Goal: Task Accomplishment & Management: Complete application form

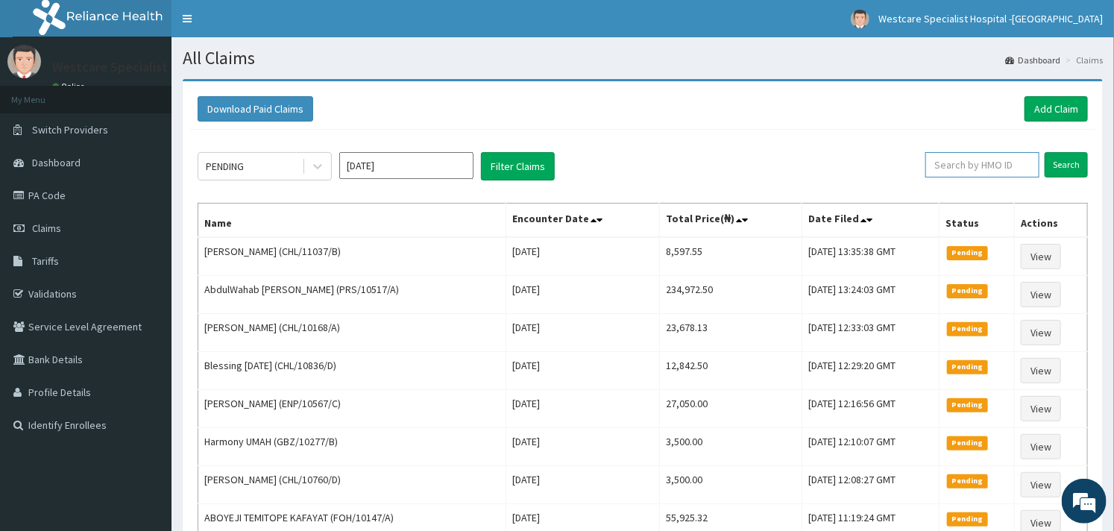
click at [955, 168] on input "text" at bounding box center [983, 164] width 114 height 25
paste input "CHL/10109/A"
click at [1060, 155] on input "Search" at bounding box center [1066, 164] width 43 height 25
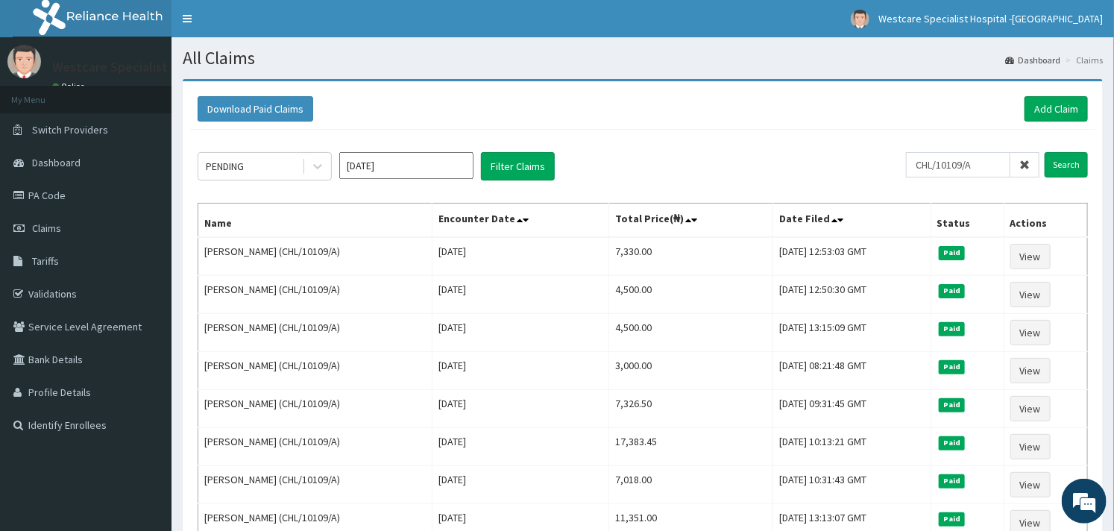
click at [997, 166] on input "CHL/10109/A" at bounding box center [958, 164] width 104 height 25
type input "CHL/11069/C"
click at [1076, 173] on input "Search" at bounding box center [1066, 164] width 43 height 25
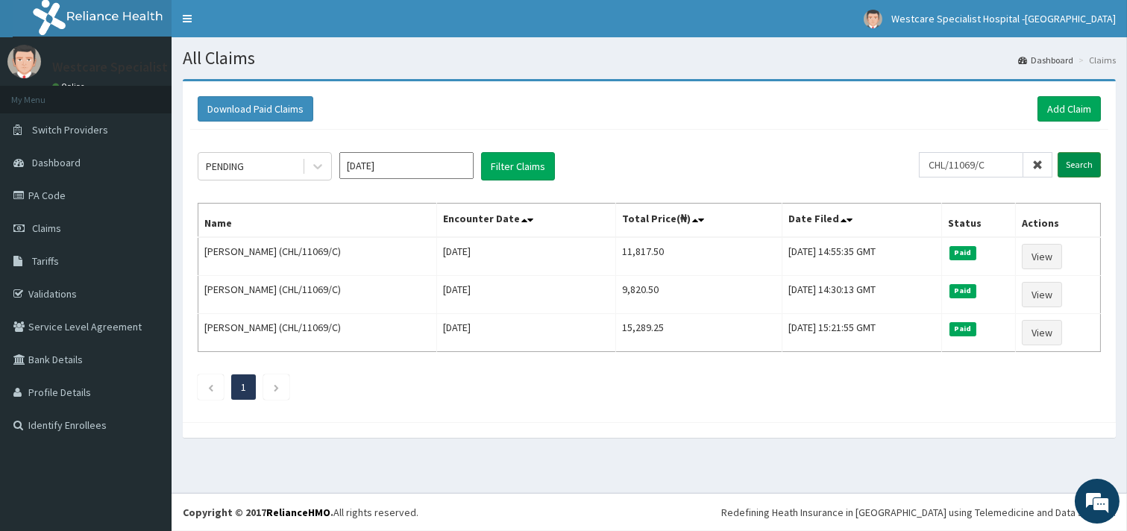
click at [1065, 167] on input "Search" at bounding box center [1079, 164] width 43 height 25
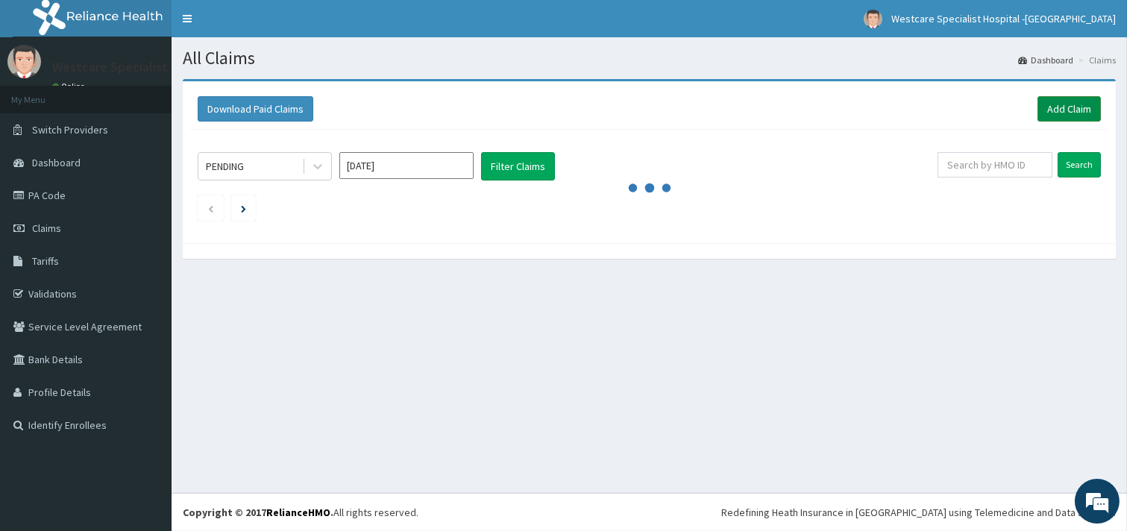
click at [1061, 109] on link "Add Claim" at bounding box center [1068, 108] width 63 height 25
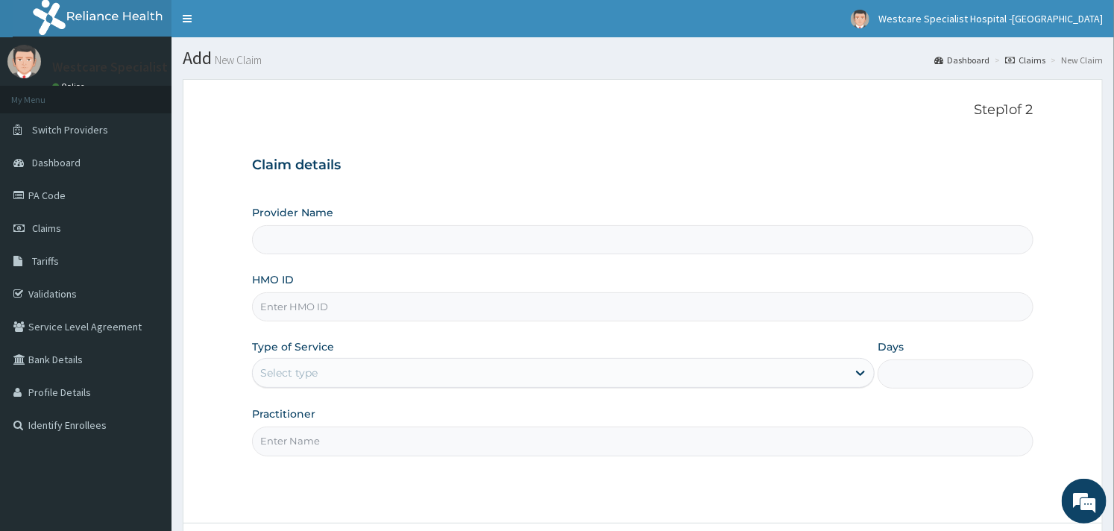
type input "WestCare Specialist Hospital - [GEOGRAPHIC_DATA]"
click at [301, 310] on input "HMO ID" at bounding box center [642, 306] width 781 height 29
paste input "CHL/10109/A"
type input "CHL/10109/A"
click at [427, 383] on div "Select type" at bounding box center [550, 373] width 594 height 24
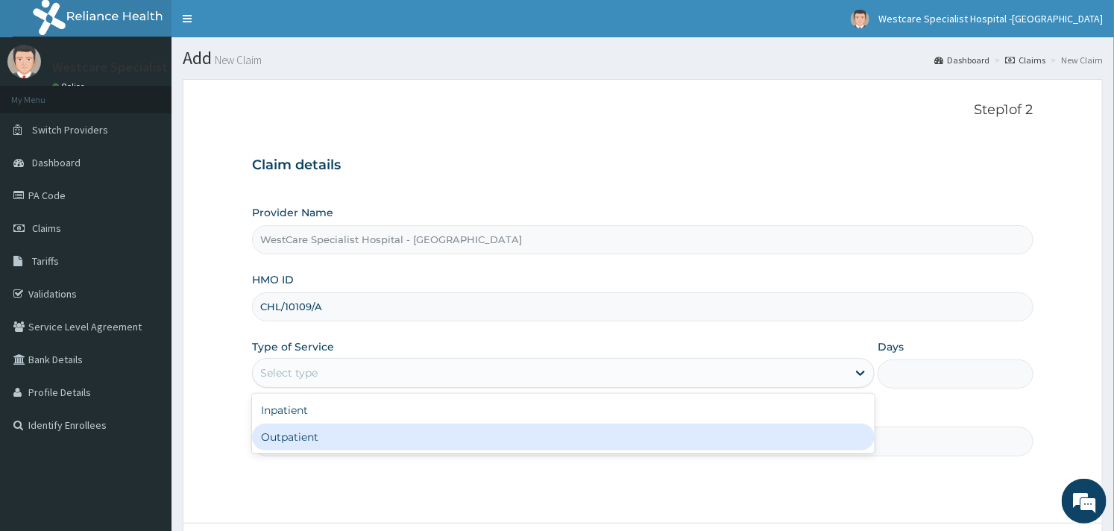
click at [373, 429] on div "Outpatient" at bounding box center [563, 437] width 623 height 27
type input "1"
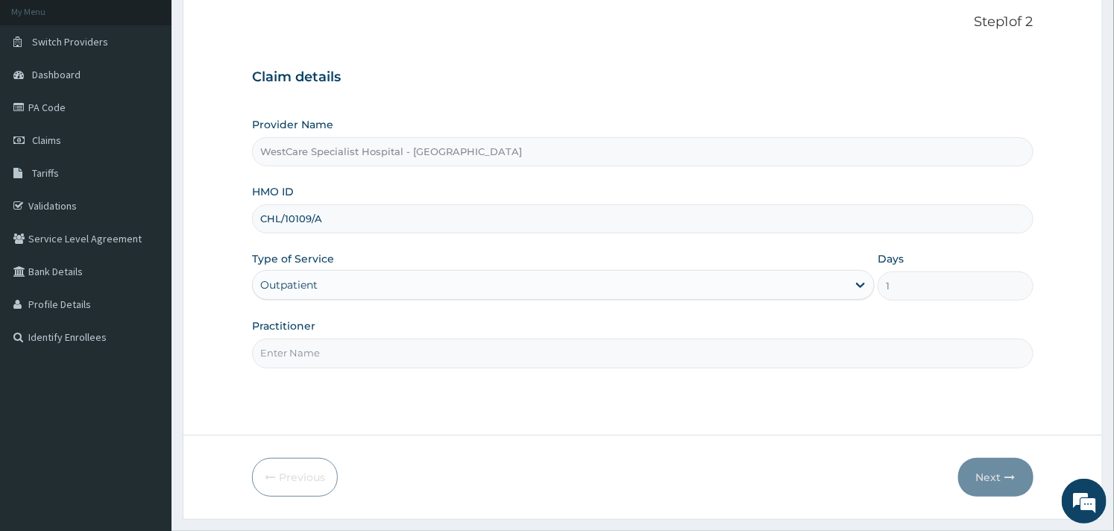
scroll to position [127, 0]
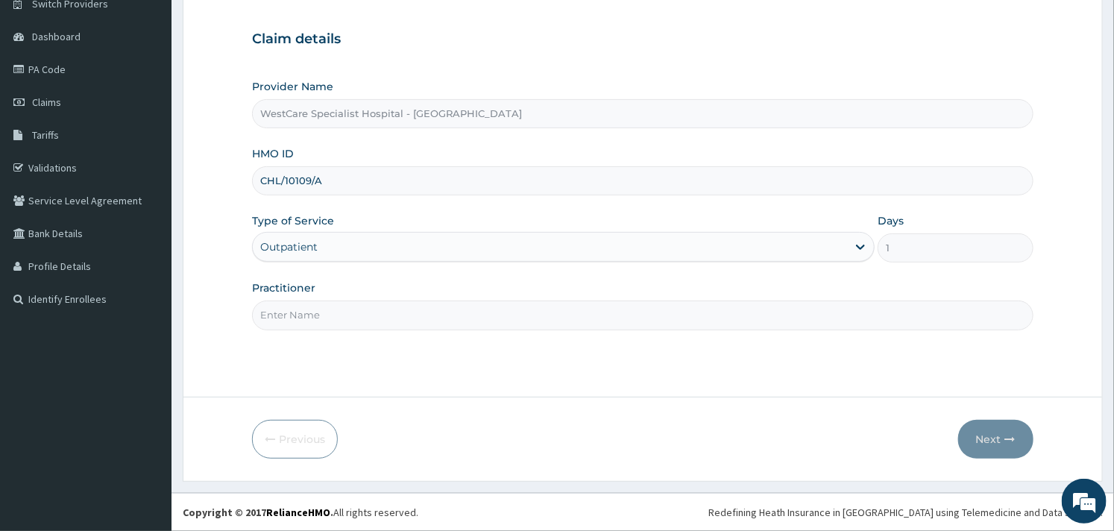
click at [505, 321] on input "Practitioner" at bounding box center [642, 315] width 781 height 29
type input "OBIDEYI"
click at [983, 434] on button "Next" at bounding box center [995, 439] width 75 height 39
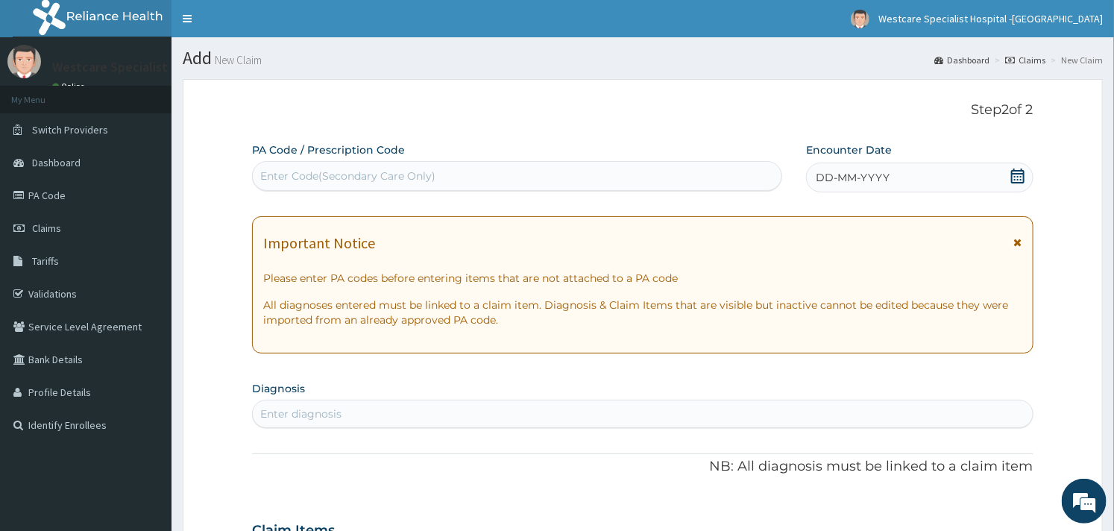
click at [1012, 173] on icon at bounding box center [1017, 176] width 13 height 15
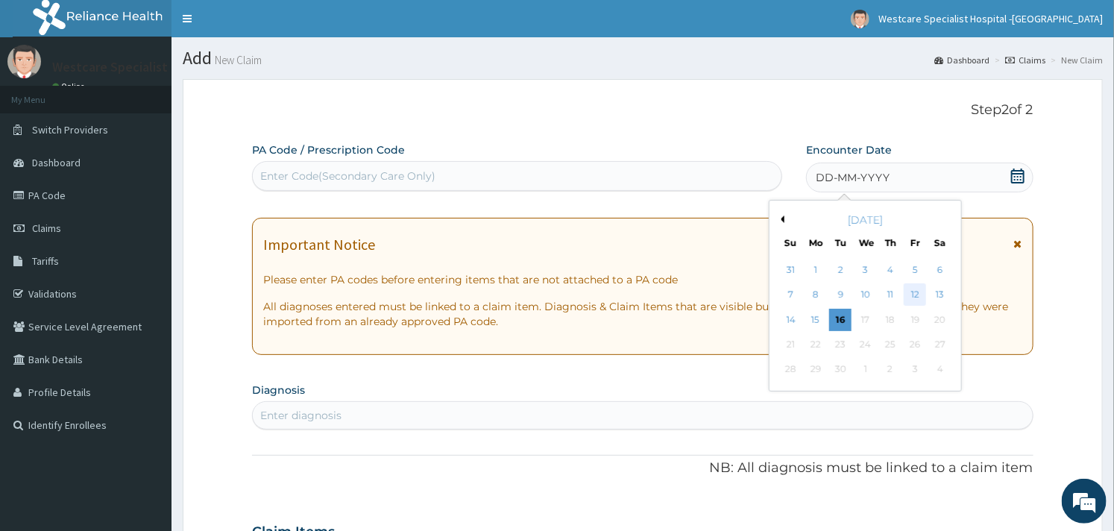
click at [914, 298] on div "12" at bounding box center [915, 295] width 22 height 22
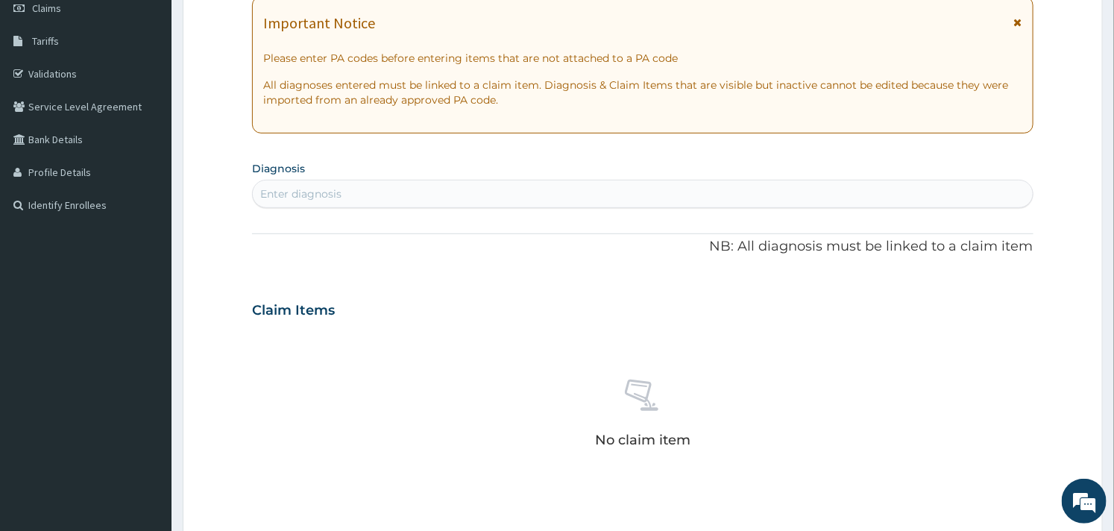
scroll to position [209, 0]
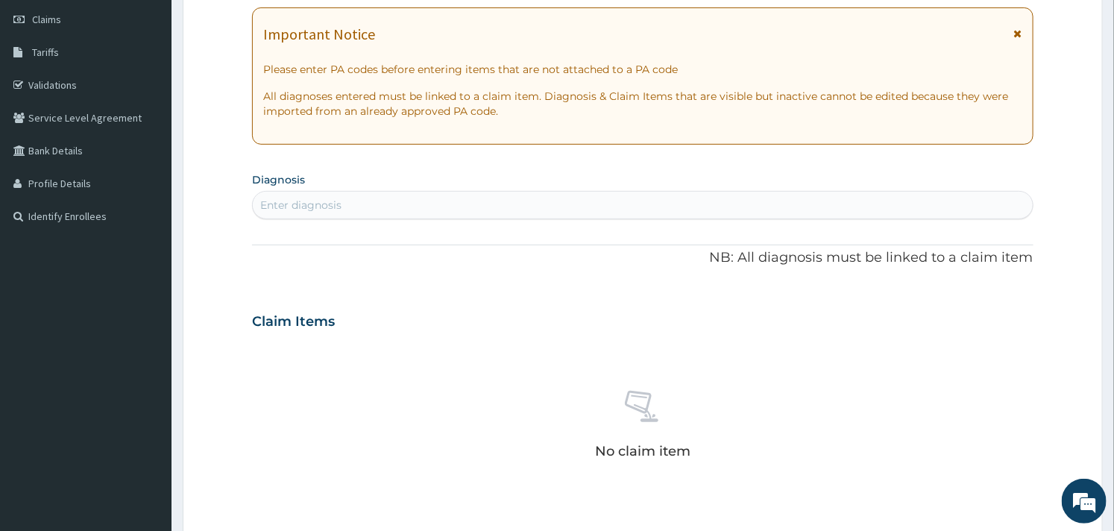
click at [422, 202] on div "Enter diagnosis" at bounding box center [642, 205] width 779 height 24
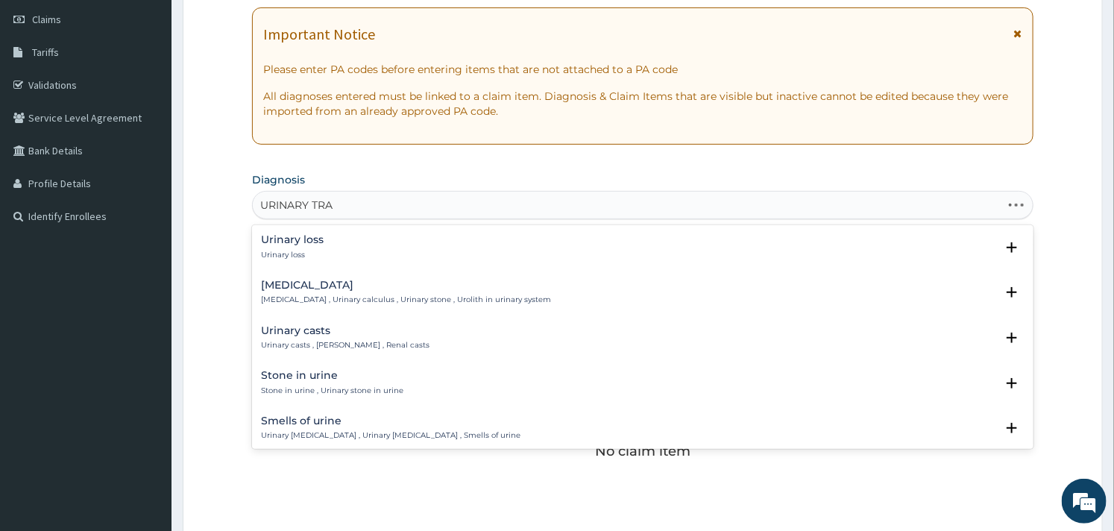
type input "URINARY TRAC"
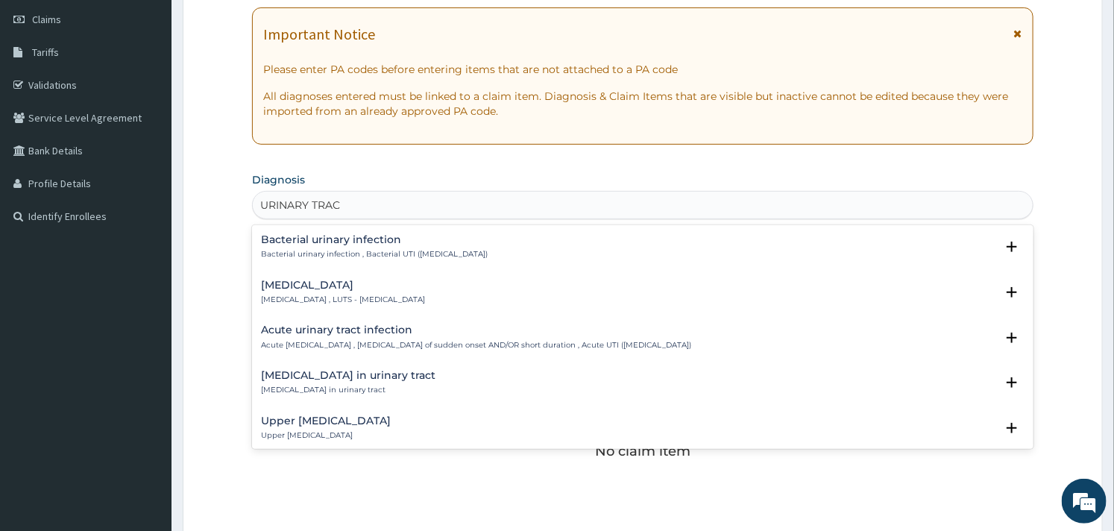
scroll to position [497, 0]
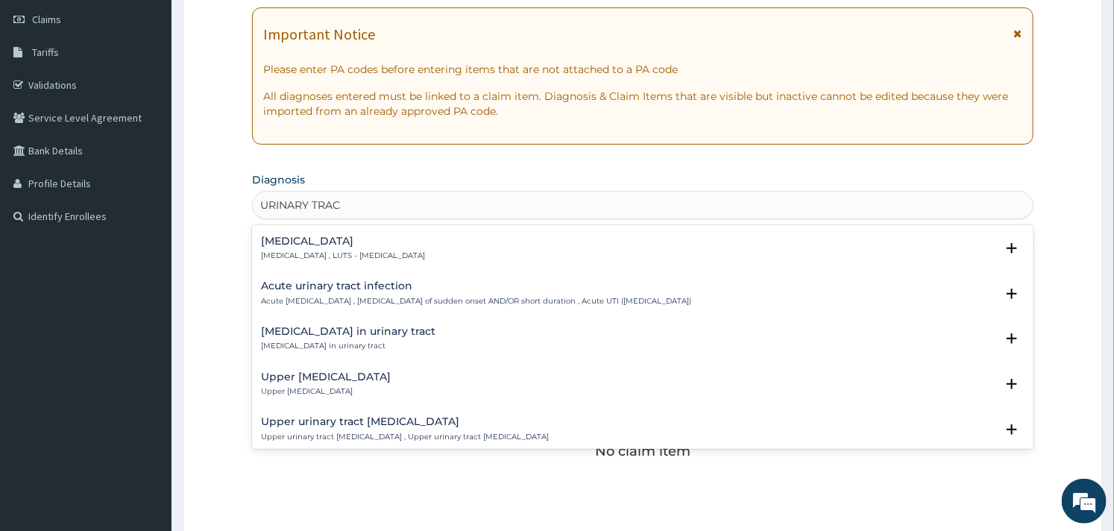
click at [334, 291] on h4 "Acute urinary tract infection" at bounding box center [476, 285] width 430 height 11
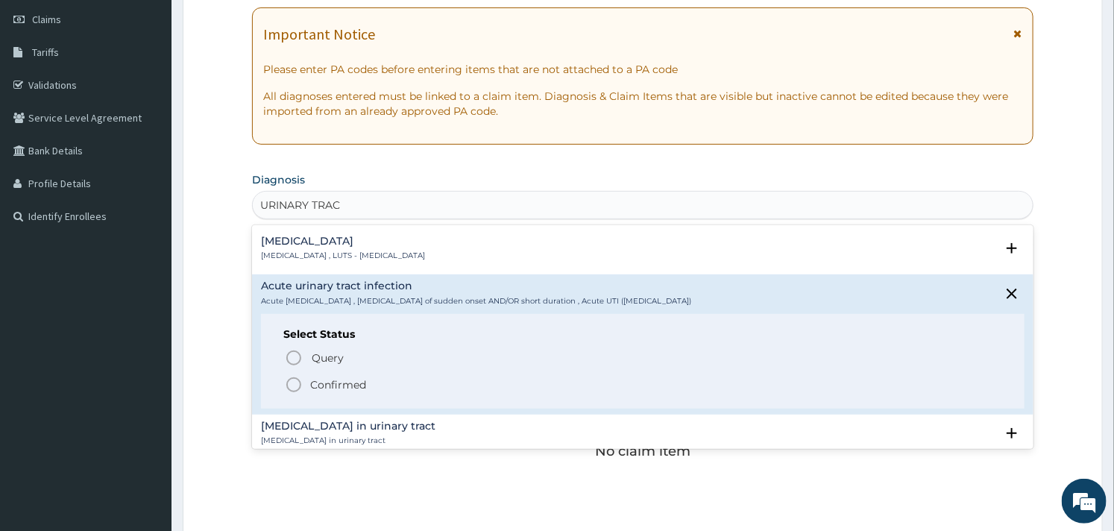
click at [289, 383] on icon "status option filled" at bounding box center [294, 385] width 18 height 18
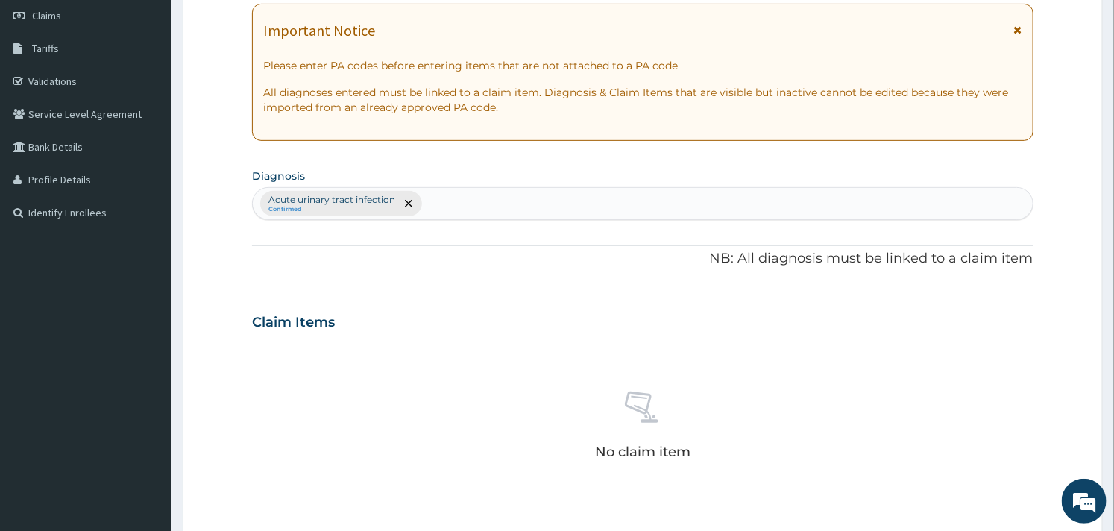
scroll to position [544, 0]
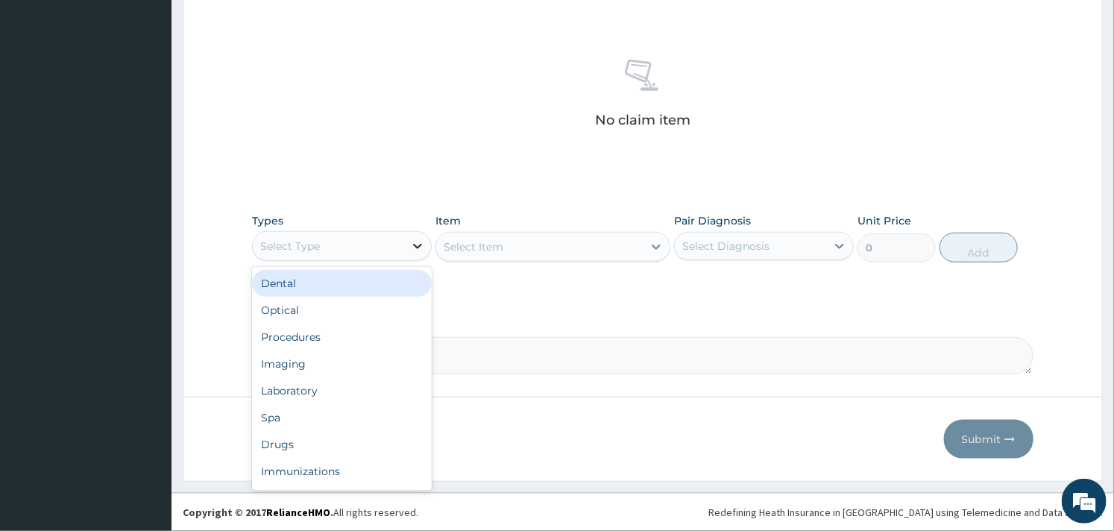
click at [407, 249] on div at bounding box center [417, 246] width 27 height 27
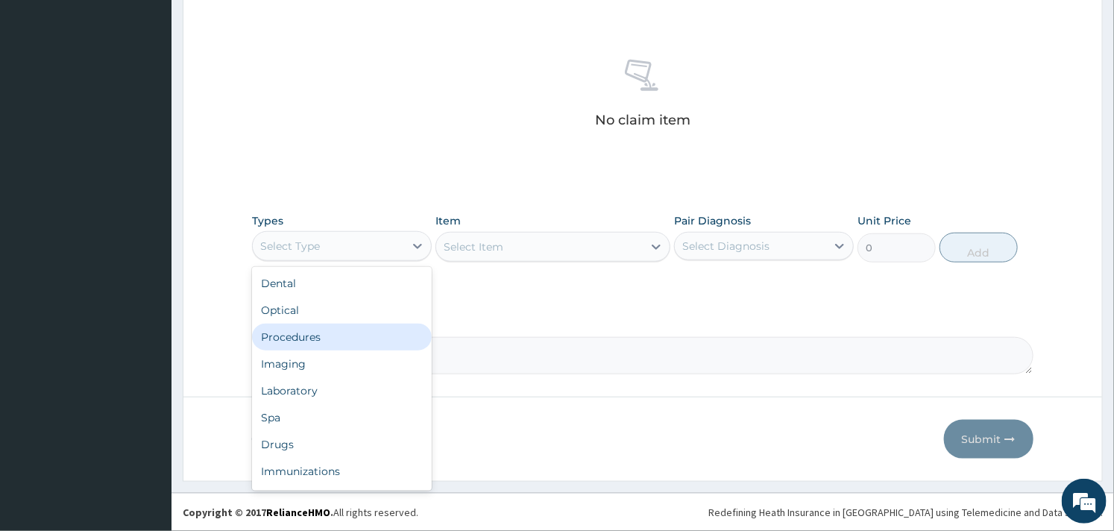
click at [339, 339] on div "Procedures" at bounding box center [342, 337] width 180 height 27
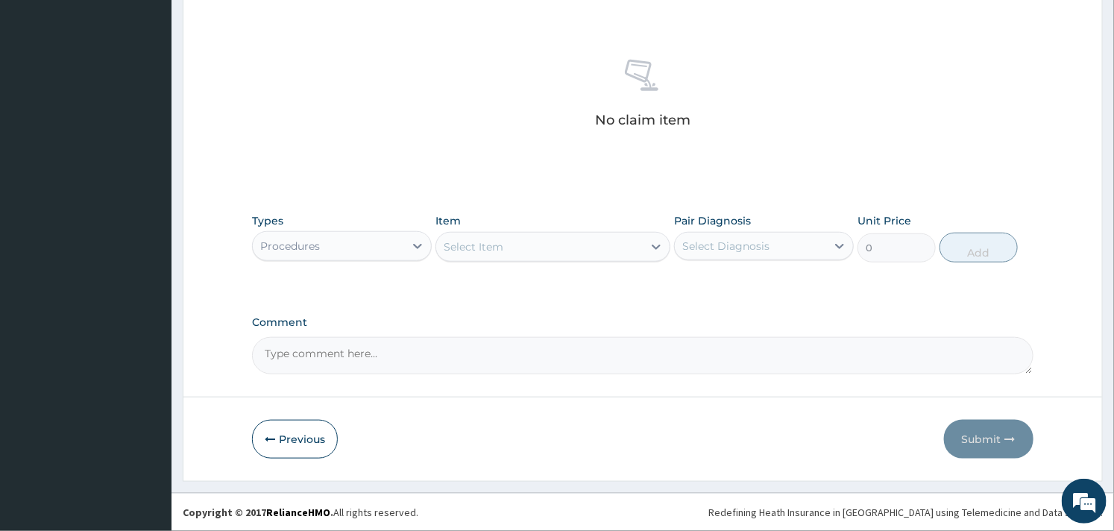
click at [573, 240] on div "Select Item" at bounding box center [539, 247] width 206 height 24
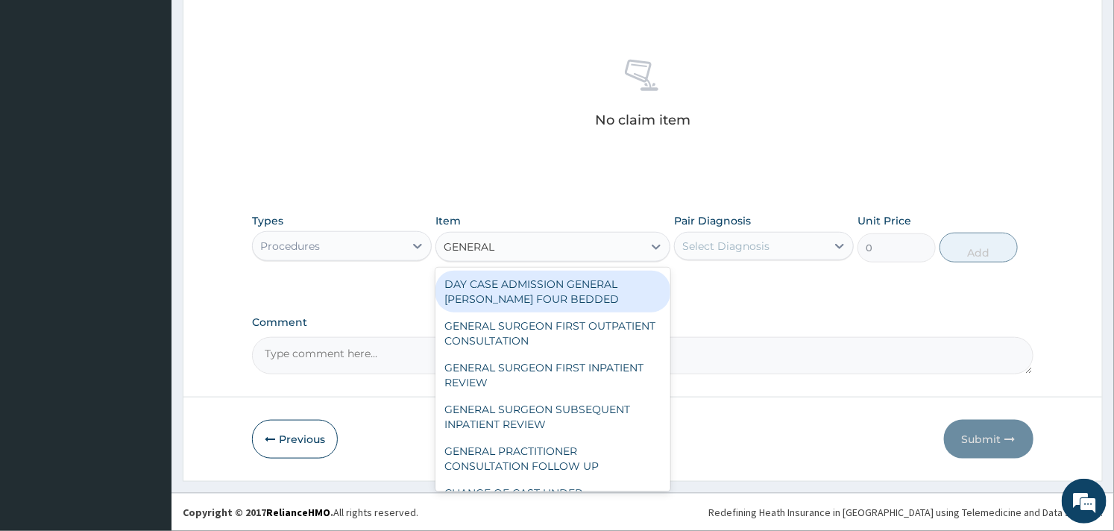
type input "GENERAL P"
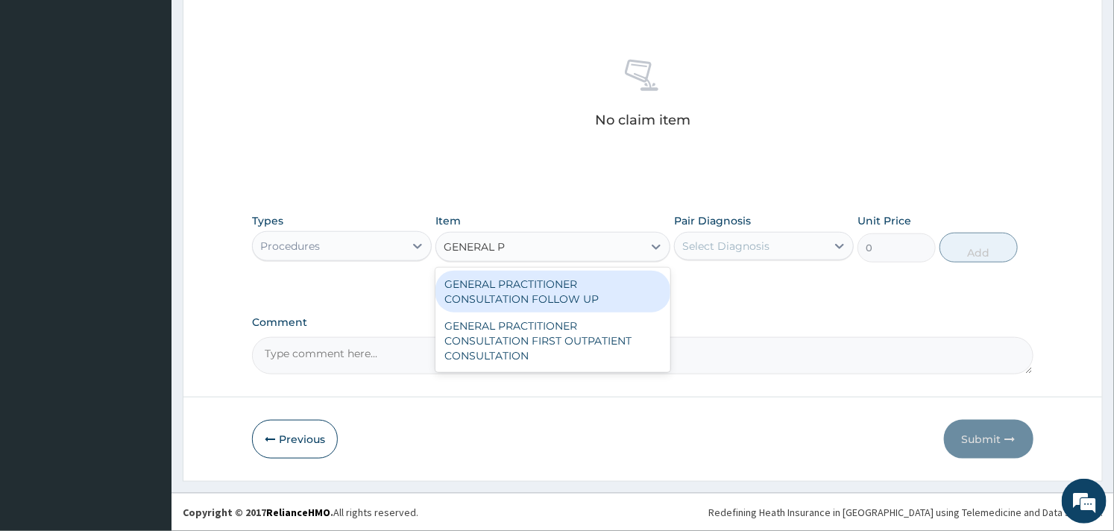
click at [570, 278] on div "GENERAL PRACTITIONER CONSULTATION FOLLOW UP" at bounding box center [553, 292] width 234 height 42
type input "2500"
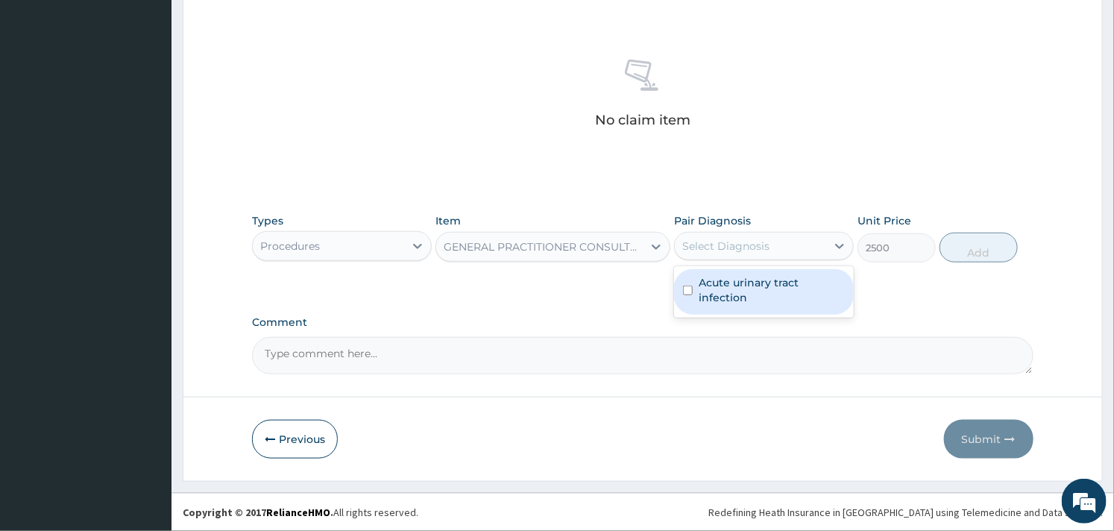
click at [685, 251] on div "Select Diagnosis" at bounding box center [725, 246] width 87 height 15
click at [692, 291] on input "checkbox" at bounding box center [688, 291] width 10 height 10
checkbox input "true"
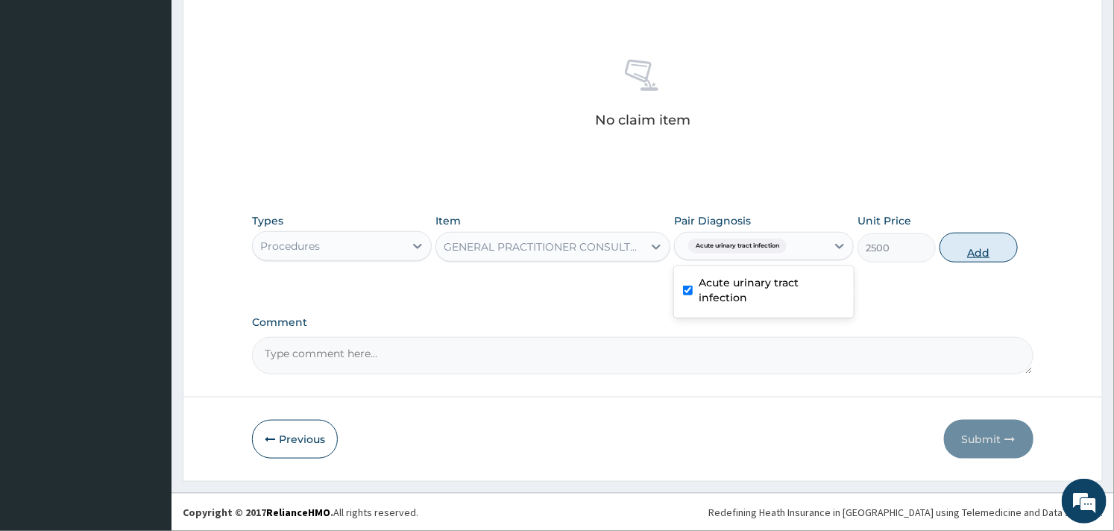
click at [976, 241] on button "Add" at bounding box center [979, 248] width 78 height 30
type input "0"
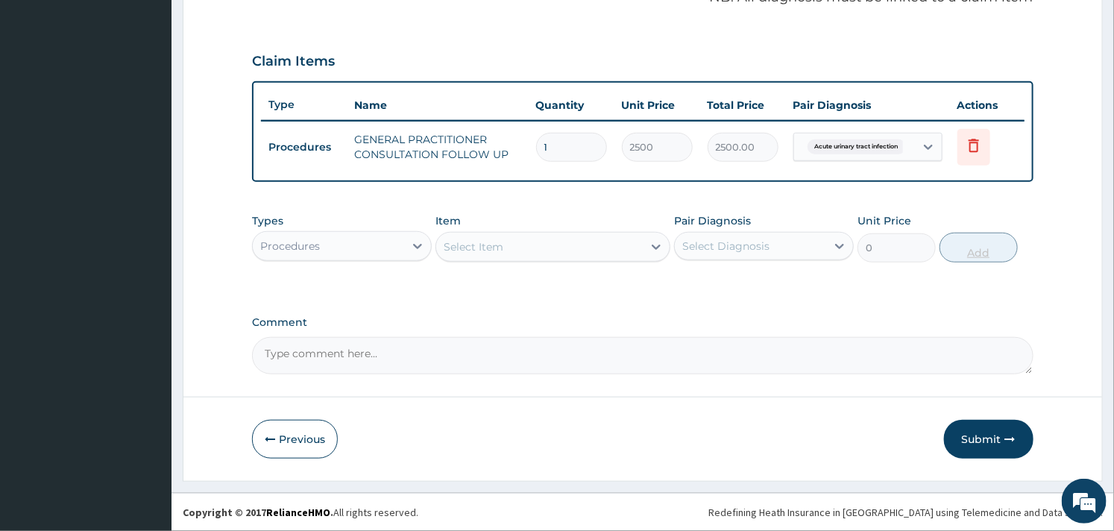
scroll to position [472, 0]
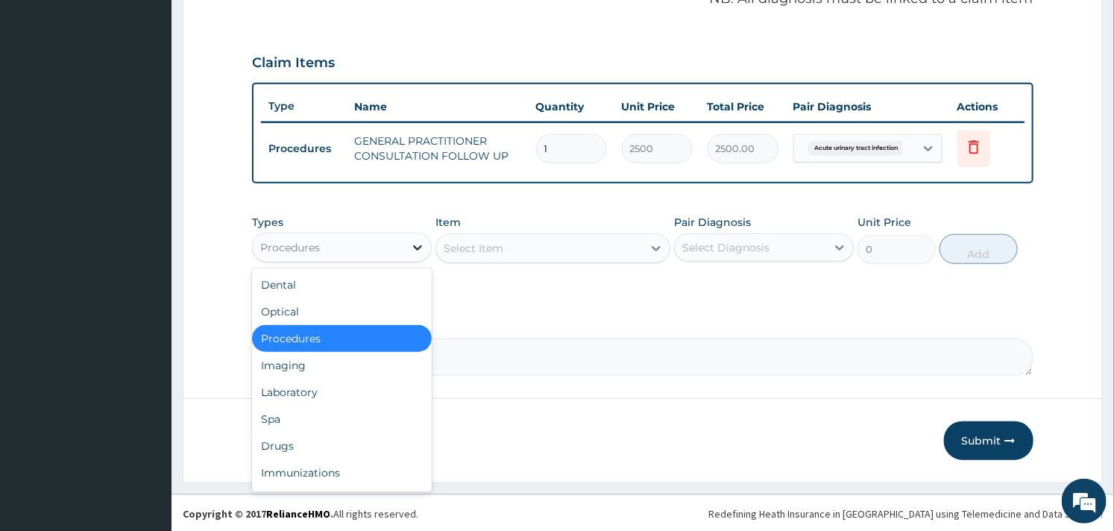
click at [408, 234] on div at bounding box center [417, 247] width 27 height 27
click at [295, 448] on div "Drugs" at bounding box center [342, 446] width 180 height 27
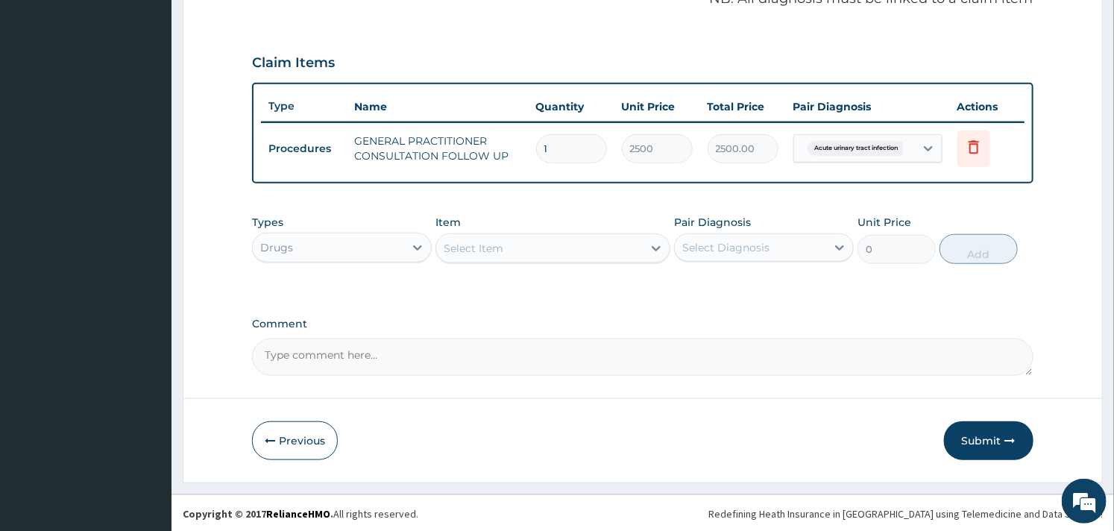
click at [618, 250] on div "Select Item" at bounding box center [539, 248] width 206 height 24
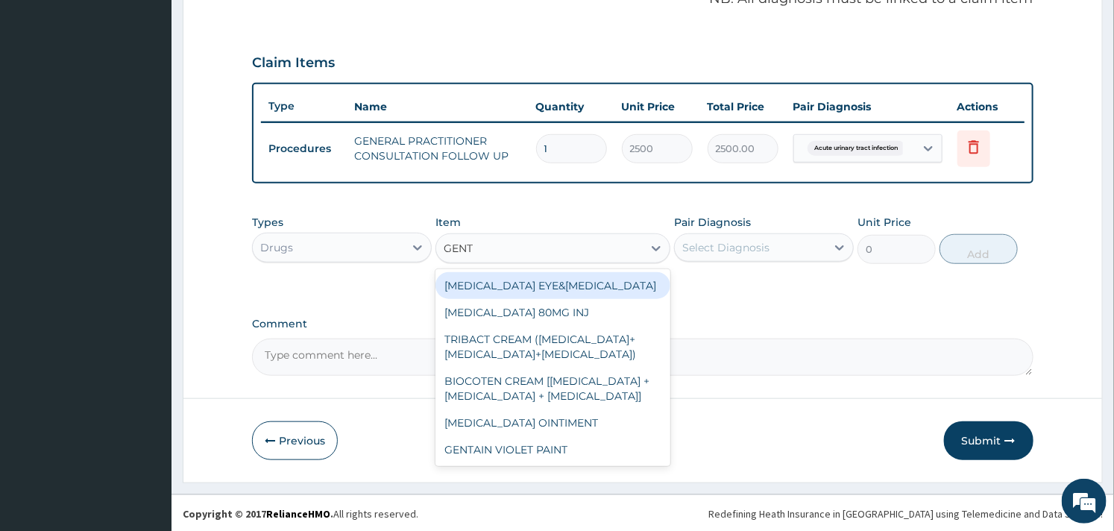
type input "GENTA"
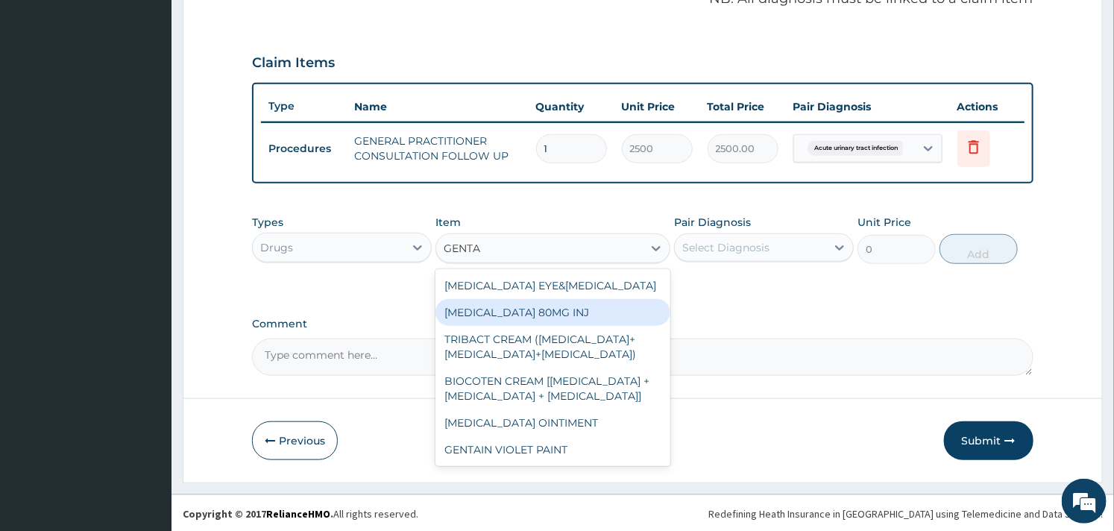
click at [571, 311] on div "GENTAMICIN 80MG INJ" at bounding box center [553, 312] width 234 height 27
type input "700"
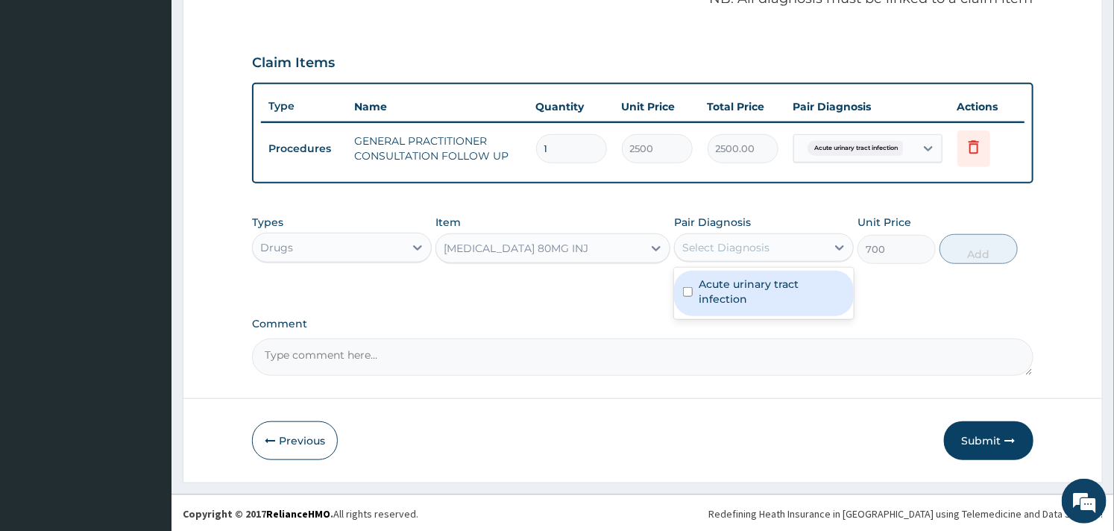
click at [735, 248] on div "Select Diagnosis" at bounding box center [725, 247] width 87 height 15
click at [712, 280] on label "Acute urinary tract infection" at bounding box center [772, 292] width 146 height 30
checkbox input "true"
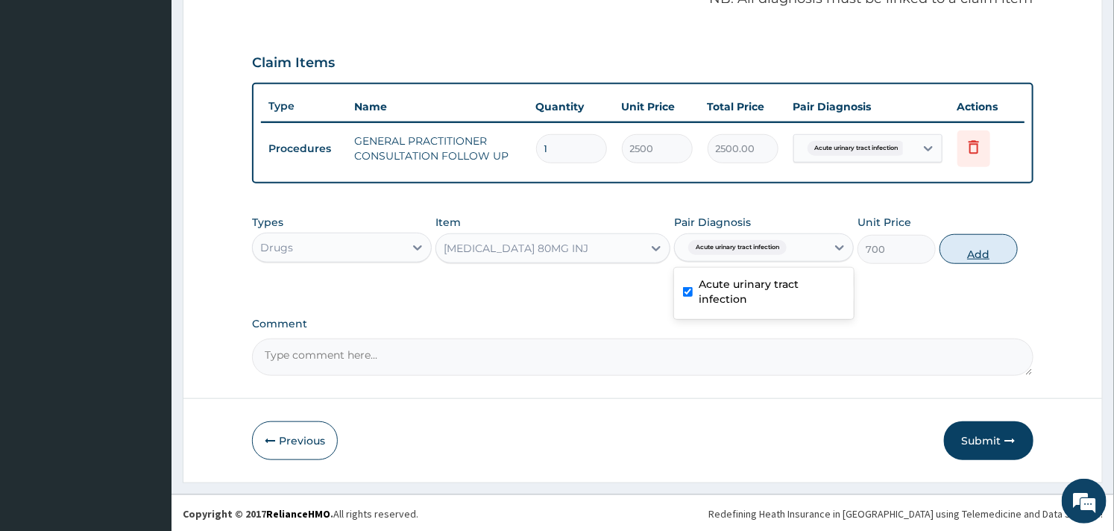
click at [972, 256] on button "Add" at bounding box center [979, 249] width 78 height 30
type input "0"
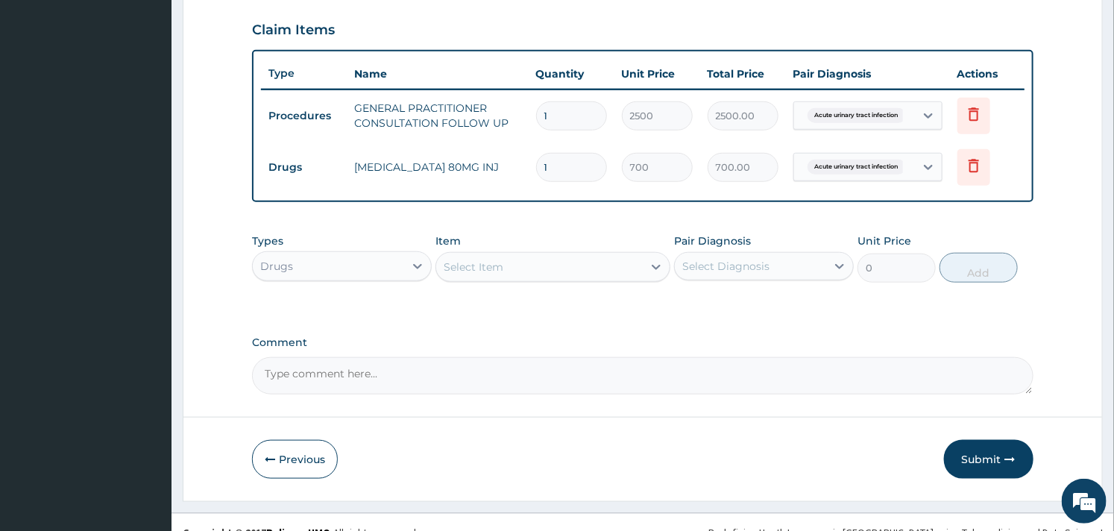
scroll to position [524, 0]
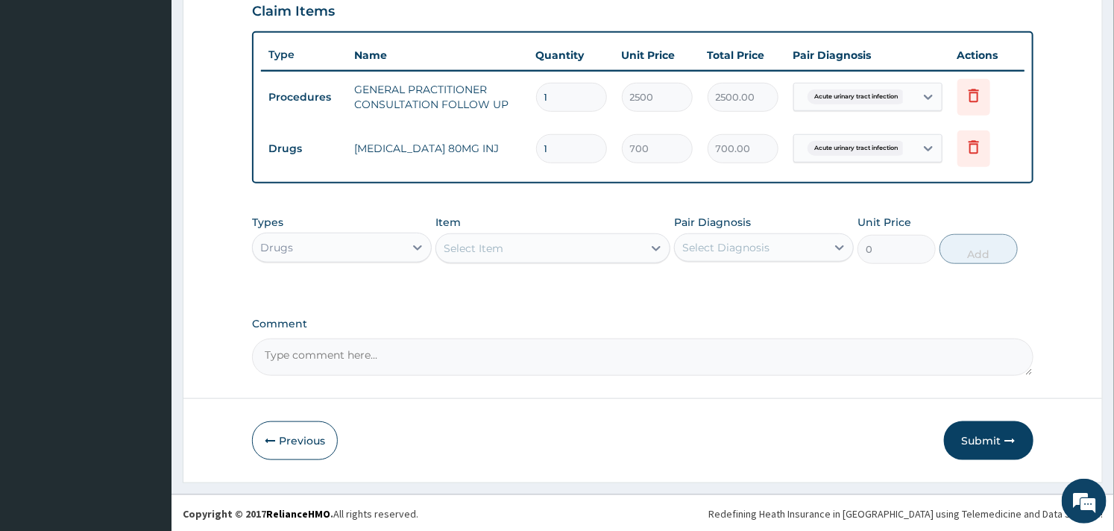
click at [576, 153] on input "1" at bounding box center [571, 148] width 71 height 29
type input "0.00"
type input "6"
type input "4200.00"
type input "6"
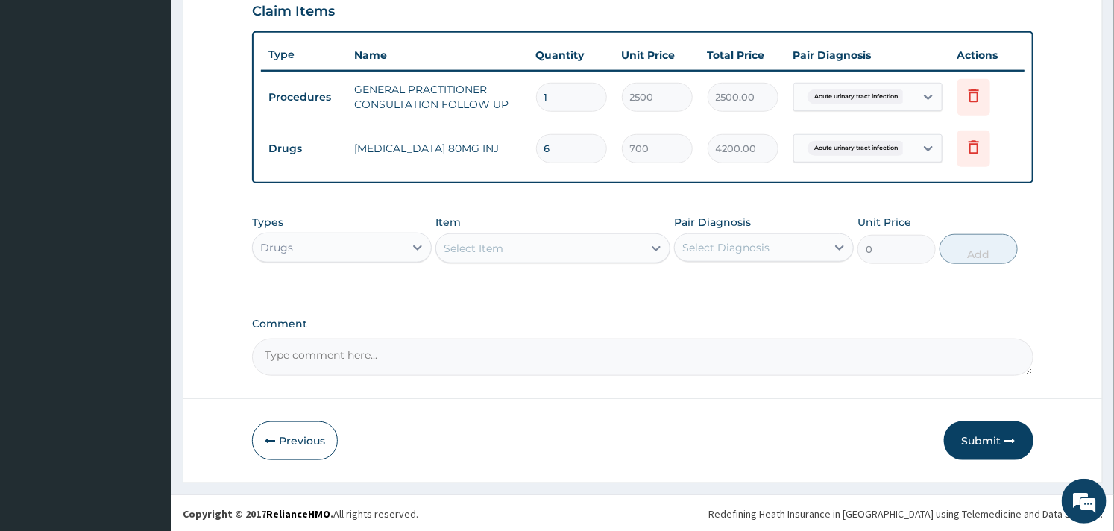
click at [501, 231] on div "Item Select Item" at bounding box center [553, 239] width 234 height 49
click at [500, 239] on div "Select Item" at bounding box center [539, 248] width 206 height 24
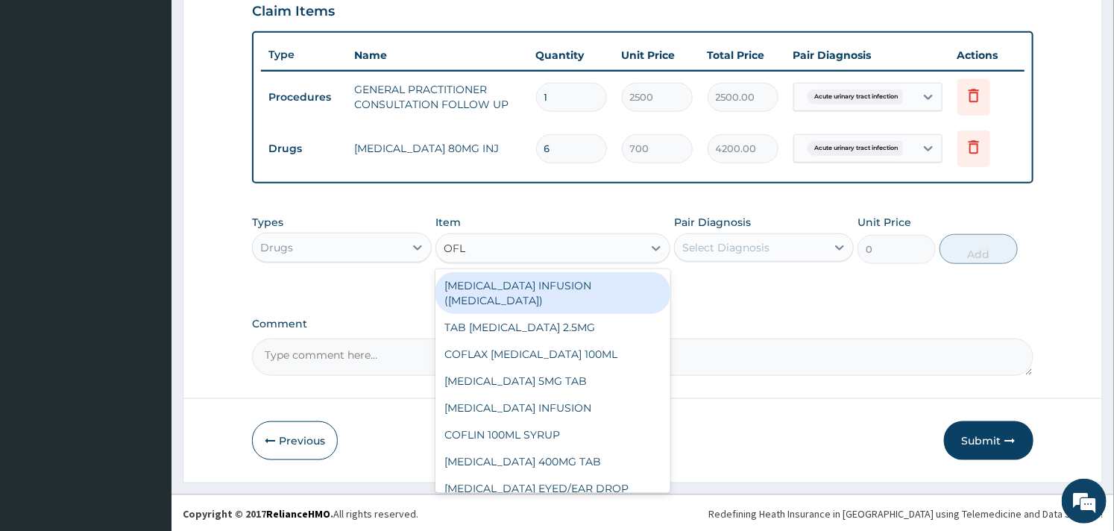
type input "OFLO"
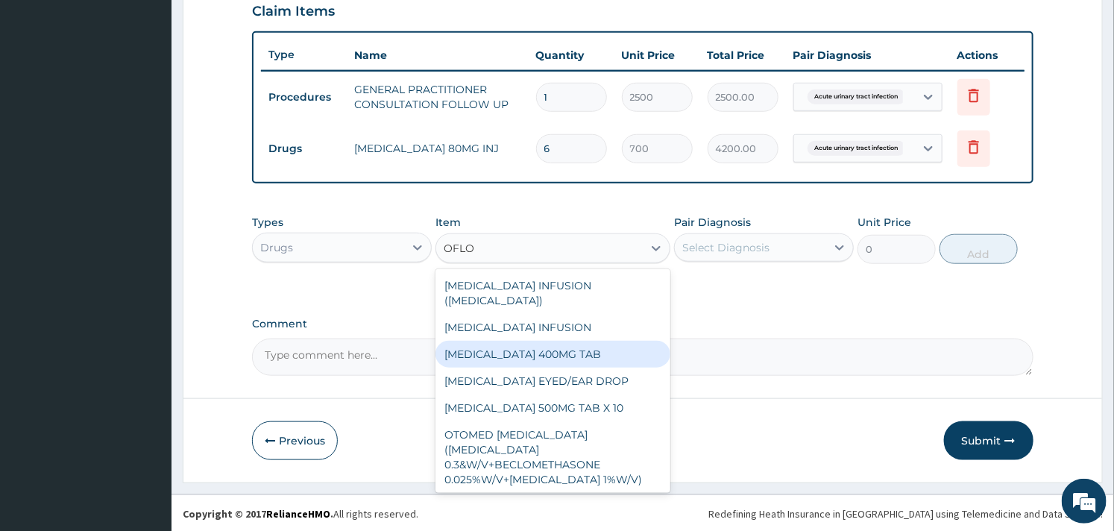
click at [554, 345] on div "[MEDICAL_DATA] 400MG TAB" at bounding box center [553, 354] width 234 height 27
type input "115.5"
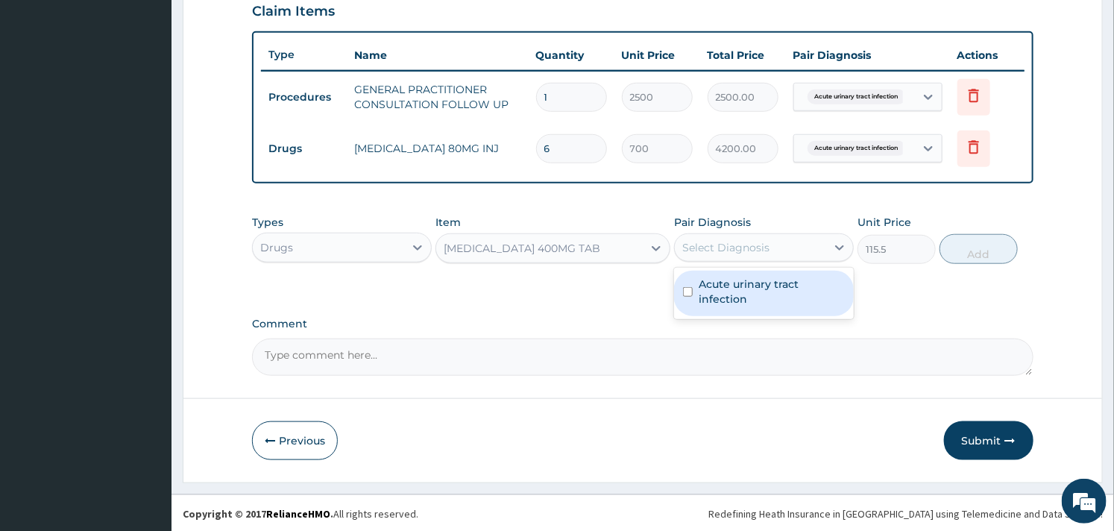
click at [735, 252] on div "Select Diagnosis" at bounding box center [725, 247] width 87 height 15
click at [704, 279] on label "Acute urinary tract infection" at bounding box center [772, 292] width 146 height 30
checkbox input "true"
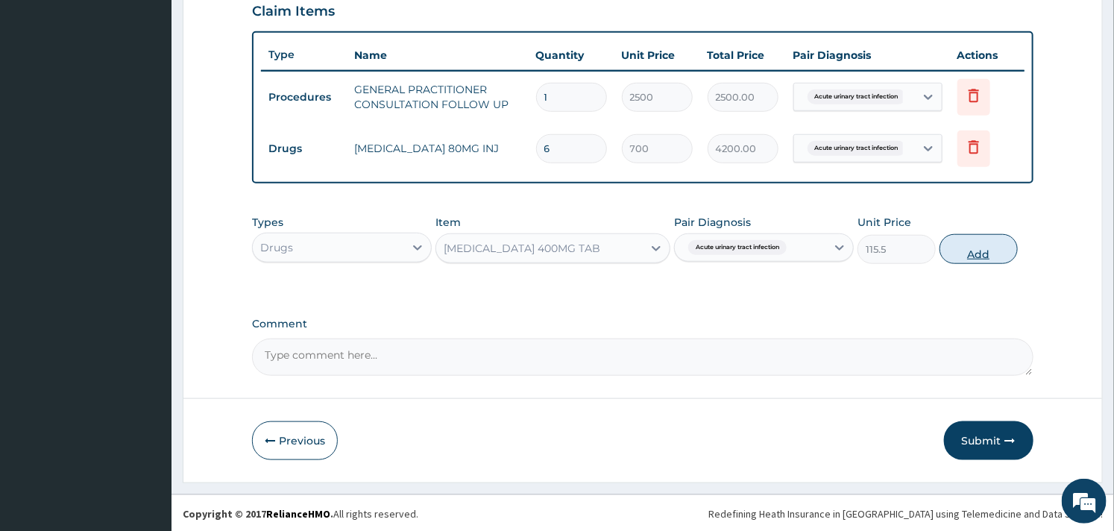
click at [993, 249] on button "Add" at bounding box center [979, 249] width 78 height 30
type input "0"
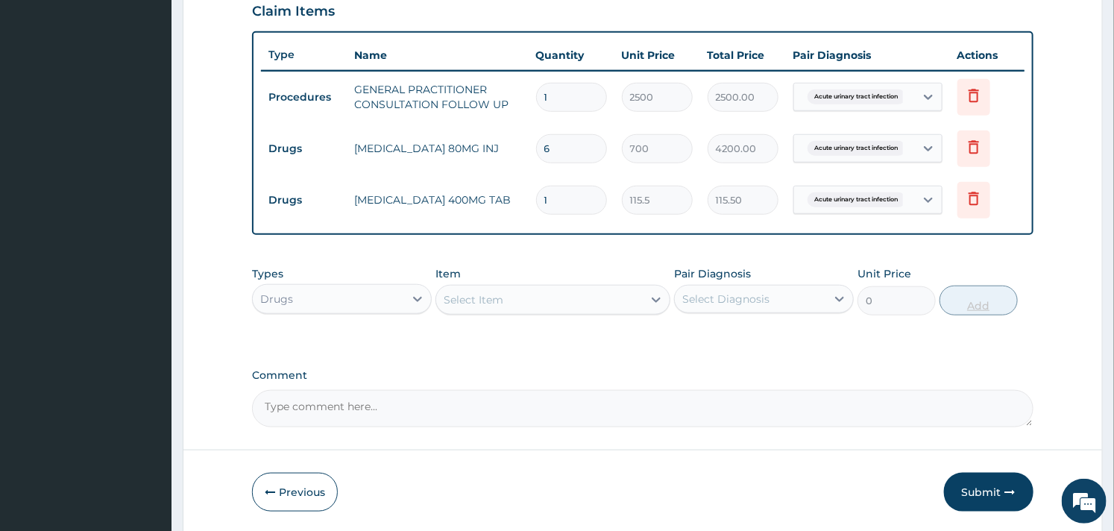
type input "10"
type input "1155.00"
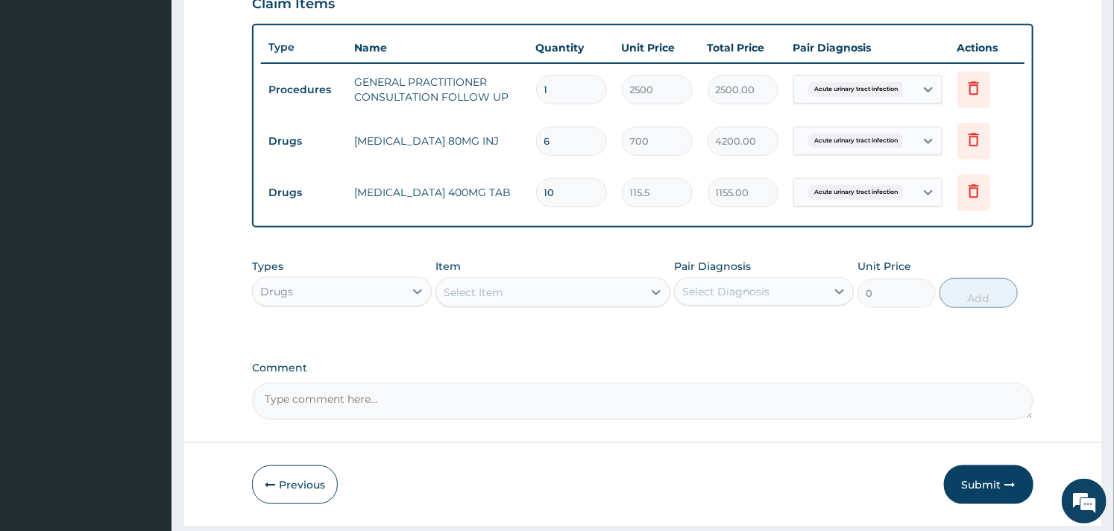
scroll to position [576, 0]
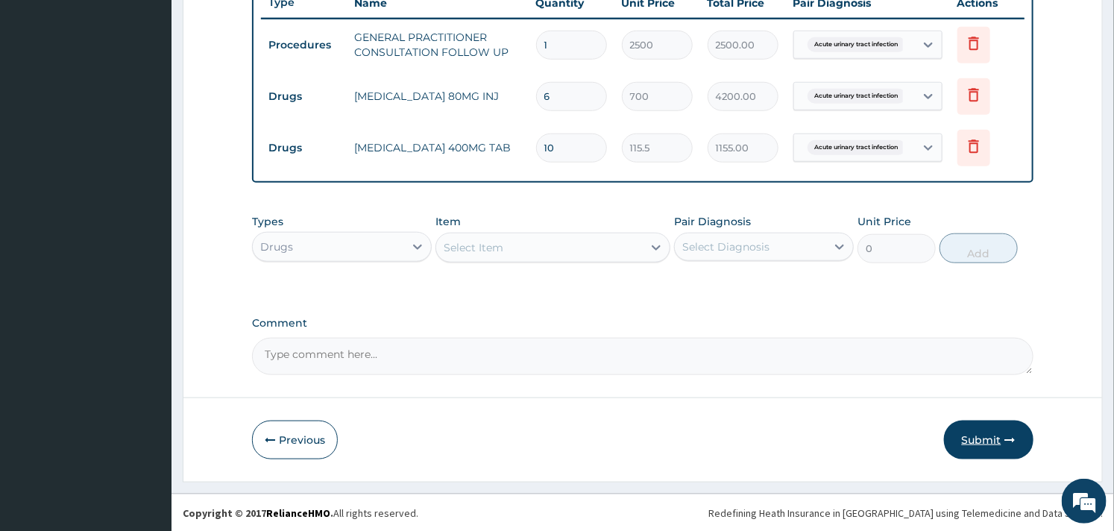
type input "10"
click at [979, 442] on button "Submit" at bounding box center [989, 440] width 90 height 39
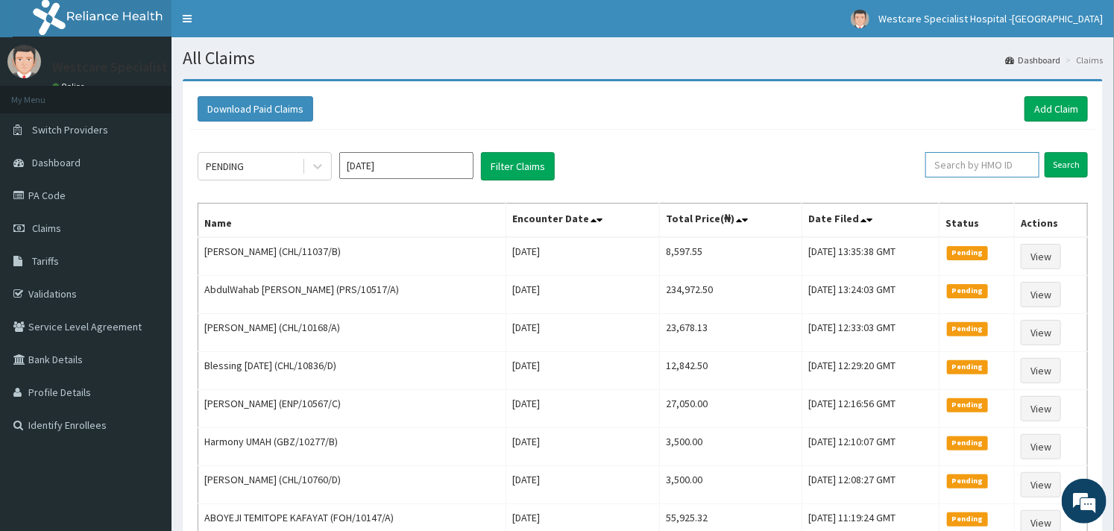
click at [957, 168] on input "text" at bounding box center [983, 164] width 114 height 25
paste input "ENP/10567/C"
type input "ENP/10567/C"
click at [1069, 162] on input "Search" at bounding box center [1066, 164] width 43 height 25
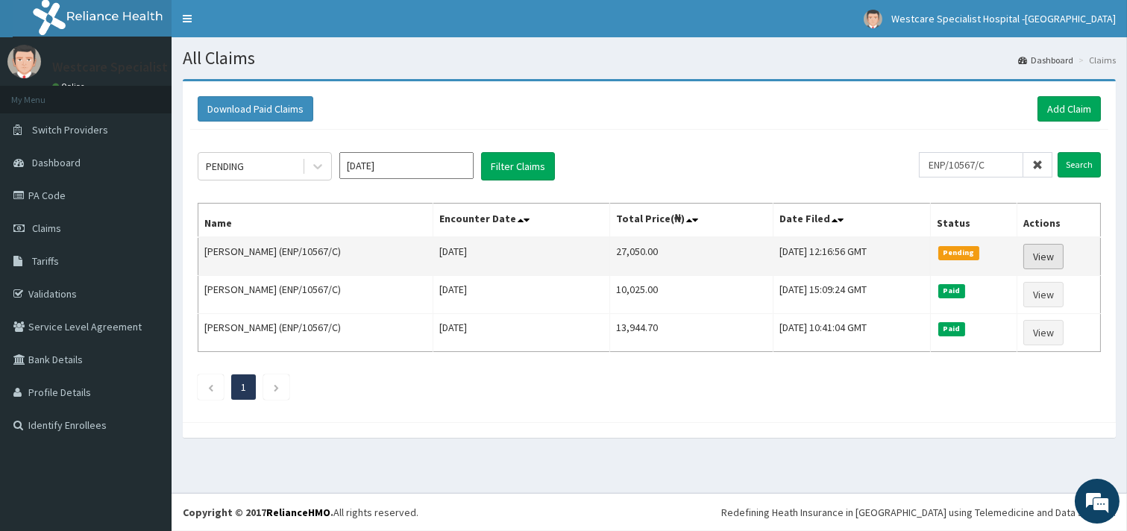
click at [1049, 247] on link "View" at bounding box center [1043, 256] width 40 height 25
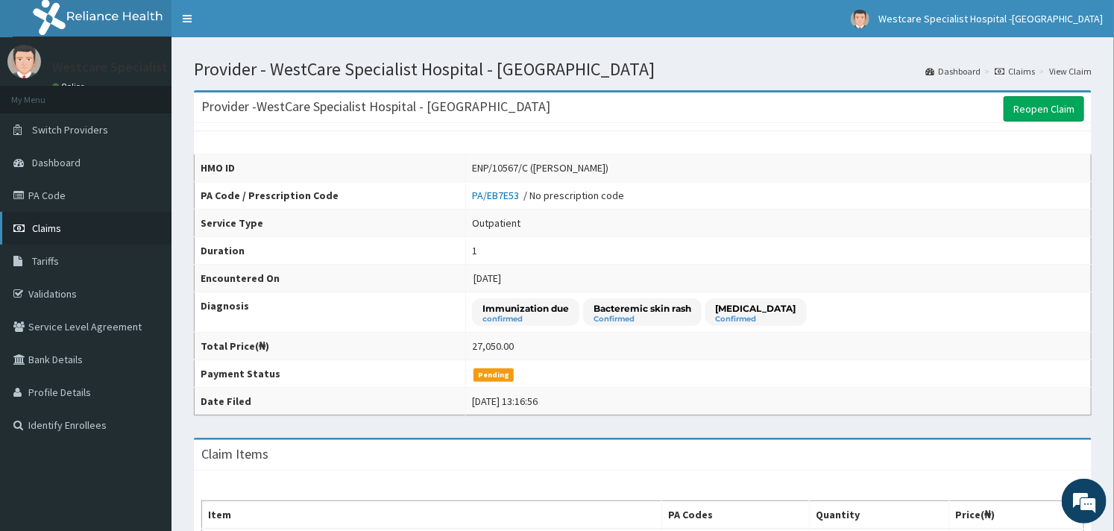
click at [69, 228] on link "Claims" at bounding box center [86, 228] width 172 height 33
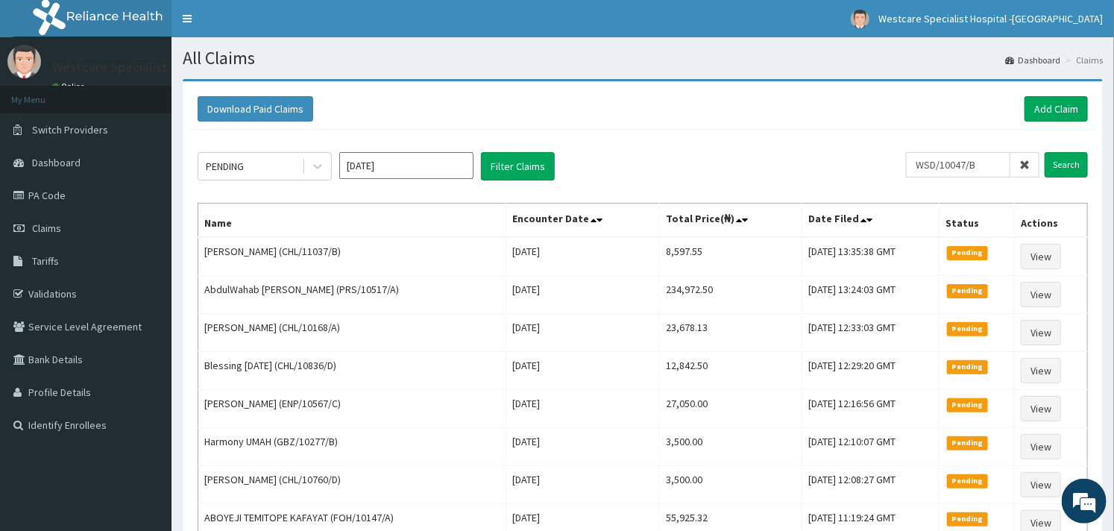
click at [967, 166] on input "WSD/10047/B" at bounding box center [958, 164] width 104 height 25
type input "WSD/10047/B"
click at [1061, 157] on input "Search" at bounding box center [1066, 164] width 43 height 25
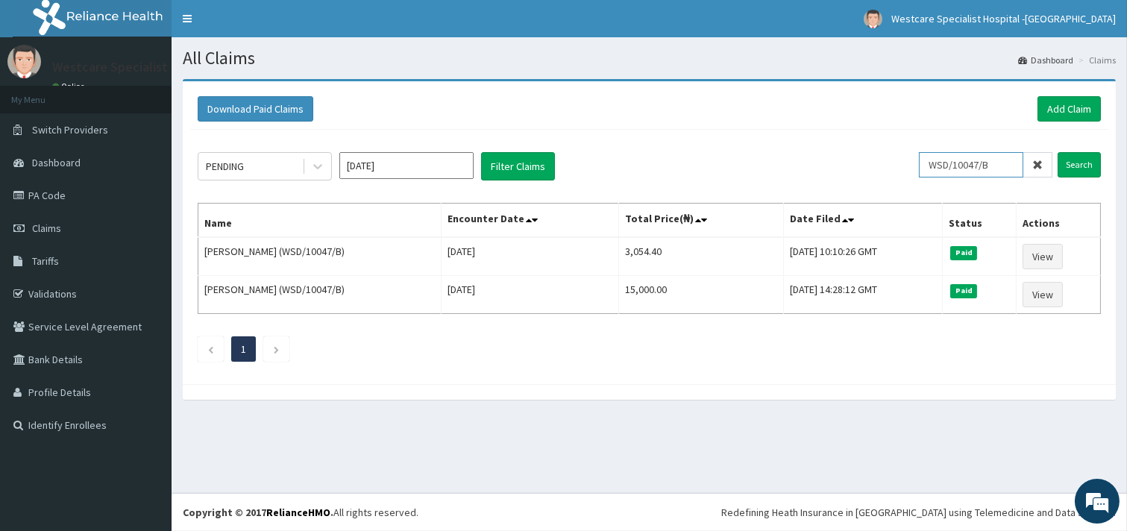
click at [977, 168] on input "WSD/10047/B" at bounding box center [971, 164] width 104 height 25
click at [1102, 103] on div "Download Paid Claims Add Claim" at bounding box center [649, 109] width 918 height 41
click at [1095, 104] on link "Add Claim" at bounding box center [1068, 108] width 63 height 25
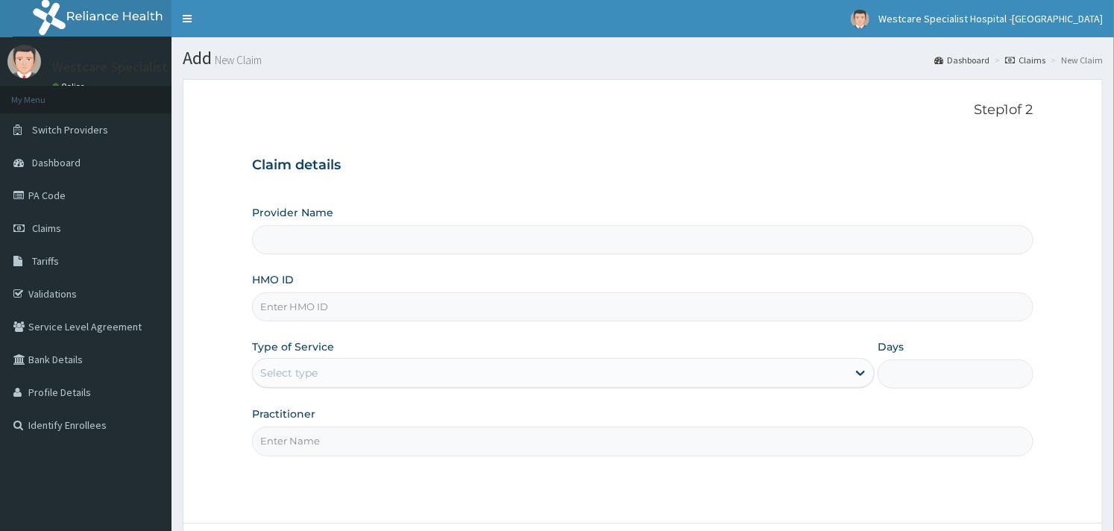
scroll to position [127, 0]
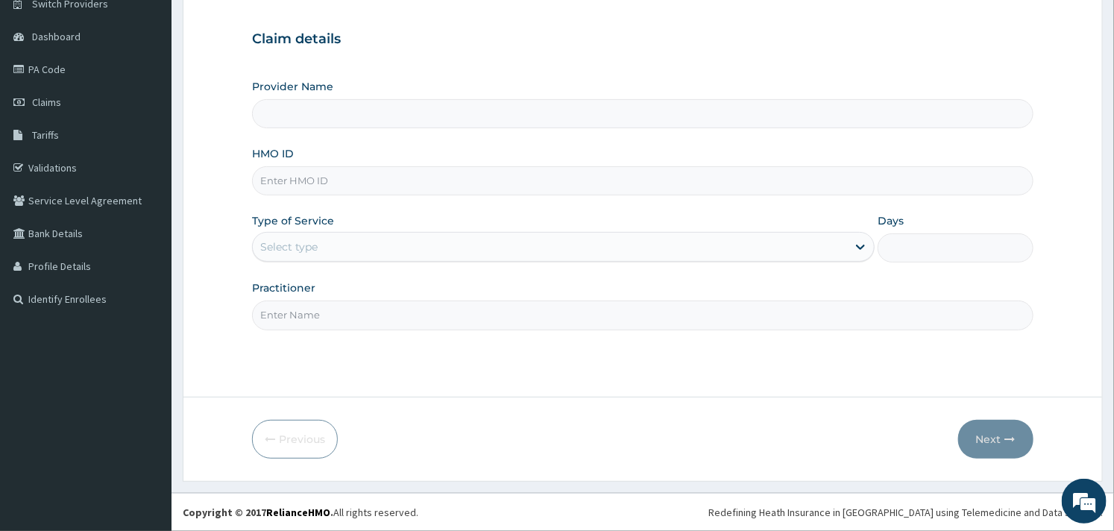
type input "WestCare Specialist Hospital - [GEOGRAPHIC_DATA]"
click at [304, 170] on input "HMO ID" at bounding box center [642, 180] width 781 height 29
paste input "WSD/10047/B"
type input "WSD/10047/B"
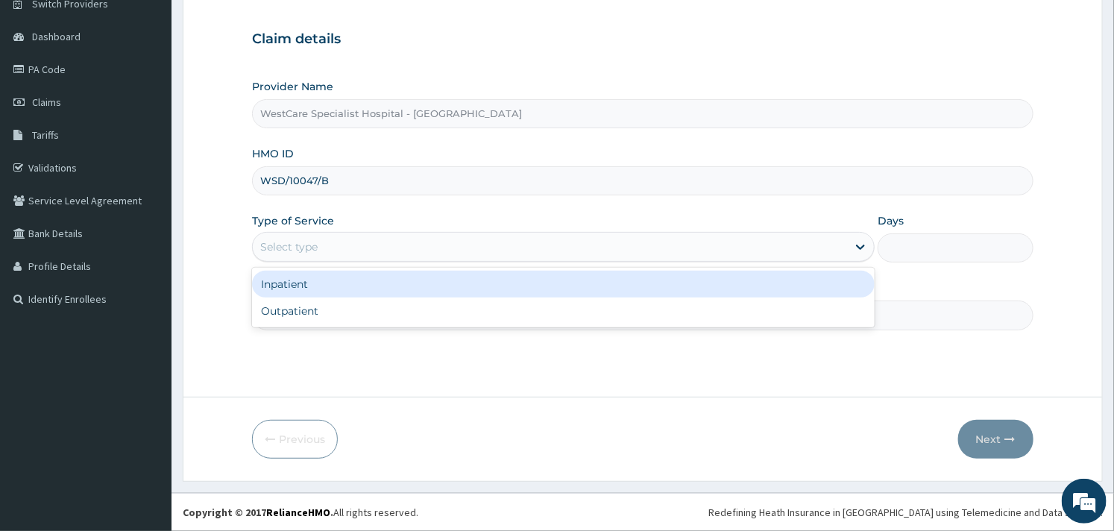
click at [723, 257] on div "Select type" at bounding box center [550, 247] width 594 height 24
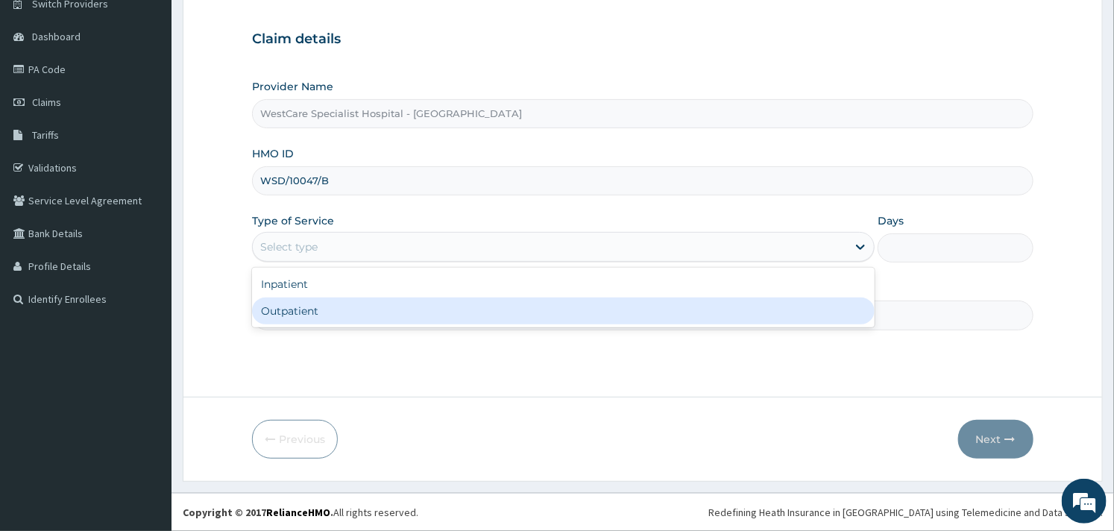
click at [632, 301] on div "Outpatient" at bounding box center [563, 311] width 623 height 27
type input "1"
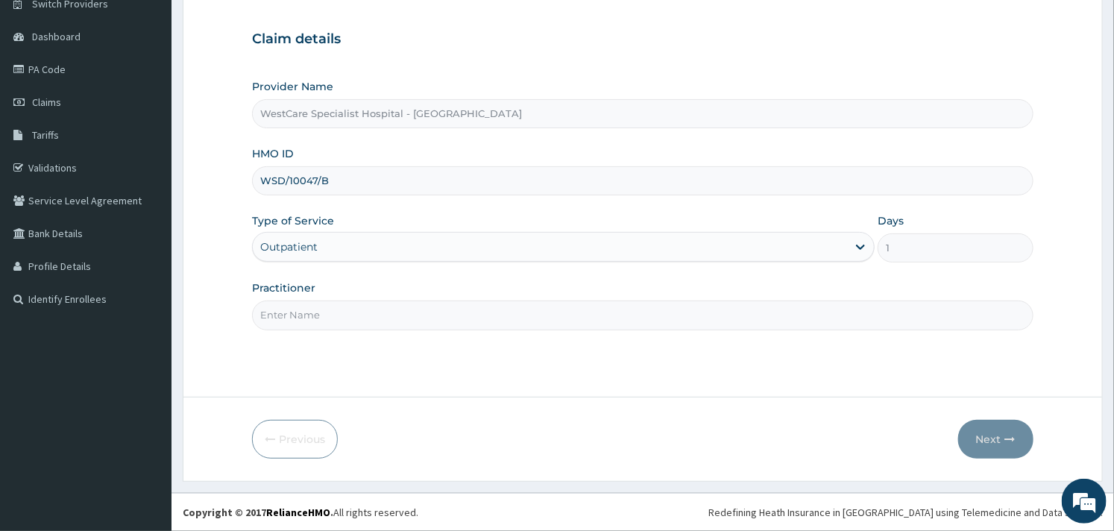
click at [652, 311] on input "Practitioner" at bounding box center [642, 315] width 781 height 29
type input "OBIDEYI"
click at [988, 435] on button "Next" at bounding box center [995, 439] width 75 height 39
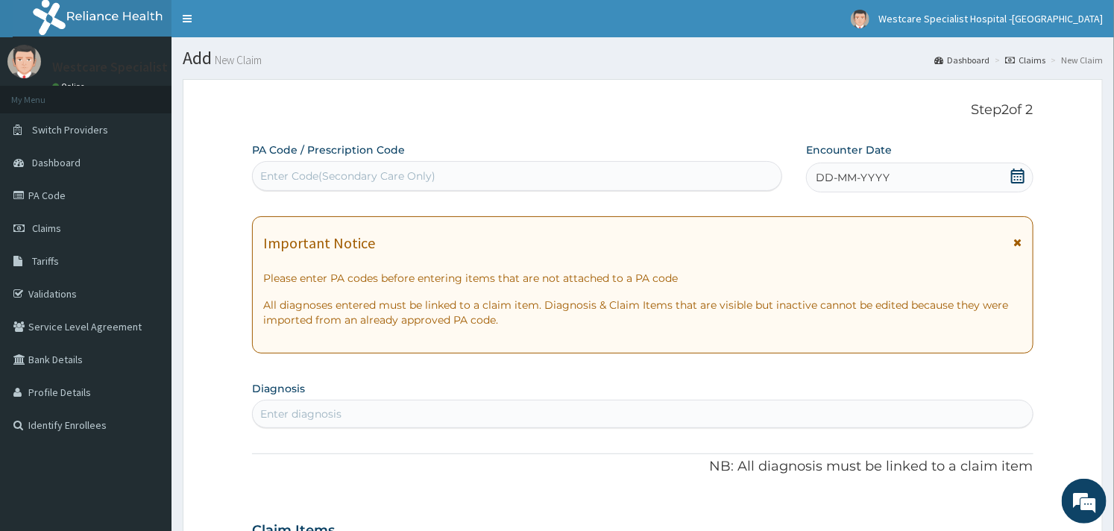
click at [1015, 176] on icon at bounding box center [1017, 176] width 13 height 15
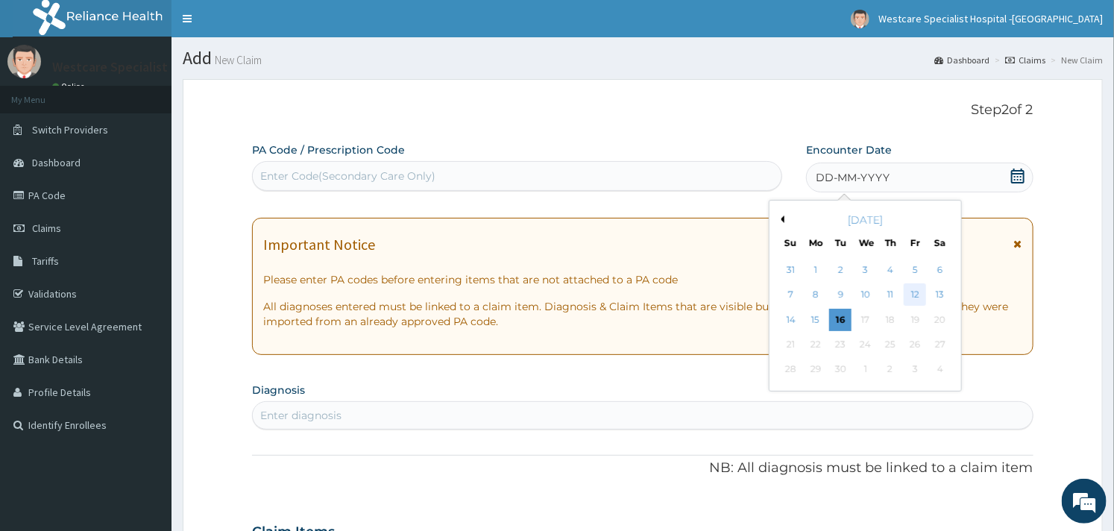
click at [906, 293] on div "12" at bounding box center [915, 295] width 22 height 22
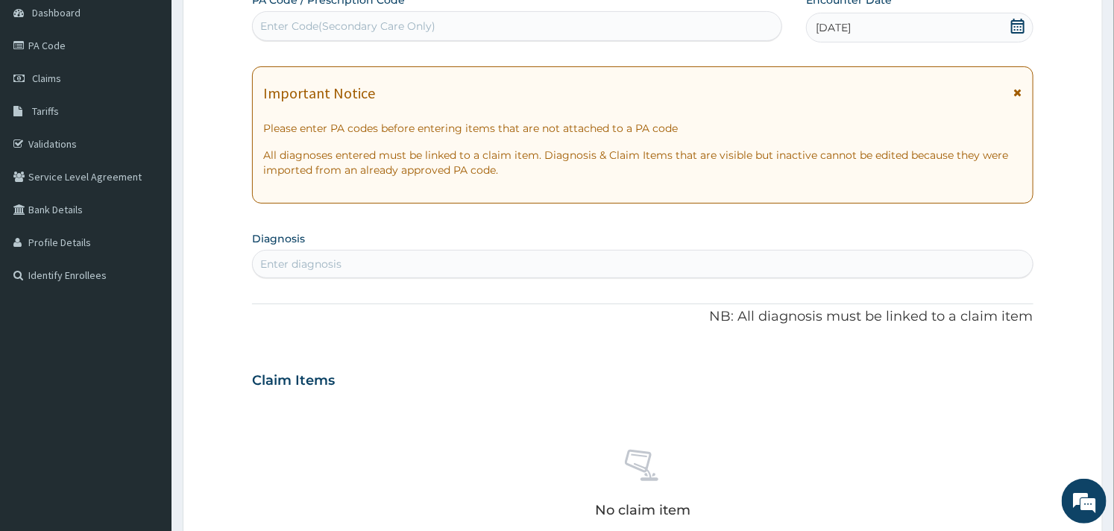
scroll to position [166, 0]
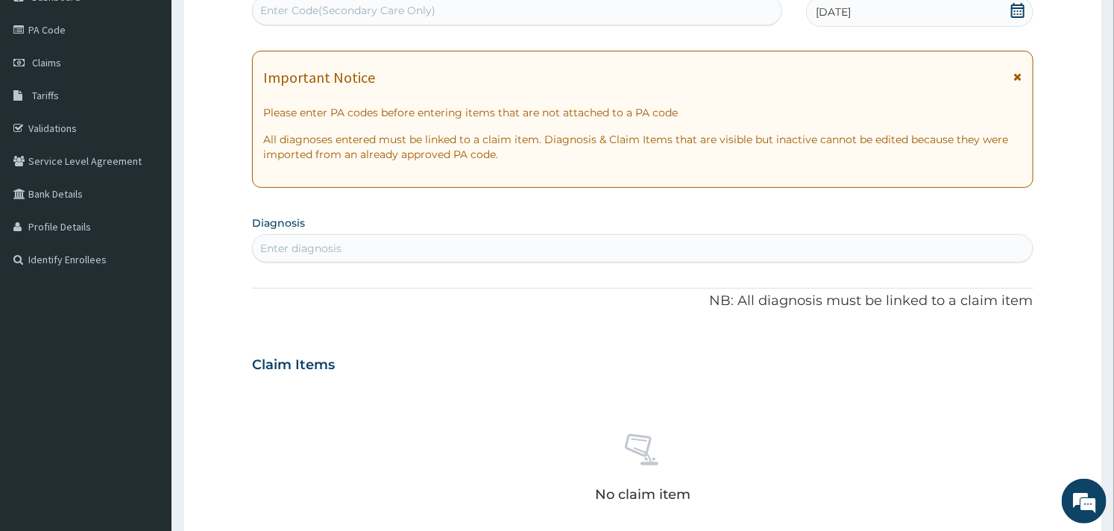
click at [452, 244] on div "Enter diagnosis" at bounding box center [642, 248] width 779 height 24
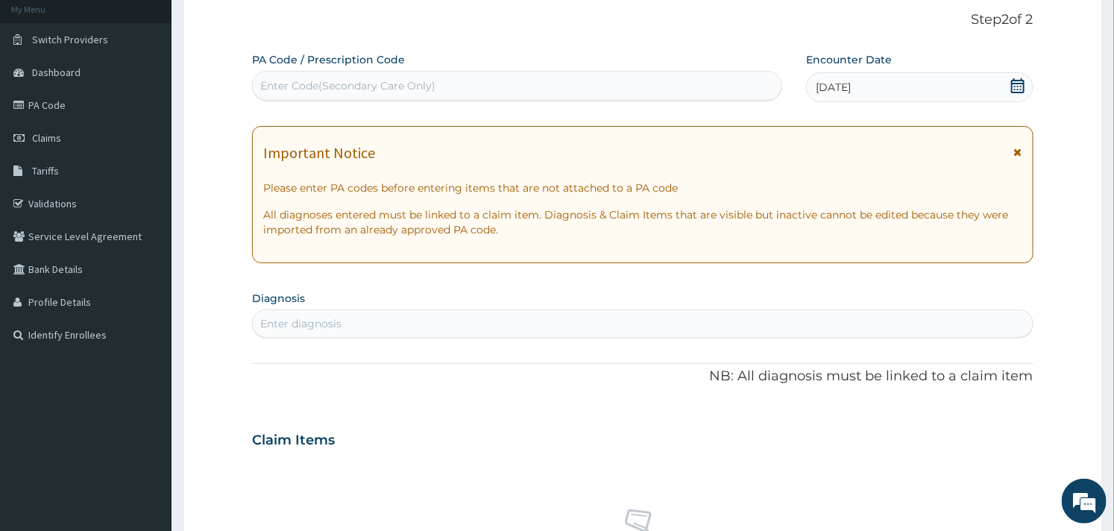
scroll to position [0, 0]
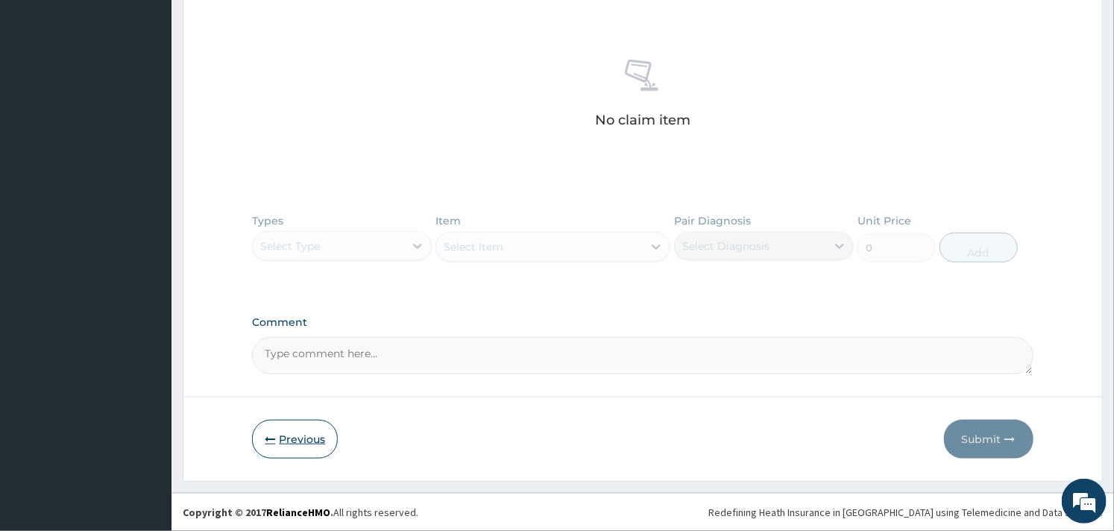
click at [293, 436] on button "Previous" at bounding box center [295, 439] width 86 height 39
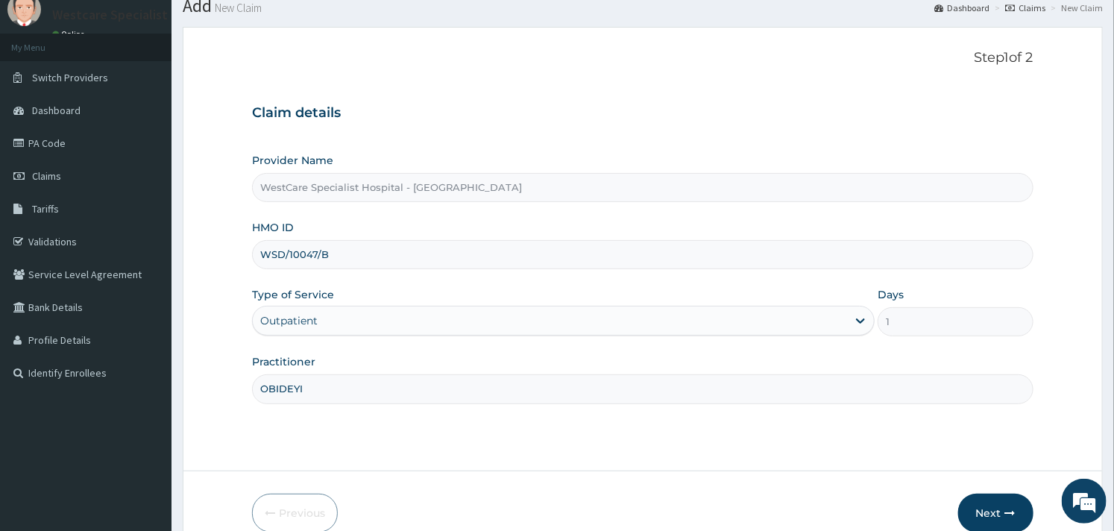
scroll to position [127, 0]
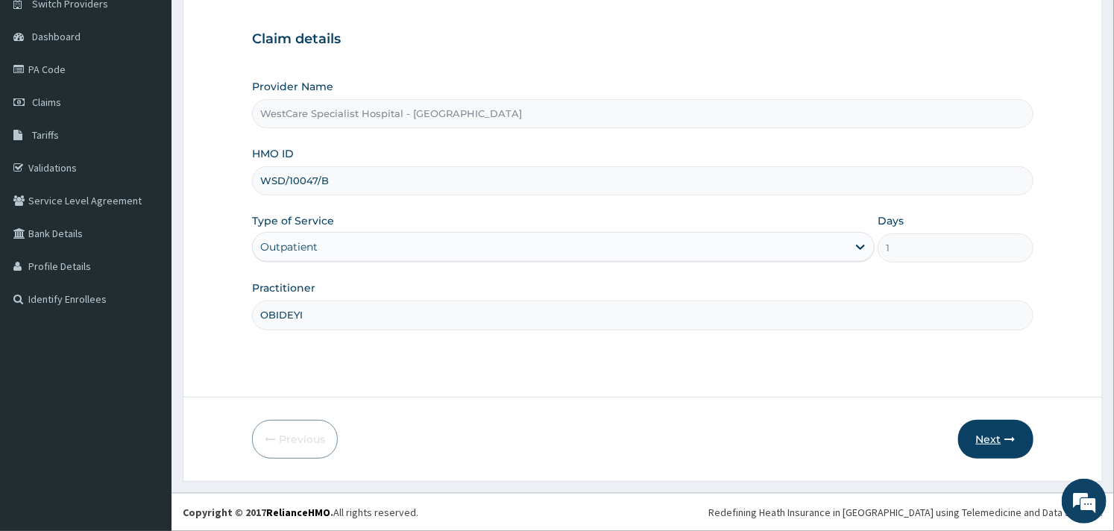
click at [1004, 445] on button "Next" at bounding box center [995, 439] width 75 height 39
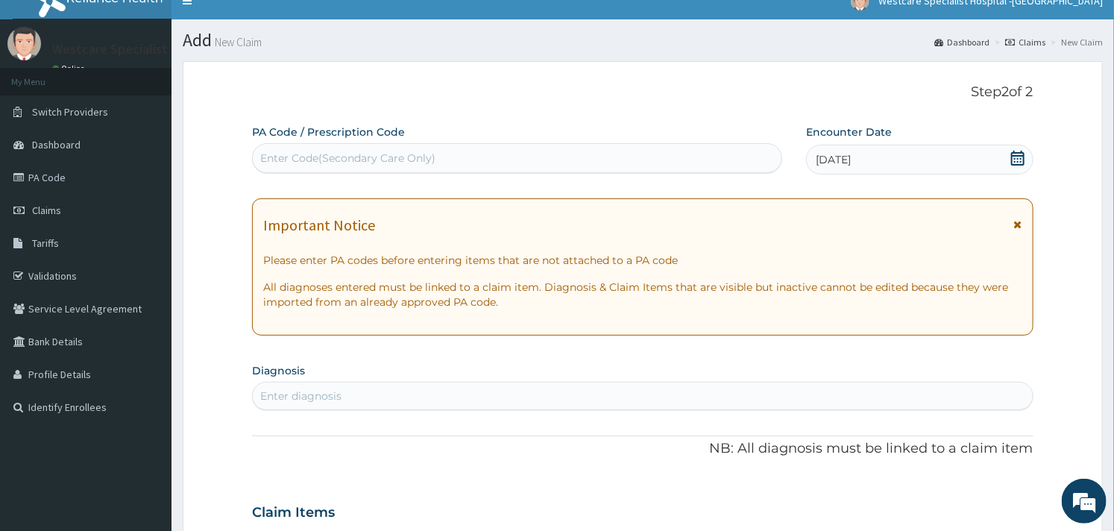
scroll to position [0, 0]
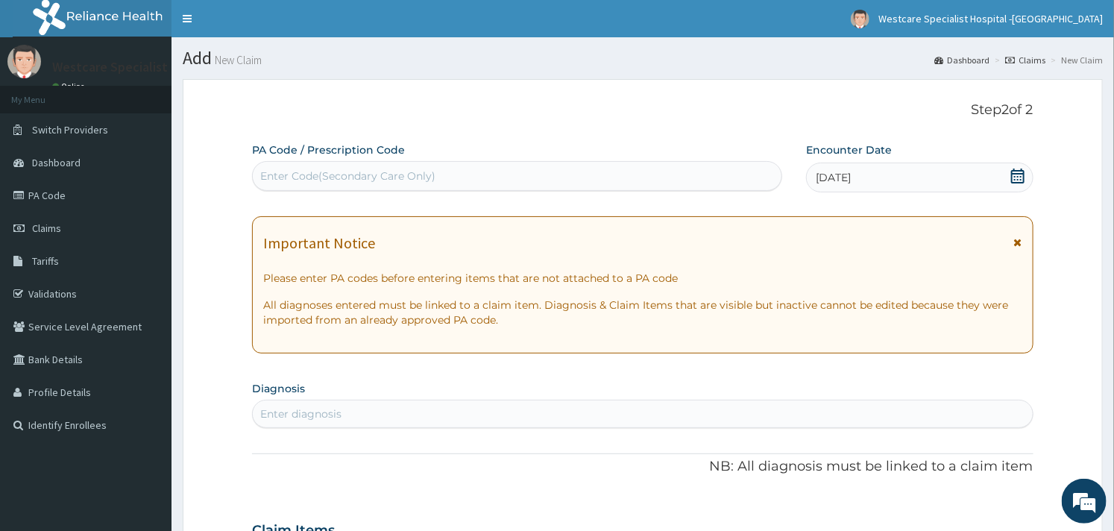
click at [368, 177] on div "Enter Code(Secondary Care Only)" at bounding box center [347, 176] width 175 height 15
paste input "PA/3BAB05"
type input "PA/3BAB05"
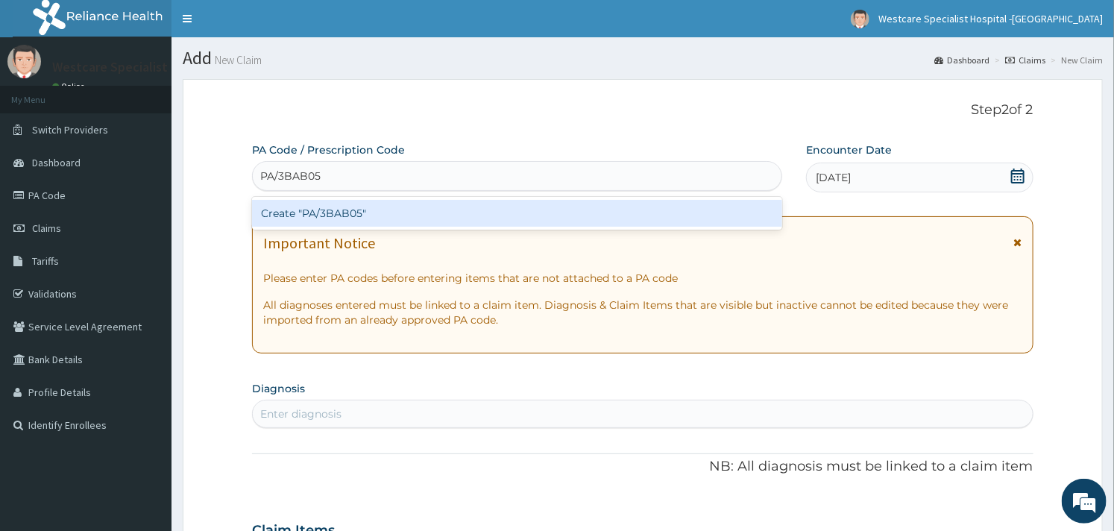
click at [363, 212] on div "Create "PA/3BAB05"" at bounding box center [517, 213] width 530 height 27
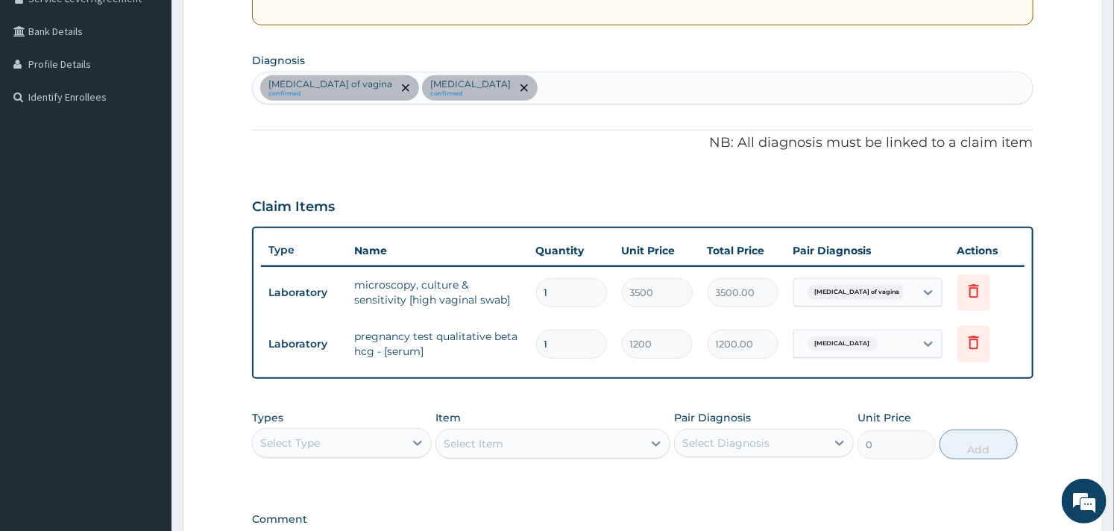
scroll to position [358, 0]
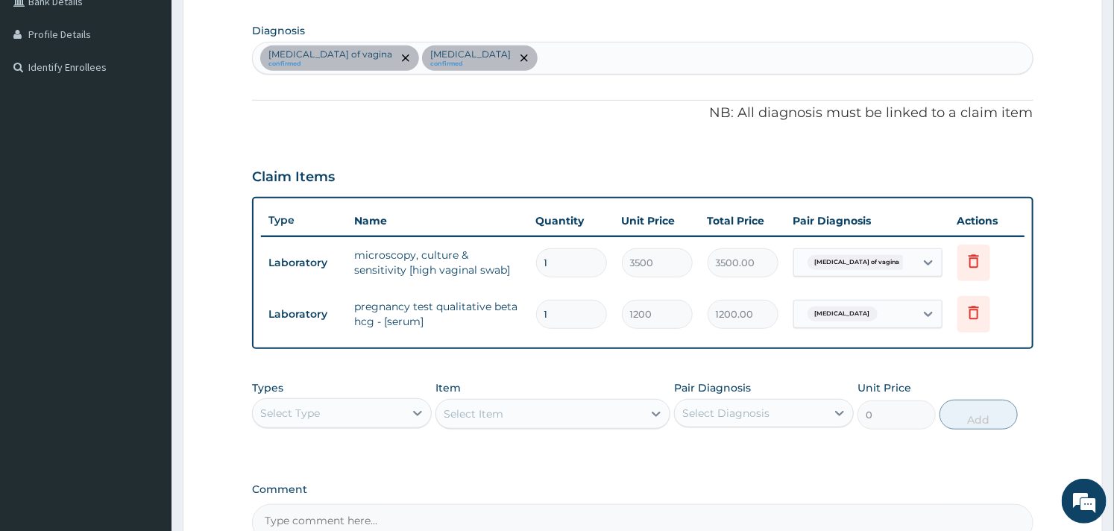
click at [582, 73] on div "Candidiasis of vagina confirmed Amenorrhea confirmed" at bounding box center [642, 58] width 781 height 33
type input "SEPSIS"
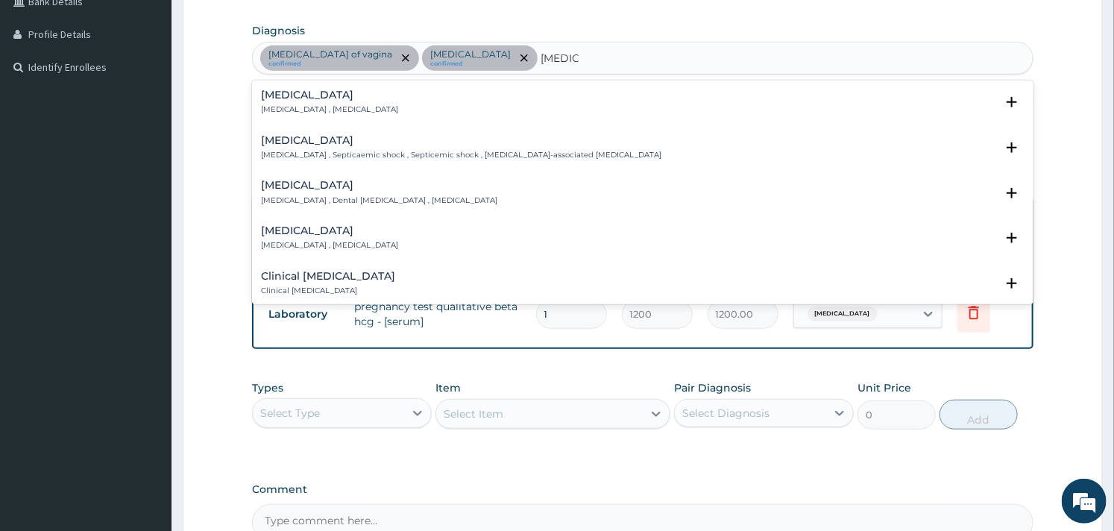
click at [288, 107] on p "Systemic infection , Sepsis" at bounding box center [329, 109] width 137 height 10
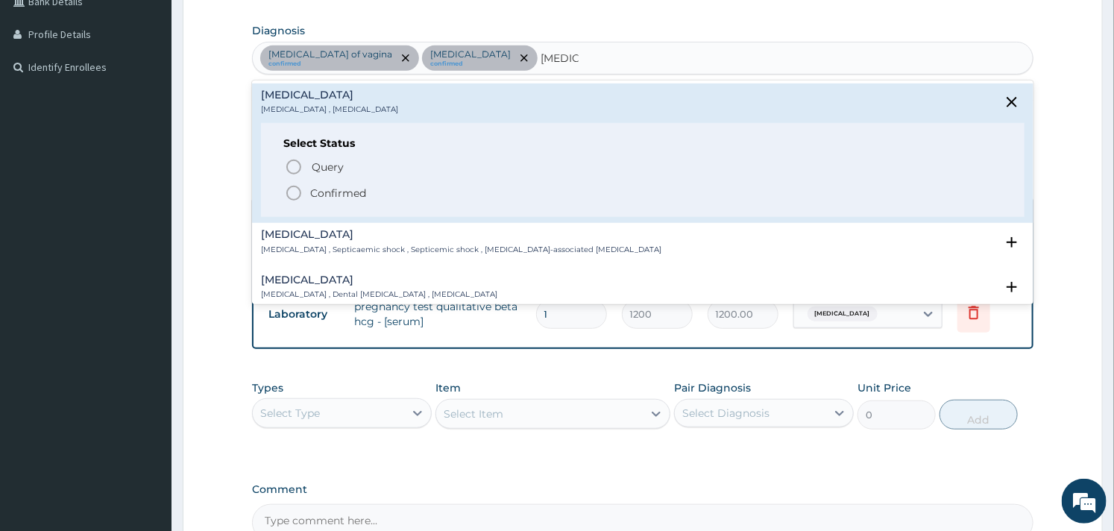
click at [292, 191] on icon "status option filled" at bounding box center [294, 193] width 18 height 18
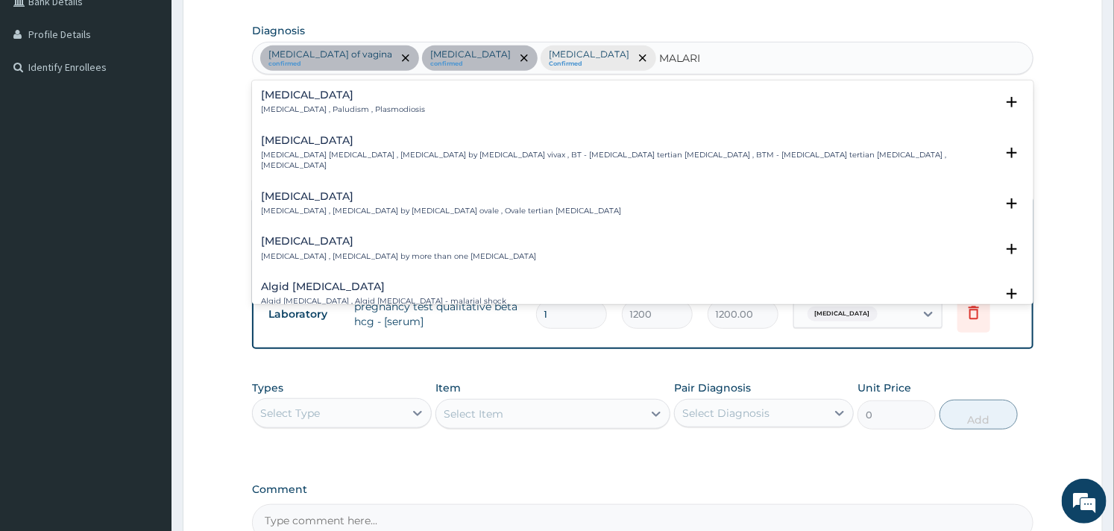
type input "MALARIA"
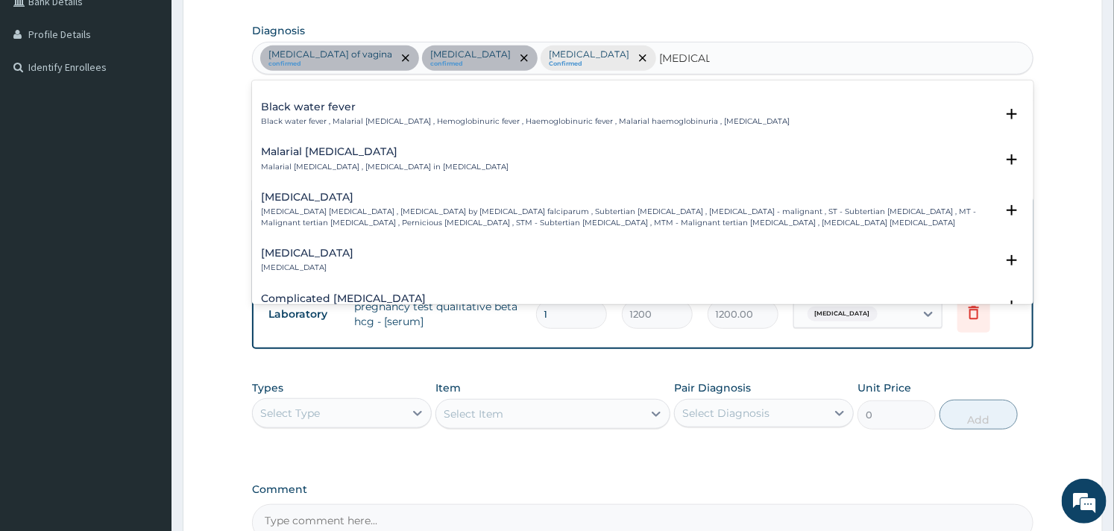
scroll to position [662, 0]
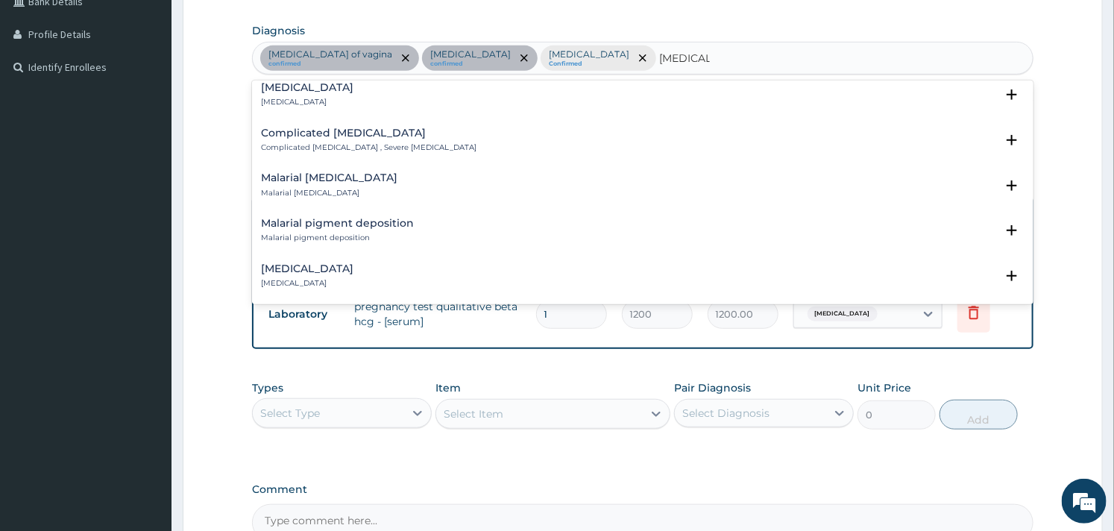
click at [321, 128] on h4 "Complicated malaria" at bounding box center [369, 133] width 216 height 11
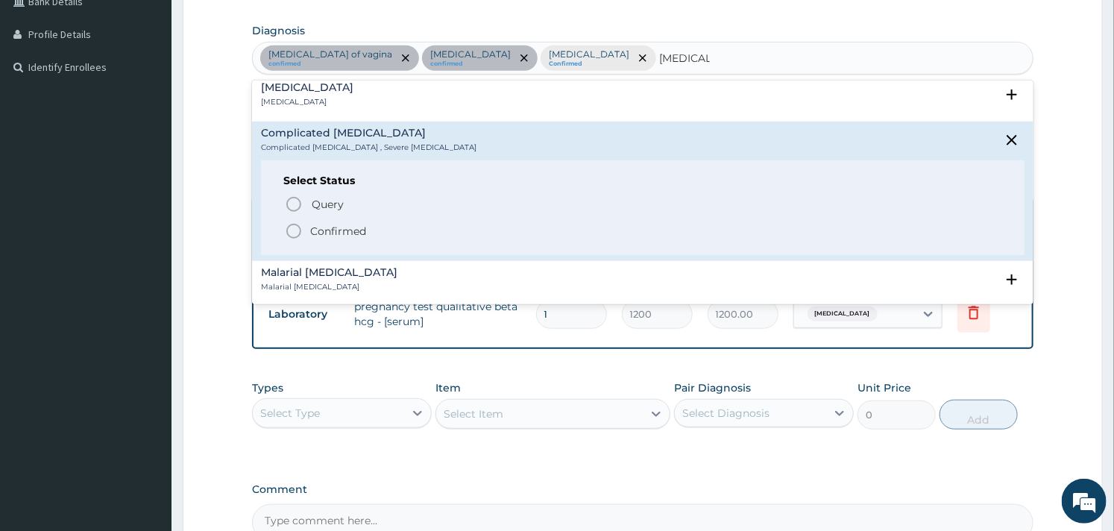
click at [289, 222] on icon "status option filled" at bounding box center [294, 231] width 18 height 18
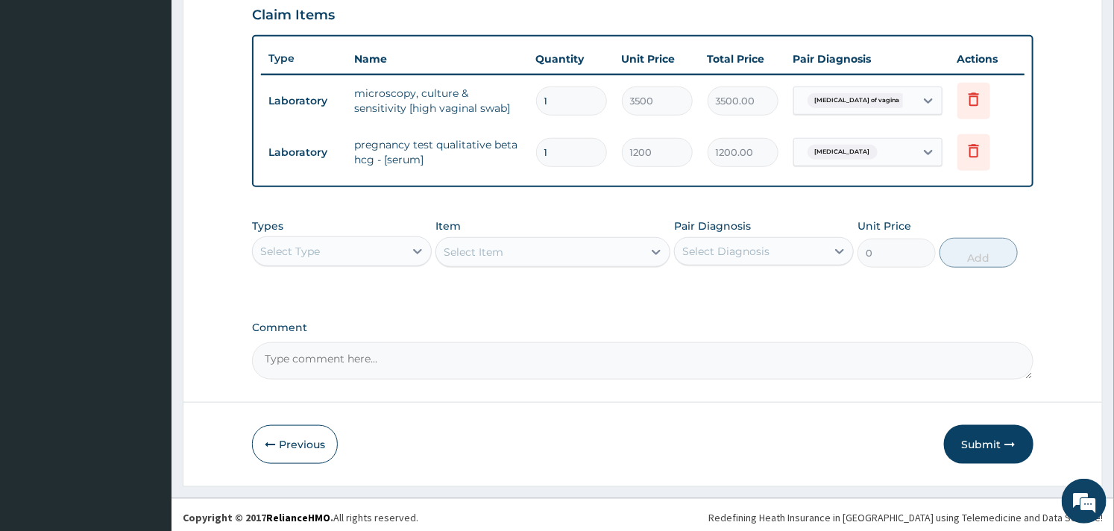
scroll to position [524, 0]
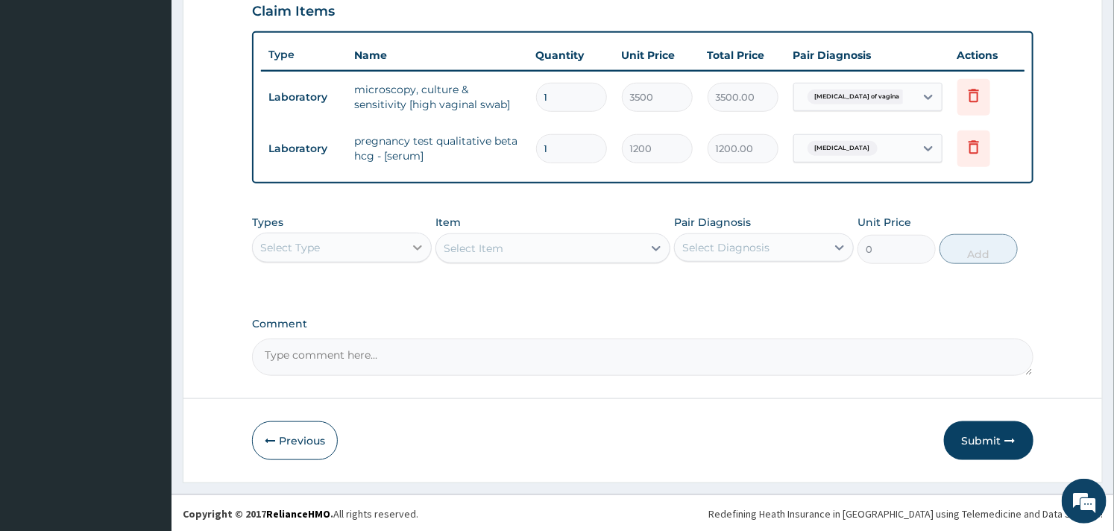
click at [416, 240] on icon at bounding box center [417, 247] width 15 height 15
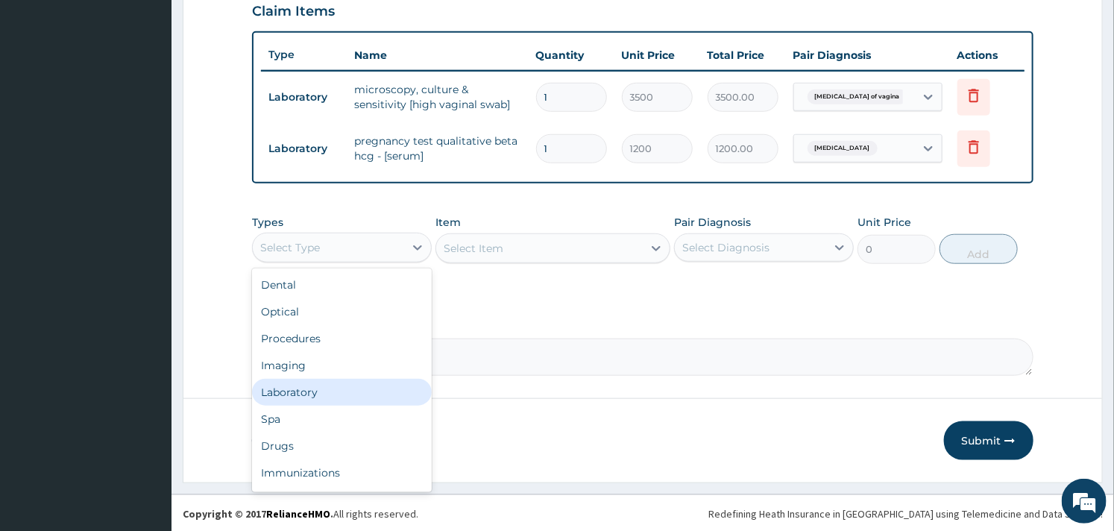
click at [312, 393] on div "Laboratory" at bounding box center [342, 392] width 180 height 27
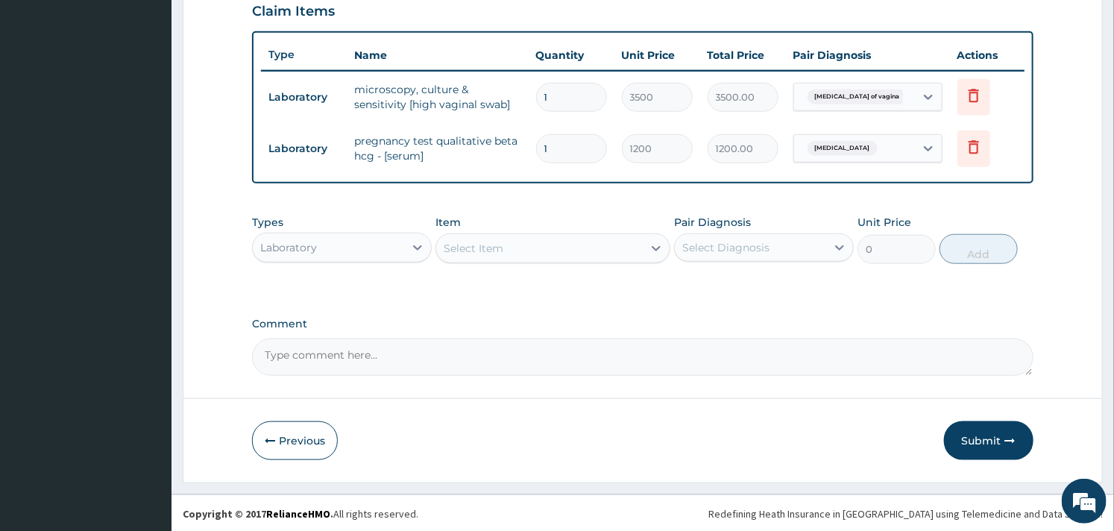
click at [515, 240] on div "Select Item" at bounding box center [539, 248] width 206 height 24
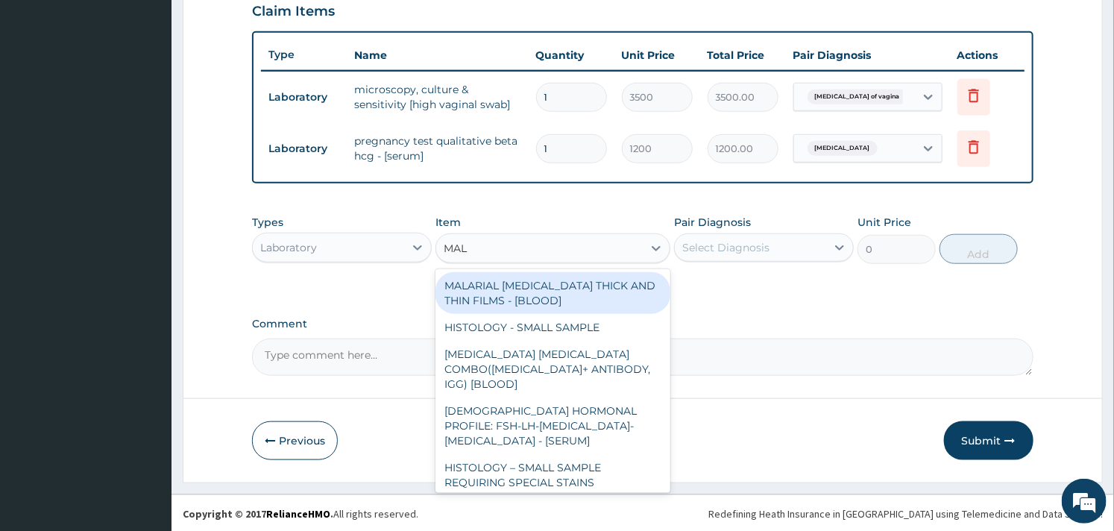
type input "MALA"
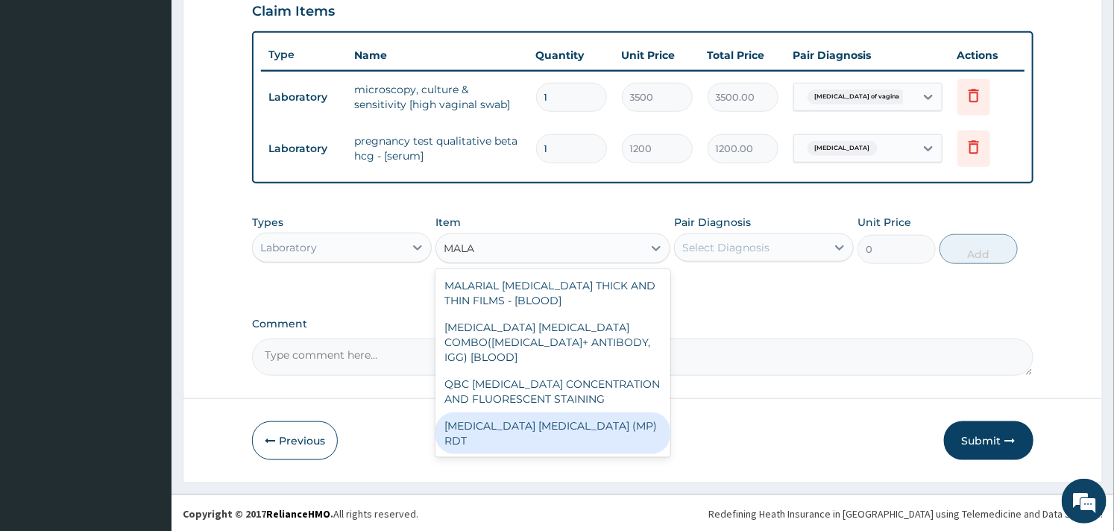
click at [555, 412] on div "MALARIA PARASITE (MP) RDT" at bounding box center [553, 433] width 234 height 42
type input "1500"
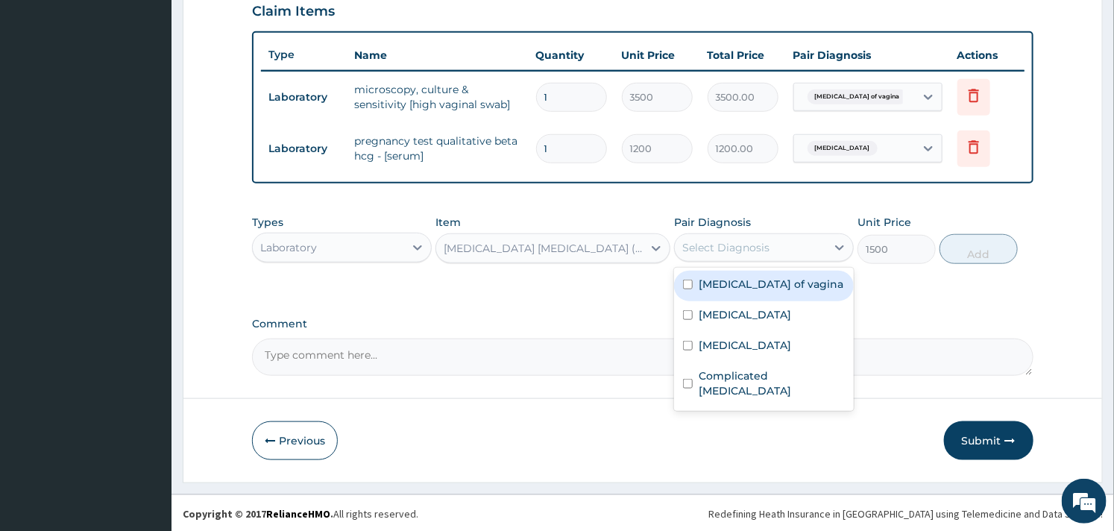
click at [746, 254] on div "Select Diagnosis" at bounding box center [750, 248] width 151 height 24
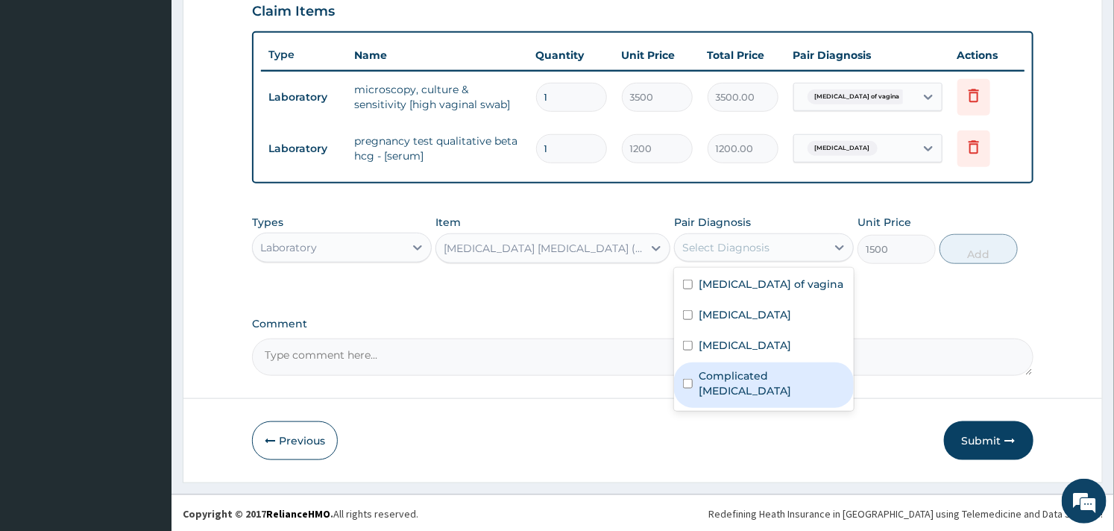
click at [691, 379] on input "checkbox" at bounding box center [688, 384] width 10 height 10
checkbox input "true"
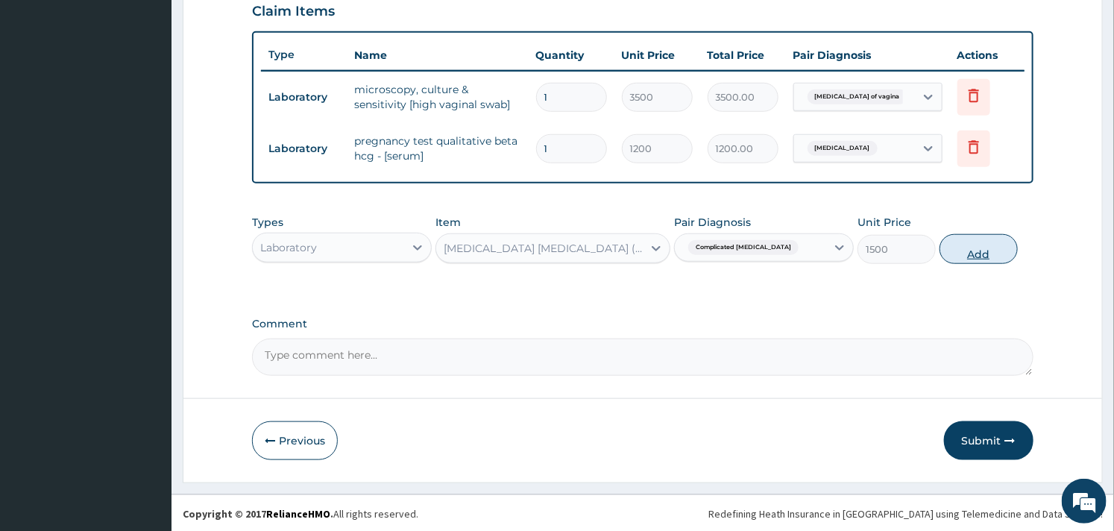
click at [982, 248] on button "Add" at bounding box center [979, 249] width 78 height 30
type input "0"
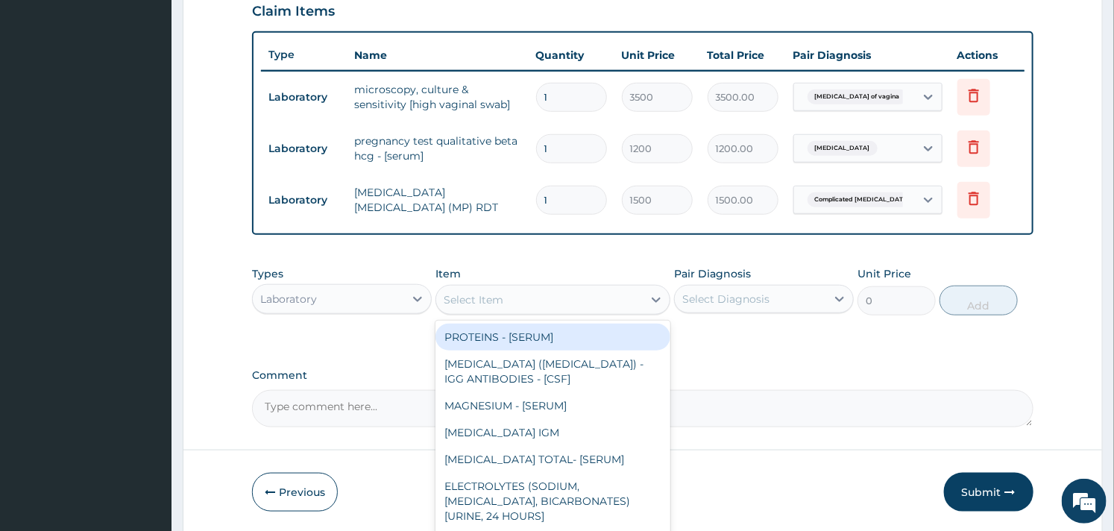
click at [533, 295] on div "Select Item" at bounding box center [539, 300] width 206 height 24
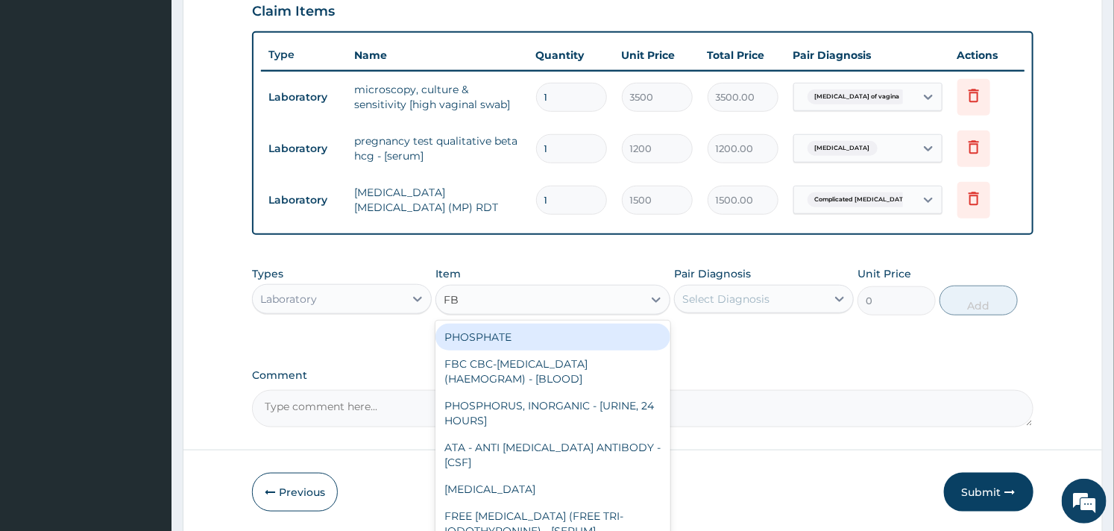
type input "FBC"
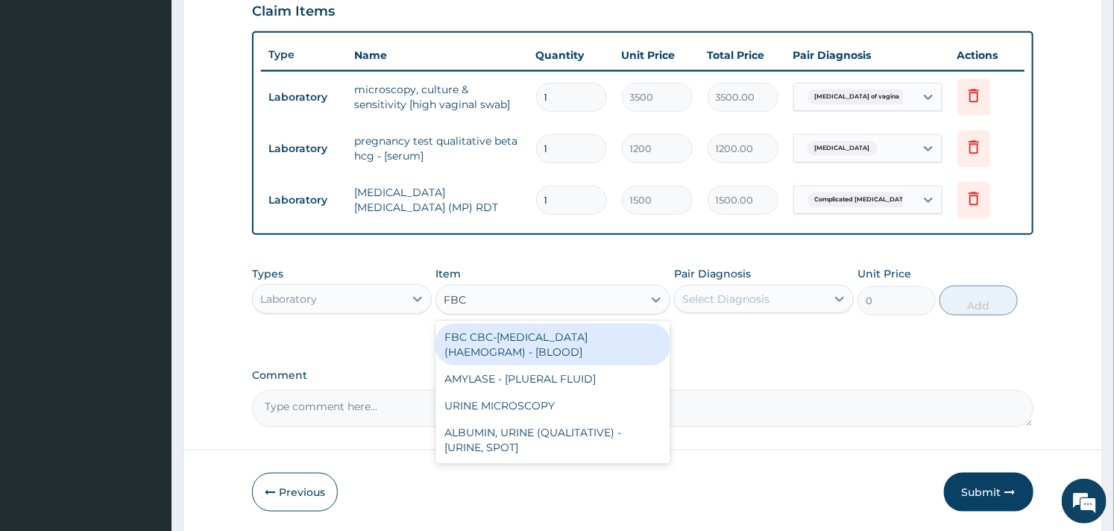
click at [541, 342] on div "FBC CBC-COMPLETE BLOOD COUNT (HAEMOGRAM) - [BLOOD]" at bounding box center [553, 345] width 234 height 42
type input "3000"
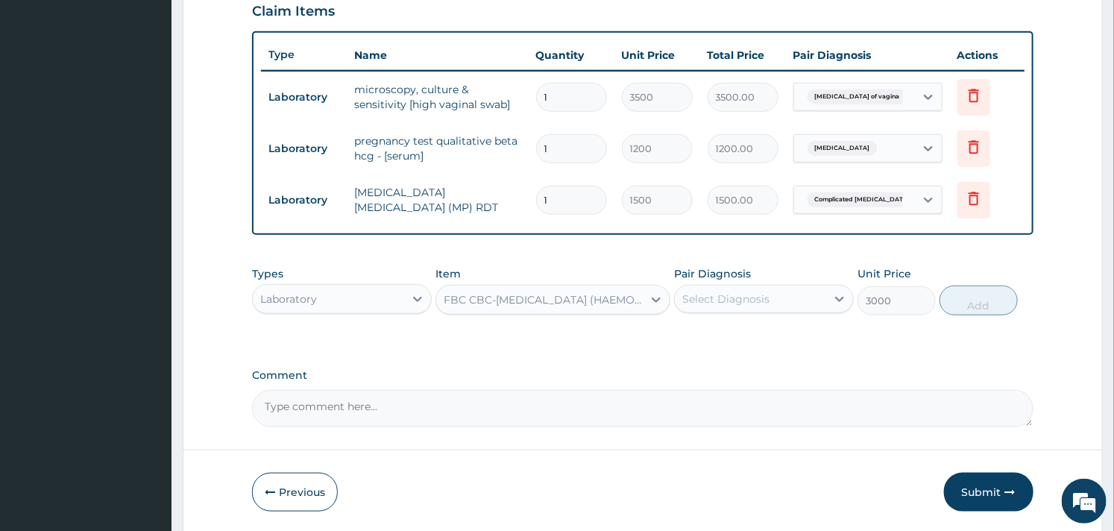
click at [768, 301] on div "Select Diagnosis" at bounding box center [725, 299] width 87 height 15
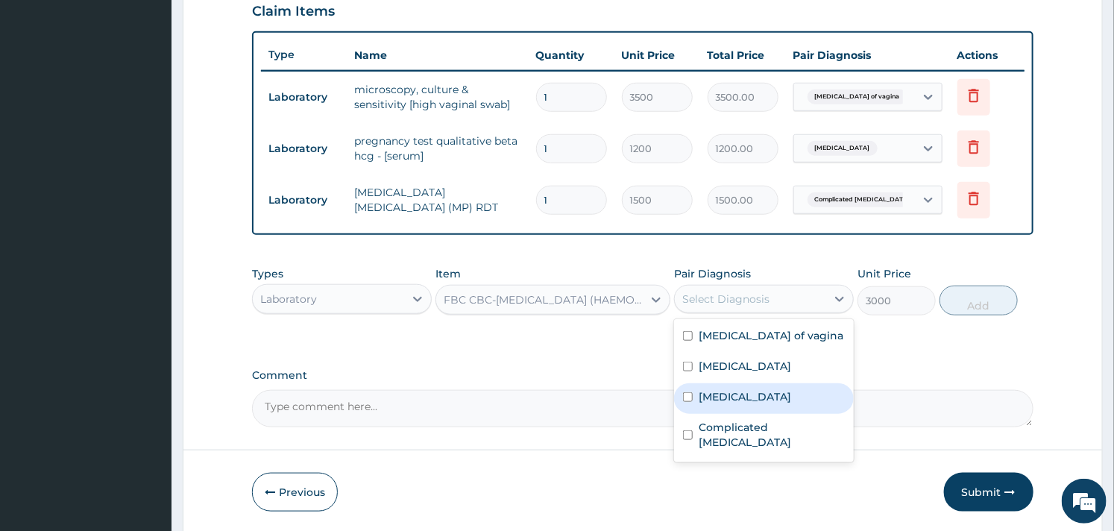
click at [702, 406] on div "Sepsis" at bounding box center [764, 398] width 180 height 31
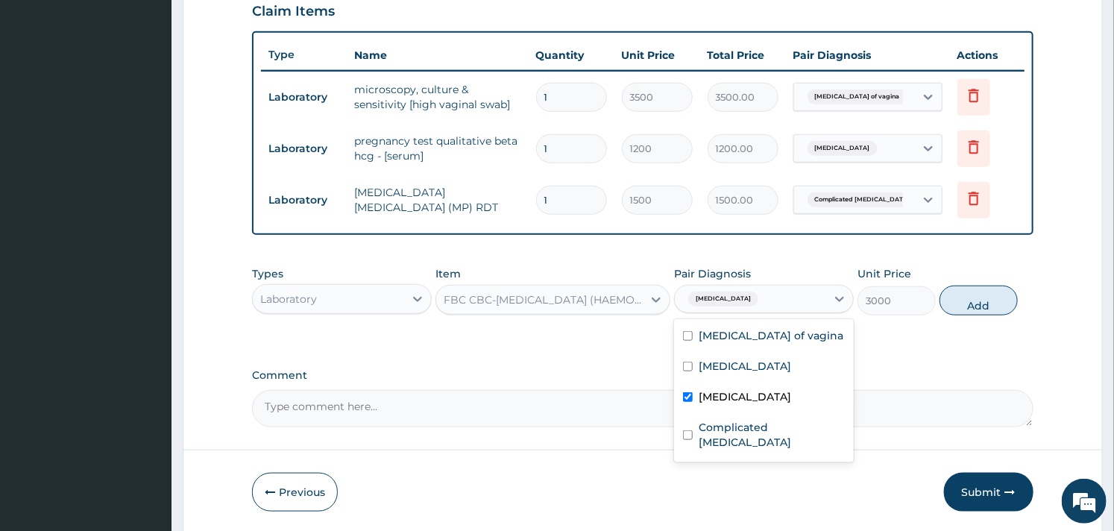
checkbox input "true"
click at [996, 310] on button "Add" at bounding box center [979, 301] width 78 height 30
type input "0"
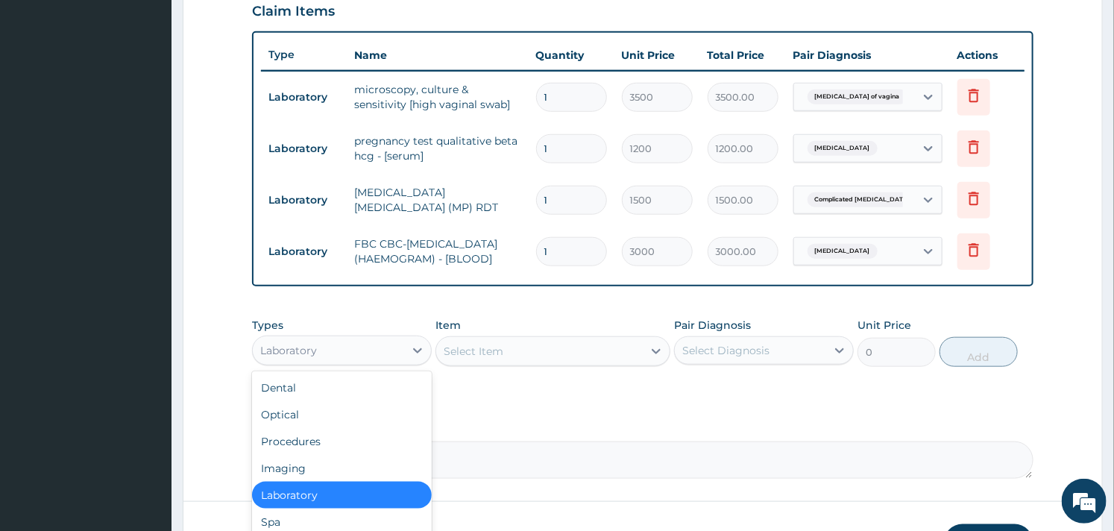
click at [403, 355] on div "Laboratory" at bounding box center [328, 351] width 151 height 24
click at [331, 445] on div "Procedures" at bounding box center [342, 441] width 180 height 27
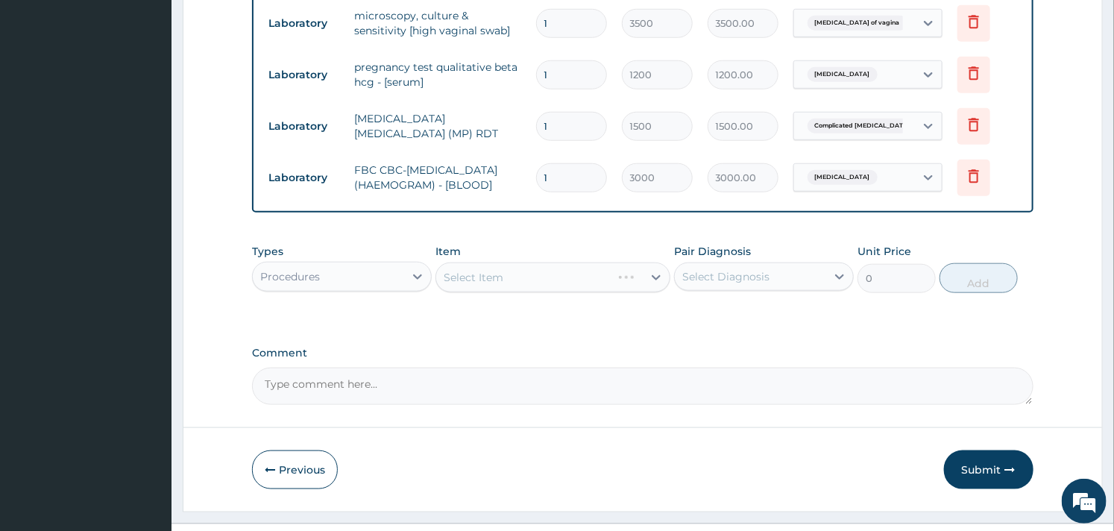
scroll to position [635, 0]
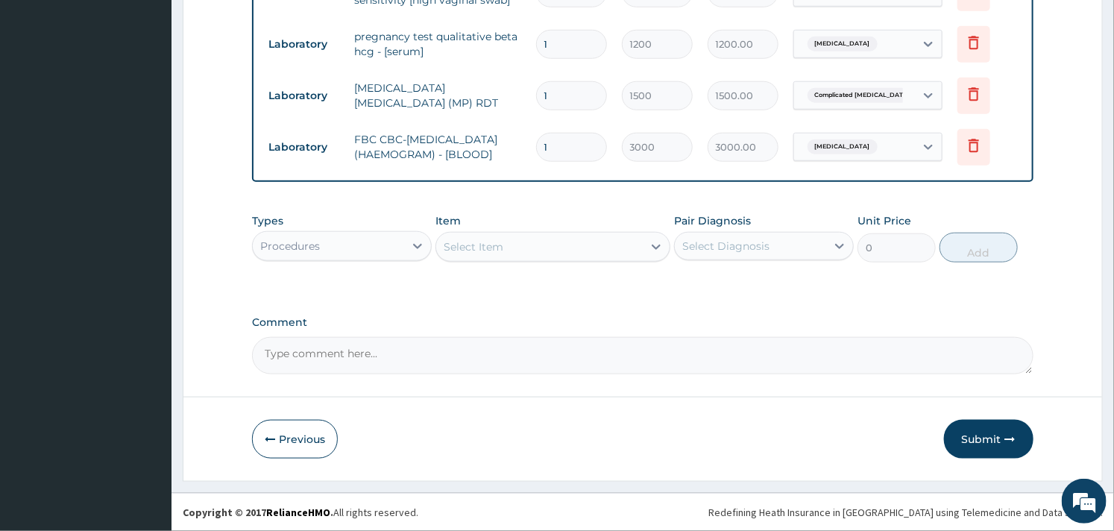
click at [584, 233] on div "Select Item" at bounding box center [553, 247] width 234 height 30
click at [575, 248] on div "Select Item" at bounding box center [539, 247] width 206 height 24
click at [568, 257] on div "Select Item" at bounding box center [539, 247] width 206 height 24
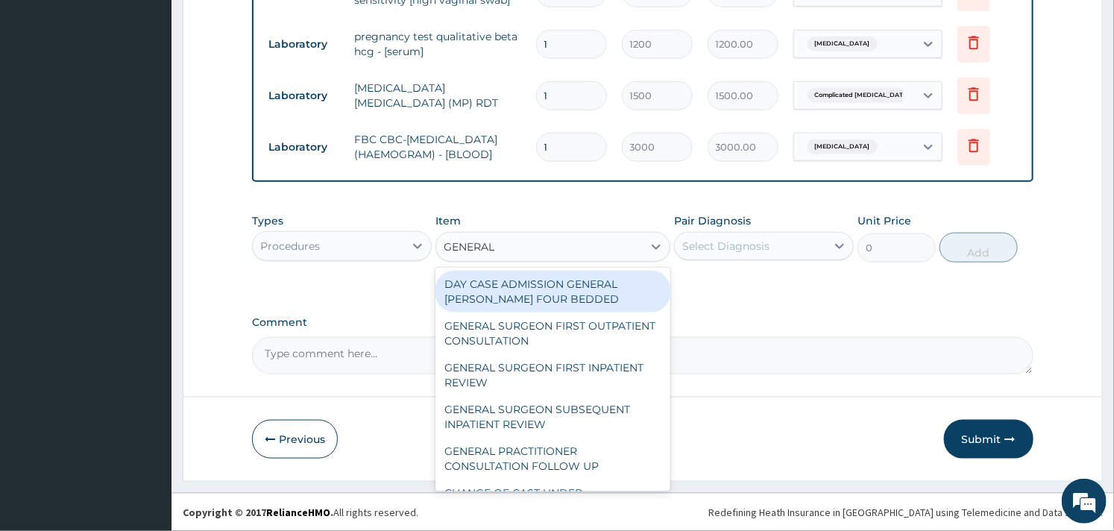
type input "GENERAL P"
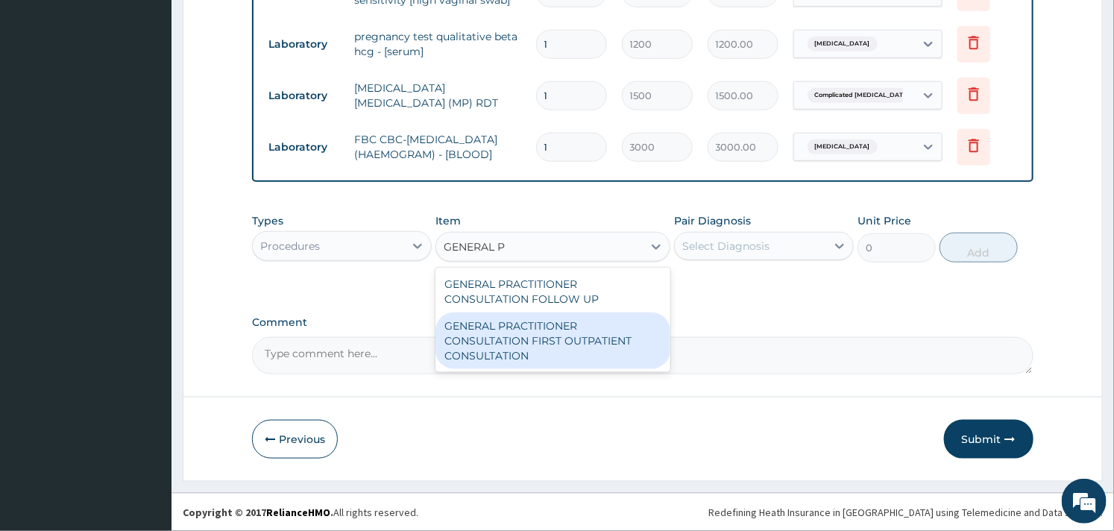
click at [565, 346] on div "GENERAL PRACTITIONER CONSULTATION FIRST OUTPATIENT CONSULTATION" at bounding box center [553, 341] width 234 height 57
type input "3000"
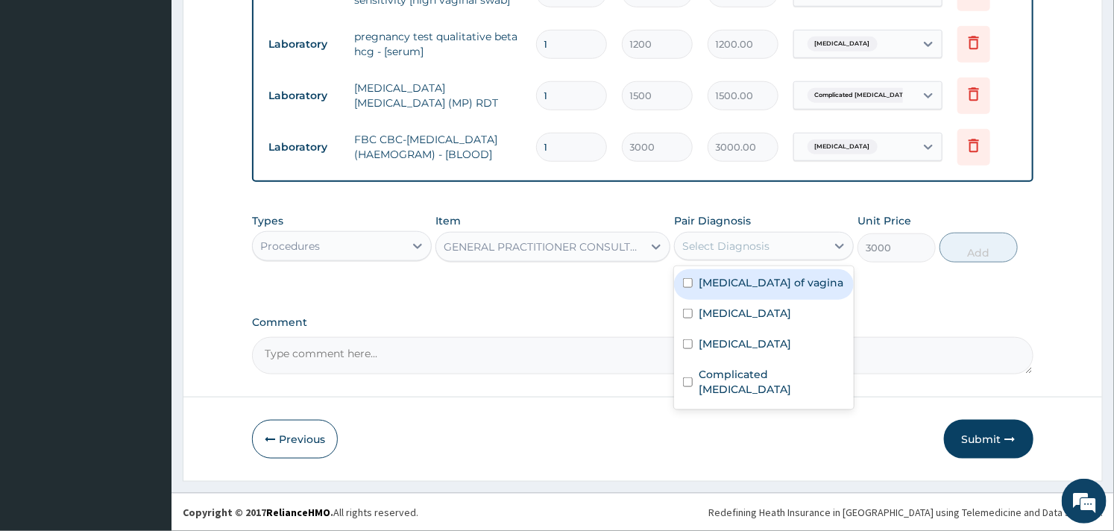
click at [732, 251] on div "Select Diagnosis" at bounding box center [725, 246] width 87 height 15
click at [729, 282] on label "Candidiasis of vagina" at bounding box center [771, 282] width 145 height 15
checkbox input "true"
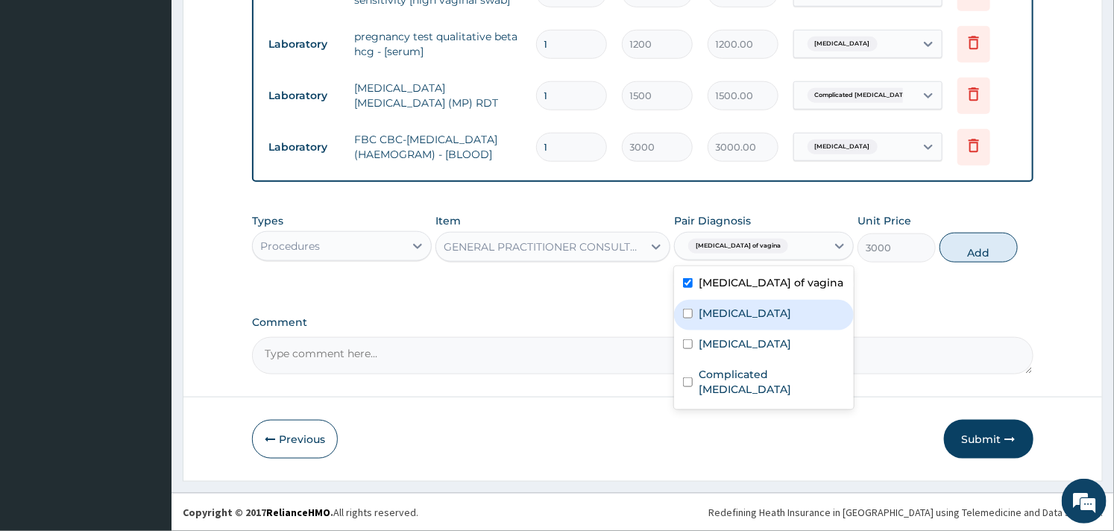
click at [713, 307] on label "Amenorrhea" at bounding box center [745, 313] width 92 height 15
checkbox input "true"
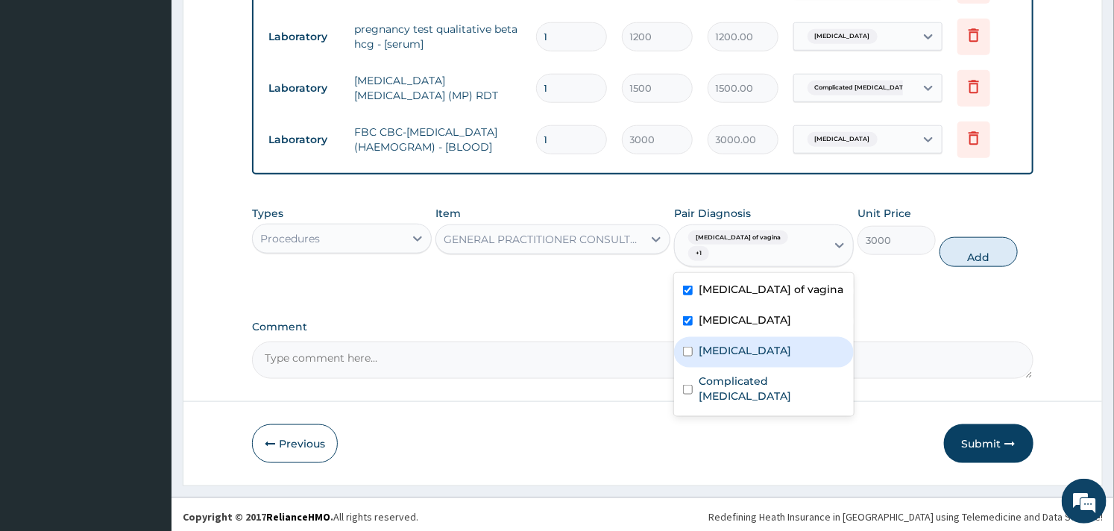
click at [703, 343] on label "Sepsis" at bounding box center [745, 350] width 92 height 15
checkbox input "true"
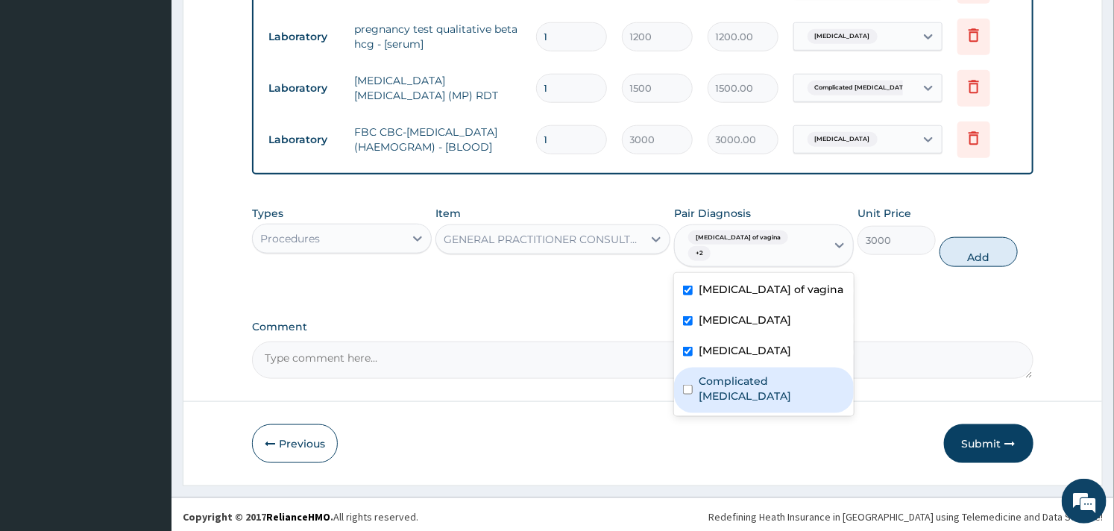
click at [696, 377] on div "Complicated malaria" at bounding box center [764, 390] width 180 height 45
checkbox input "true"
click at [975, 257] on button "Add" at bounding box center [979, 252] width 78 height 30
type input "0"
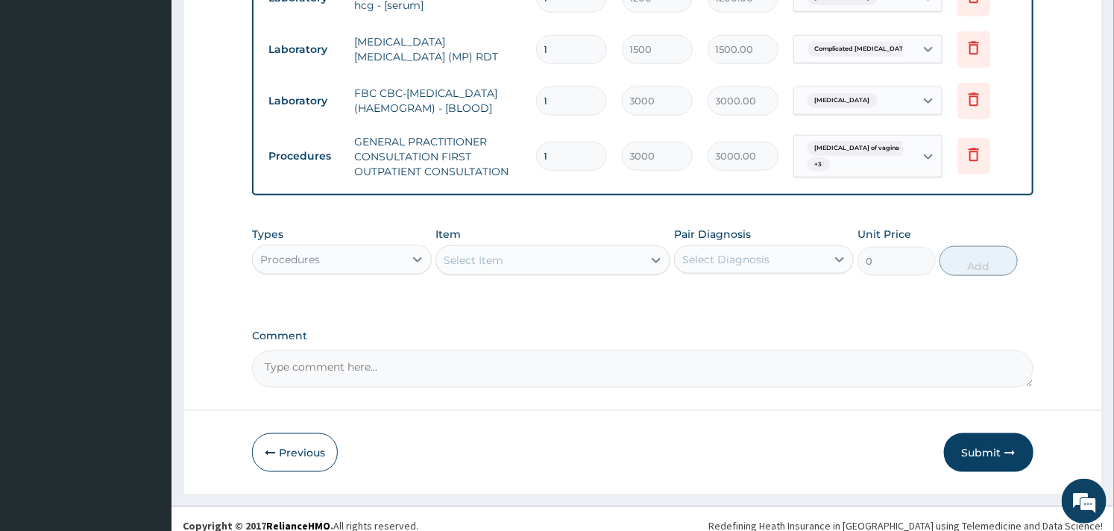
scroll to position [695, 0]
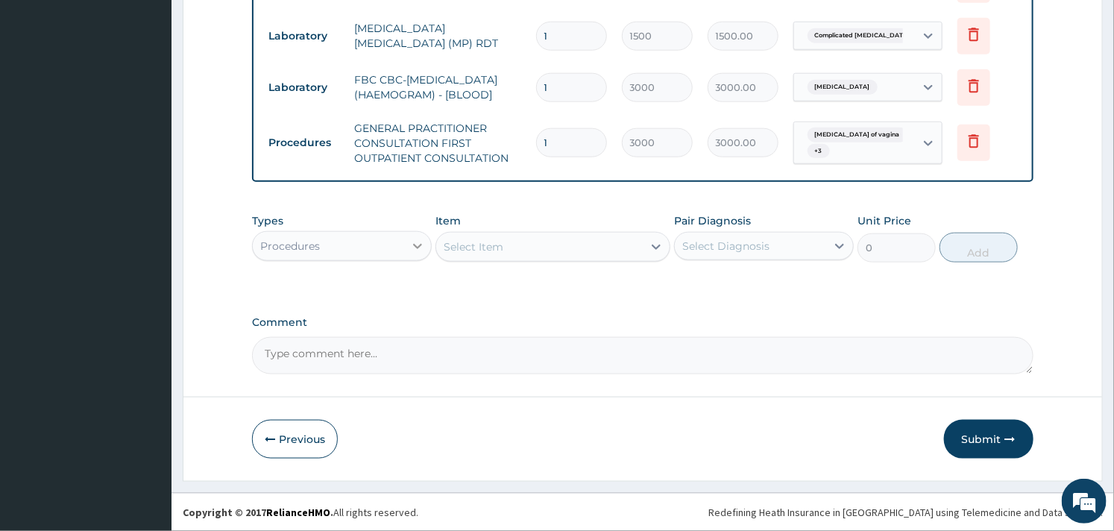
click at [406, 251] on div at bounding box center [417, 246] width 27 height 27
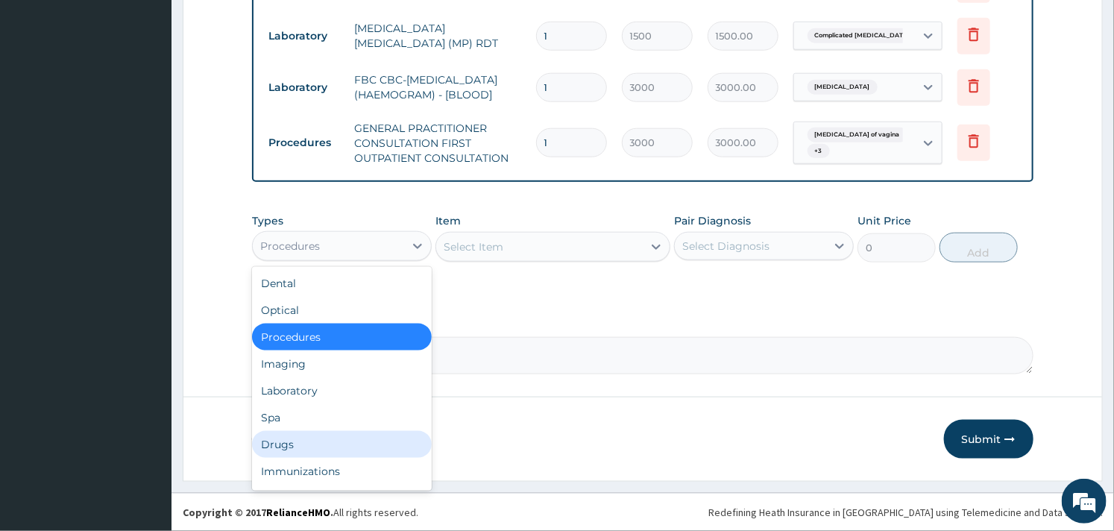
click at [295, 437] on div "Drugs" at bounding box center [342, 444] width 180 height 27
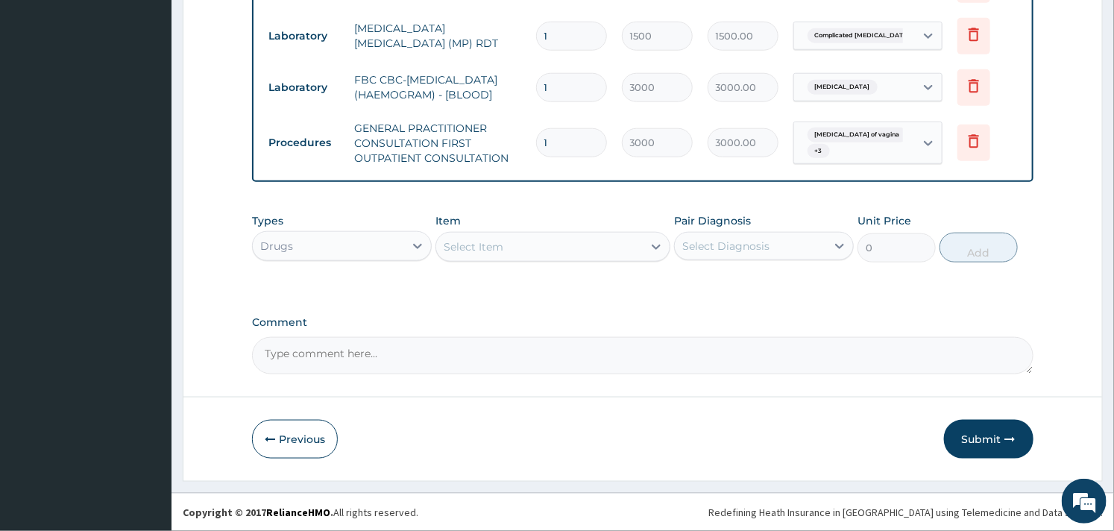
click at [547, 243] on div "Select Item" at bounding box center [539, 247] width 206 height 24
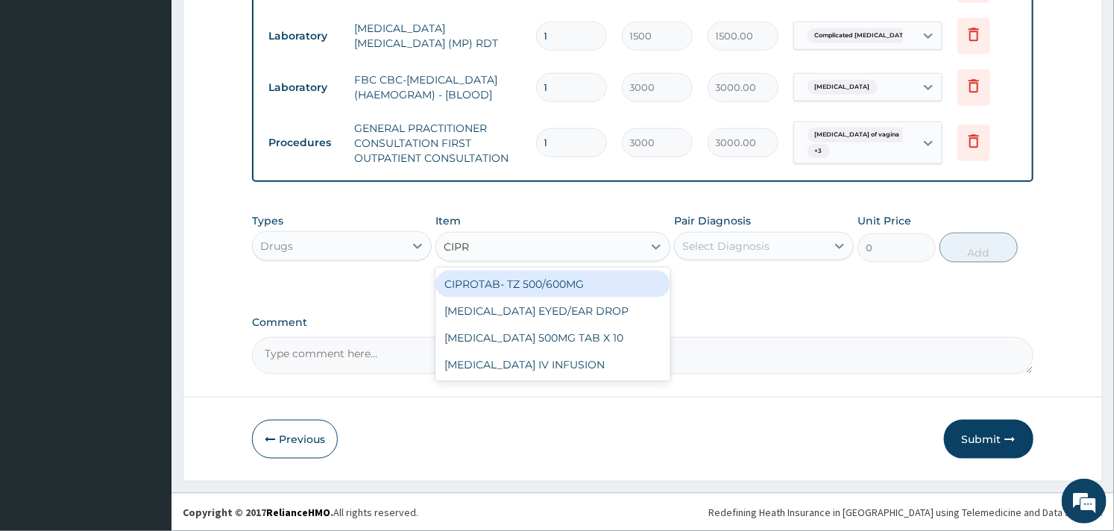
type input "CIPRO"
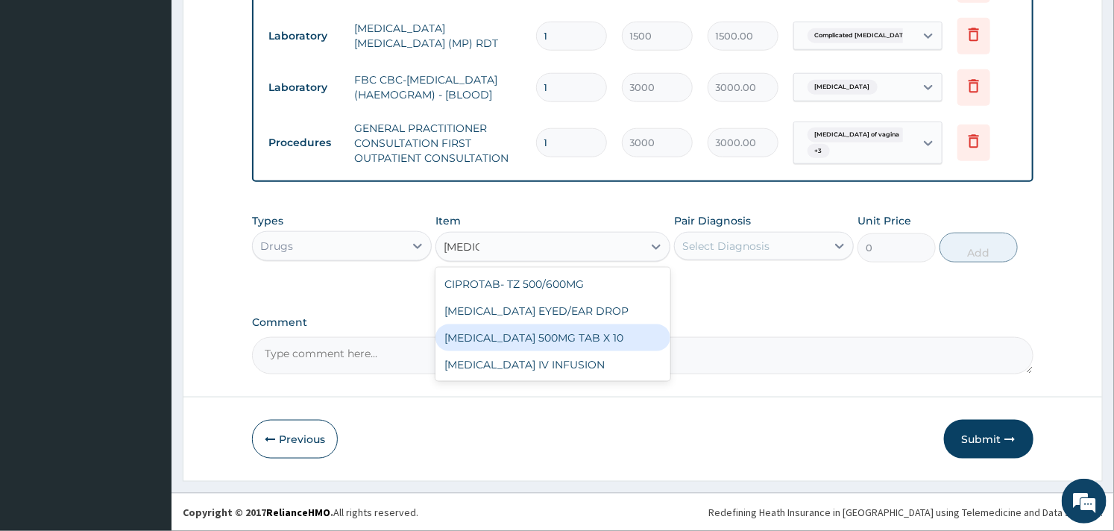
click at [582, 338] on div "CIPROFLOXACIN 500MG TAB X 10" at bounding box center [553, 337] width 234 height 27
type input "63"
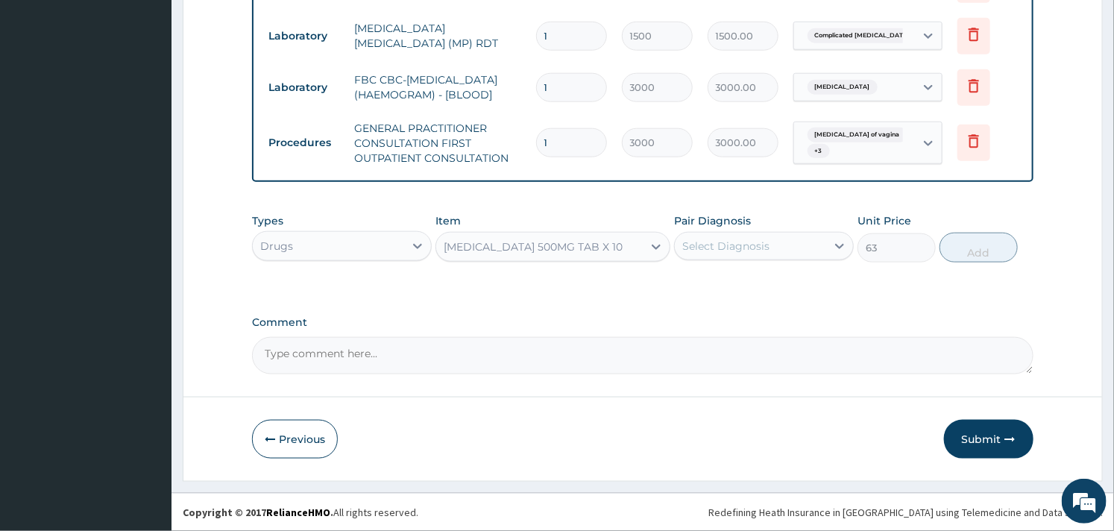
click at [740, 243] on div "Select Diagnosis" at bounding box center [725, 246] width 87 height 15
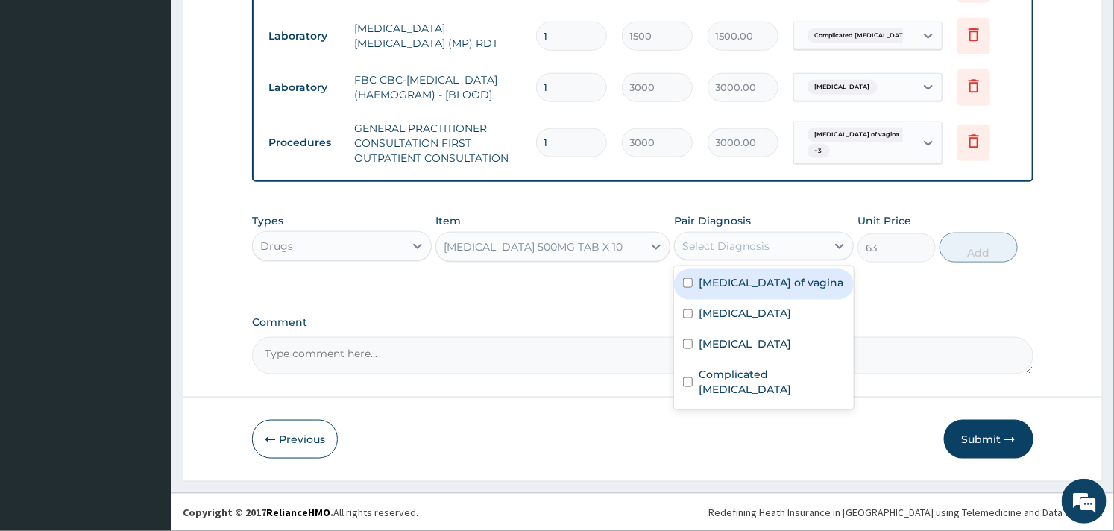
click at [713, 288] on label "Candidiasis of vagina" at bounding box center [771, 282] width 145 height 15
checkbox input "true"
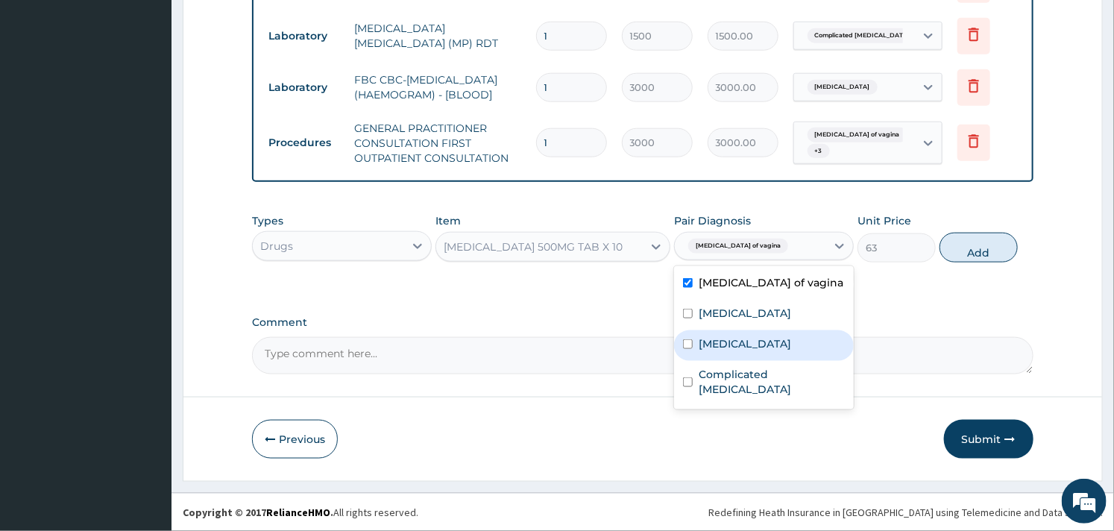
click at [696, 355] on div "Sepsis" at bounding box center [764, 345] width 180 height 31
checkbox input "true"
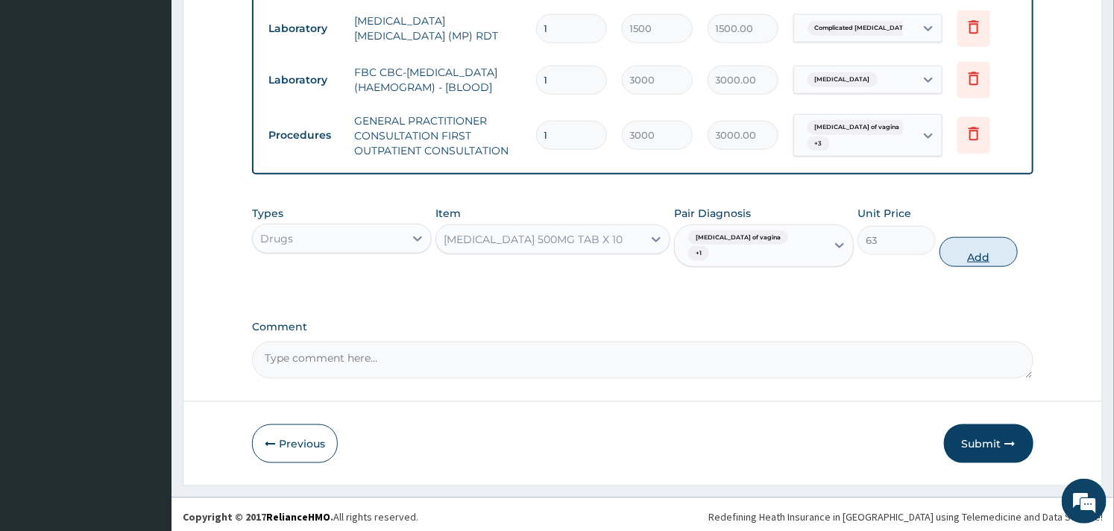
click at [959, 246] on button "Add" at bounding box center [979, 252] width 78 height 30
type input "0"
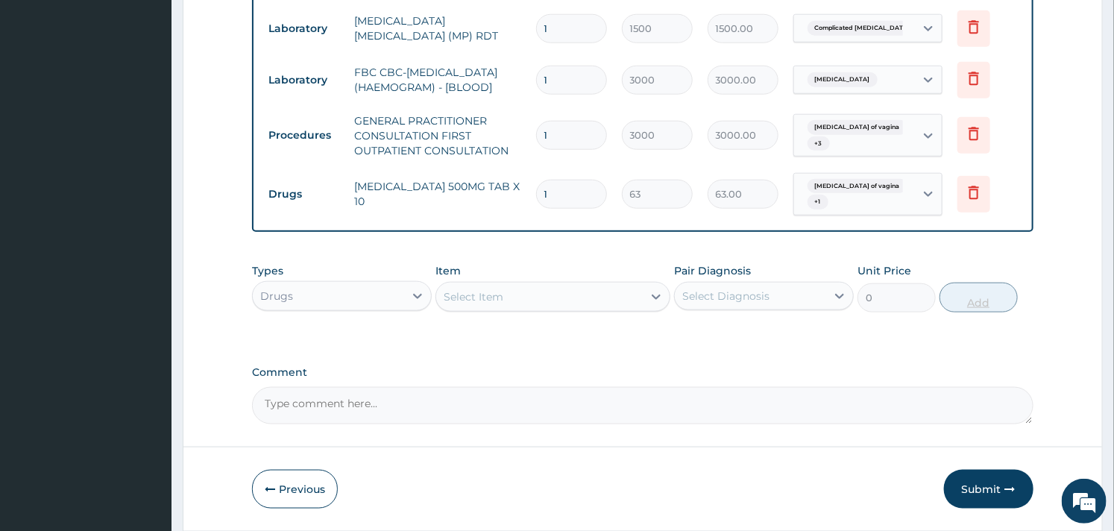
type input "10"
type input "630.00"
type input "10"
click at [544, 302] on div "Select Item" at bounding box center [539, 297] width 206 height 24
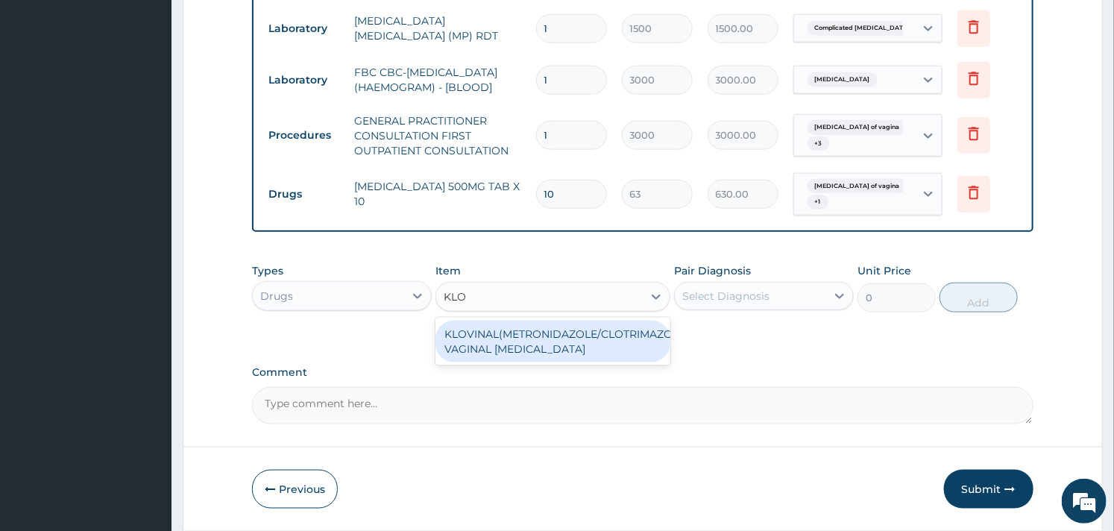
type input "KLOV"
click at [550, 338] on div "KLOVINAL(METRONIDAZOLE/CLOTRIMAZOLE) VAGINAL [MEDICAL_DATA]" at bounding box center [553, 342] width 234 height 42
type input "661.5"
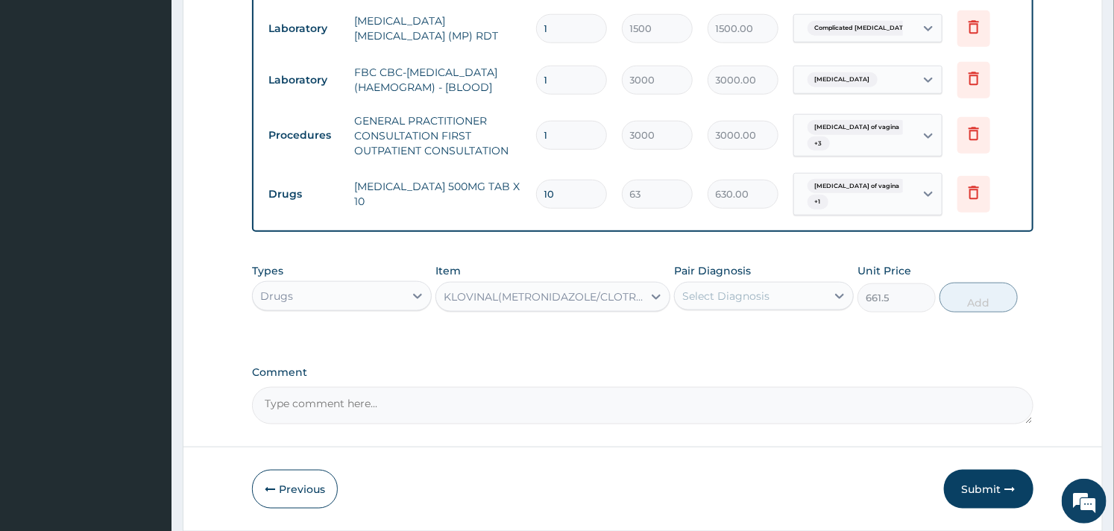
click at [754, 295] on div "Select Diagnosis" at bounding box center [750, 296] width 151 height 24
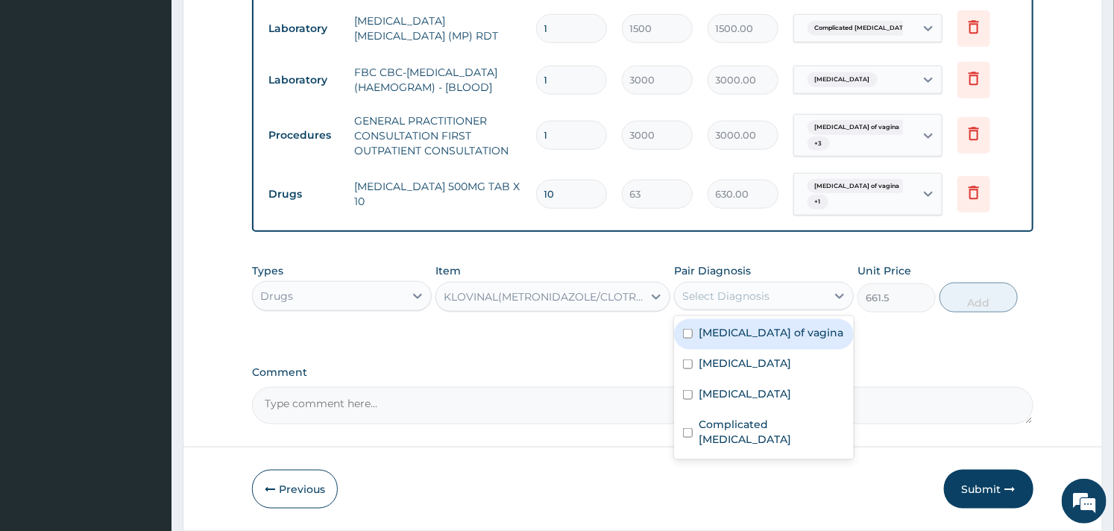
click at [704, 350] on div "Candidiasis of vagina" at bounding box center [764, 334] width 180 height 31
checkbox input "true"
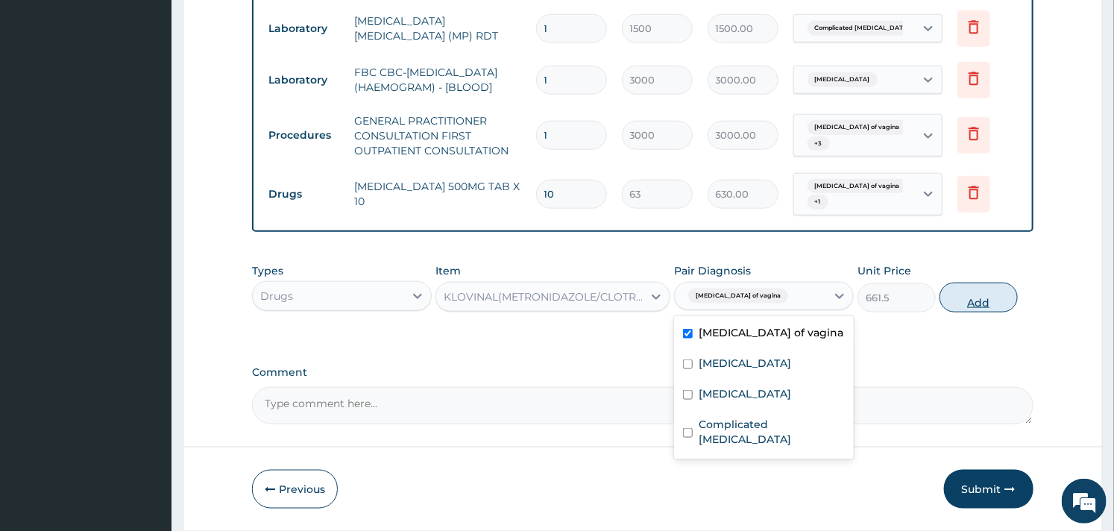
click at [985, 304] on button "Add" at bounding box center [979, 298] width 78 height 30
type input "0"
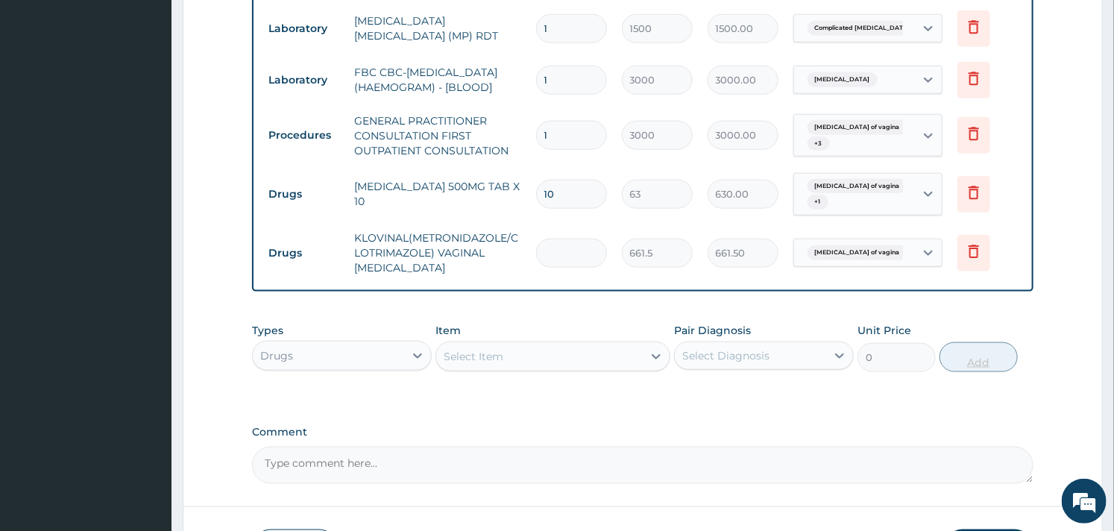
type input "0.00"
type input "6"
type input "3969.00"
type input "6"
click at [571, 353] on div "Select Item" at bounding box center [539, 357] width 206 height 24
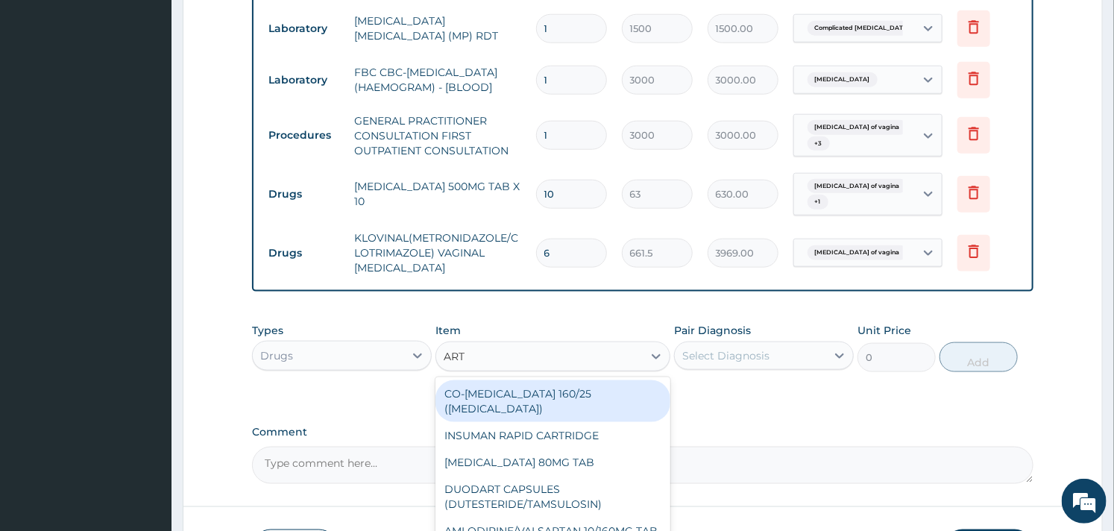
type input "ARTE"
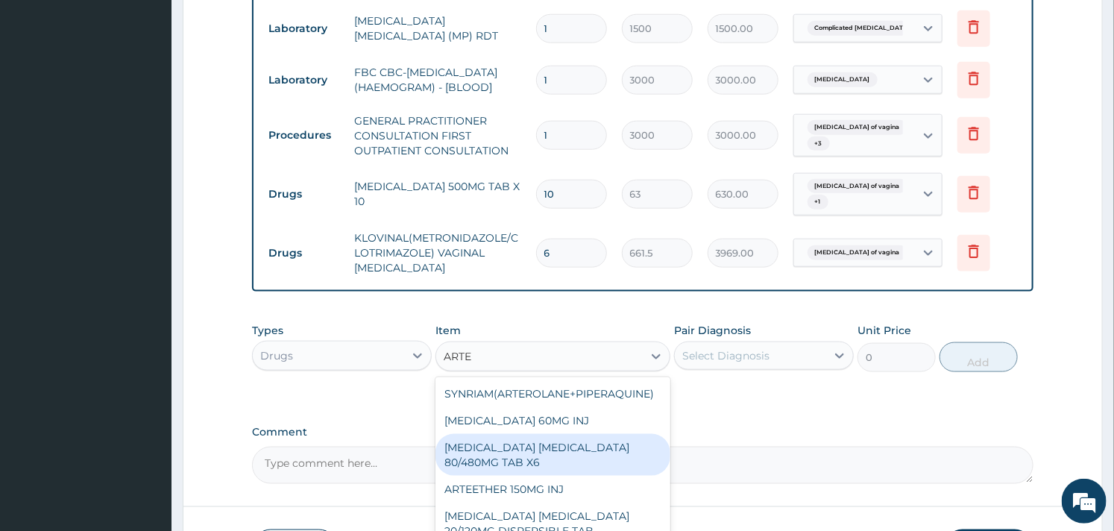
click at [560, 446] on div "[MEDICAL_DATA] [MEDICAL_DATA] 80/480MG TAB X6" at bounding box center [553, 455] width 234 height 42
type input "262.5"
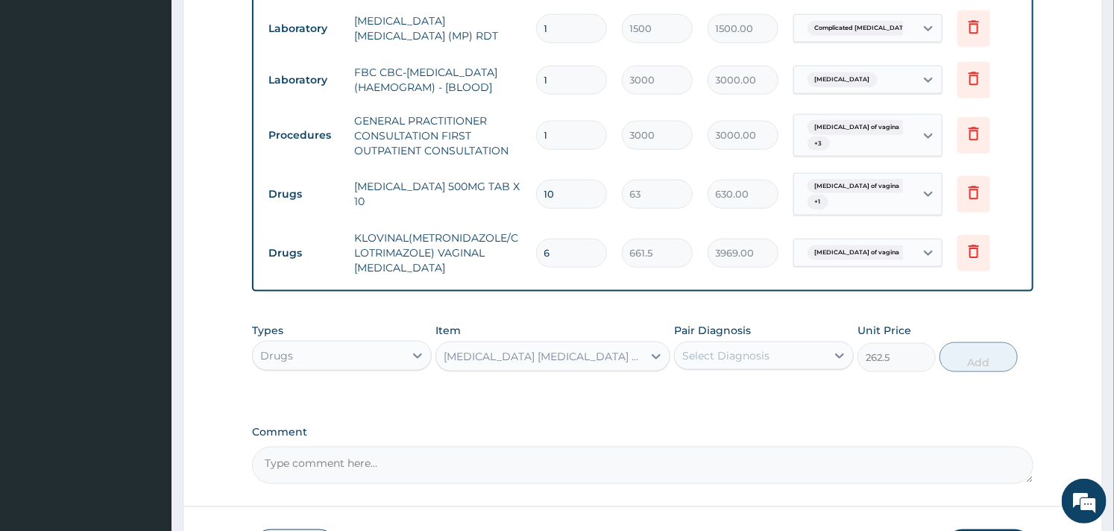
click at [710, 363] on div "Select Diagnosis" at bounding box center [725, 355] width 87 height 15
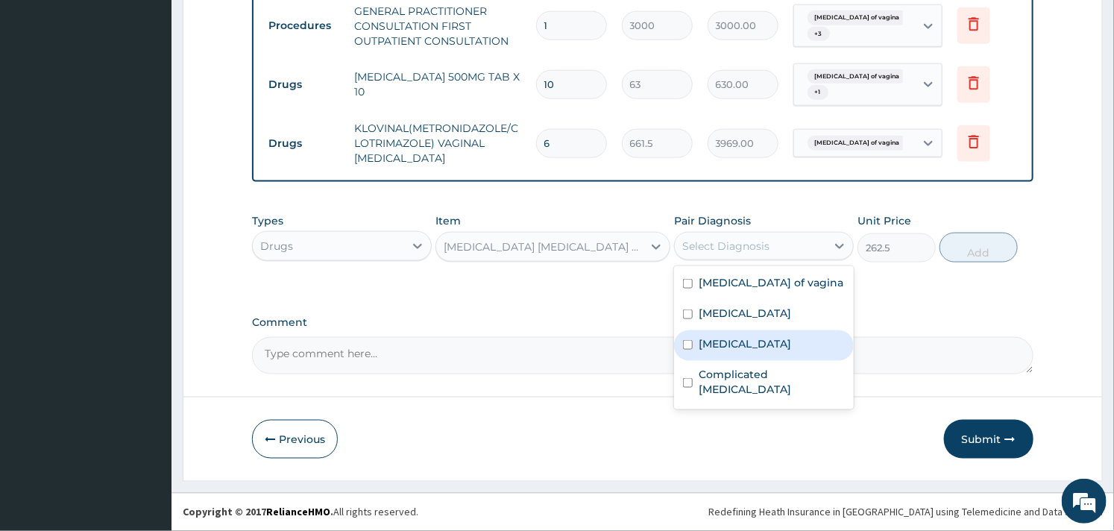
scroll to position [813, 0]
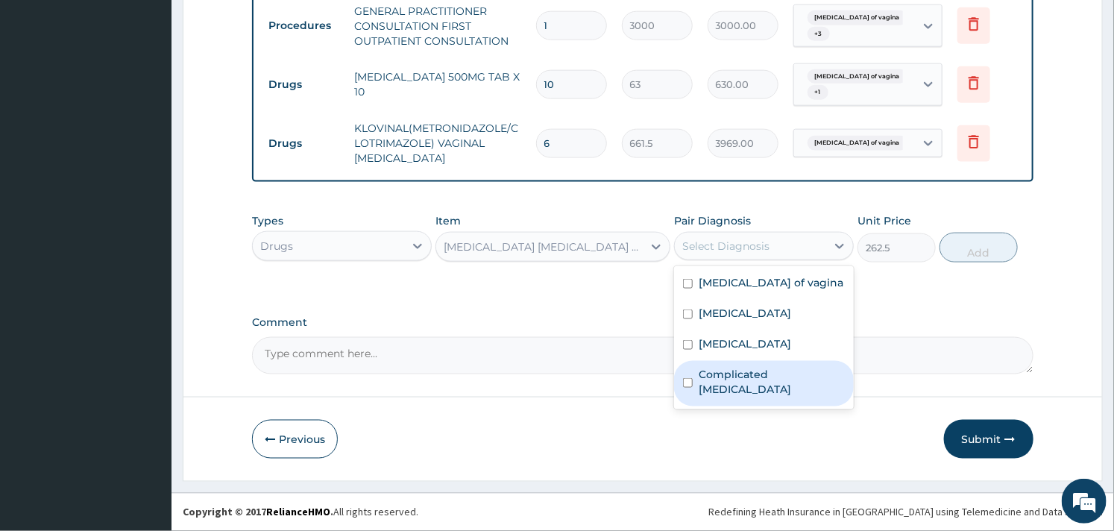
click at [691, 378] on input "checkbox" at bounding box center [688, 383] width 10 height 10
checkbox input "true"
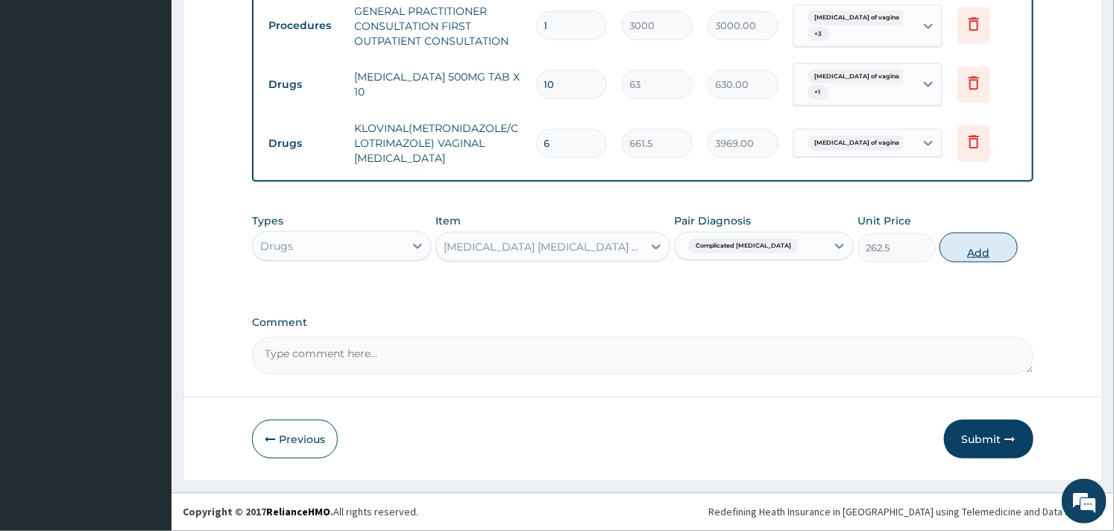
click at [966, 249] on button "Add" at bounding box center [979, 248] width 78 height 30
type input "0"
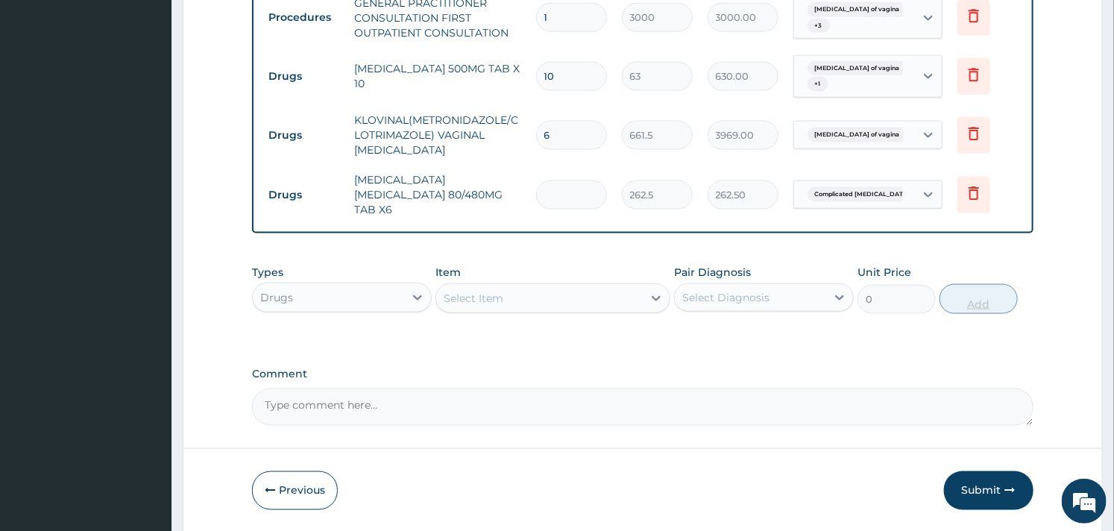
type input "0.00"
type input "6"
type input "1575.00"
type input "6"
click at [533, 298] on div "Select Item" at bounding box center [539, 298] width 206 height 24
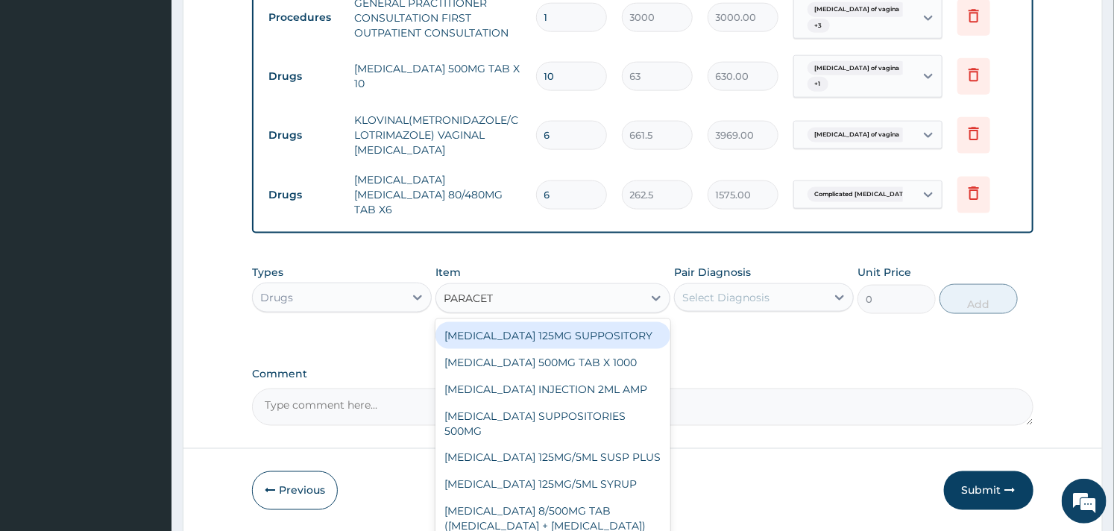
type input "PARACETA"
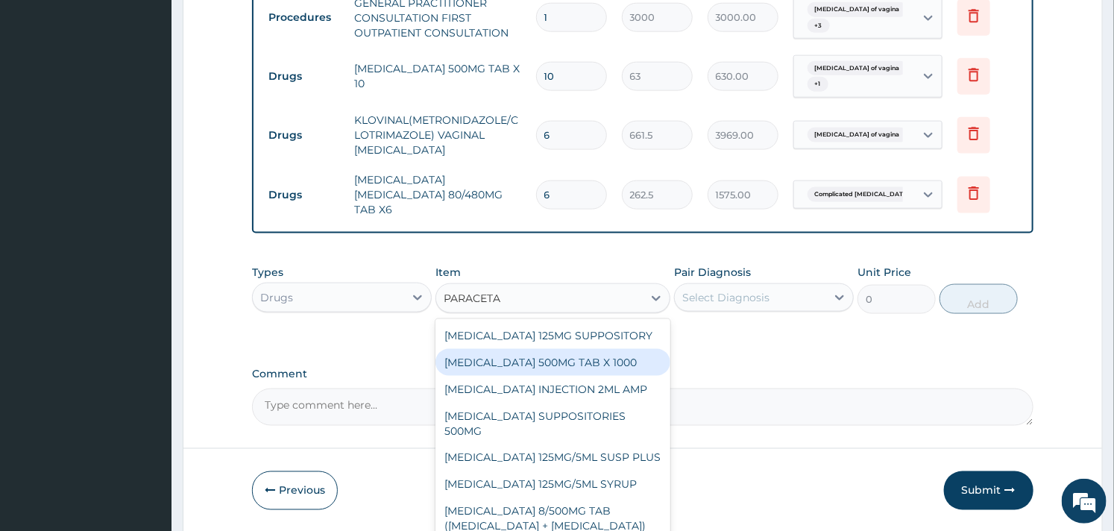
click at [582, 357] on div "[MEDICAL_DATA] 500MG TAB X 1000" at bounding box center [553, 362] width 234 height 27
type input "11.02499961853027"
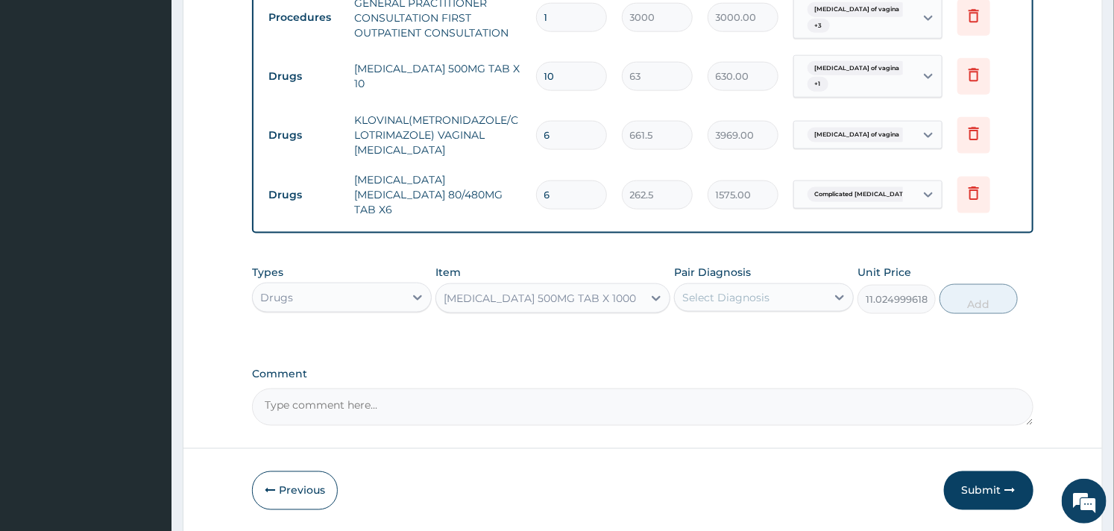
click at [750, 300] on div "Select Diagnosis" at bounding box center [725, 297] width 87 height 15
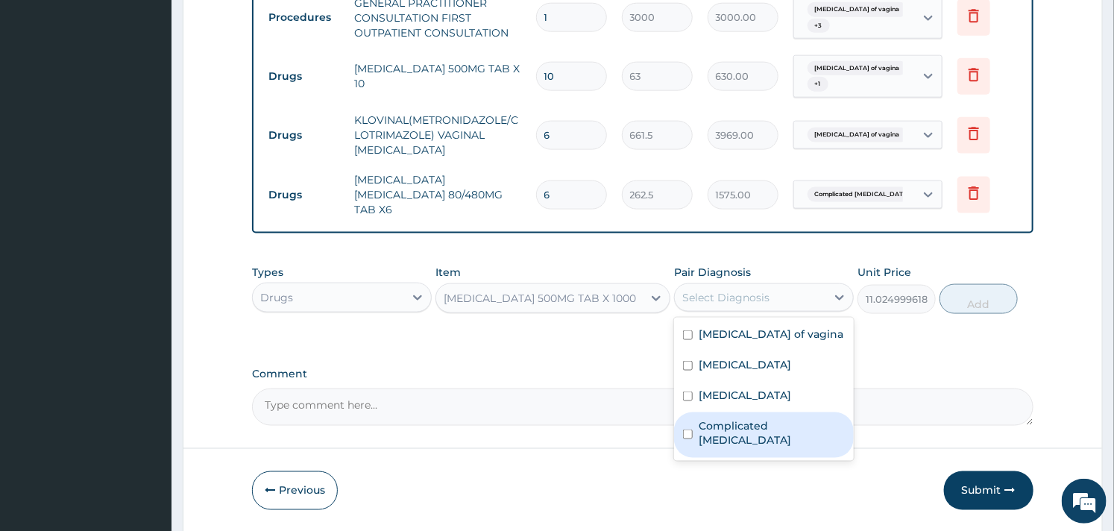
click at [694, 419] on div "Complicated [MEDICAL_DATA]" at bounding box center [764, 434] width 180 height 45
checkbox input "true"
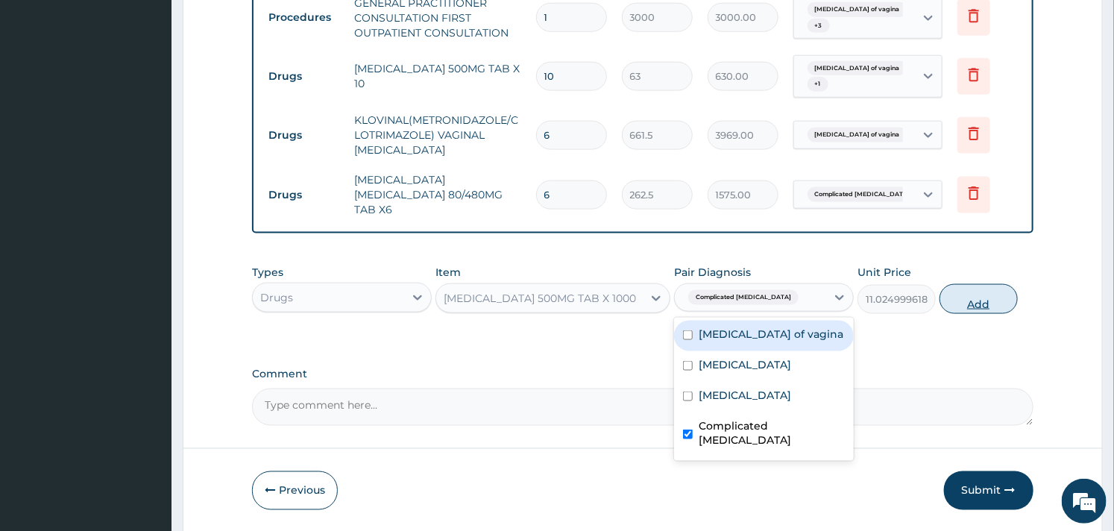
click at [952, 294] on button "Add" at bounding box center [979, 299] width 78 height 30
type input "0"
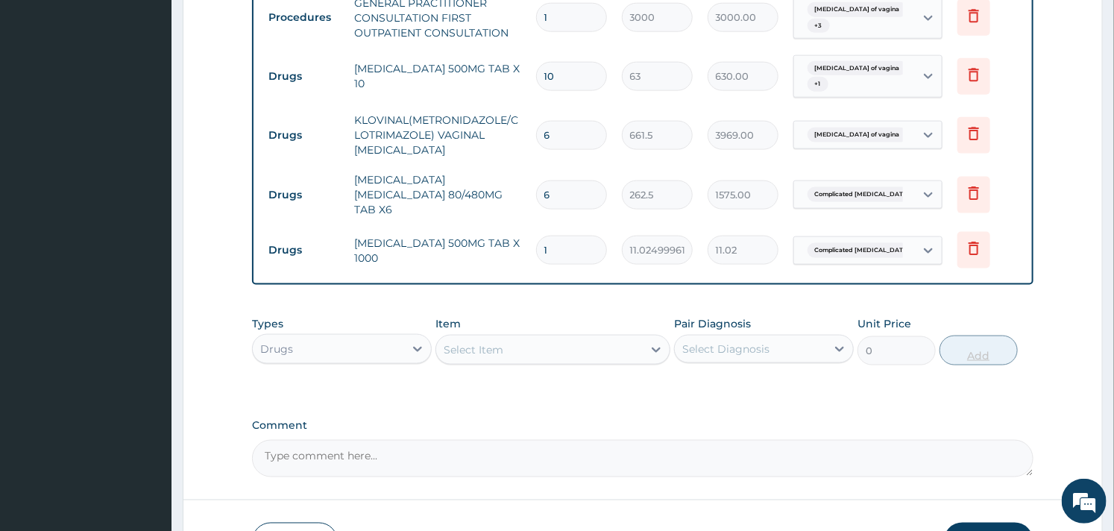
type input "18"
type input "198.45"
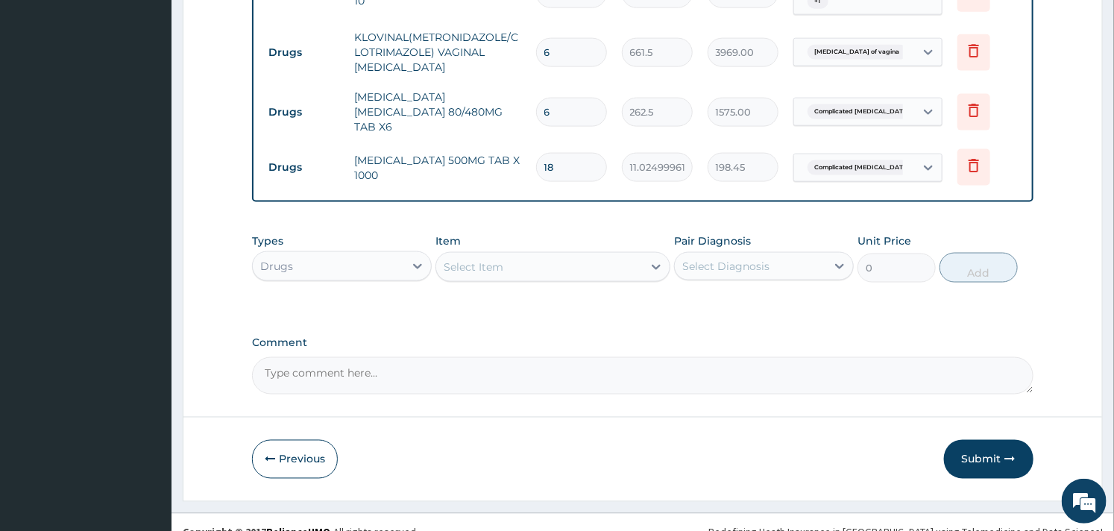
scroll to position [916, 0]
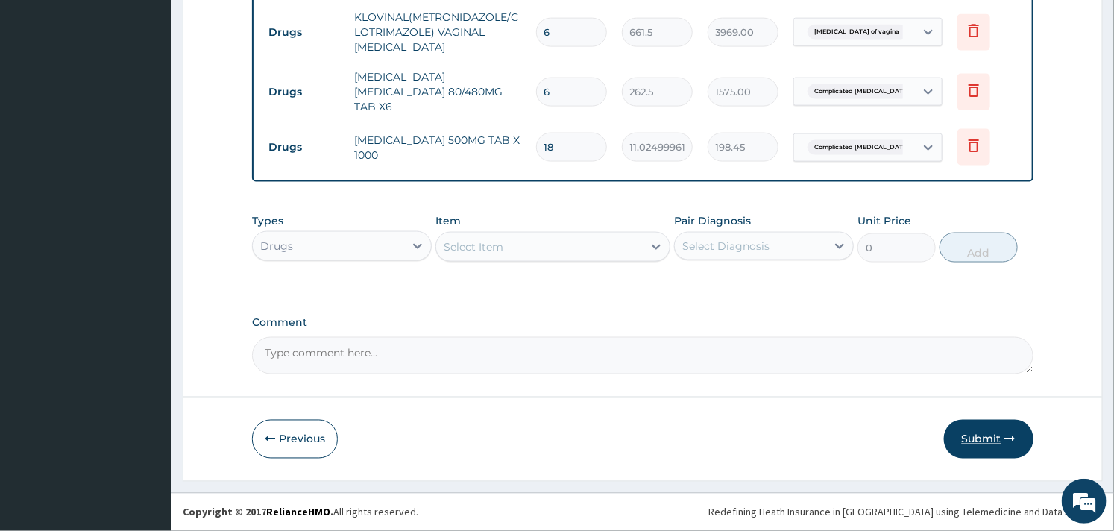
type input "18"
click at [975, 439] on button "Submit" at bounding box center [989, 439] width 90 height 39
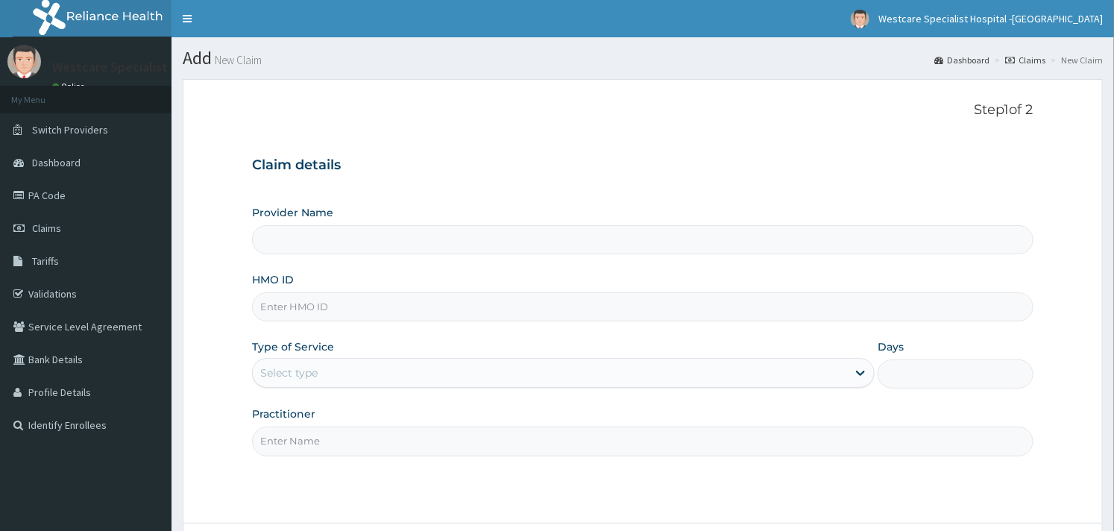
type input "WestCare Specialist Hospital - [GEOGRAPHIC_DATA]"
click at [373, 307] on input "HMO ID" at bounding box center [642, 306] width 781 height 29
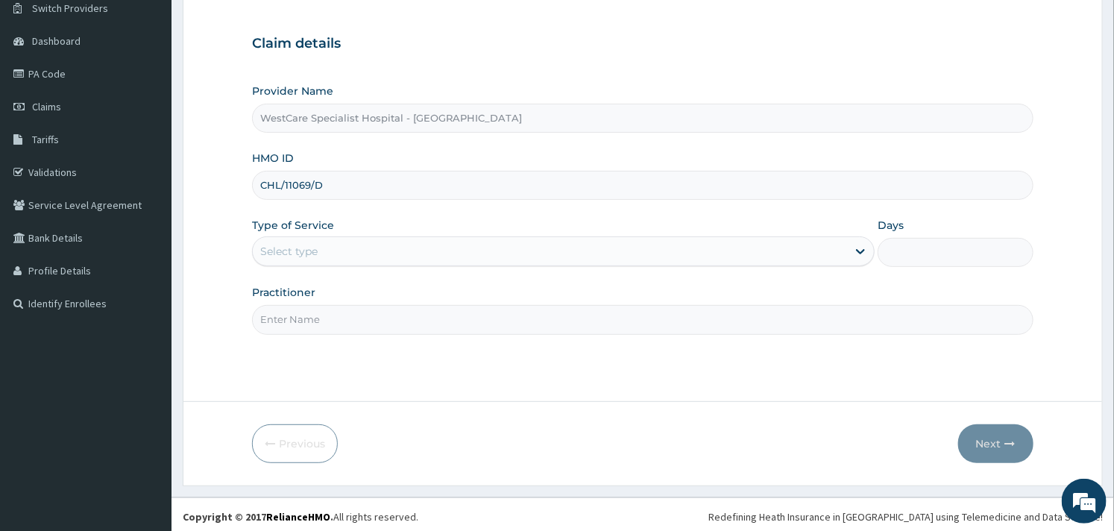
scroll to position [127, 0]
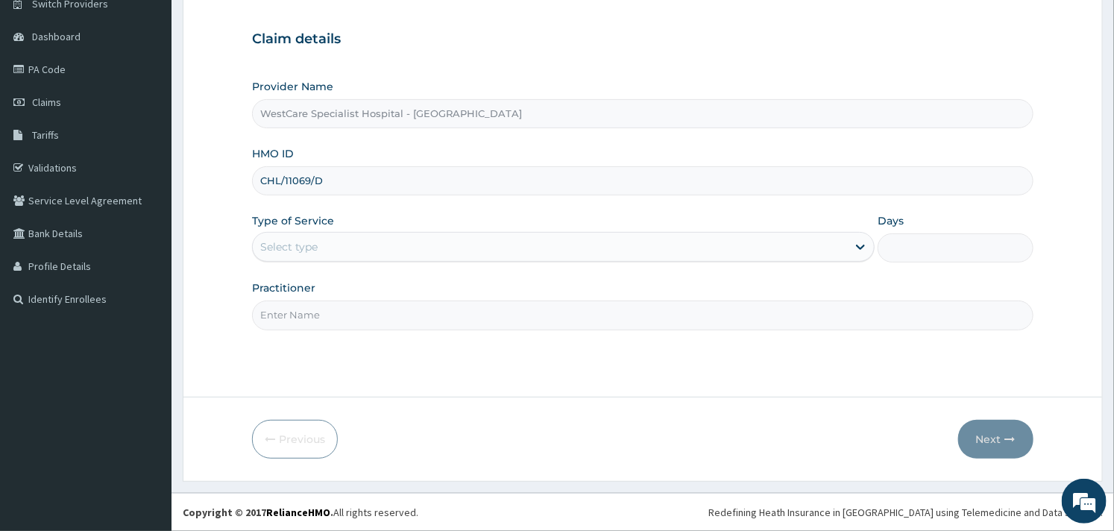
type input "CHL/11069/D"
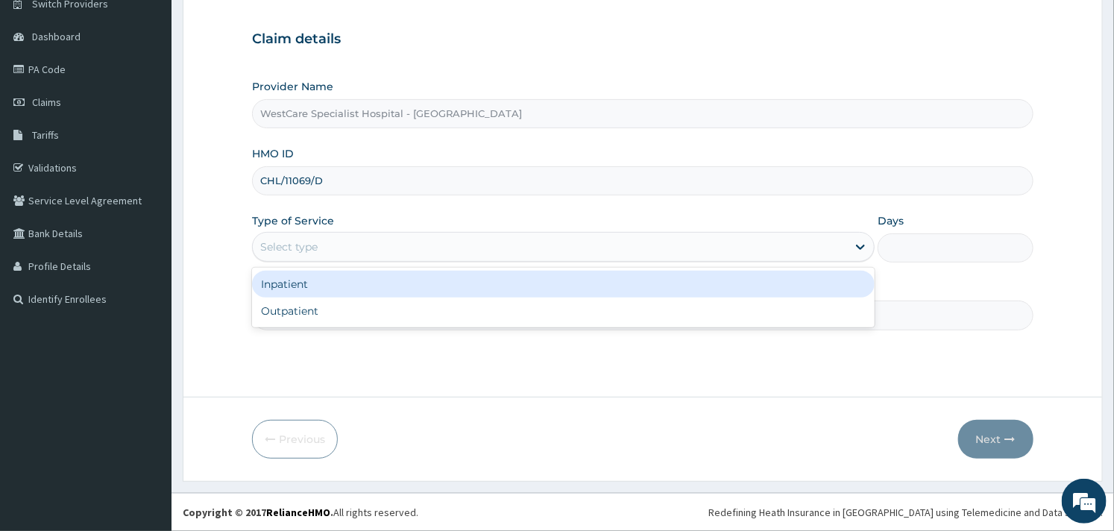
click at [456, 245] on div "Select type" at bounding box center [550, 247] width 594 height 24
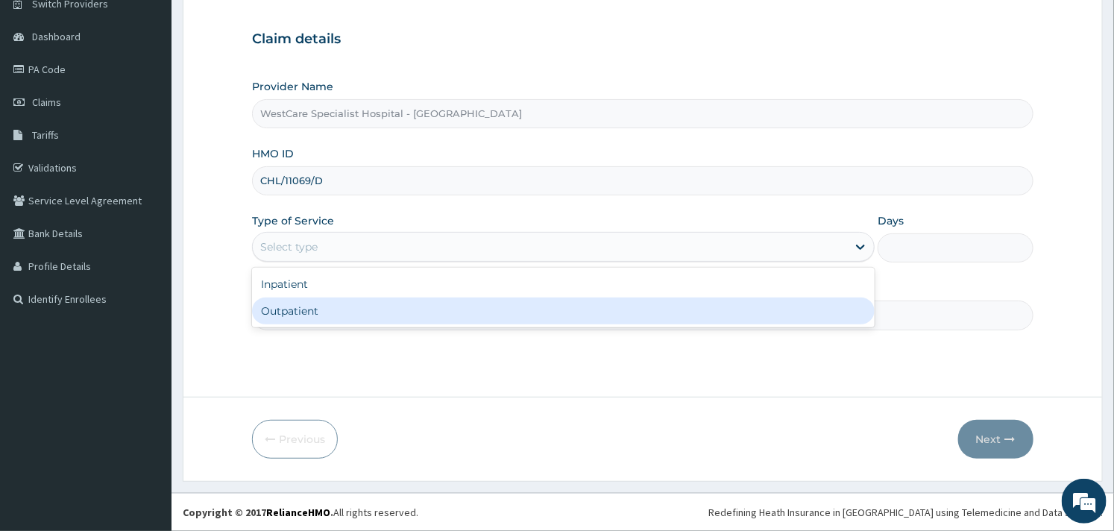
click at [354, 304] on div "Outpatient" at bounding box center [563, 311] width 623 height 27
type input "1"
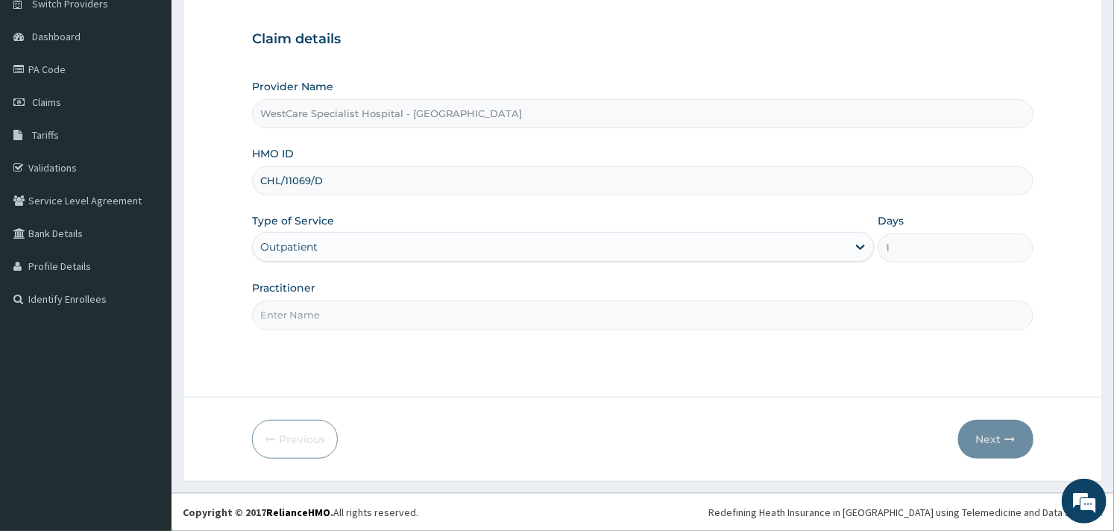
click at [386, 310] on input "Practitioner" at bounding box center [642, 315] width 781 height 29
type input "OBIDEYI"
click at [1002, 440] on button "Next" at bounding box center [995, 439] width 75 height 39
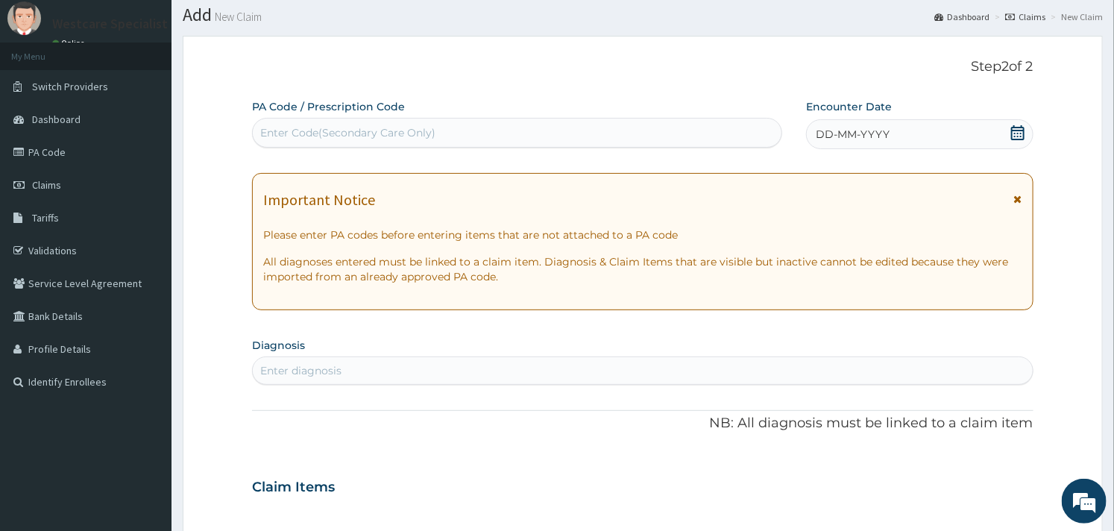
scroll to position [0, 0]
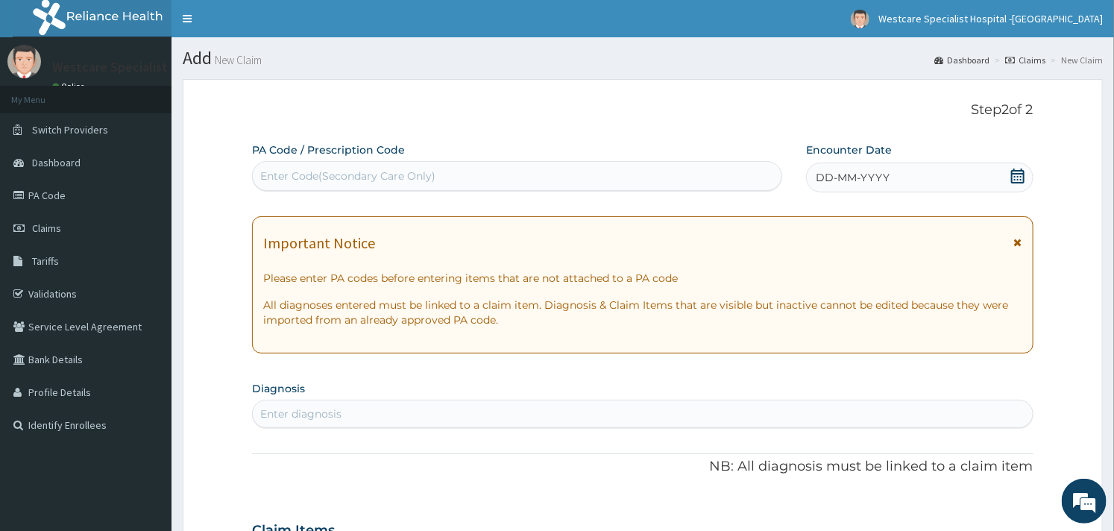
click at [1020, 172] on icon at bounding box center [1018, 176] width 15 height 15
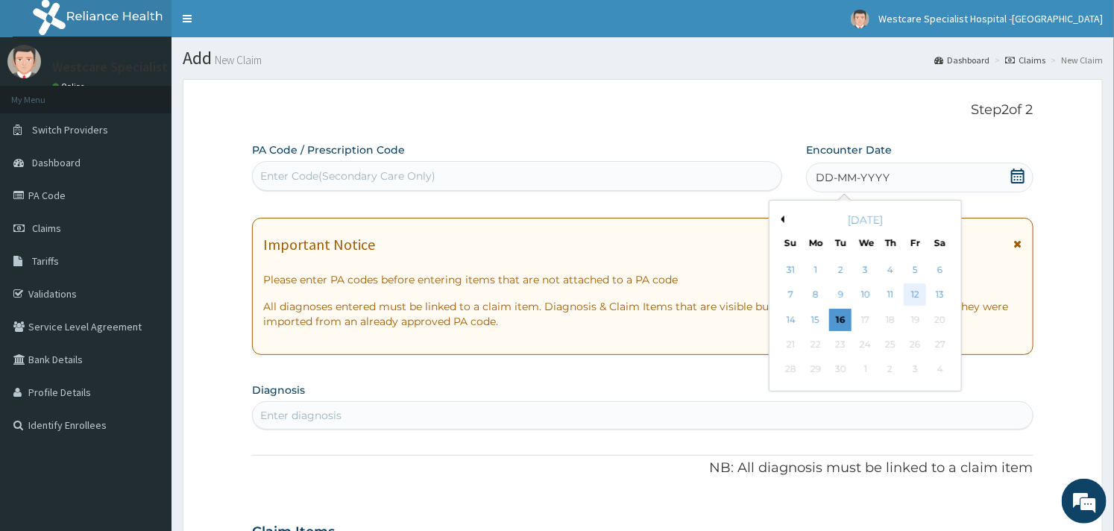
click at [908, 289] on div "12" at bounding box center [915, 295] width 22 height 22
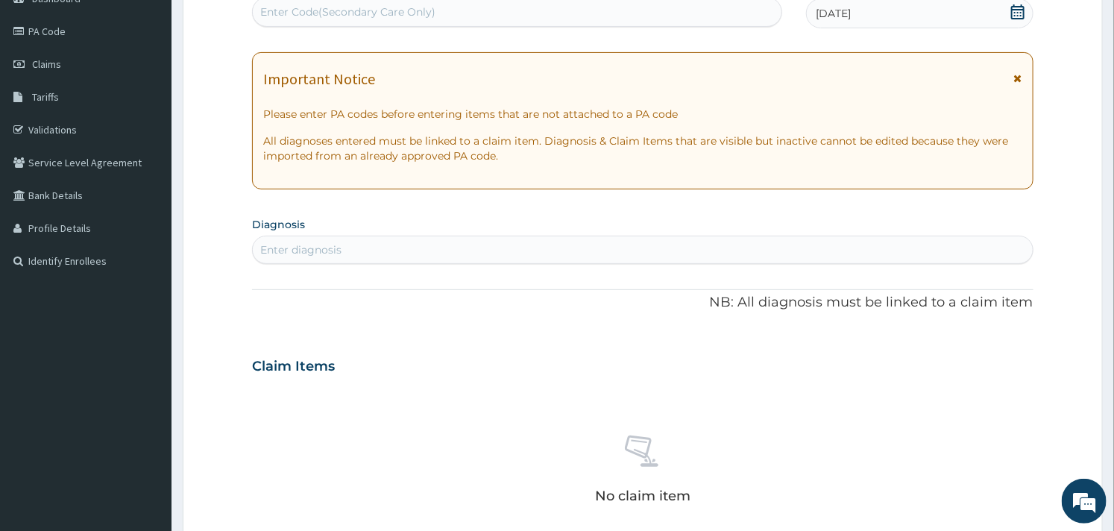
scroll to position [166, 0]
click at [437, 241] on div "Enter diagnosis" at bounding box center [642, 248] width 779 height 24
type input "MALARIA"
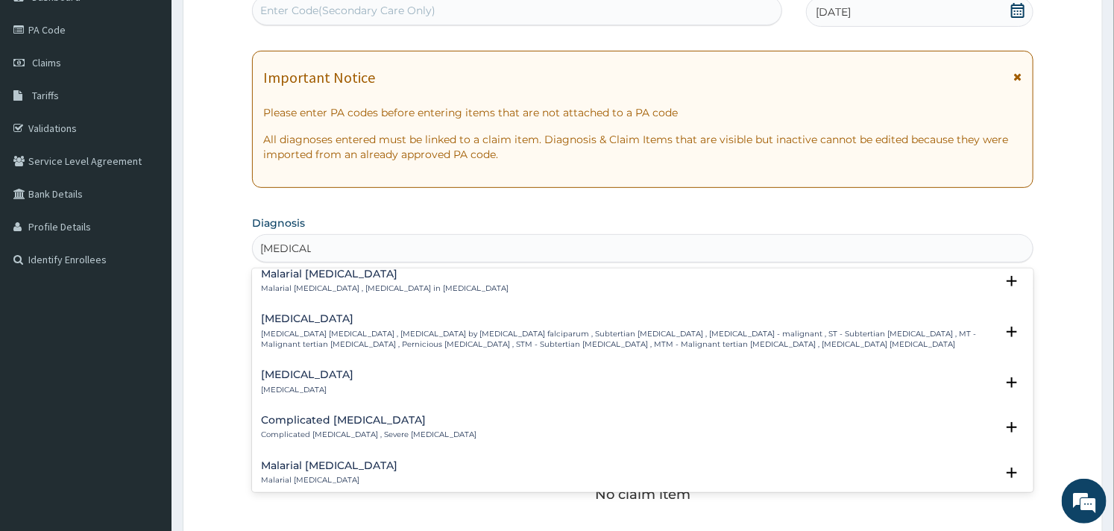
scroll to position [662, 0]
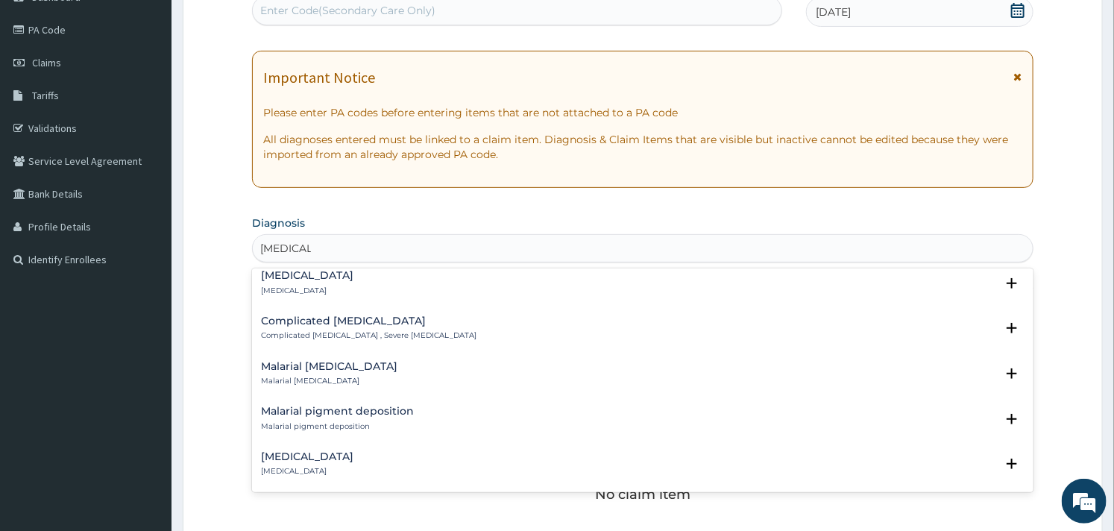
click at [311, 330] on p "Complicated malaria , Severe malaria" at bounding box center [369, 335] width 216 height 10
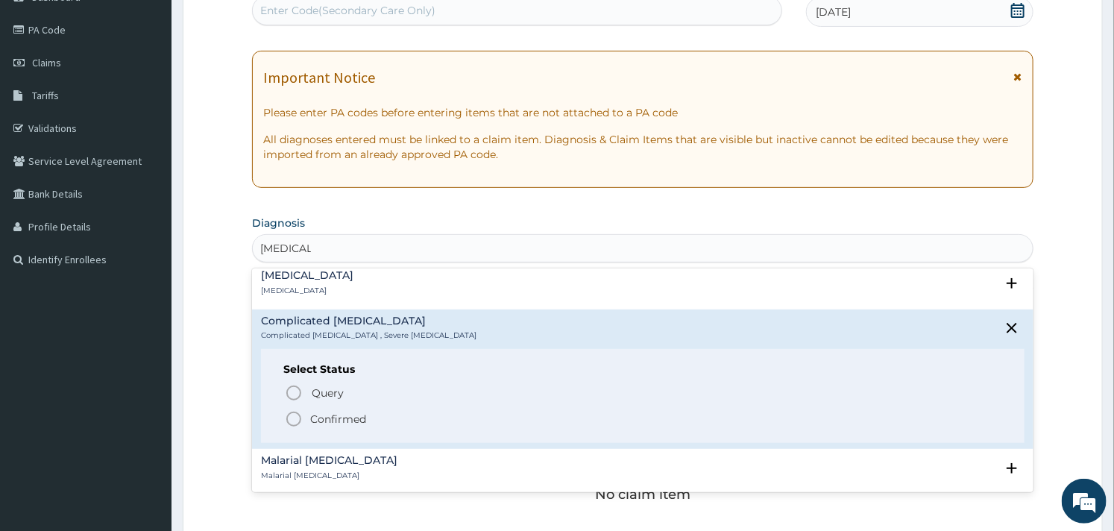
click at [291, 410] on icon "status option filled" at bounding box center [294, 419] width 18 height 18
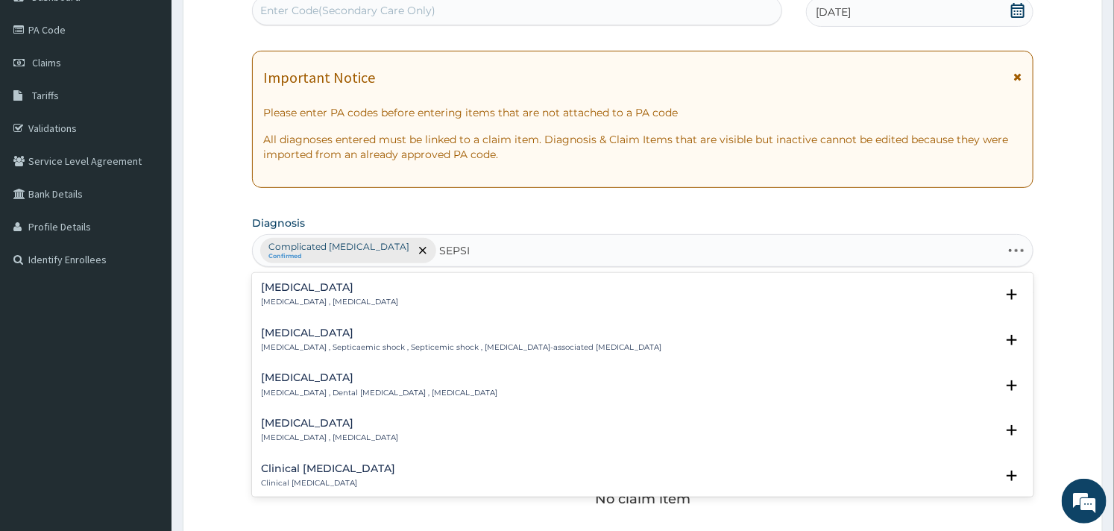
type input "SEPSIS"
click at [293, 298] on p "Systemic infection , Sepsis" at bounding box center [329, 302] width 137 height 10
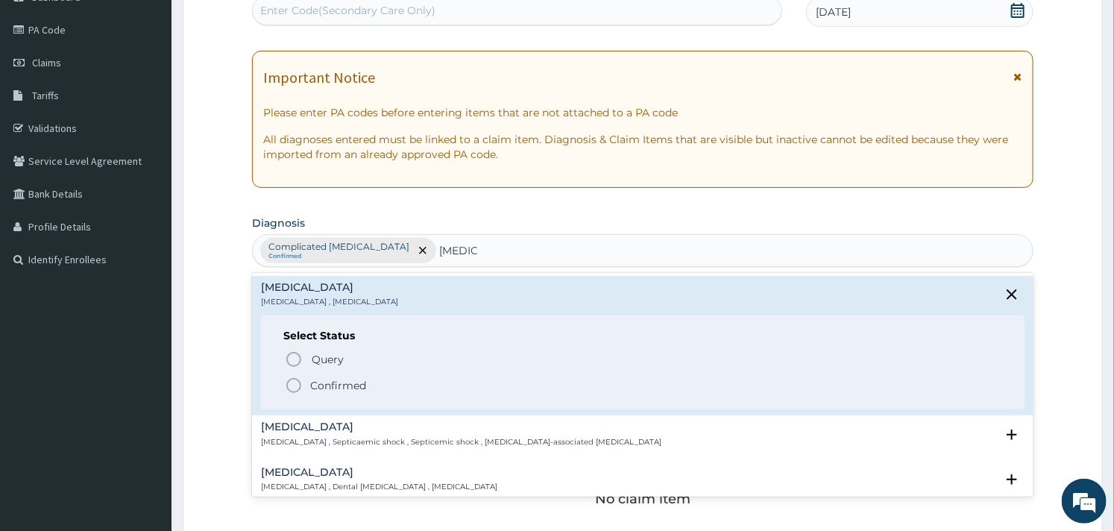
click at [292, 386] on icon "status option filled" at bounding box center [294, 386] width 18 height 18
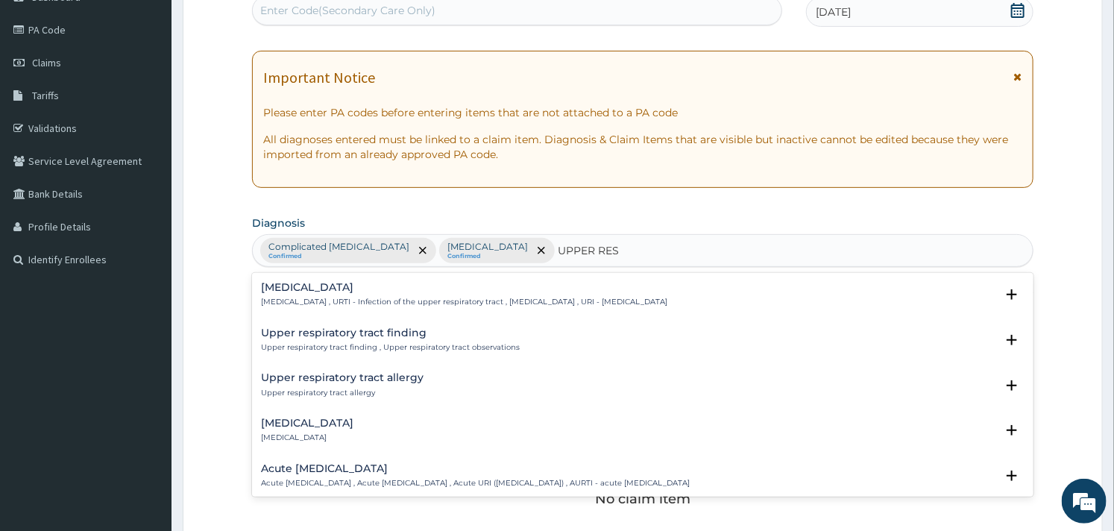
type input "UPPER RESP"
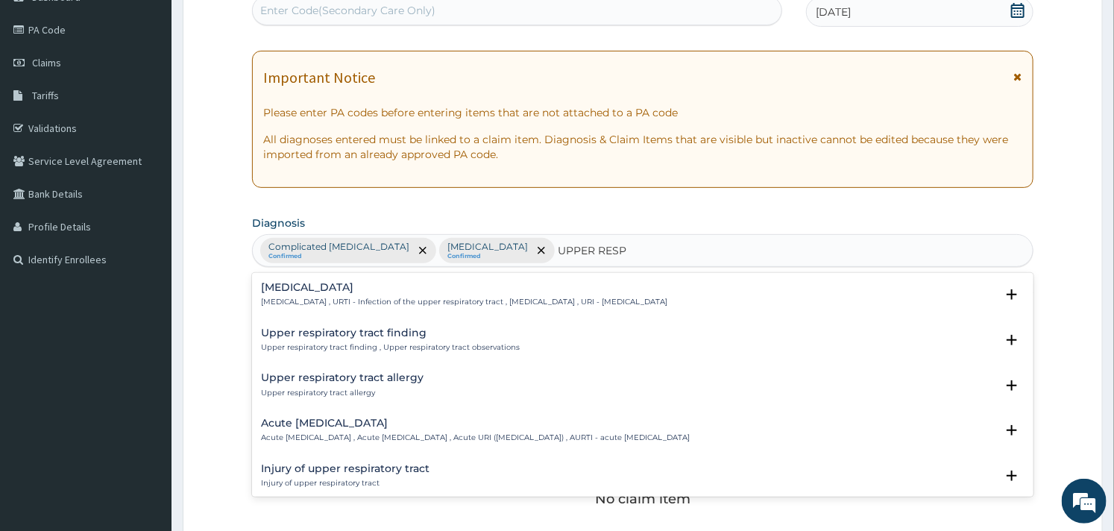
click at [343, 298] on p "Upper respiratory infection , URTI - Infection of the upper respiratory tract ,…" at bounding box center [464, 302] width 406 height 10
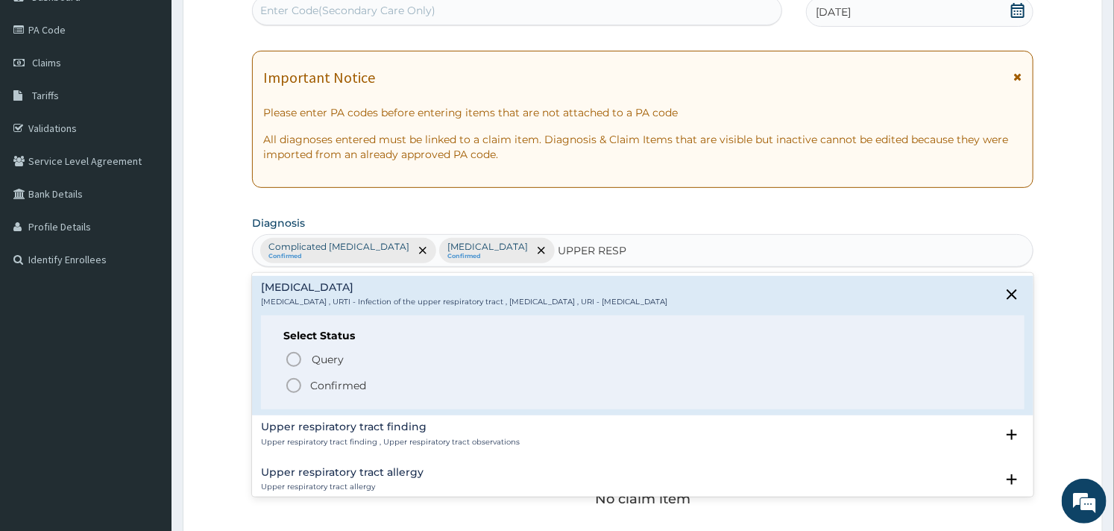
click at [300, 396] on div "Select Status Query Query covers suspected (?), Keep in view (kiv), Ruled out (…" at bounding box center [642, 362] width 763 height 95
click at [289, 384] on icon "status option filled" at bounding box center [294, 386] width 18 height 18
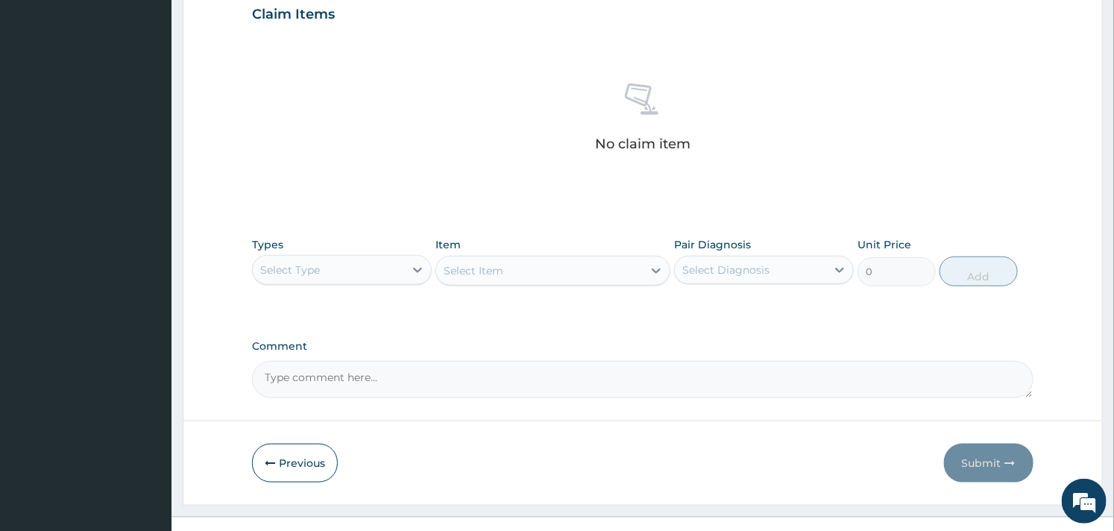
scroll to position [544, 0]
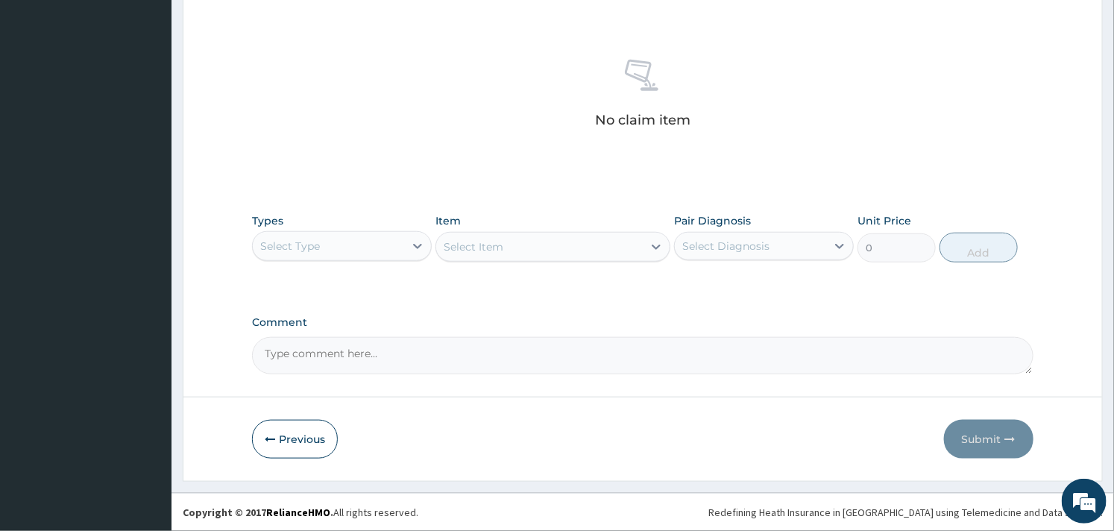
click at [395, 245] on div "Select Type" at bounding box center [328, 246] width 151 height 24
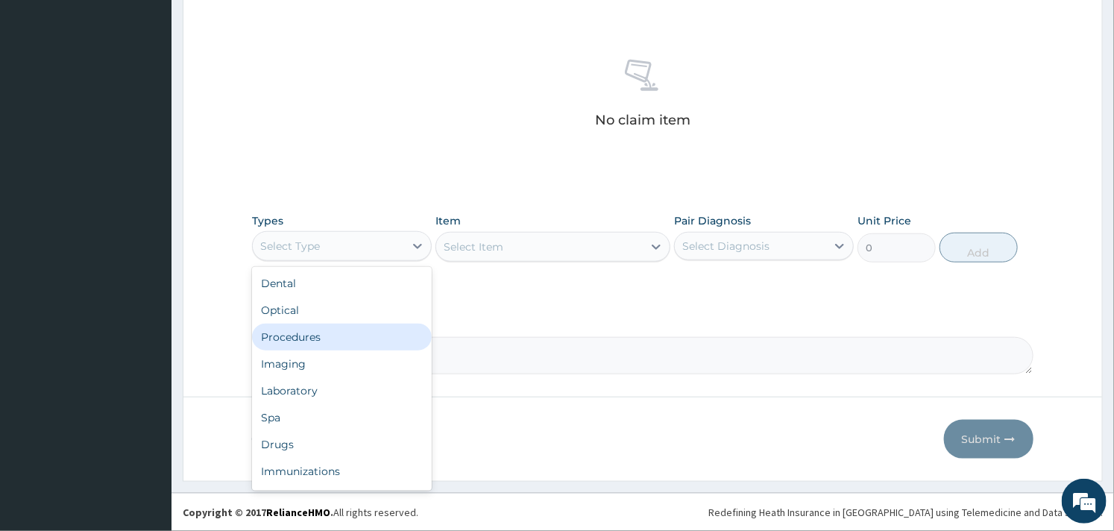
click at [354, 324] on div "Procedures" at bounding box center [342, 337] width 180 height 27
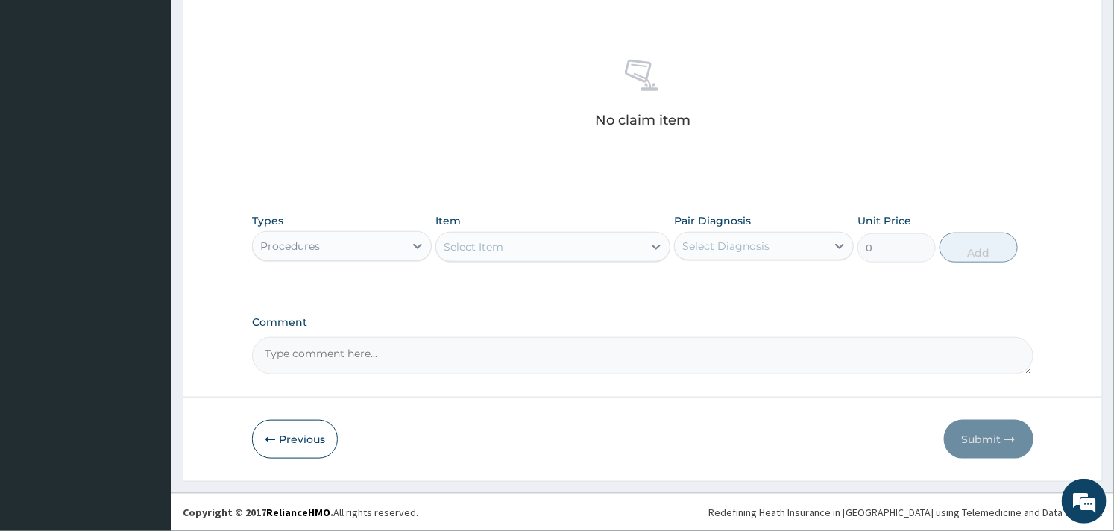
click at [579, 245] on div "Select Item" at bounding box center [539, 247] width 206 height 24
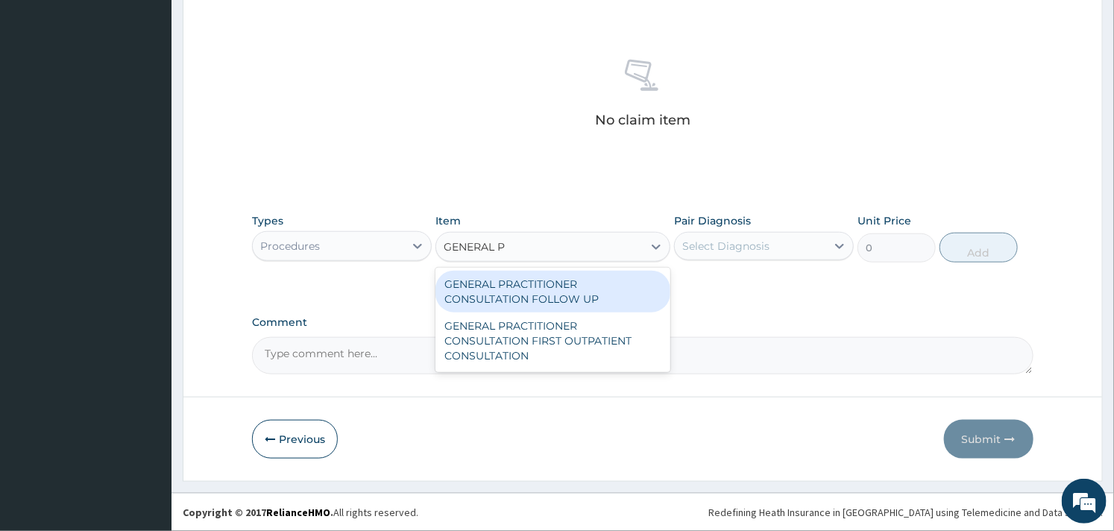
type input "GENERAL PR"
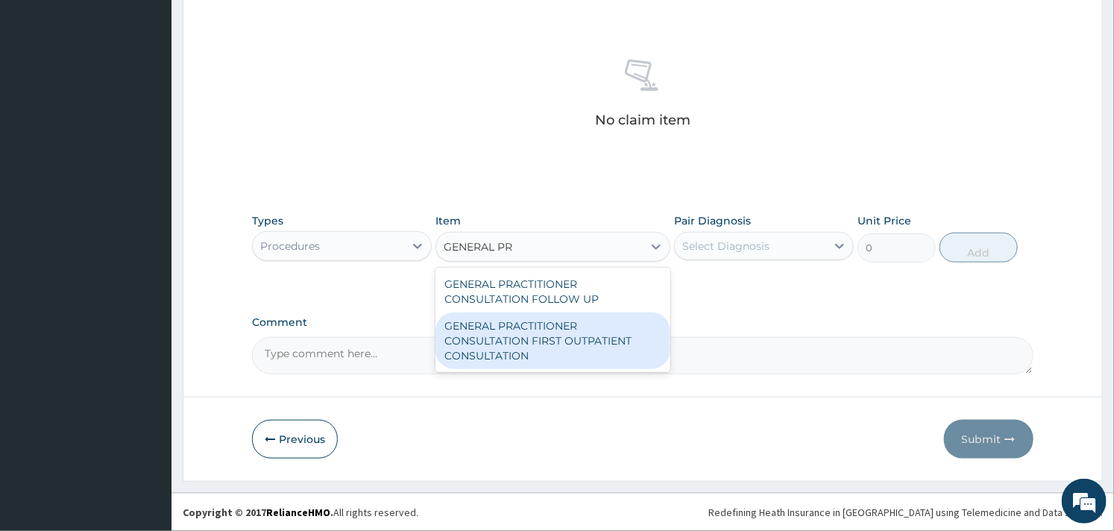
click at [565, 348] on div "GENERAL PRACTITIONER CONSULTATION FIRST OUTPATIENT CONSULTATION" at bounding box center [553, 341] width 234 height 57
type input "3000"
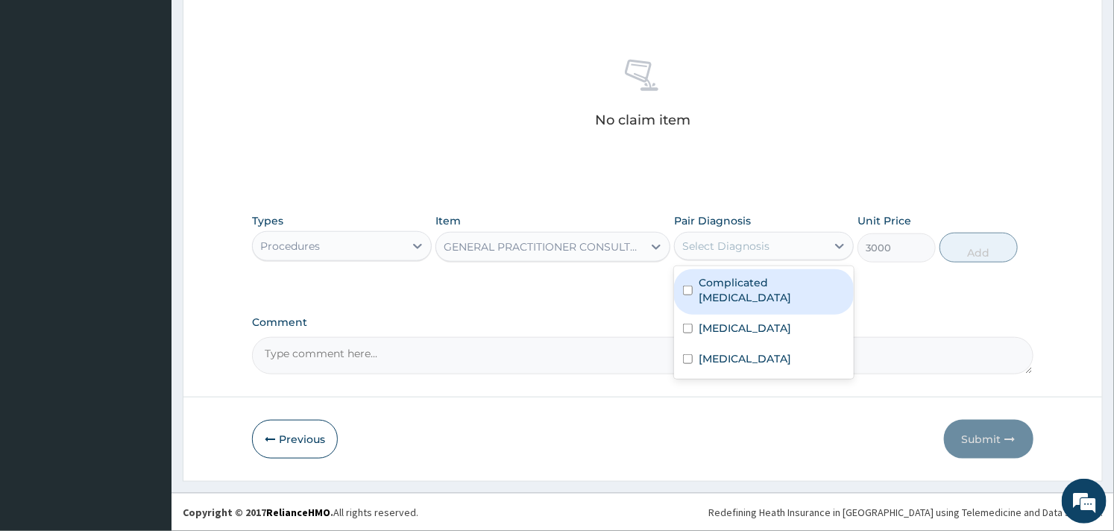
click at [748, 254] on div "Select Diagnosis" at bounding box center [725, 246] width 87 height 15
click at [720, 291] on div "Complicated malaria" at bounding box center [764, 291] width 180 height 45
checkbox input "true"
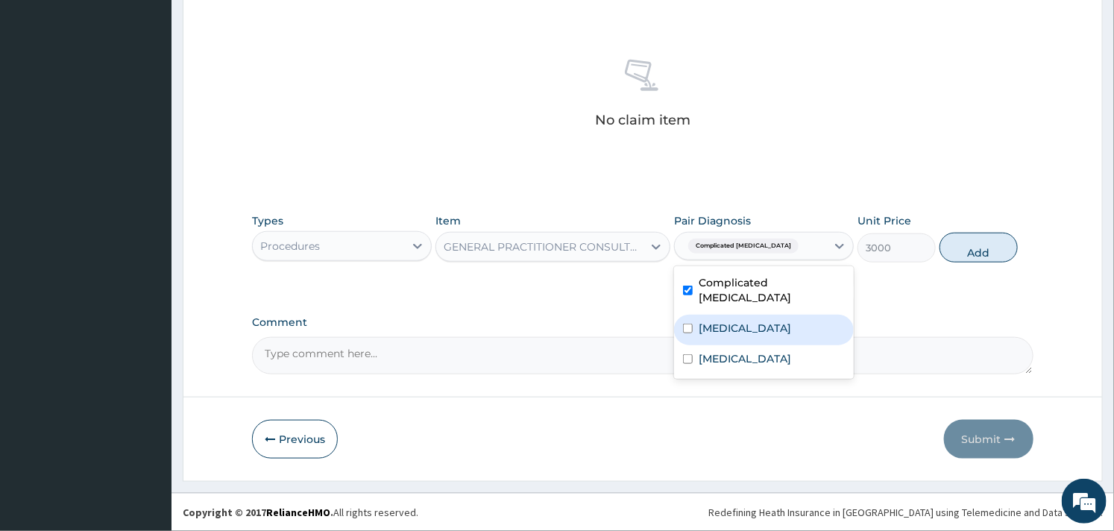
click at [707, 321] on label "Sepsis" at bounding box center [745, 328] width 92 height 15
checkbox input "true"
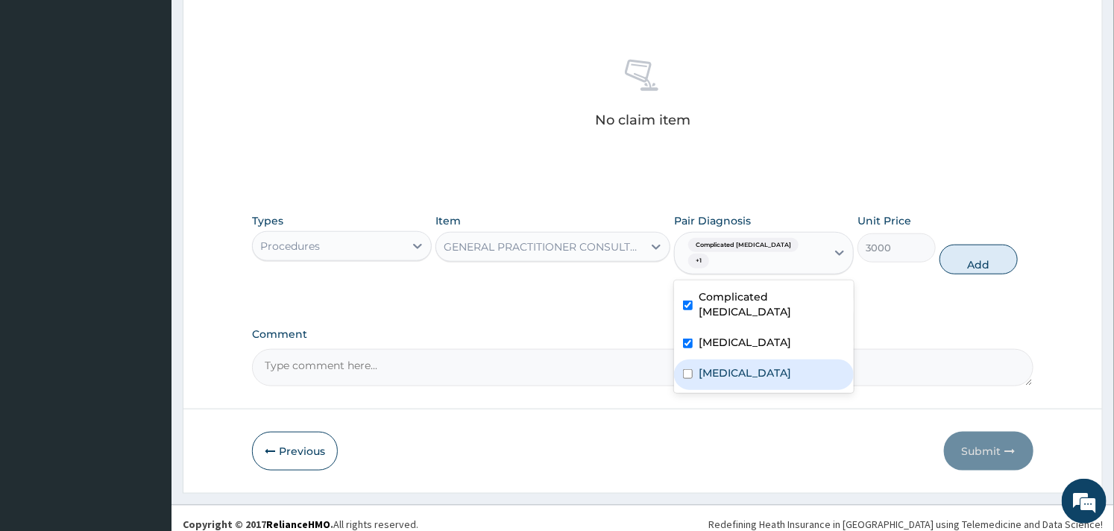
click at [702, 365] on label "Upper respiratory infection" at bounding box center [745, 372] width 92 height 15
checkbox input "true"
click at [970, 248] on button "Add" at bounding box center [979, 260] width 78 height 30
type input "0"
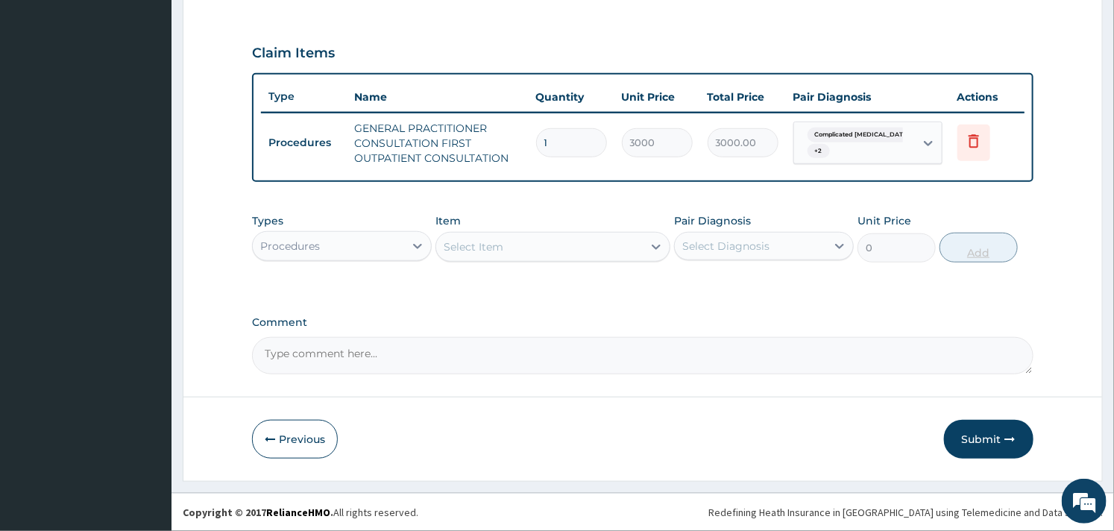
scroll to position [480, 0]
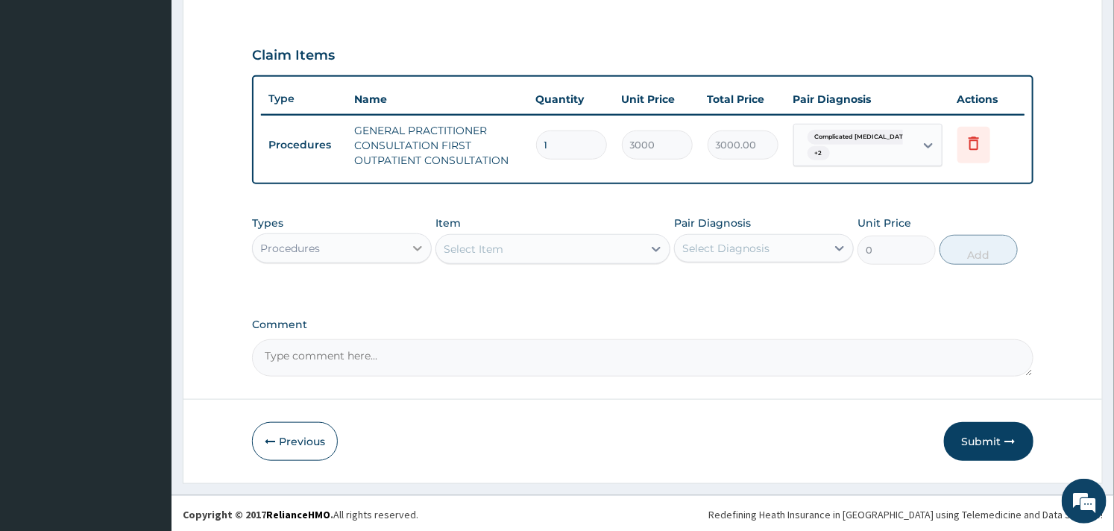
click at [423, 247] on icon at bounding box center [417, 248] width 15 height 15
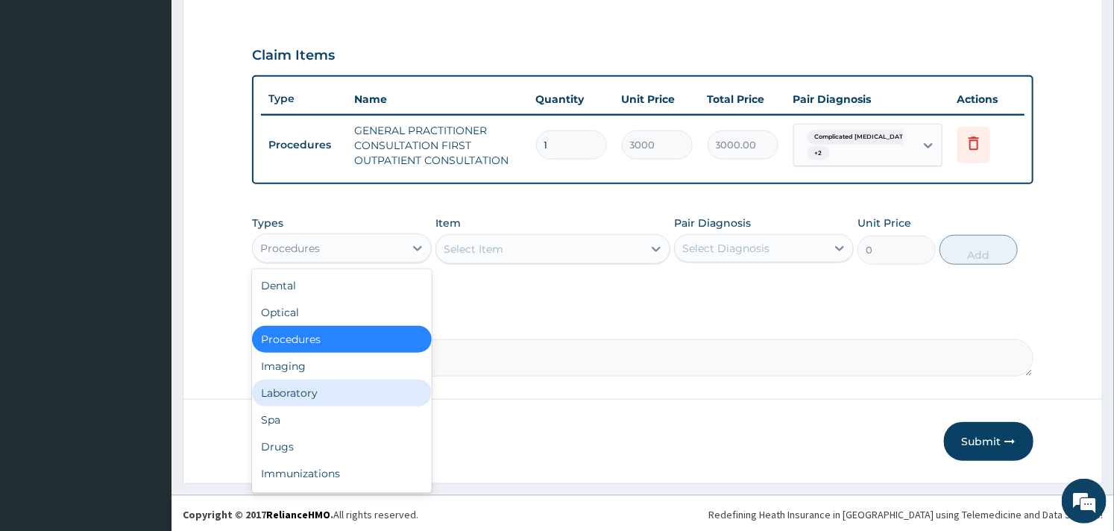
click at [333, 399] on div "Laboratory" at bounding box center [342, 393] width 180 height 27
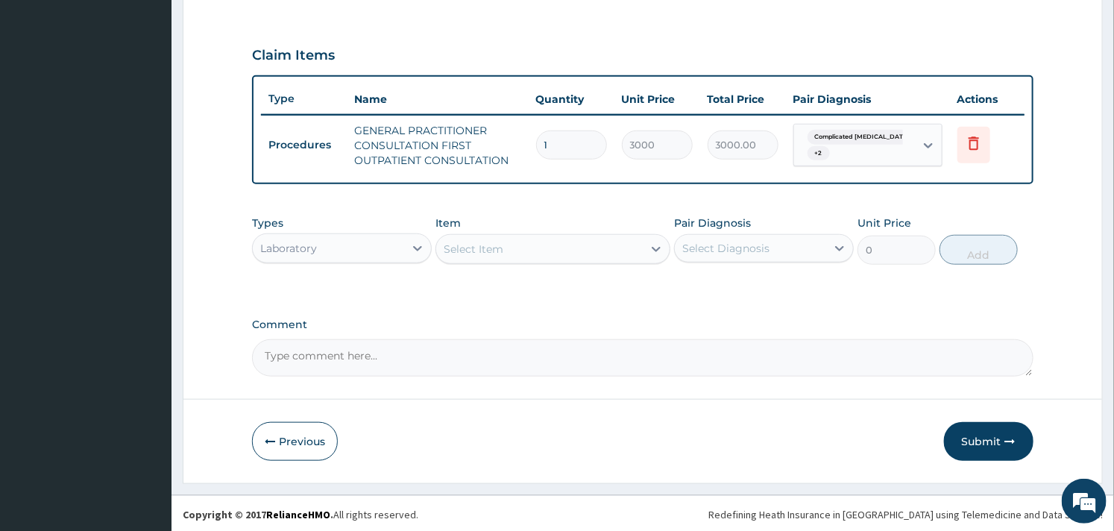
click at [583, 242] on div "Select Item" at bounding box center [539, 249] width 206 height 24
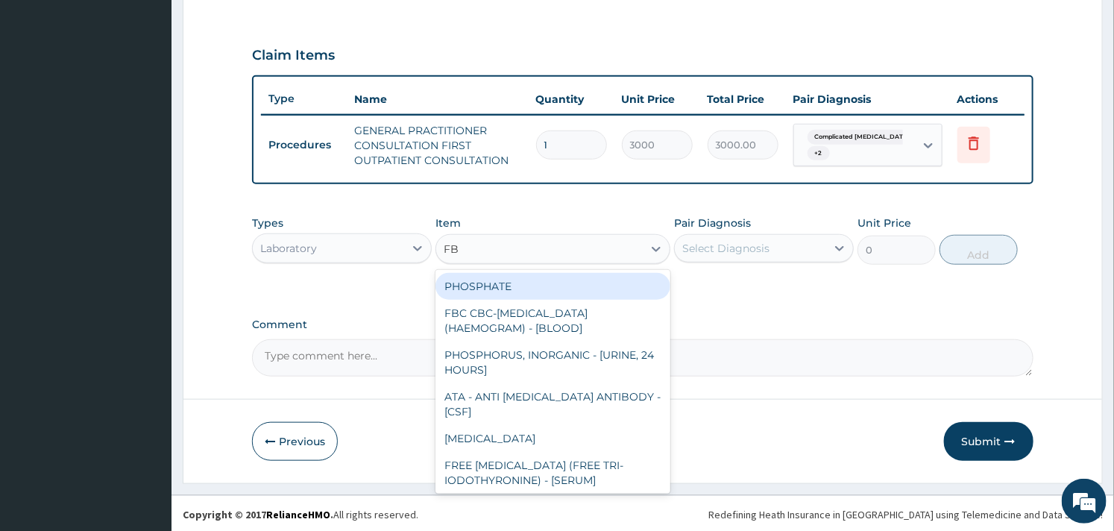
type input "FBC"
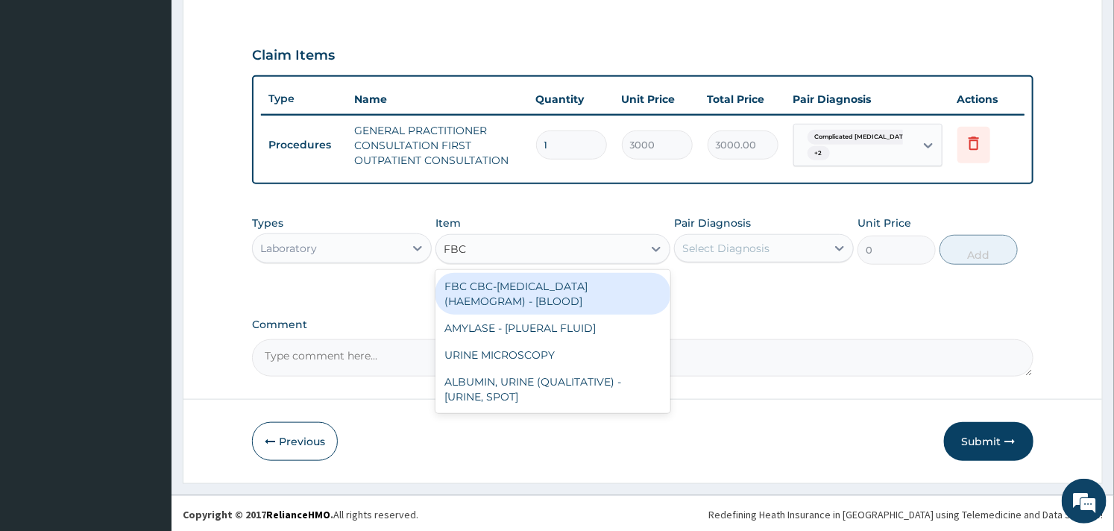
click at [585, 274] on div "FBC CBC-COMPLETE BLOOD COUNT (HAEMOGRAM) - [BLOOD]" at bounding box center [553, 294] width 234 height 42
type input "3000"
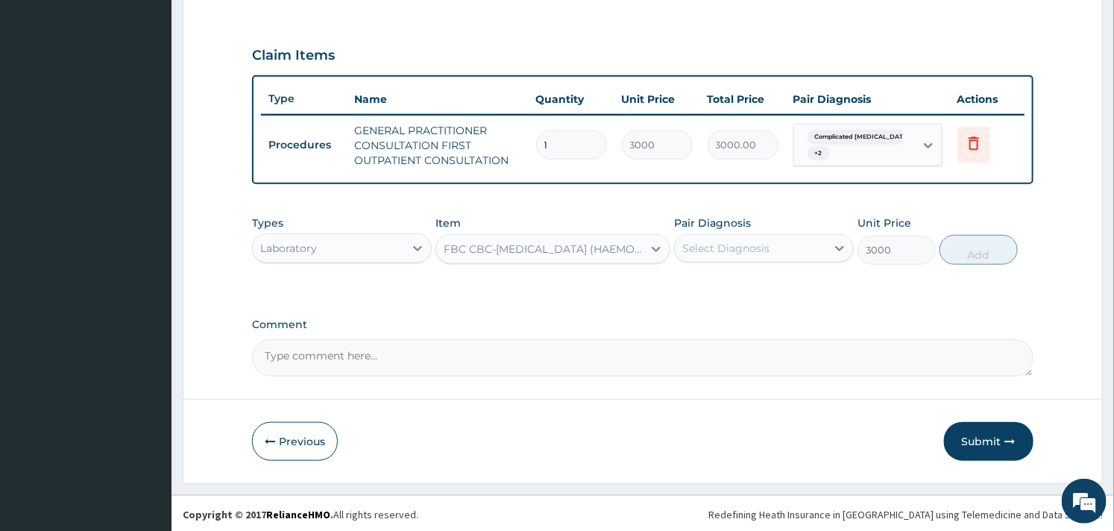
click at [788, 239] on div "Select Diagnosis" at bounding box center [750, 248] width 151 height 24
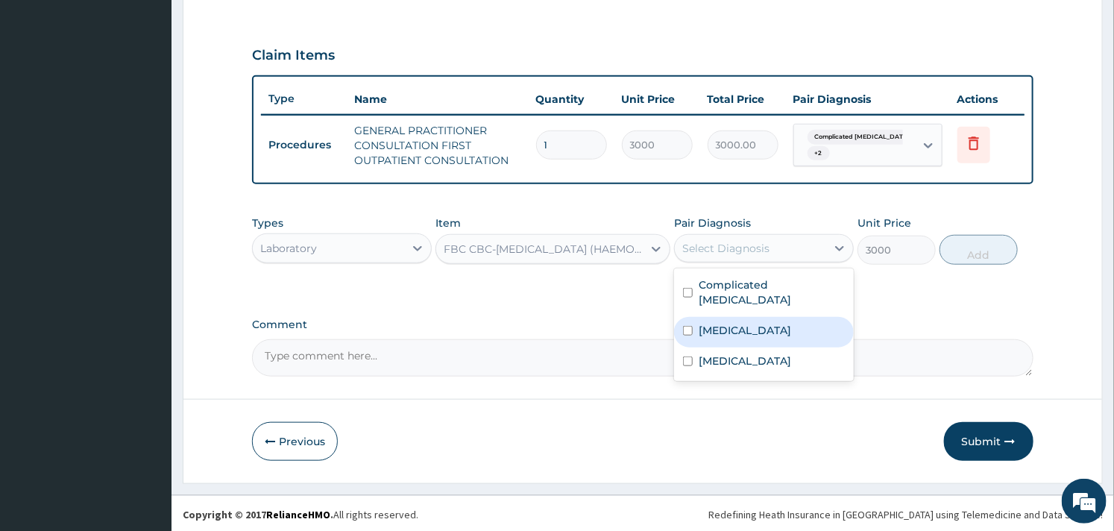
click at [691, 326] on input "checkbox" at bounding box center [688, 331] width 10 height 10
checkbox input "true"
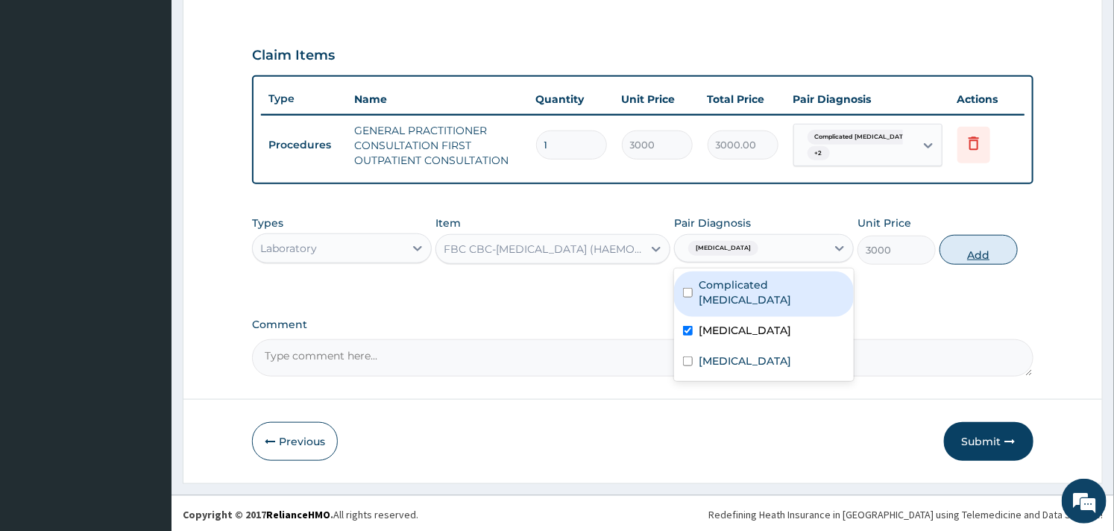
click at [990, 249] on button "Add" at bounding box center [979, 250] width 78 height 30
type input "0"
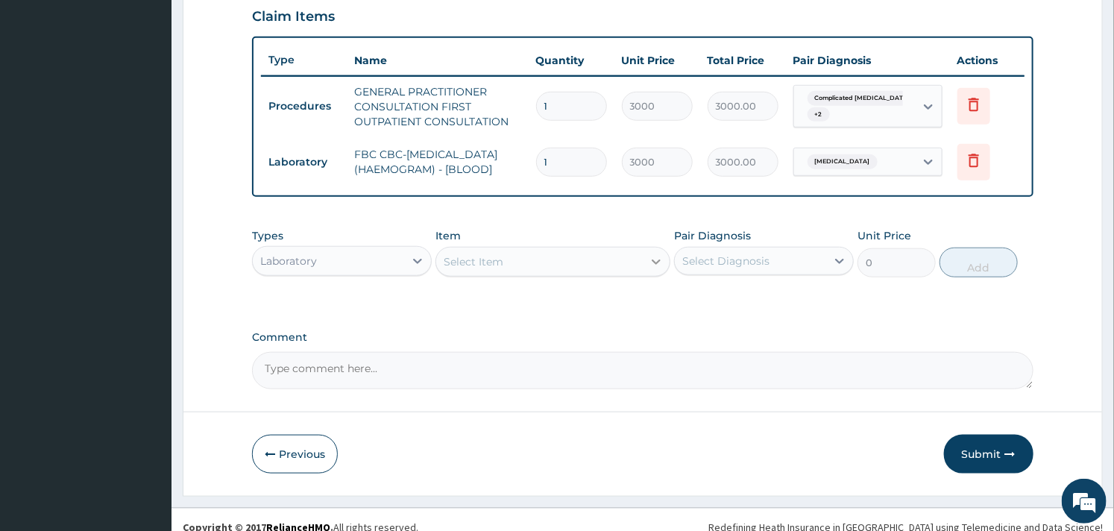
scroll to position [539, 0]
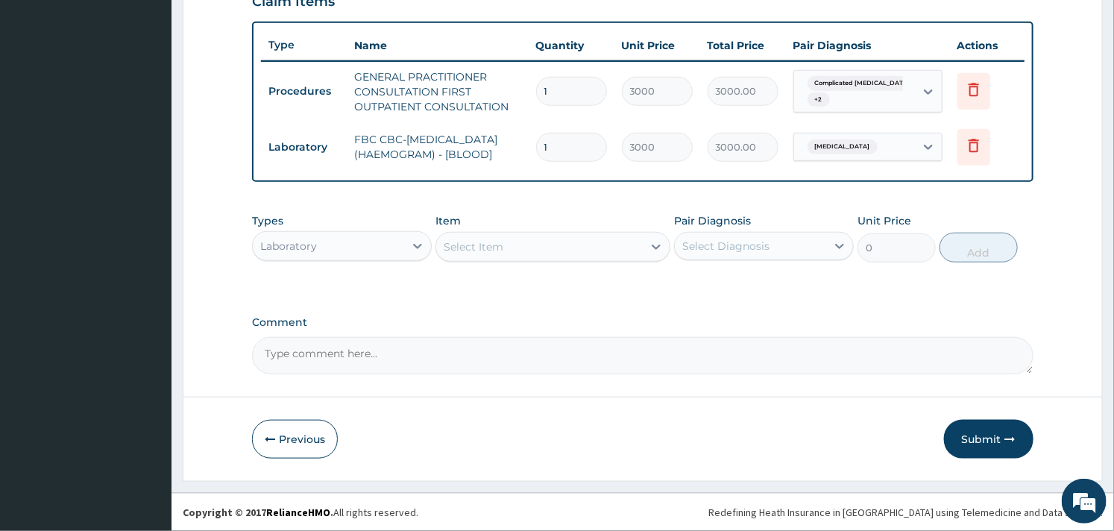
click at [531, 239] on div "Select Item" at bounding box center [539, 247] width 206 height 24
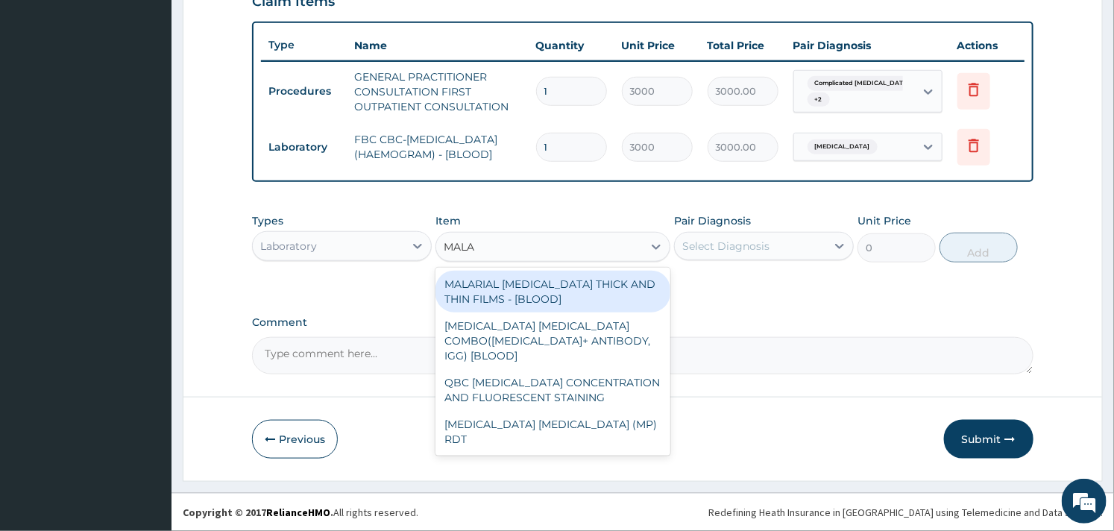
type input "MALAR"
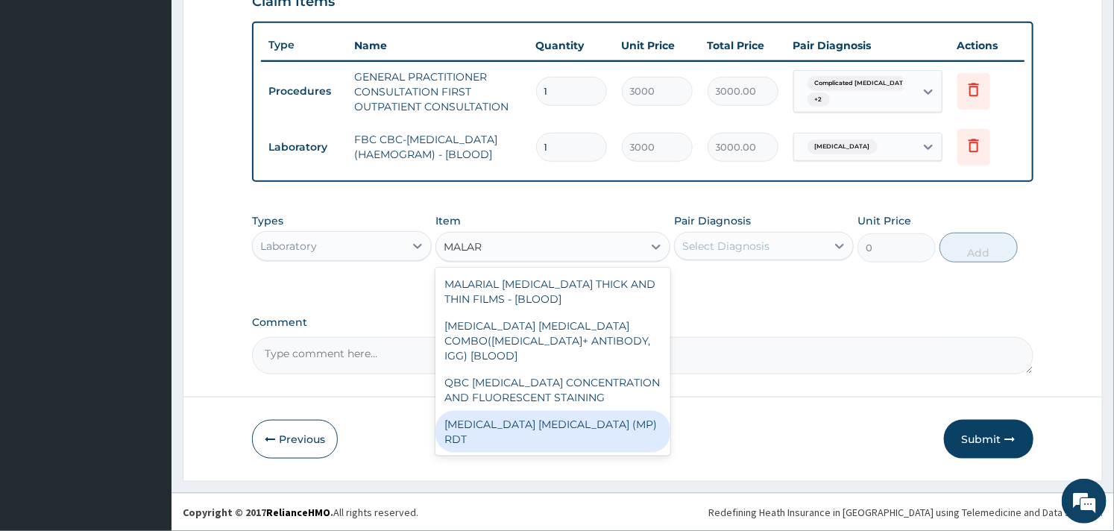
click at [588, 411] on div "MALARIA PARASITE (MP) RDT" at bounding box center [553, 432] width 234 height 42
type input "1500"
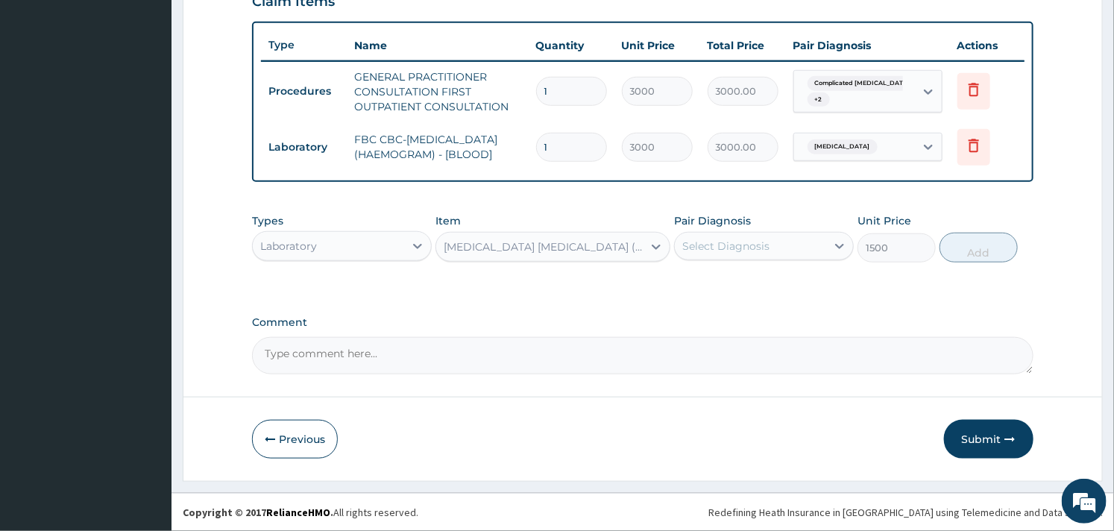
click at [726, 243] on div "Select Diagnosis" at bounding box center [725, 246] width 87 height 15
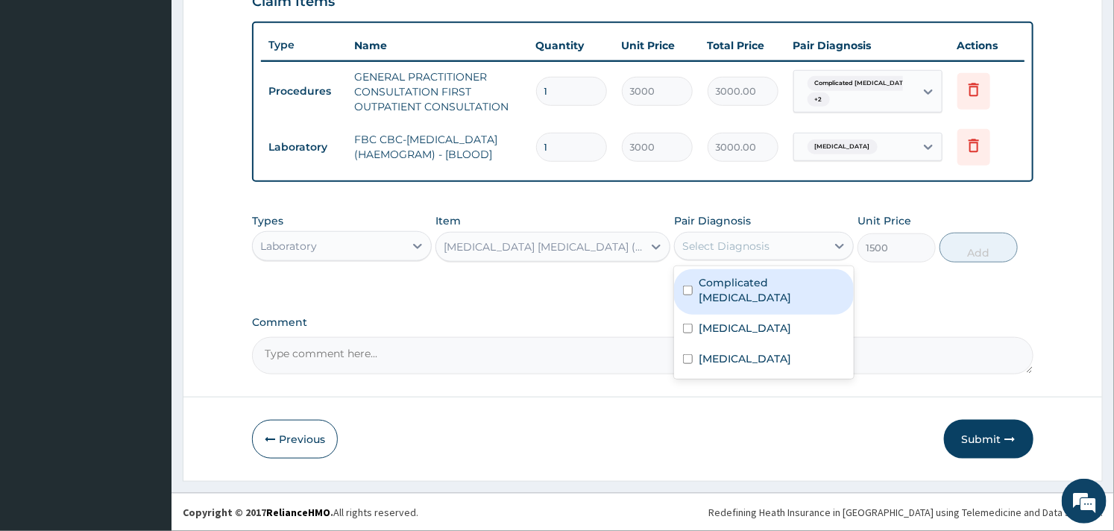
click at [703, 294] on div "Complicated malaria" at bounding box center [764, 291] width 180 height 45
checkbox input "true"
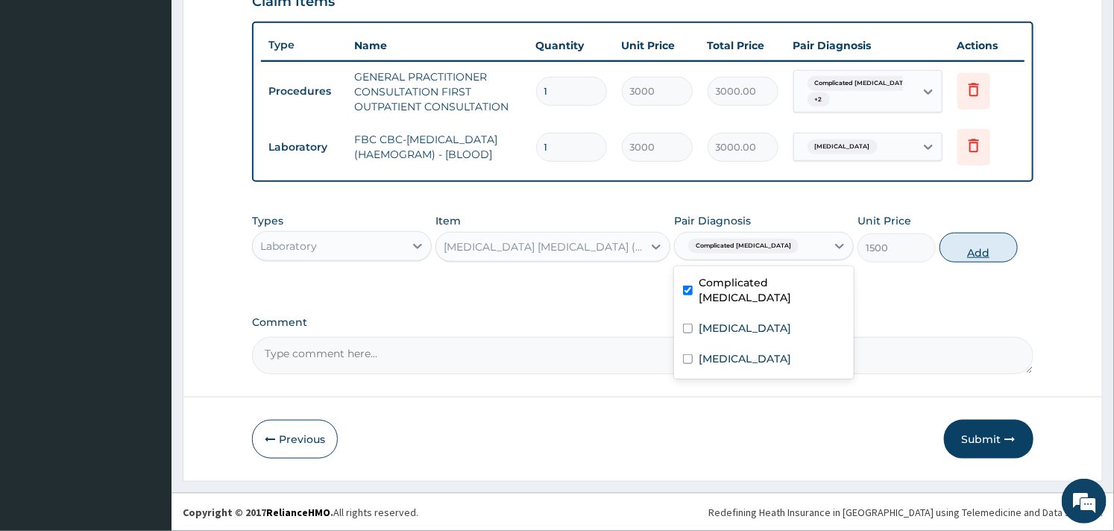
click at [978, 257] on button "Add" at bounding box center [979, 248] width 78 height 30
type input "0"
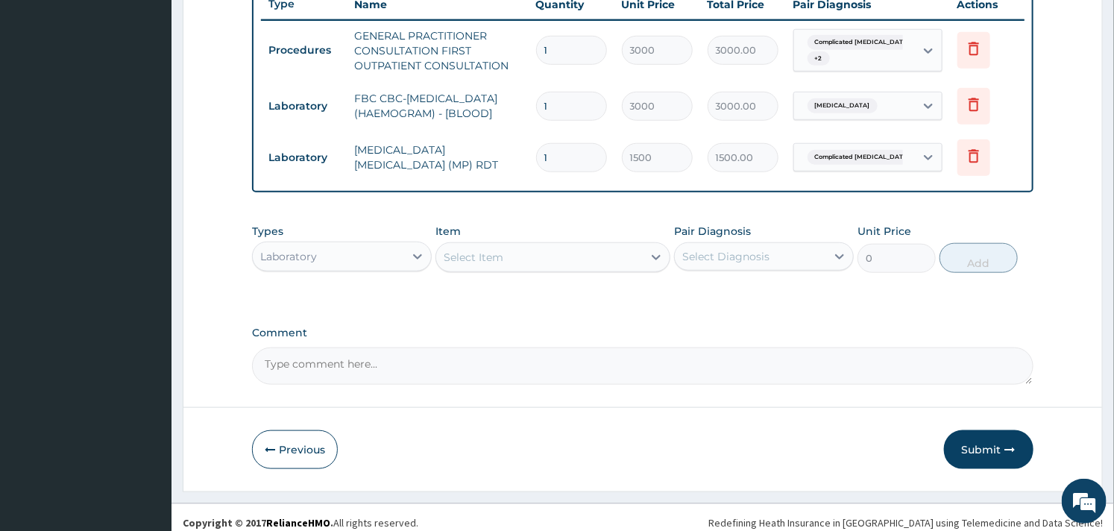
scroll to position [591, 0]
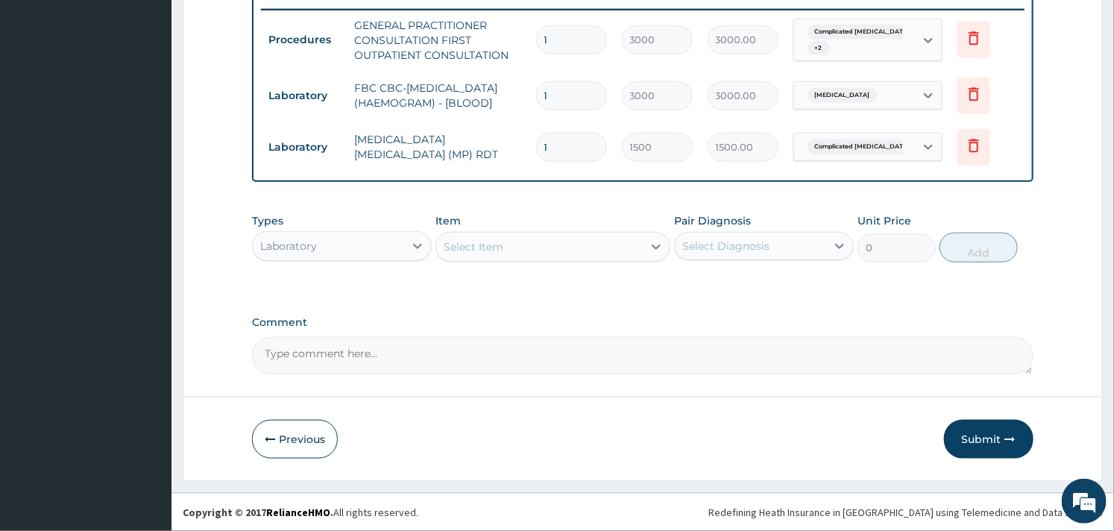
click at [339, 257] on div "Laboratory" at bounding box center [328, 246] width 151 height 24
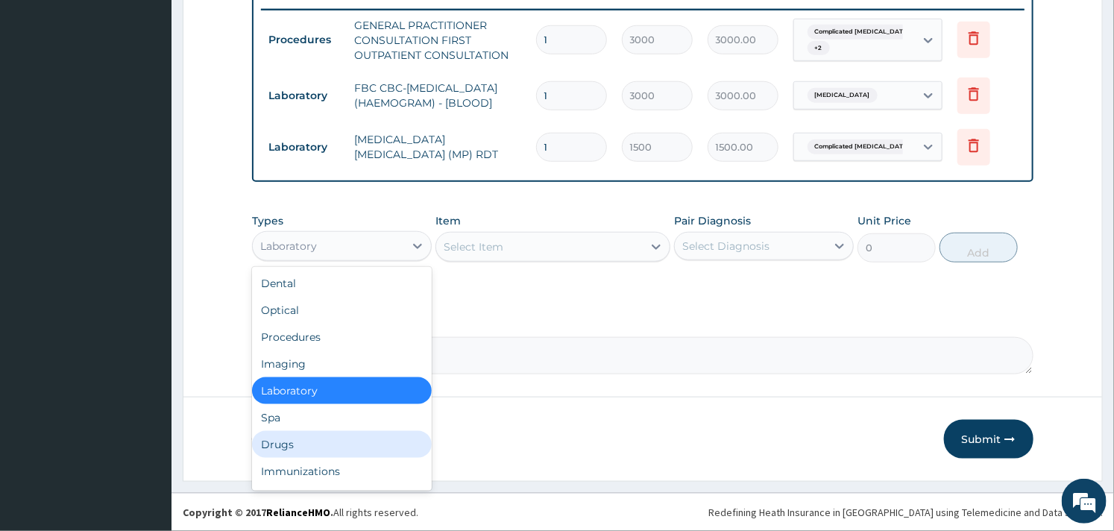
click at [330, 431] on div "Drugs" at bounding box center [342, 444] width 180 height 27
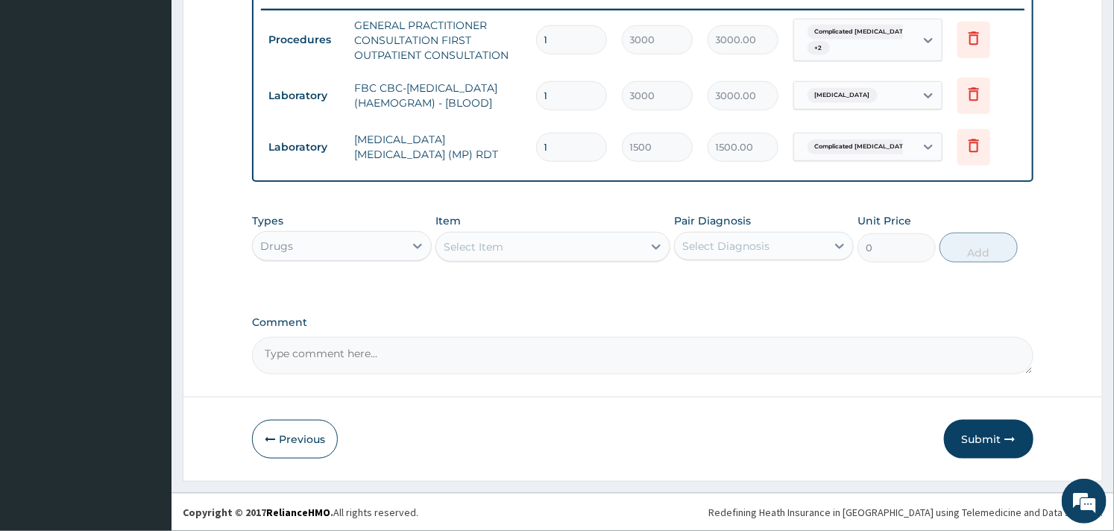
click at [519, 245] on div "Select Item" at bounding box center [539, 247] width 206 height 24
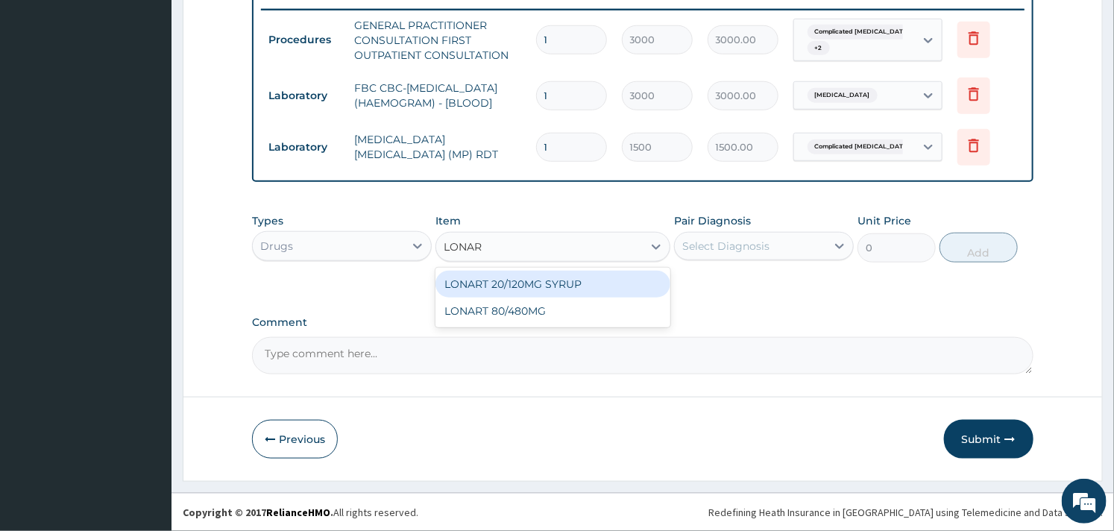
type input "LONART"
click at [527, 276] on div "LONART 20/120MG SYRUP" at bounding box center [553, 284] width 234 height 27
type input "2992.5"
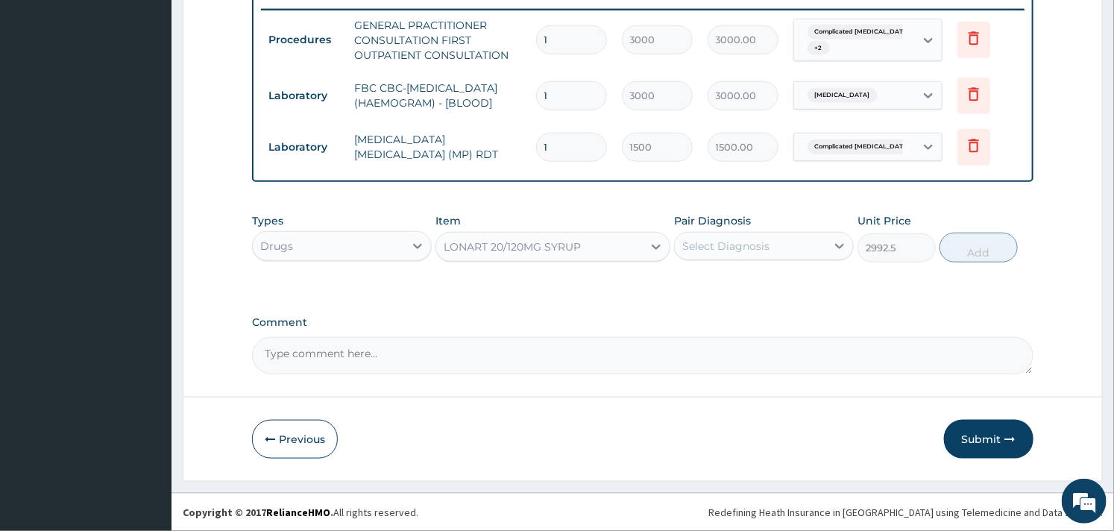
click at [701, 245] on div "Select Diagnosis" at bounding box center [725, 246] width 87 height 15
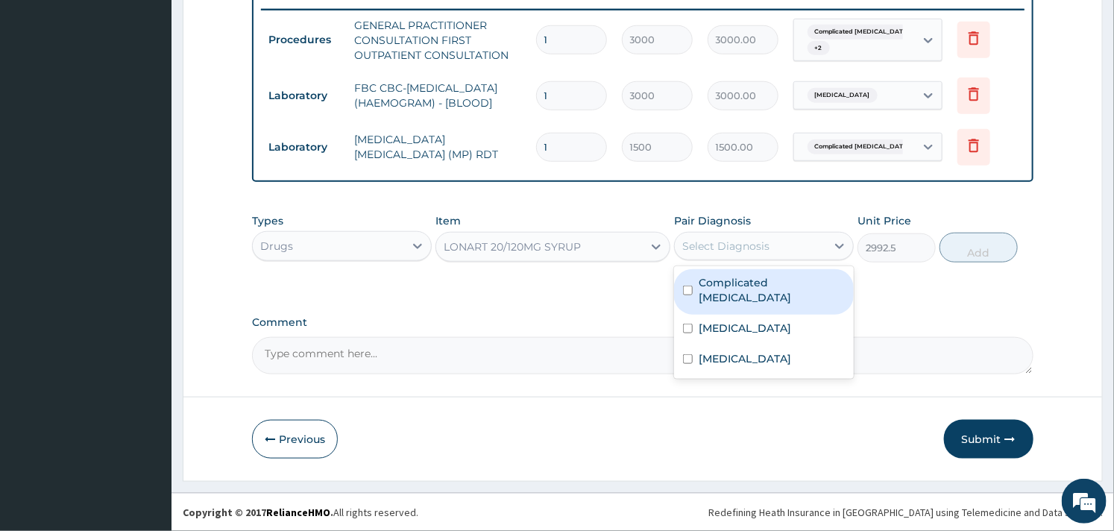
click at [705, 287] on label "Complicated malaria" at bounding box center [772, 290] width 146 height 30
checkbox input "true"
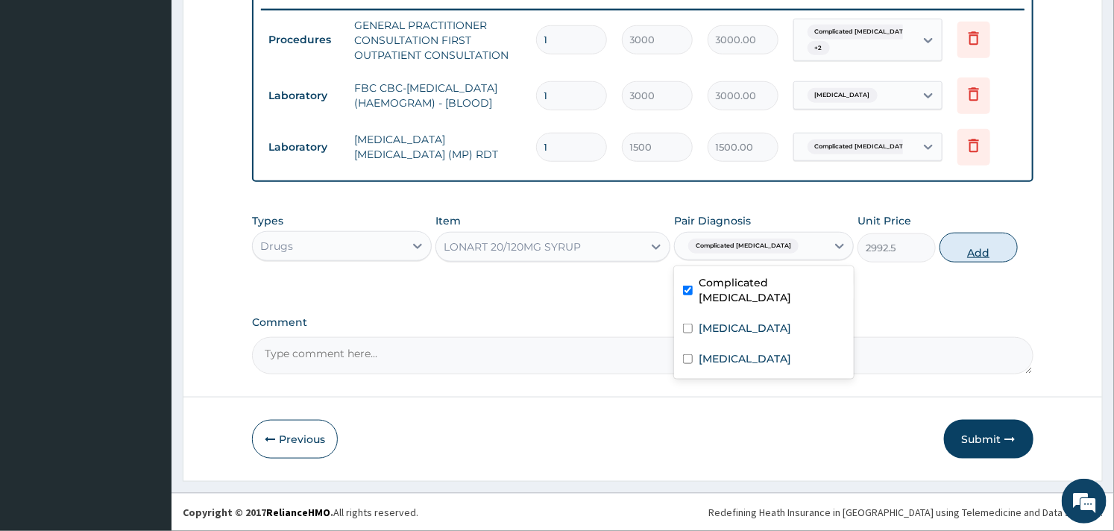
click at [988, 249] on button "Add" at bounding box center [979, 248] width 78 height 30
type input "0"
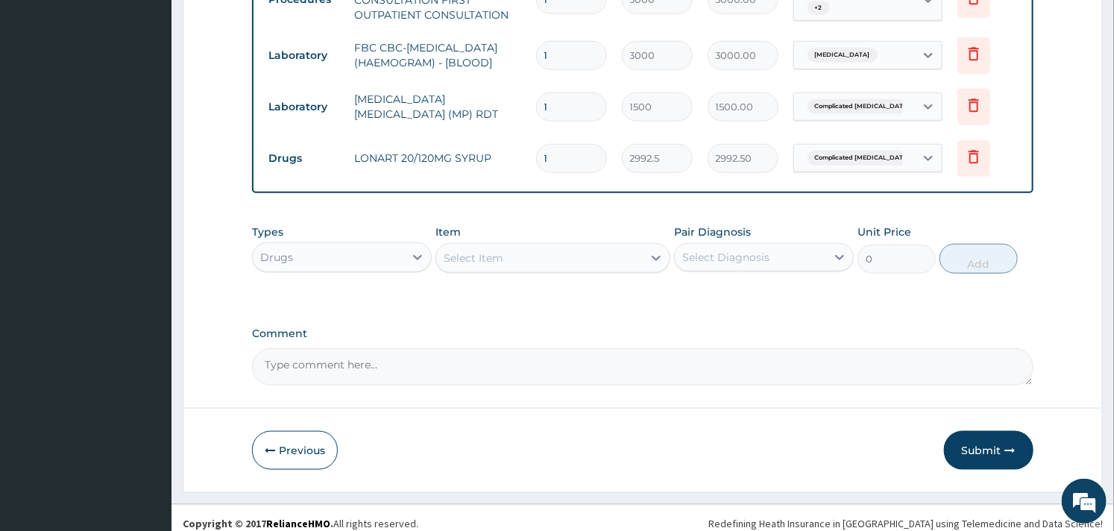
scroll to position [643, 0]
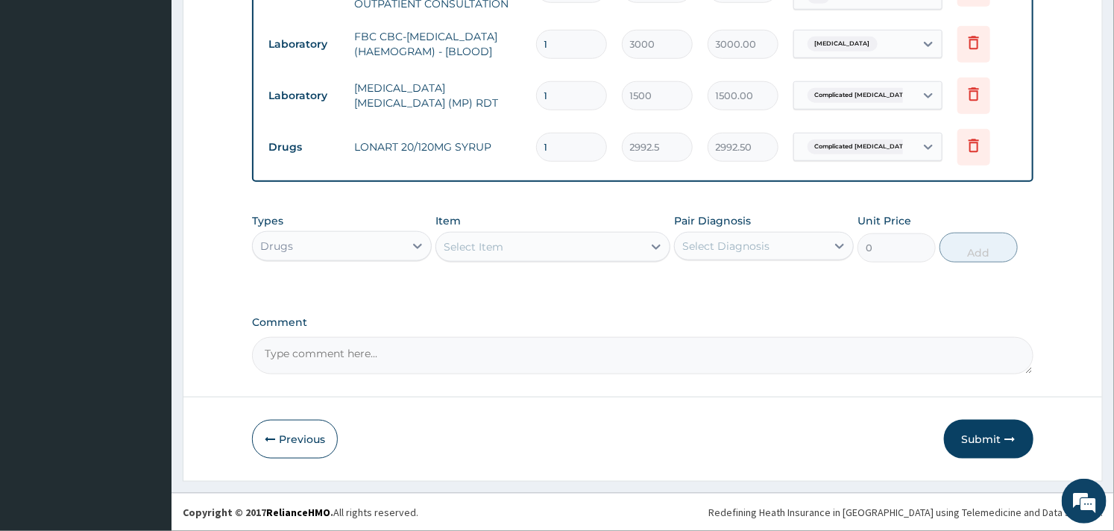
click at [453, 255] on div "Select Item" at bounding box center [539, 247] width 206 height 24
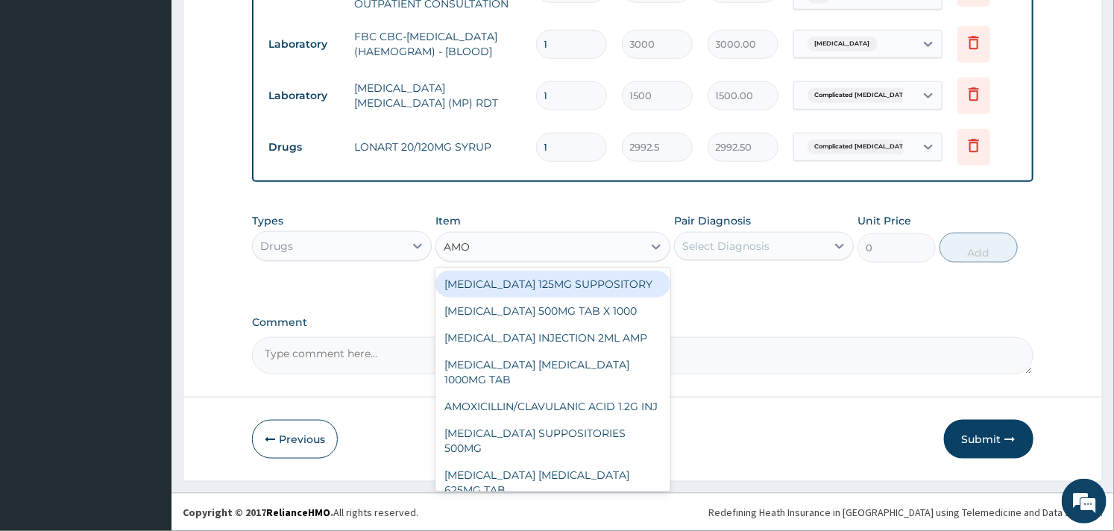
type input "AMOX"
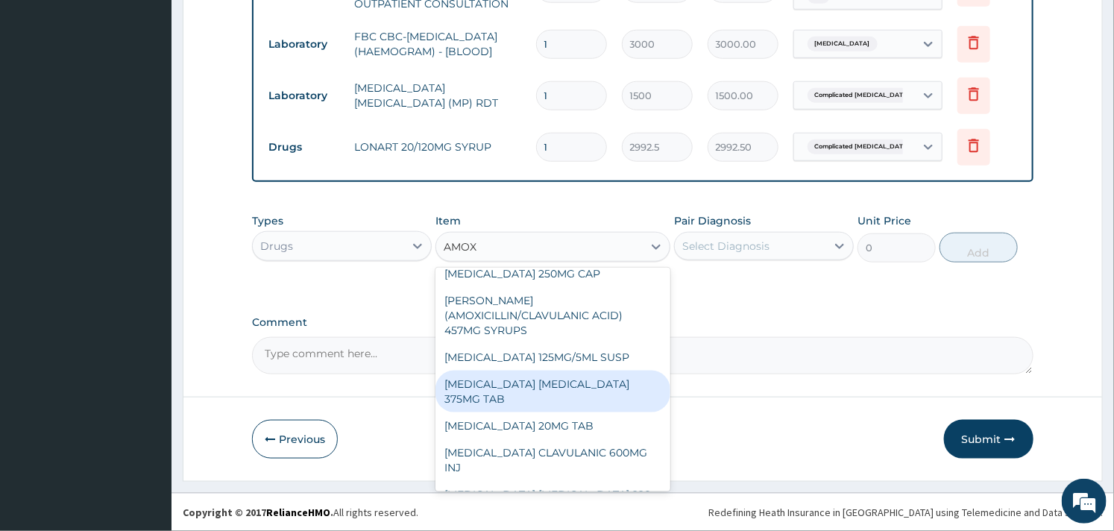
scroll to position [262, 0]
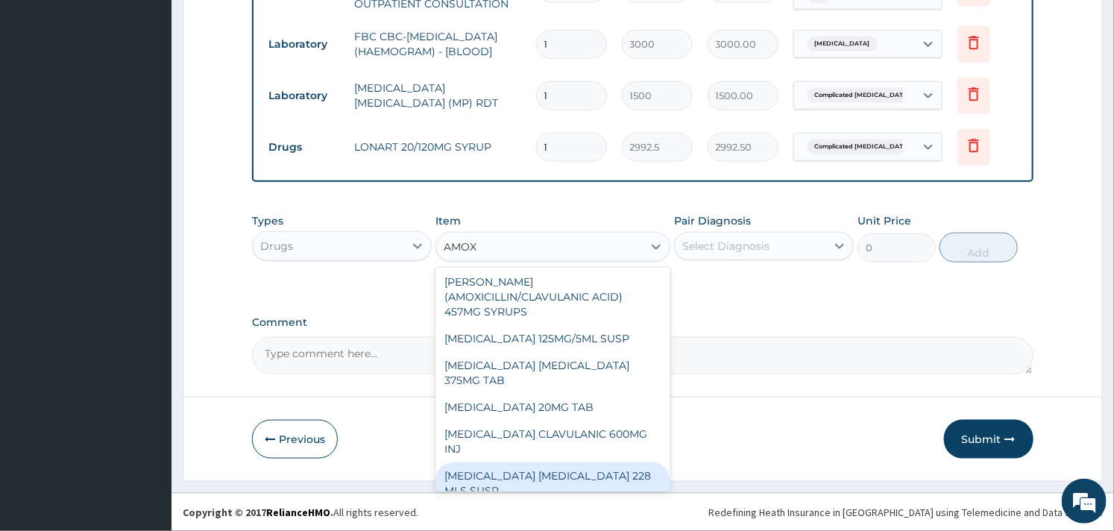
click at [574, 468] on div "[MEDICAL_DATA] [MEDICAL_DATA] 228 MLS SUSP" at bounding box center [553, 483] width 234 height 42
type input "1464.75"
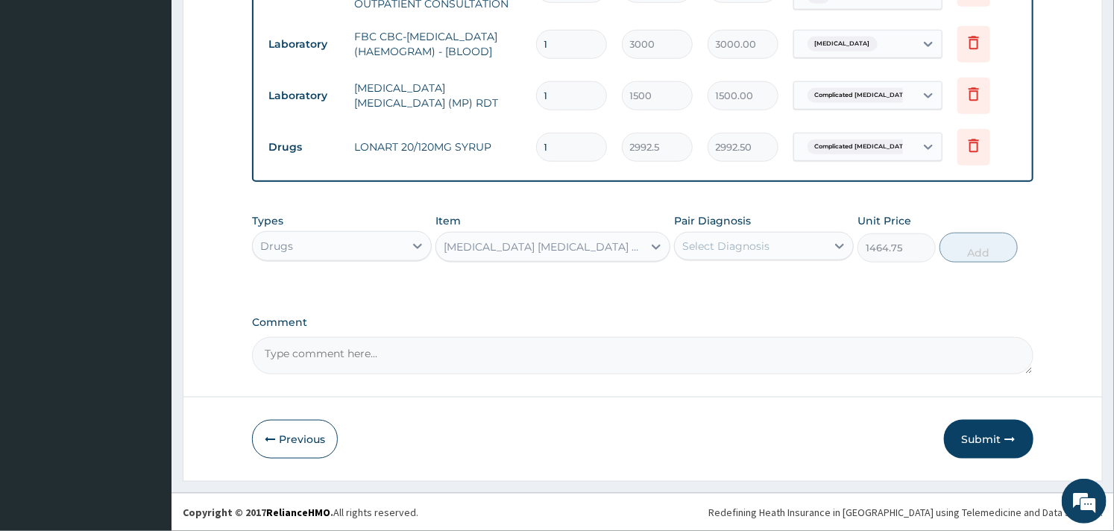
click at [723, 254] on div "Select Diagnosis" at bounding box center [725, 246] width 87 height 15
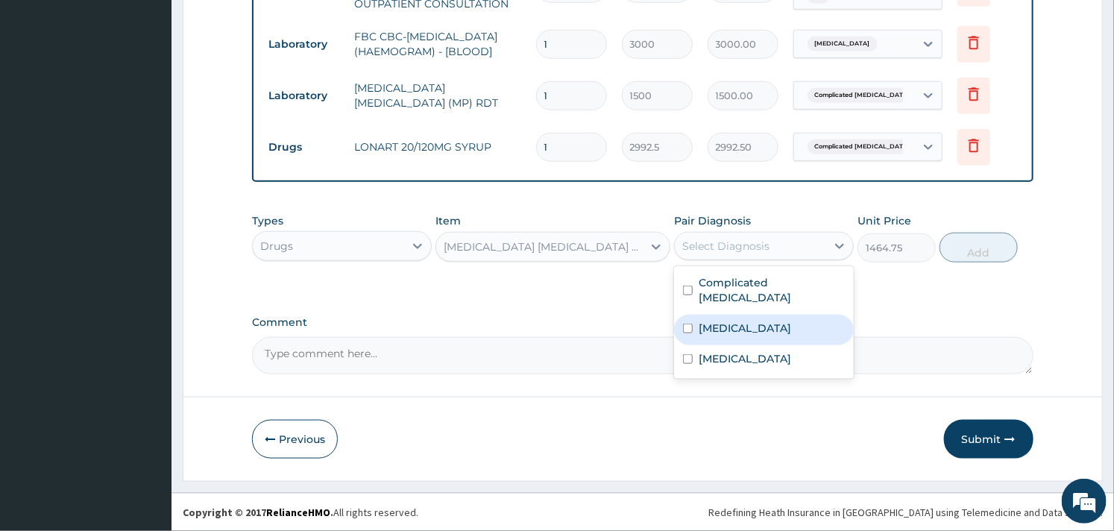
click at [694, 318] on div "Sepsis" at bounding box center [764, 330] width 180 height 31
checkbox input "true"
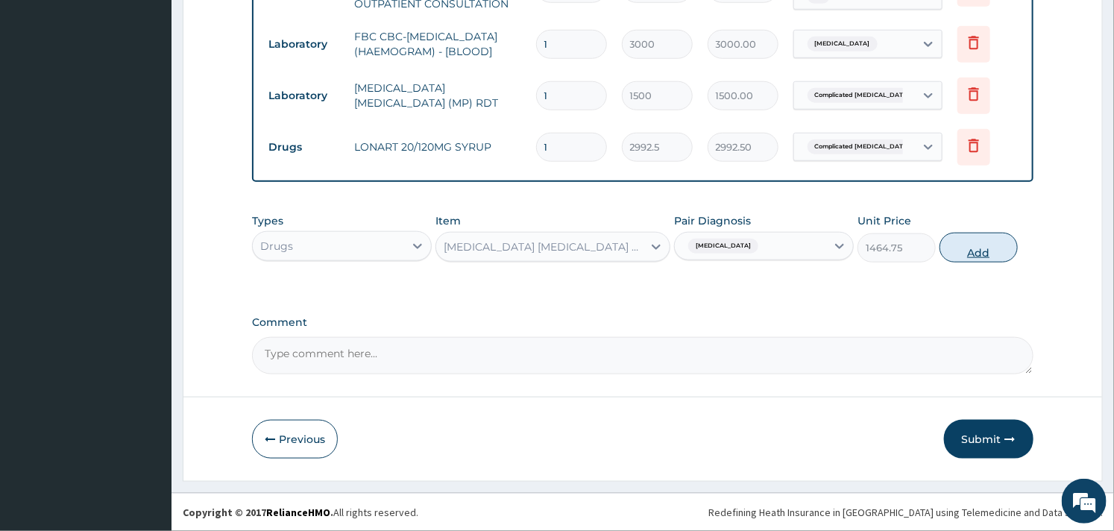
click at [964, 243] on button "Add" at bounding box center [979, 248] width 78 height 30
type input "0"
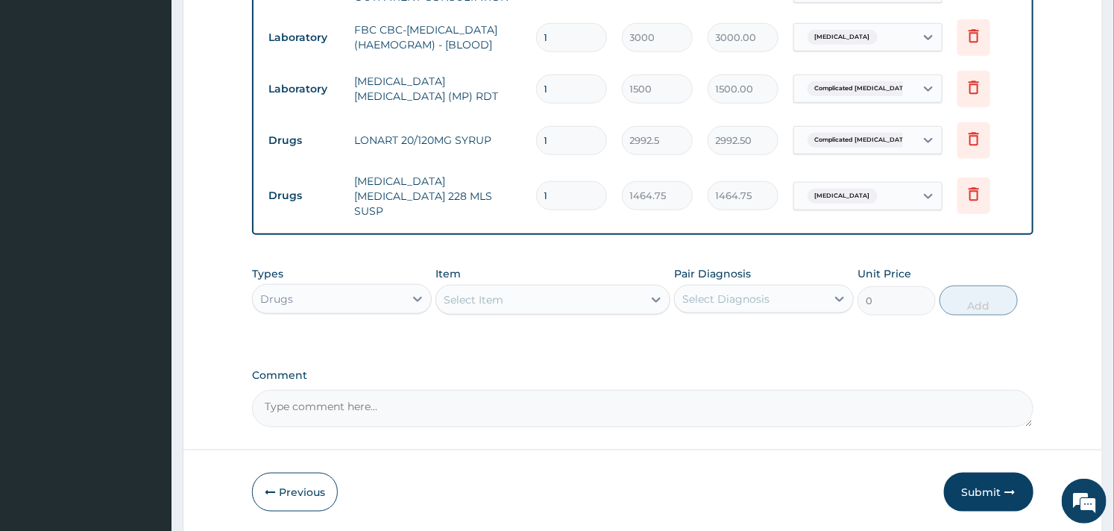
click at [463, 310] on div "Select Item" at bounding box center [539, 300] width 206 height 24
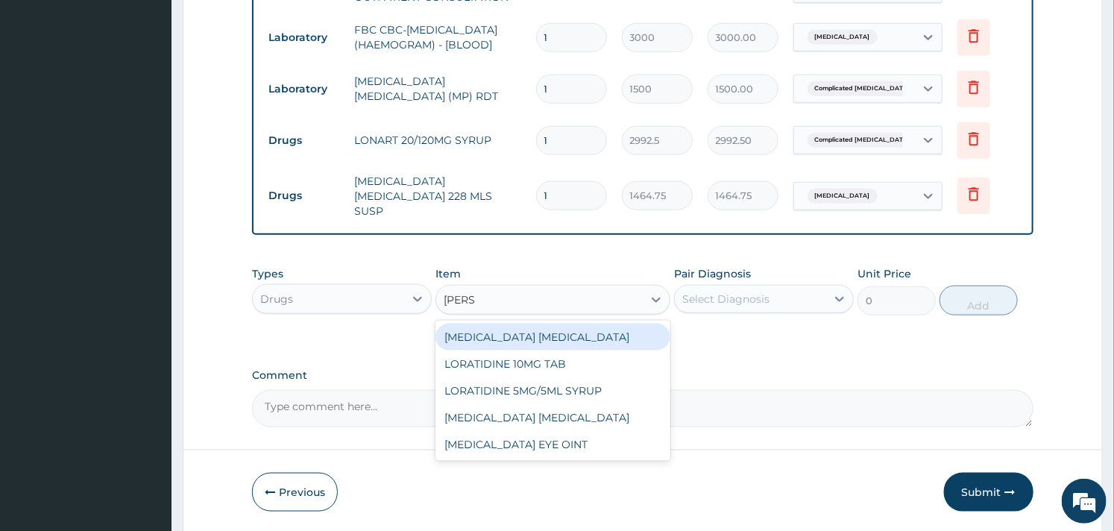
type input "LORAT"
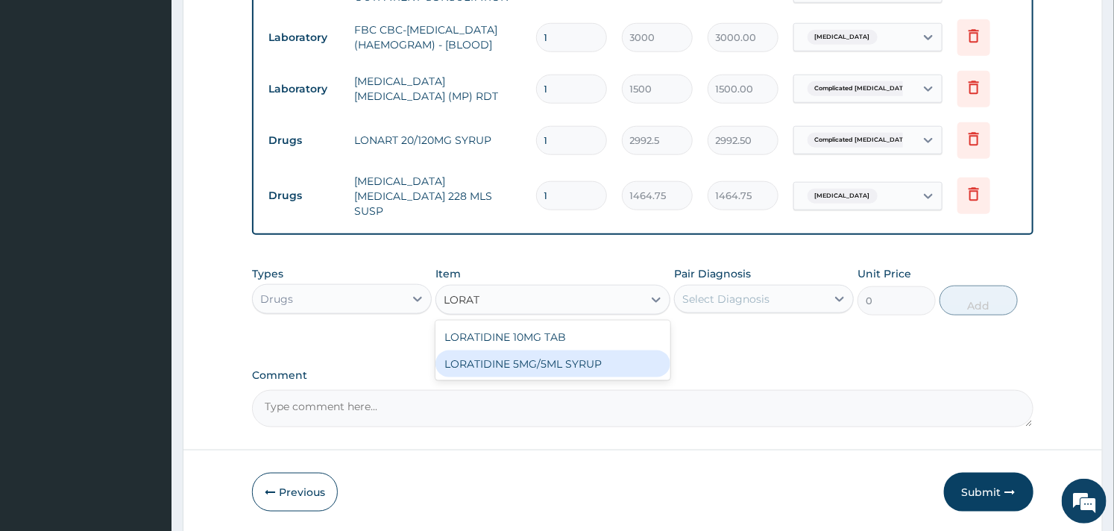
click at [531, 373] on div "LORATIDINE 5MG/5ML SYRUP" at bounding box center [553, 364] width 234 height 27
type input "630"
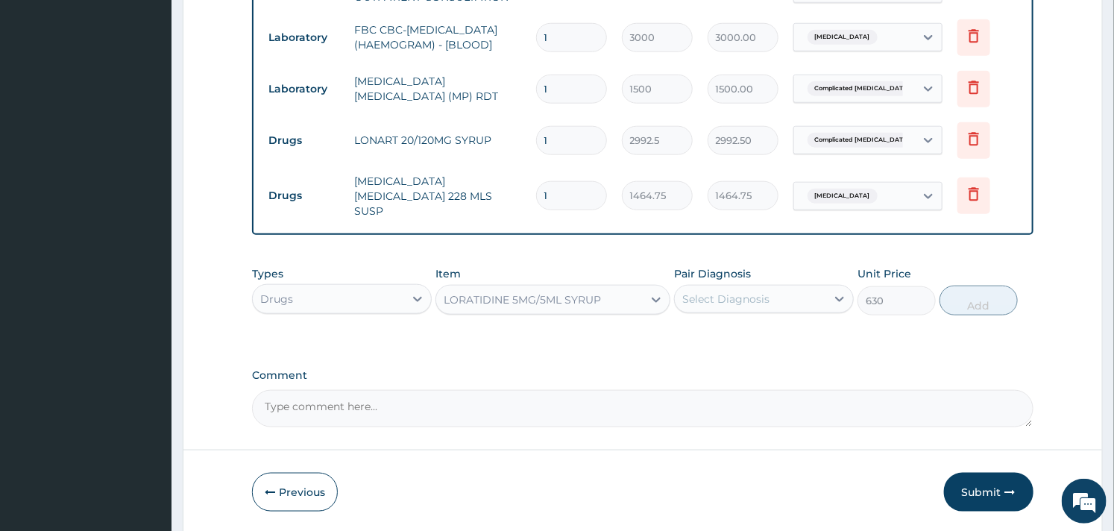
click at [727, 308] on div "Select Diagnosis" at bounding box center [750, 299] width 151 height 24
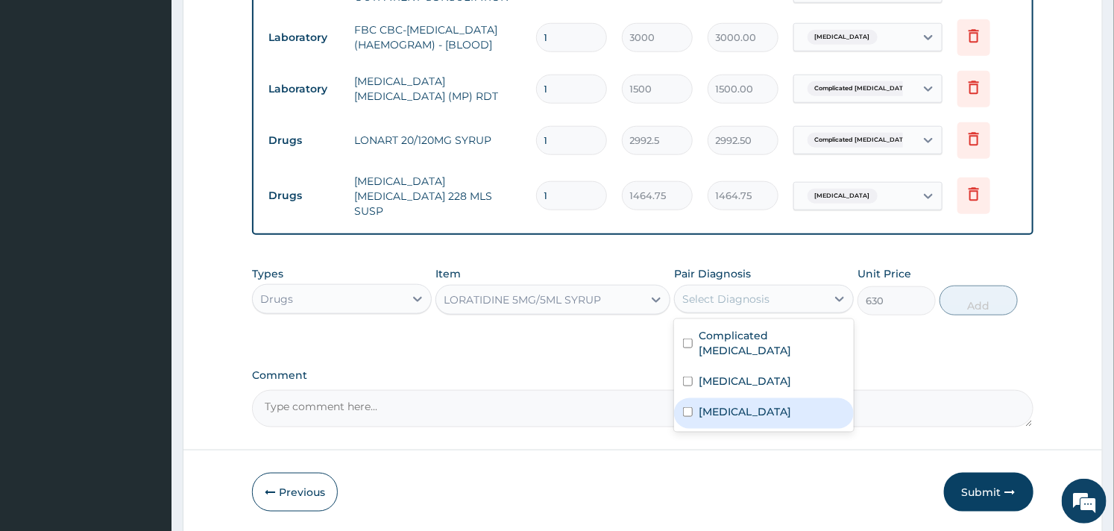
click at [716, 398] on div "Upper respiratory infection" at bounding box center [764, 413] width 180 height 31
checkbox input "true"
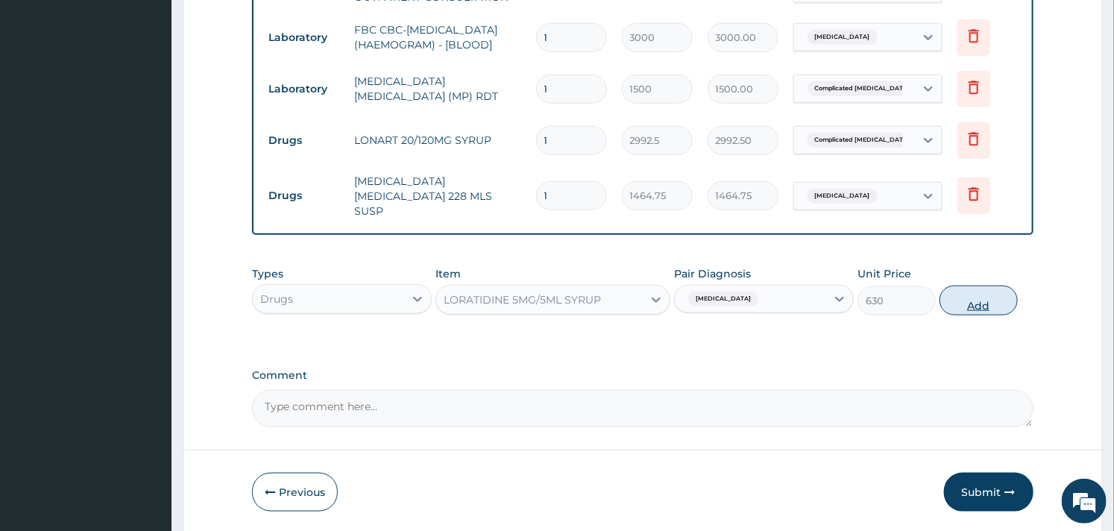
click at [960, 292] on button "Add" at bounding box center [979, 301] width 78 height 30
type input "0"
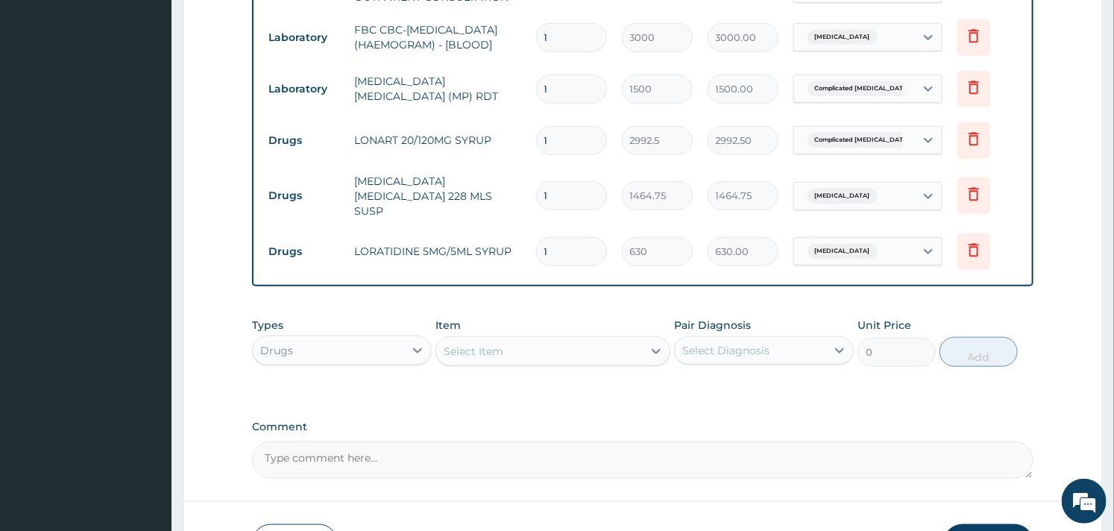
scroll to position [726, 0]
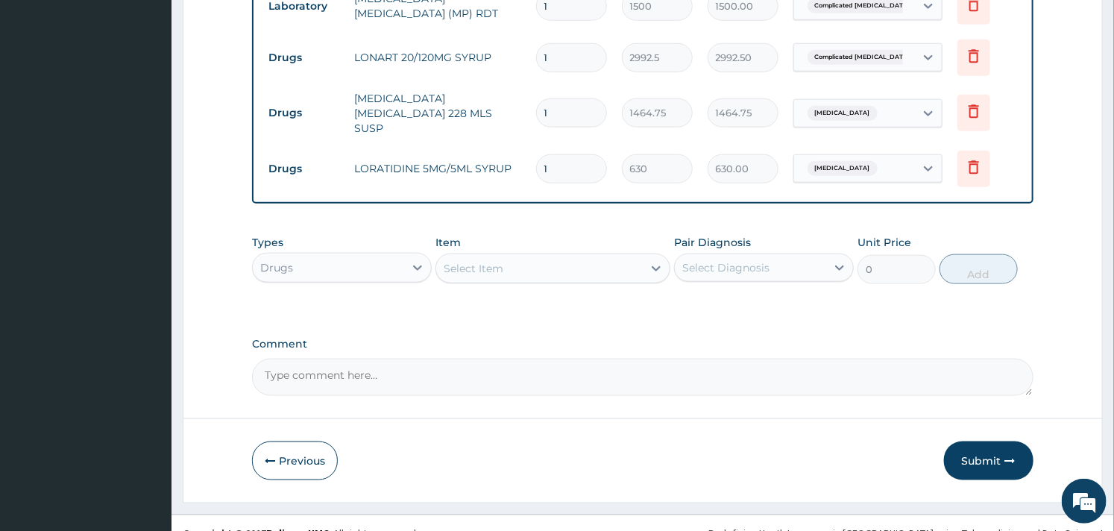
click at [494, 264] on div "Select Item" at bounding box center [474, 268] width 60 height 15
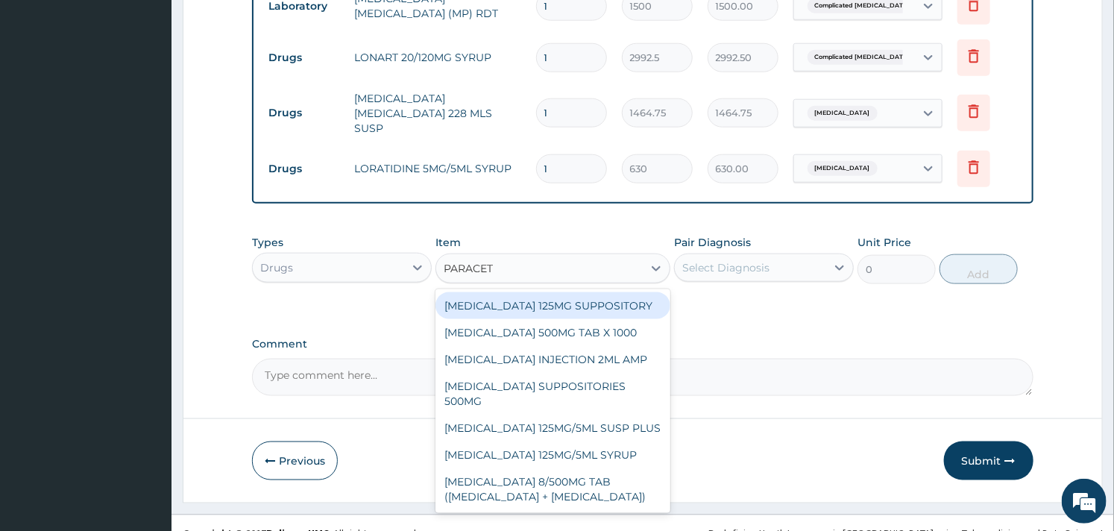
type input "PARACETA"
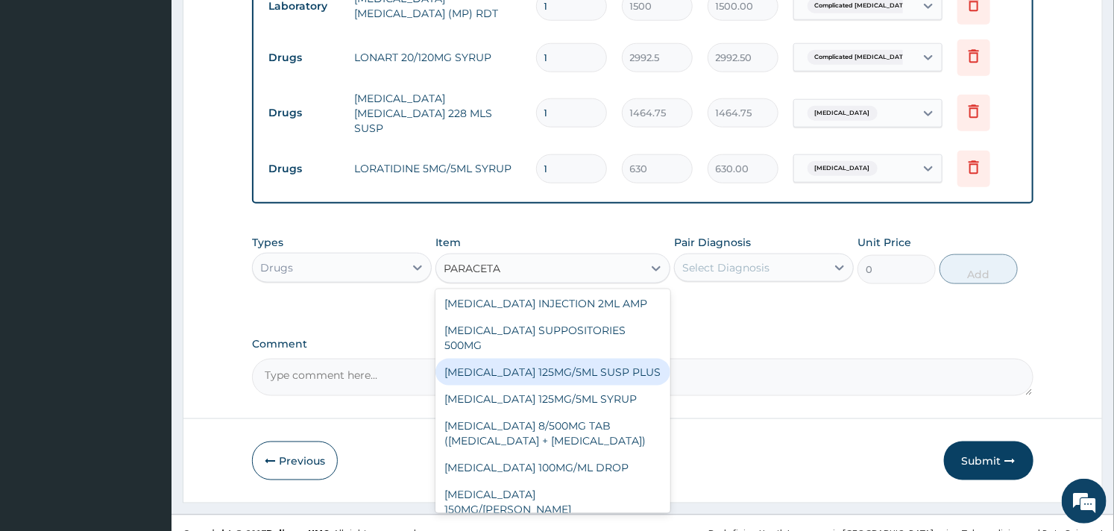
scroll to position [83, 0]
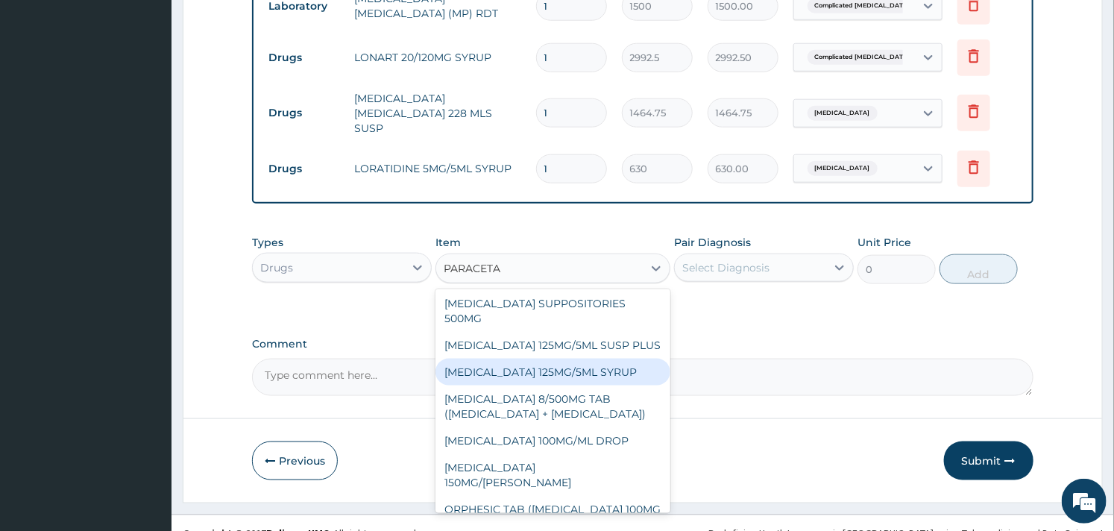
click at [550, 385] on div "[MEDICAL_DATA] 125MG/5ML SYRUP" at bounding box center [553, 372] width 234 height 27
type input "525"
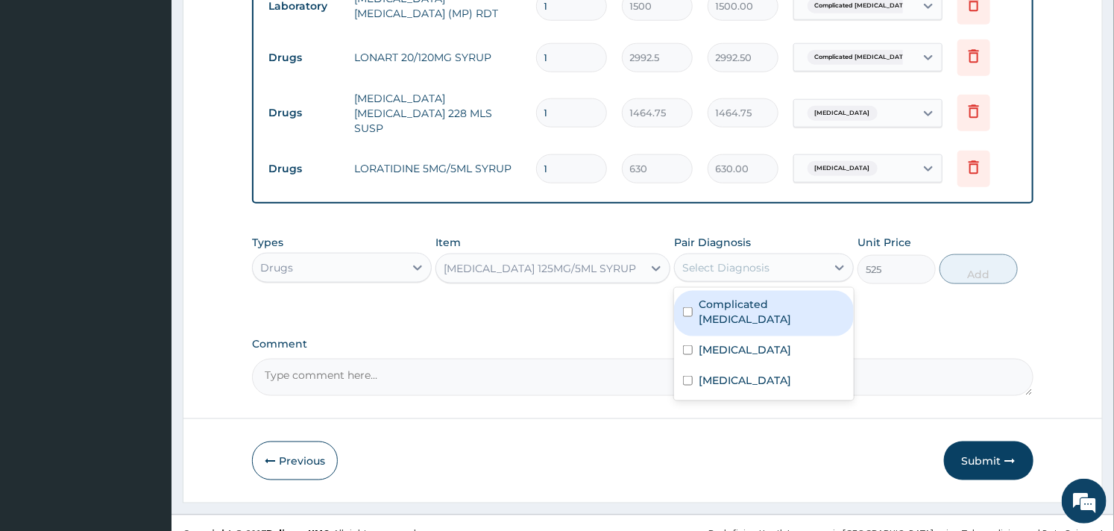
click at [746, 254] on div "Select Diagnosis" at bounding box center [764, 268] width 180 height 28
click at [712, 312] on div "Complicated malaria" at bounding box center [764, 313] width 180 height 45
checkbox input "true"
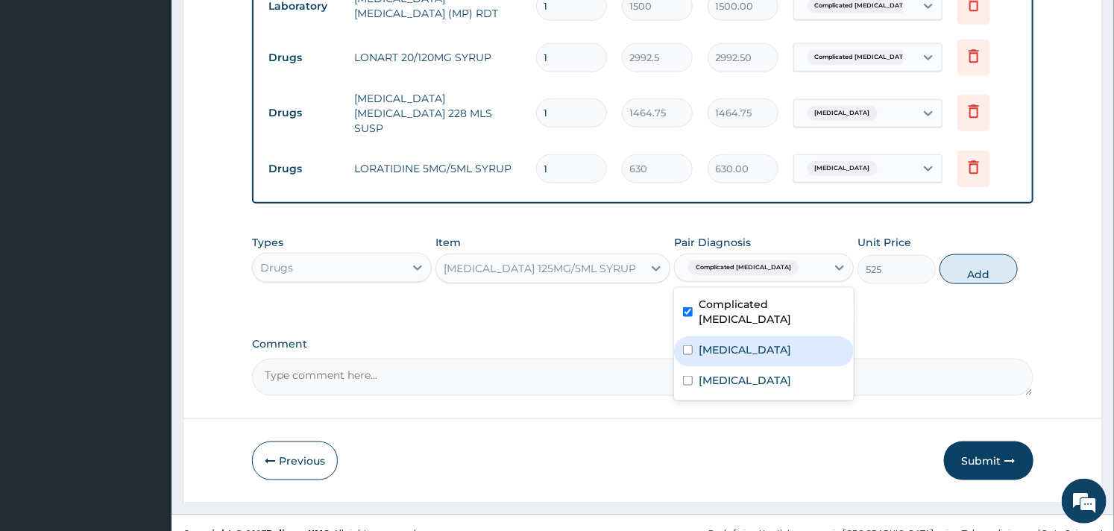
click at [699, 342] on label "Sepsis" at bounding box center [745, 349] width 92 height 15
checkbox input "true"
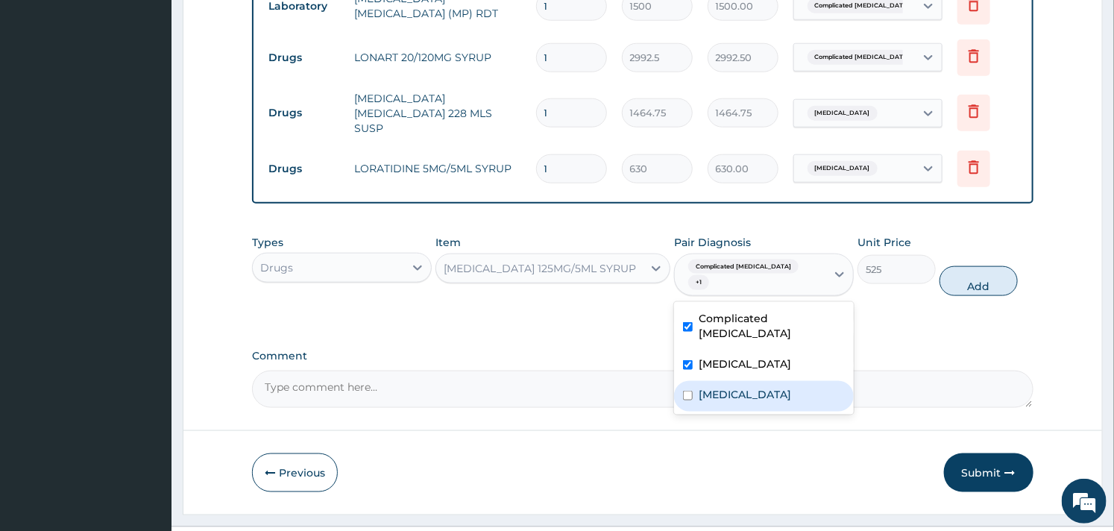
click at [695, 381] on div "Upper respiratory infection" at bounding box center [764, 396] width 180 height 31
checkbox input "true"
click at [967, 266] on button "Add" at bounding box center [979, 281] width 78 height 30
type input "0"
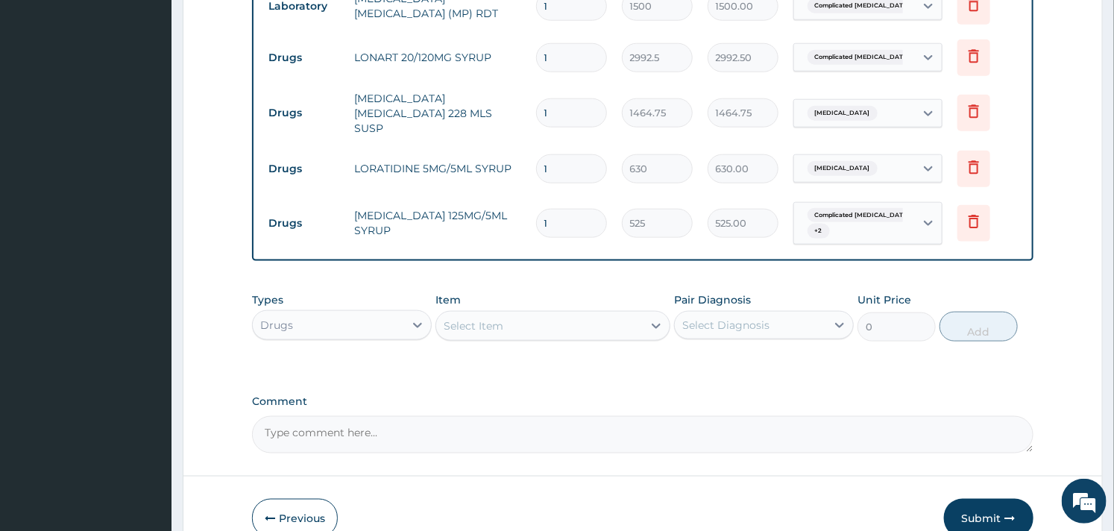
scroll to position [806, 0]
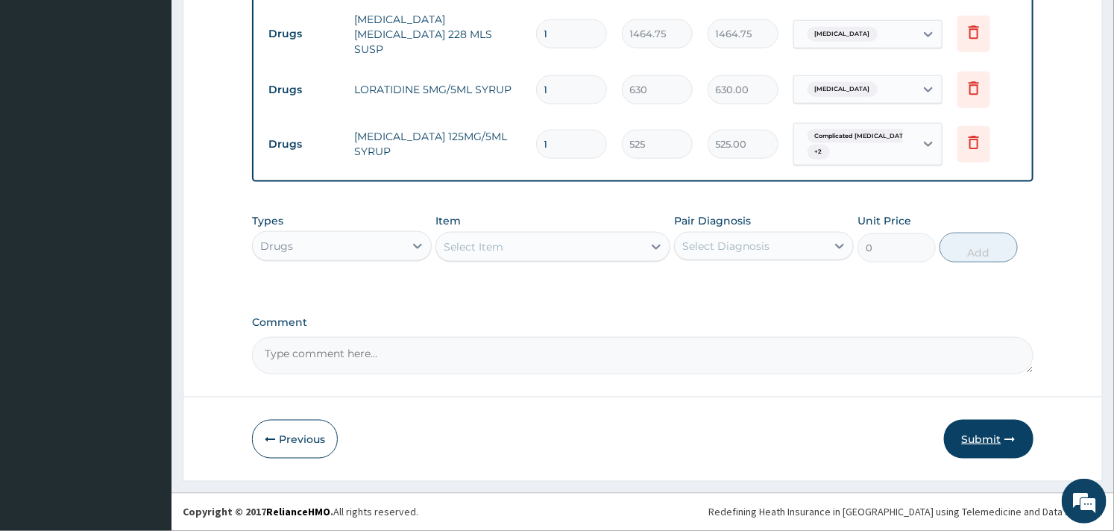
click at [983, 442] on button "Submit" at bounding box center [989, 439] width 90 height 39
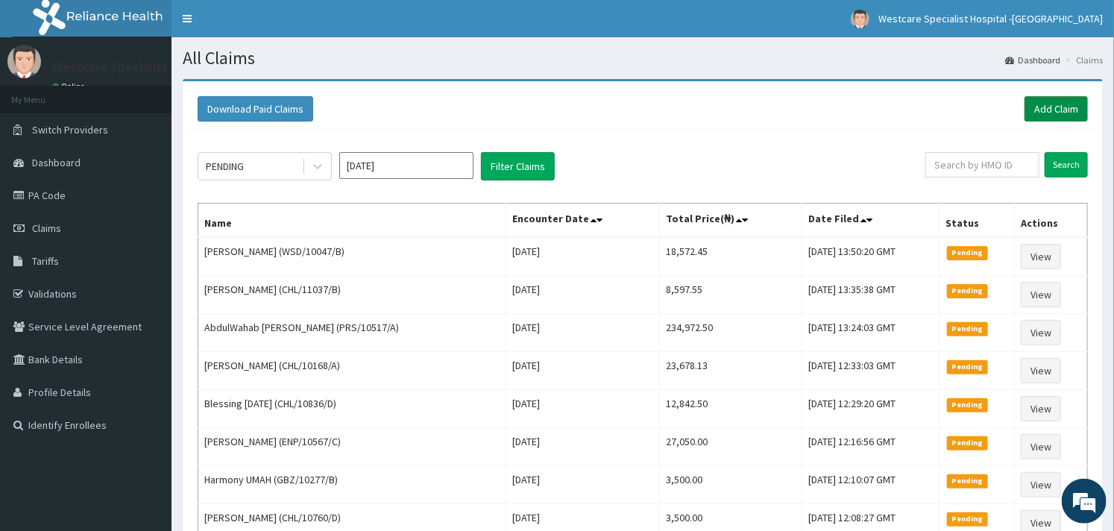
click at [1037, 105] on link "Add Claim" at bounding box center [1056, 108] width 63 height 25
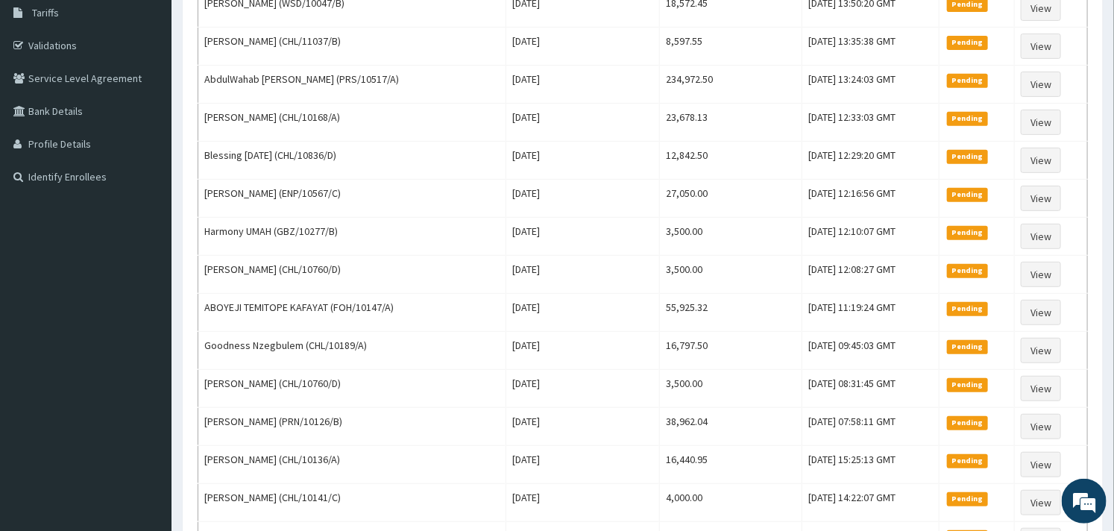
scroll to position [580, 0]
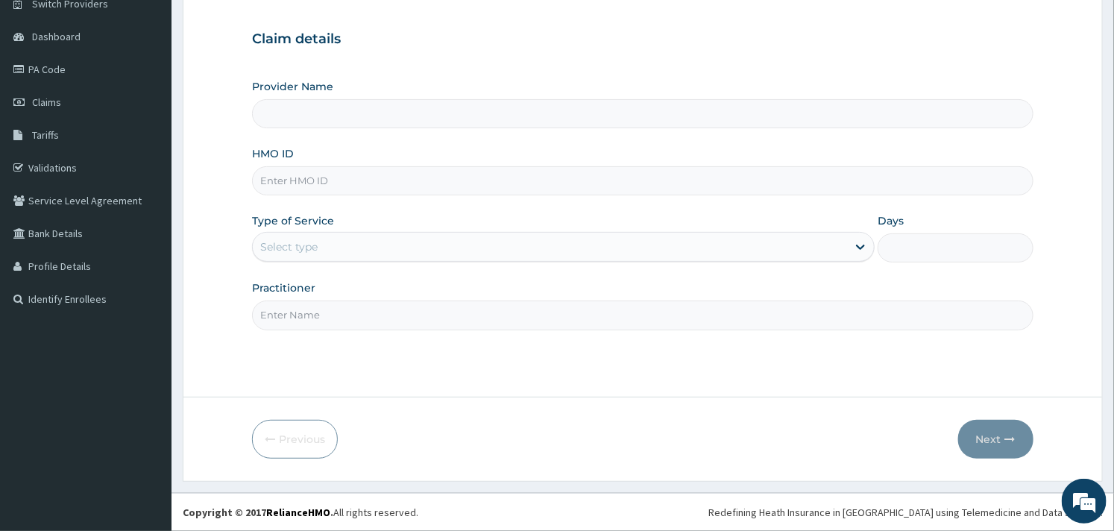
scroll to position [43, 0]
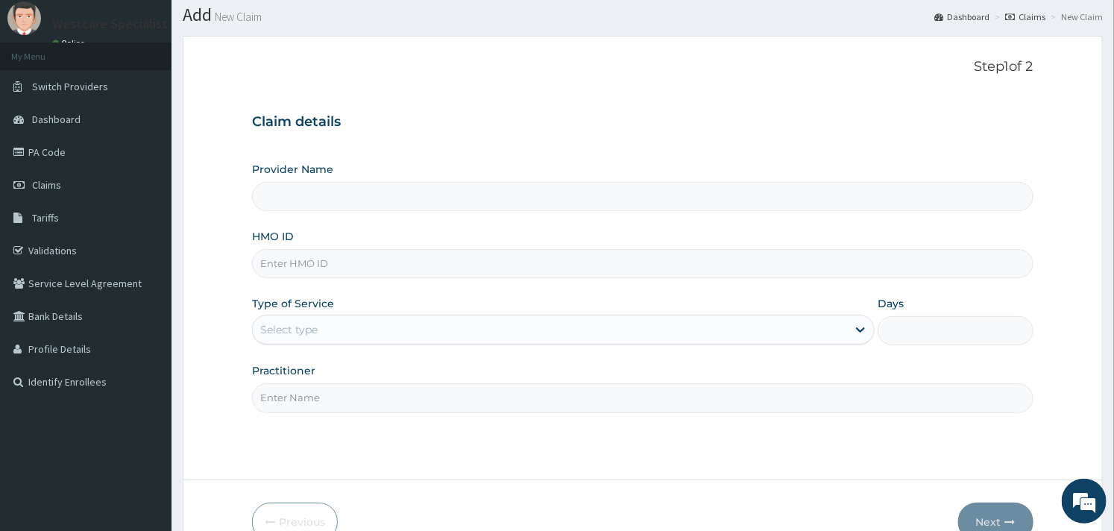
click at [312, 271] on input "HMO ID" at bounding box center [642, 263] width 781 height 29
paste input "CHL/11812/A"
type input "CHL/11812/A"
type input "WestCare Specialist Hospital - [GEOGRAPHIC_DATA]"
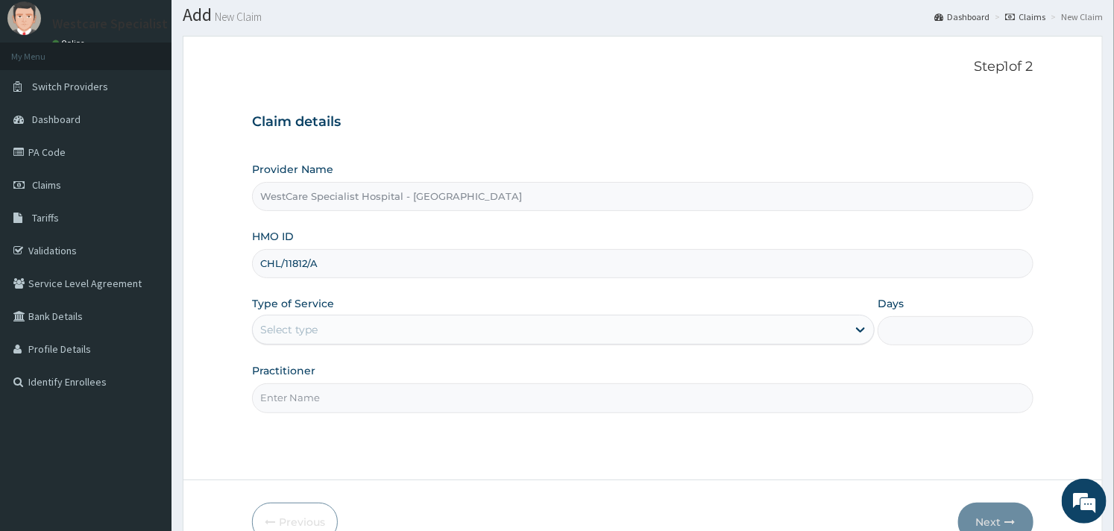
type input "CHL/11812/A"
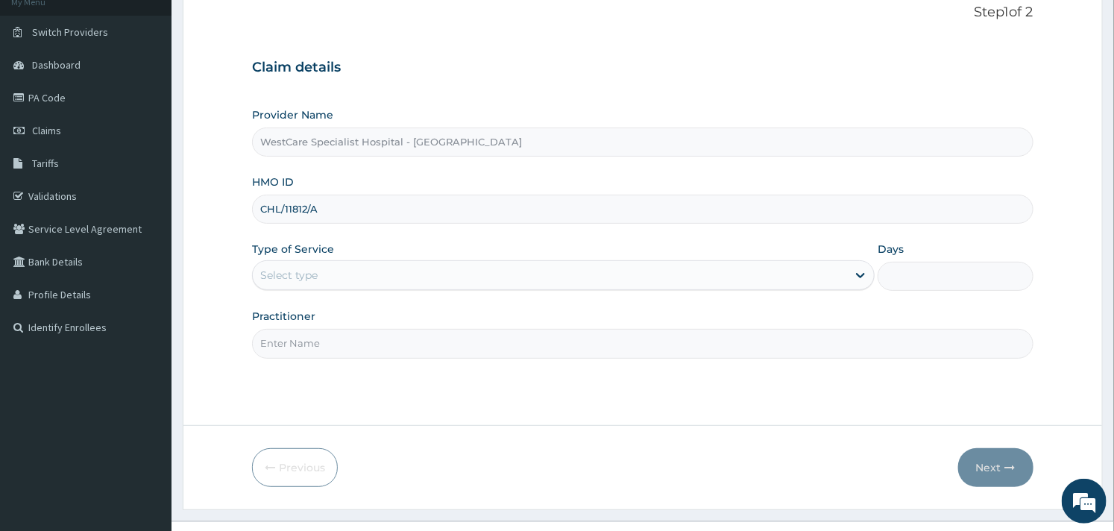
scroll to position [127, 0]
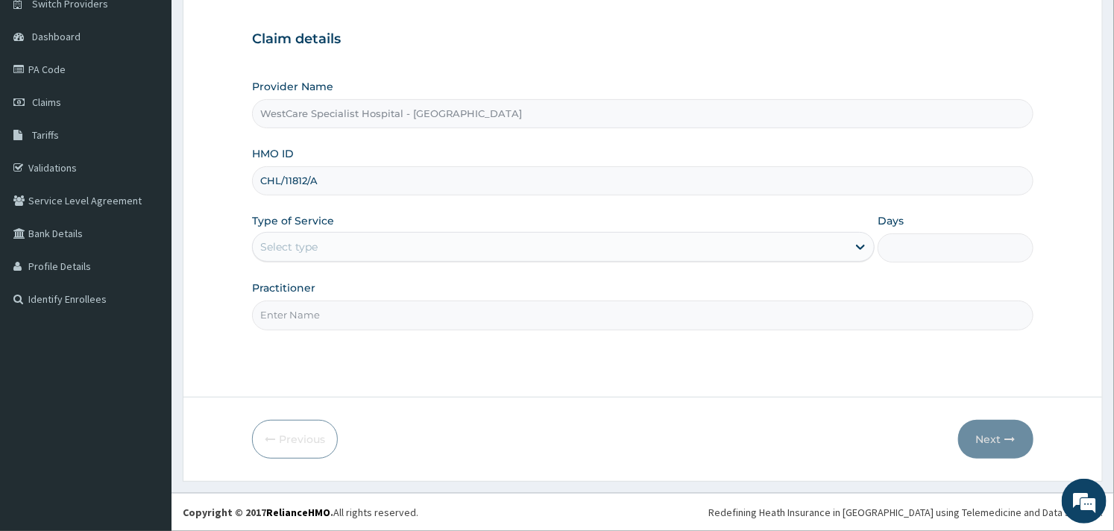
click at [498, 251] on div "Select type" at bounding box center [550, 247] width 594 height 24
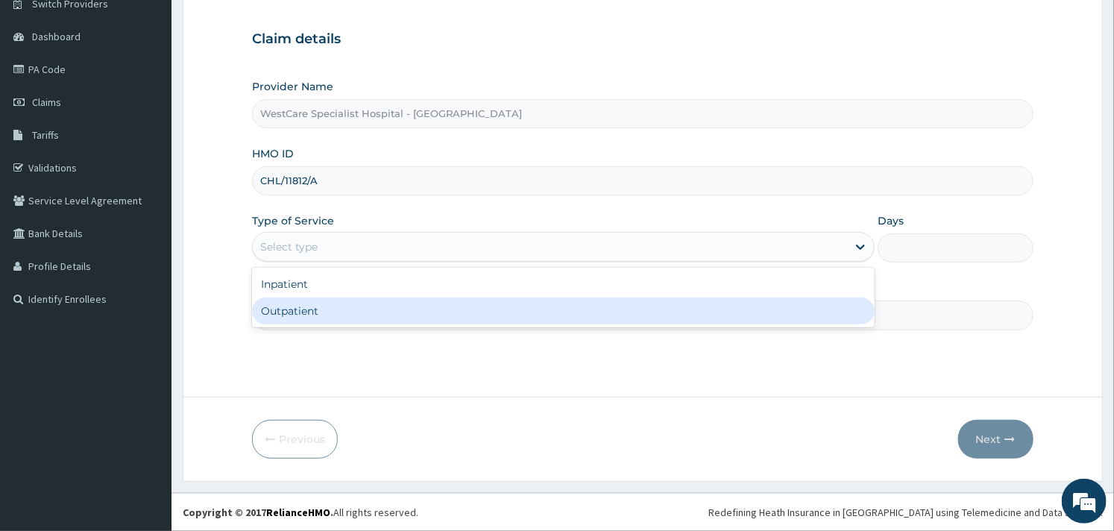
click at [451, 310] on div "Outpatient" at bounding box center [563, 311] width 623 height 27
type input "1"
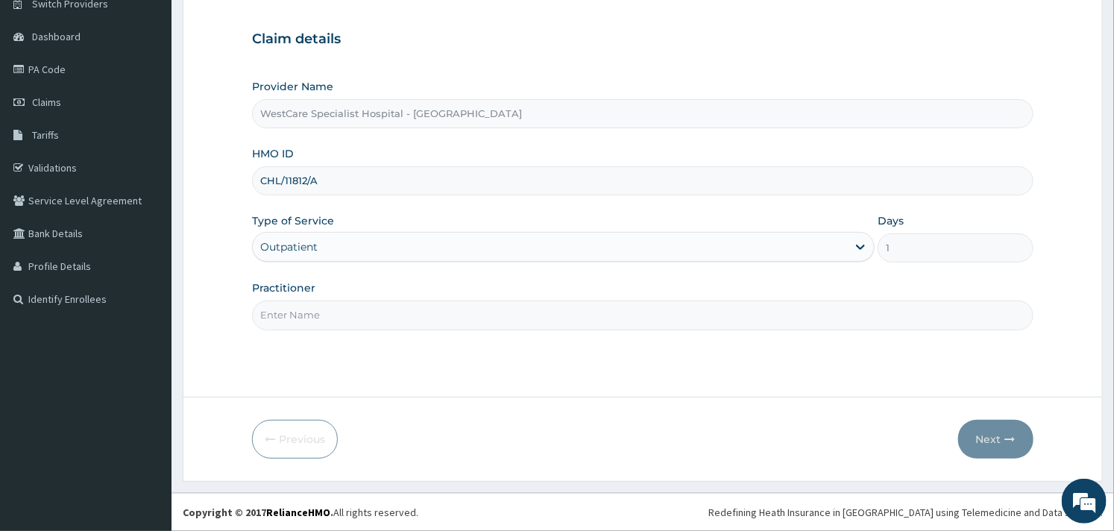
click at [477, 321] on input "Practitioner" at bounding box center [642, 315] width 781 height 29
type input "OBIDEYI"
click at [982, 442] on button "Next" at bounding box center [995, 439] width 75 height 39
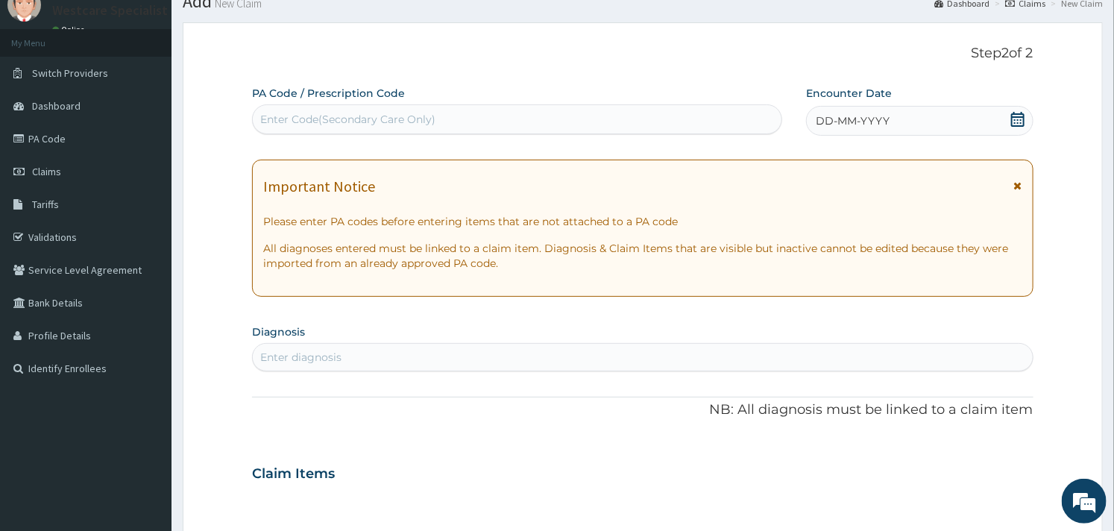
scroll to position [0, 0]
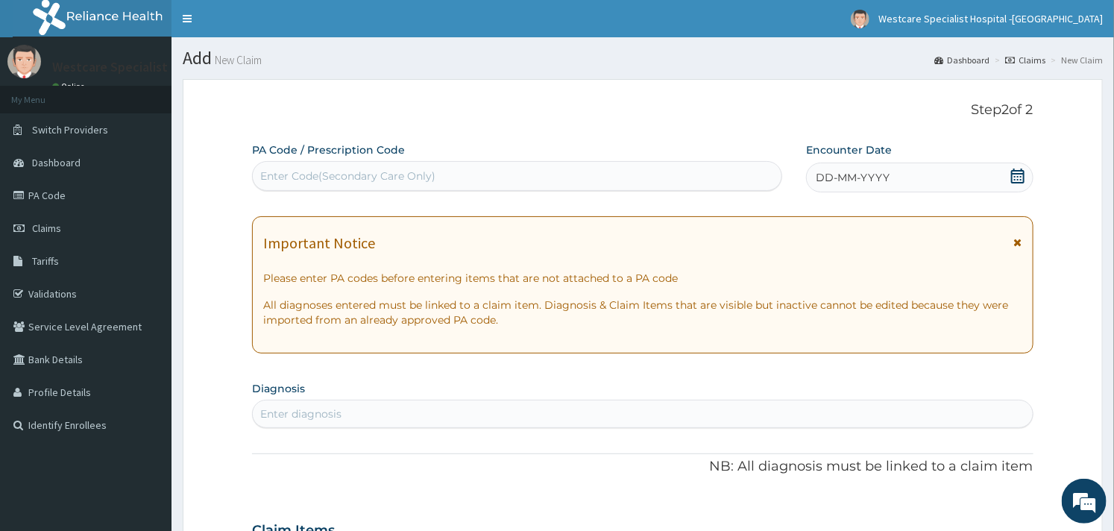
click at [368, 173] on div "Enter Code(Secondary Care Only)" at bounding box center [347, 176] width 175 height 15
paste input "PA/002E37"
type input "PA/002E37"
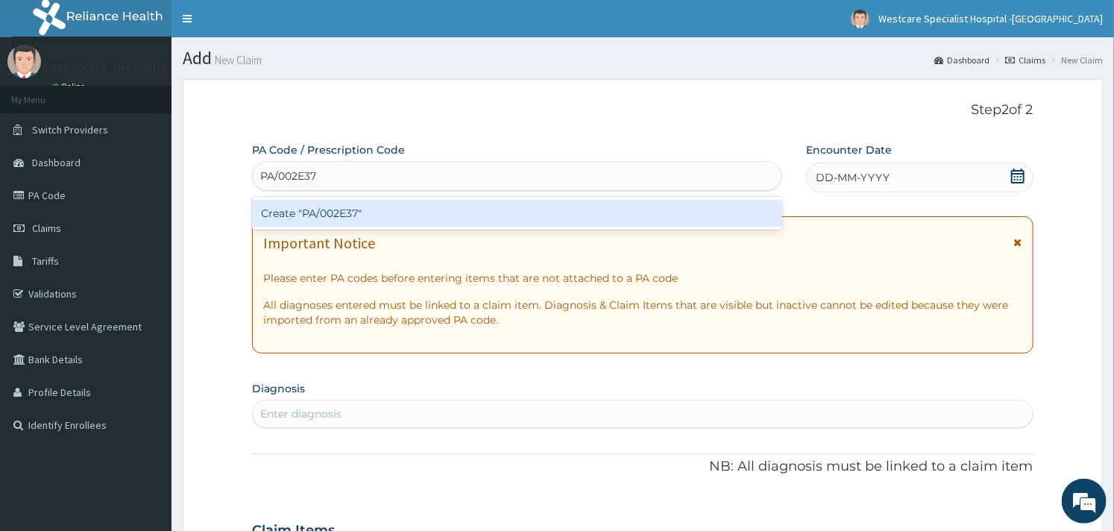
click at [371, 212] on div "Create "PA/002E37"" at bounding box center [517, 213] width 530 height 27
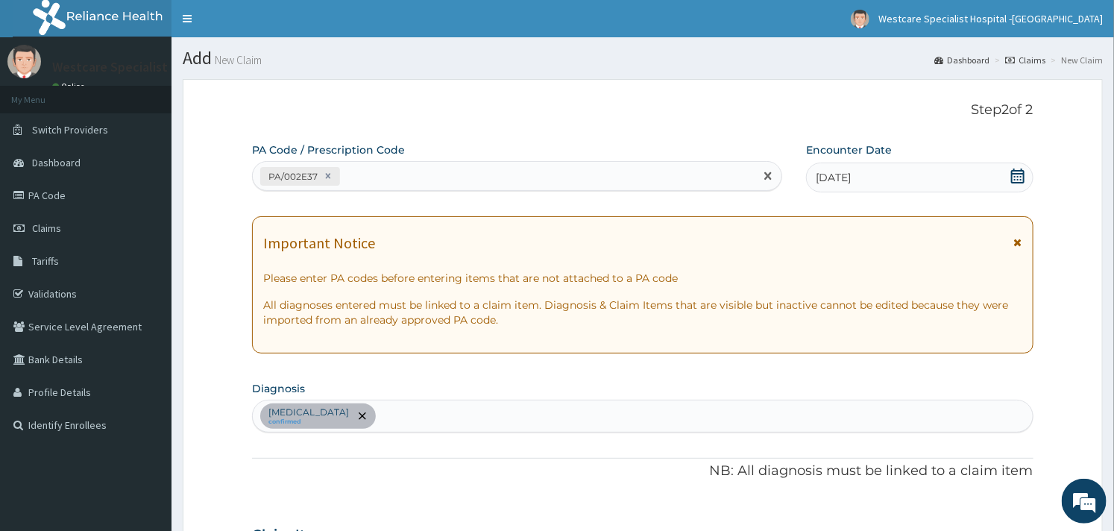
click at [362, 179] on div "PA/002E37" at bounding box center [504, 176] width 502 height 25
paste input "PA/E84D87"
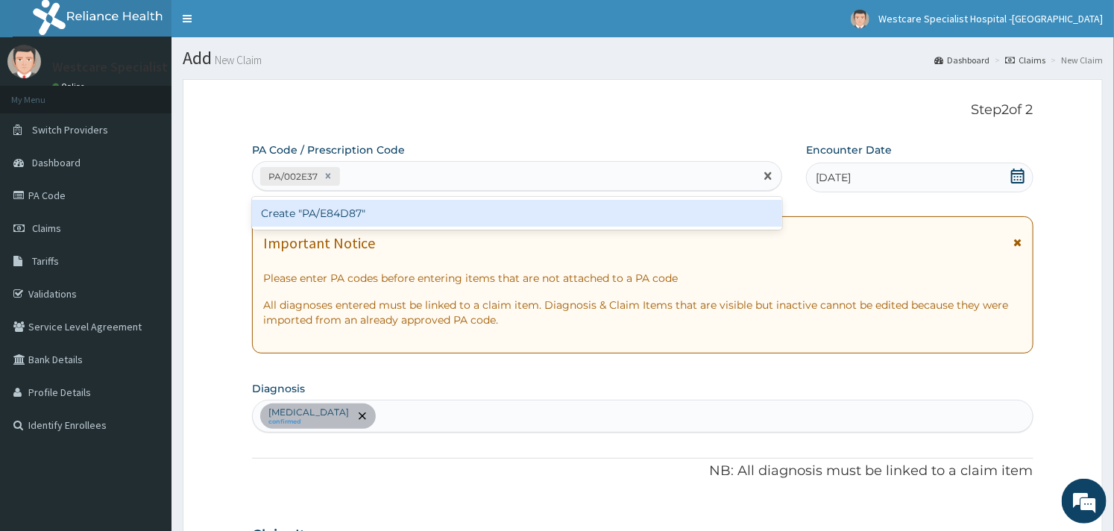
type input "PA/E84D87"
click at [354, 210] on div "Create "PA/E84D87"" at bounding box center [517, 213] width 530 height 27
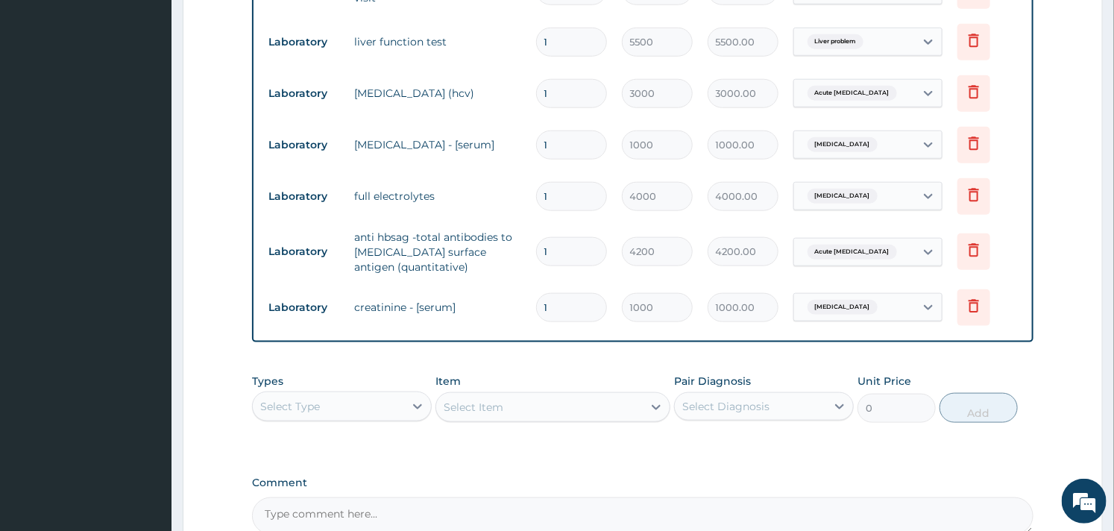
scroll to position [756, 0]
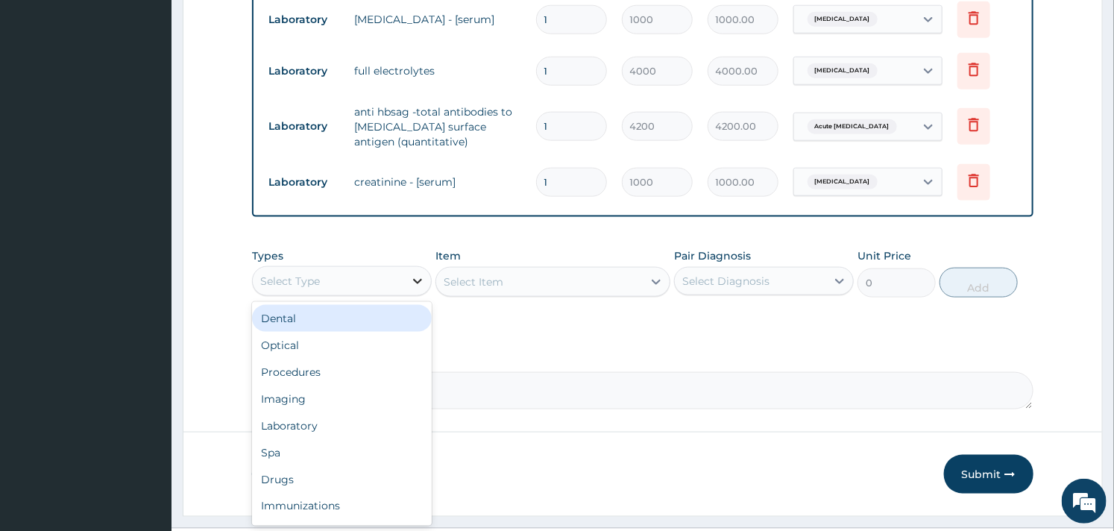
click at [420, 277] on icon at bounding box center [417, 281] width 15 height 15
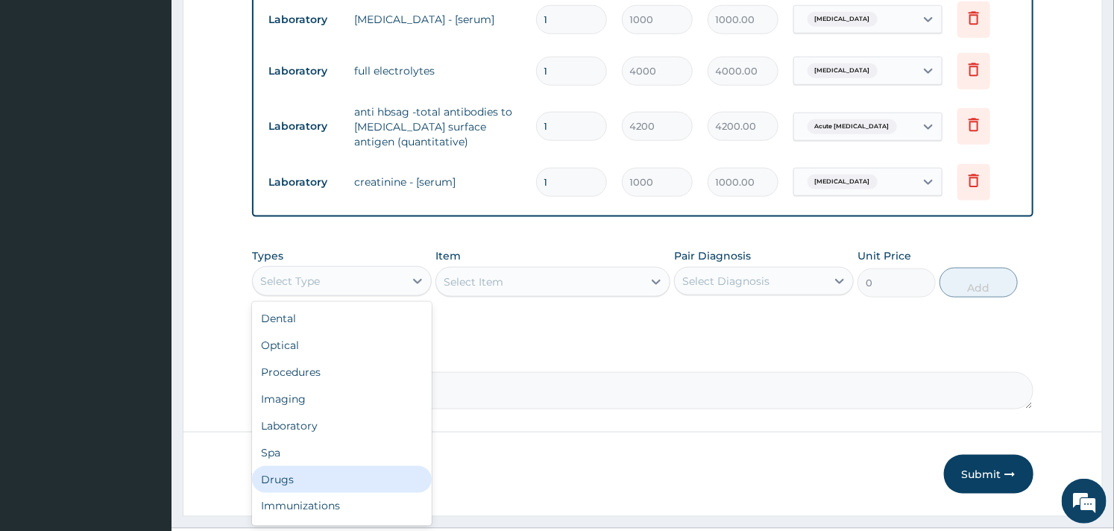
click at [295, 477] on div "Drugs" at bounding box center [342, 479] width 180 height 27
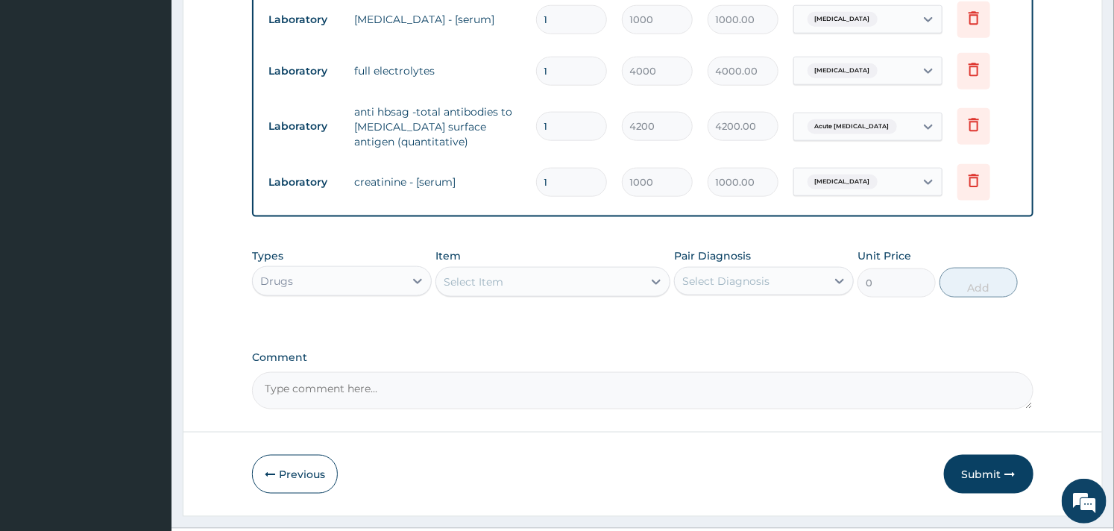
click at [570, 284] on div "Select Item" at bounding box center [539, 282] width 206 height 24
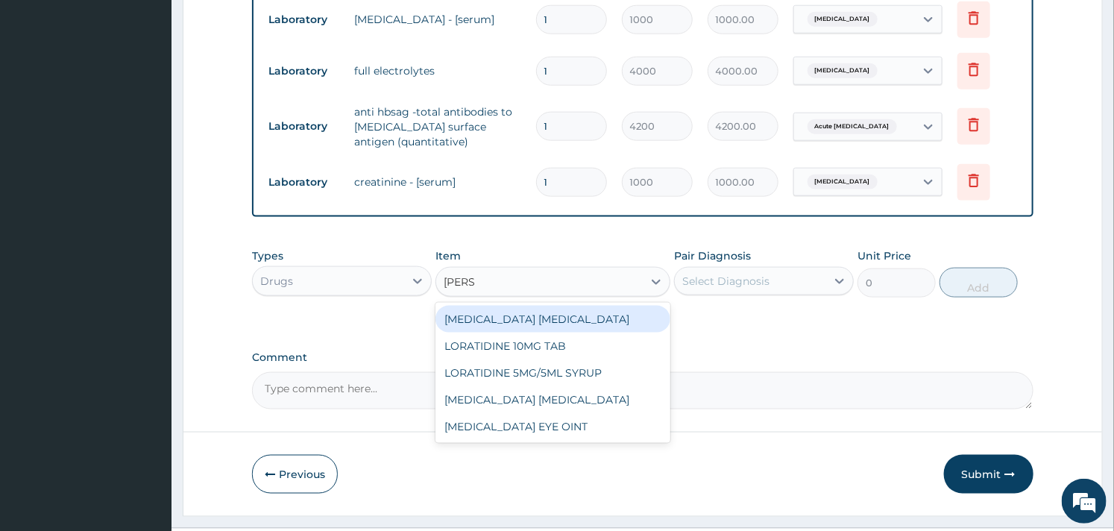
type input "LORAT"
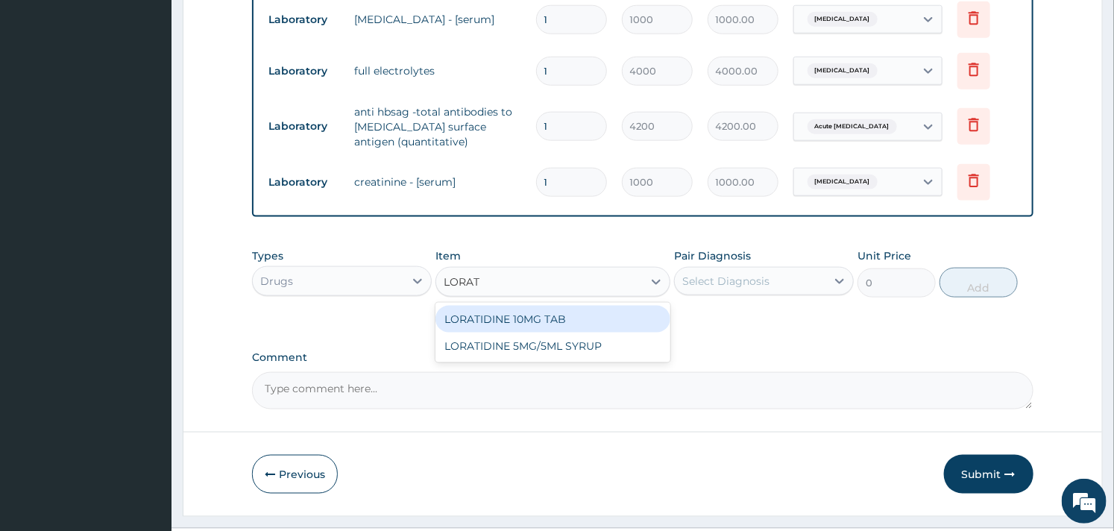
click at [553, 311] on div "LORATIDINE 10MG TAB" at bounding box center [553, 319] width 234 height 27
type input "52.5"
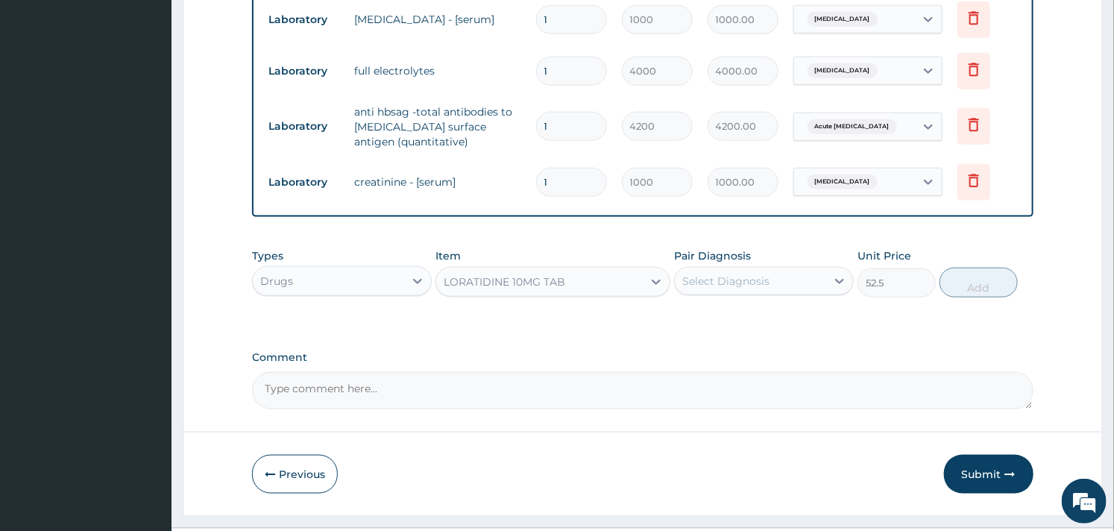
click at [725, 291] on div "Select Diagnosis" at bounding box center [750, 281] width 151 height 24
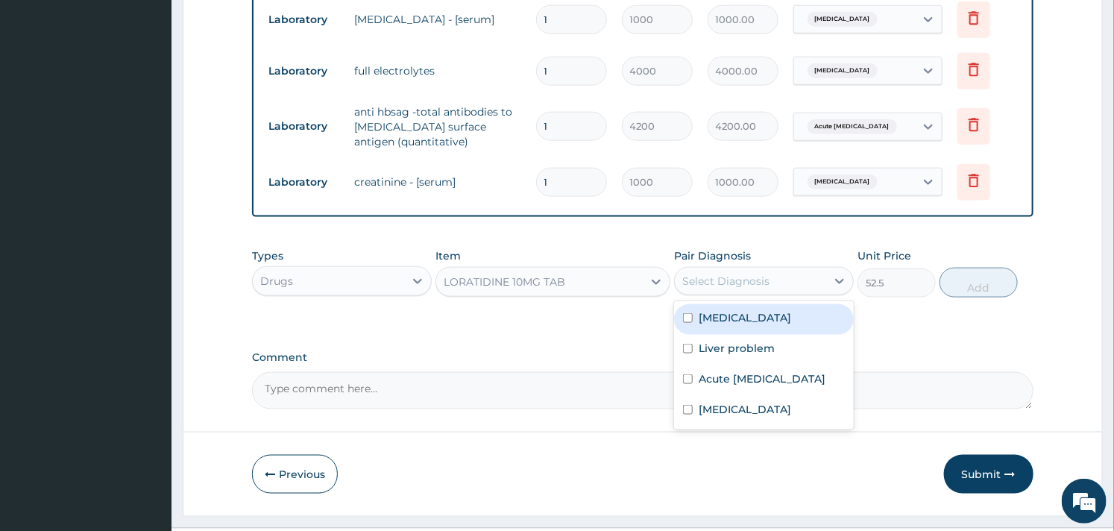
click at [691, 318] on input "checkbox" at bounding box center [688, 318] width 10 height 10
checkbox input "true"
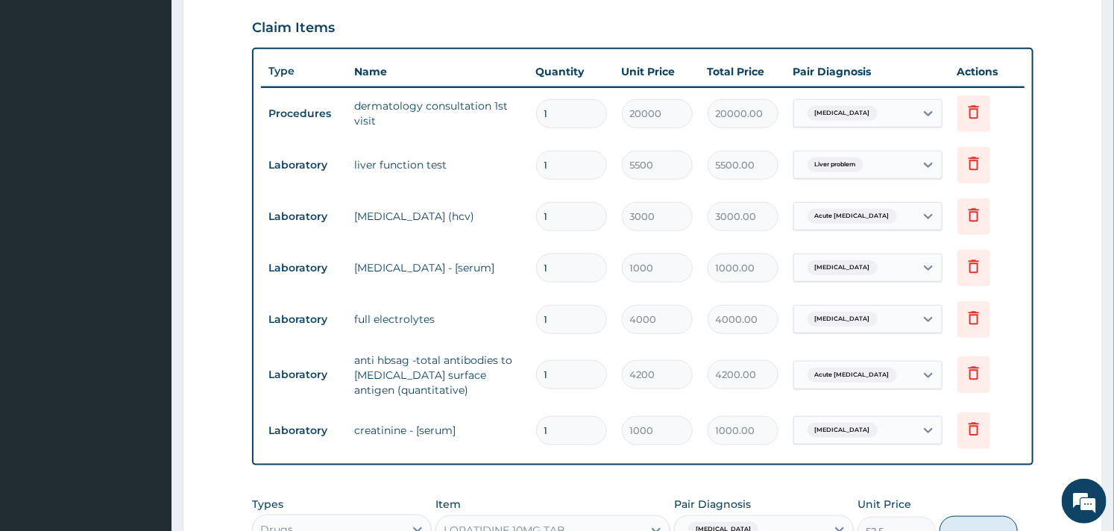
scroll to position [258, 0]
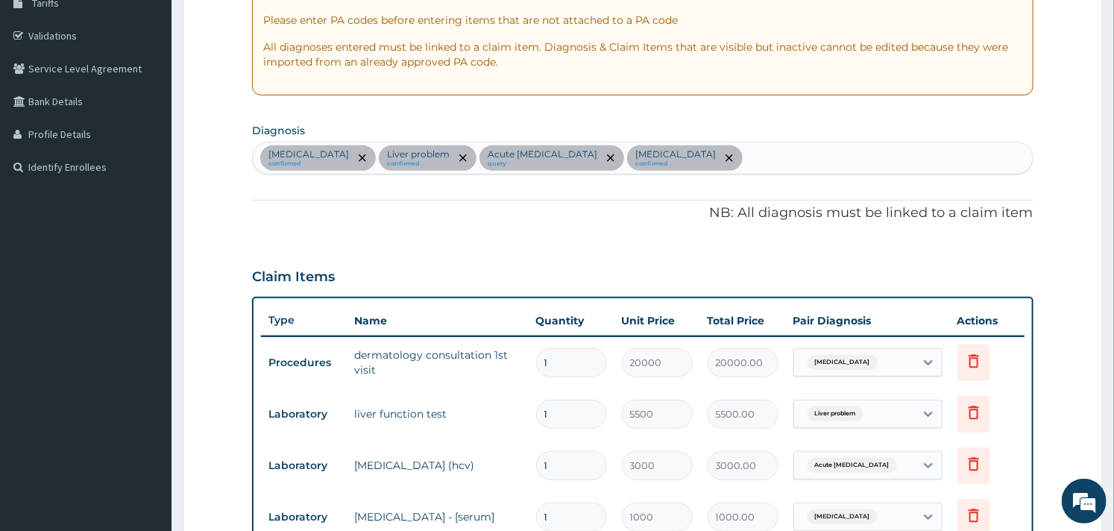
click at [732, 146] on div "Pyoderma confirmed Liver problem confirmed Acute hepatitis query Disorder of el…" at bounding box center [642, 157] width 779 height 31
type input "DERMAT"
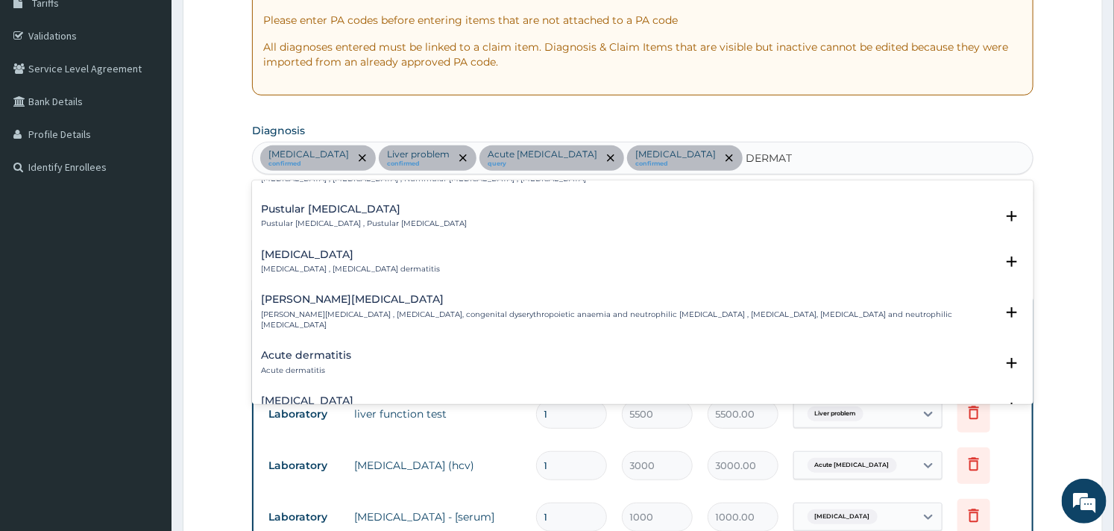
scroll to position [1243, 0]
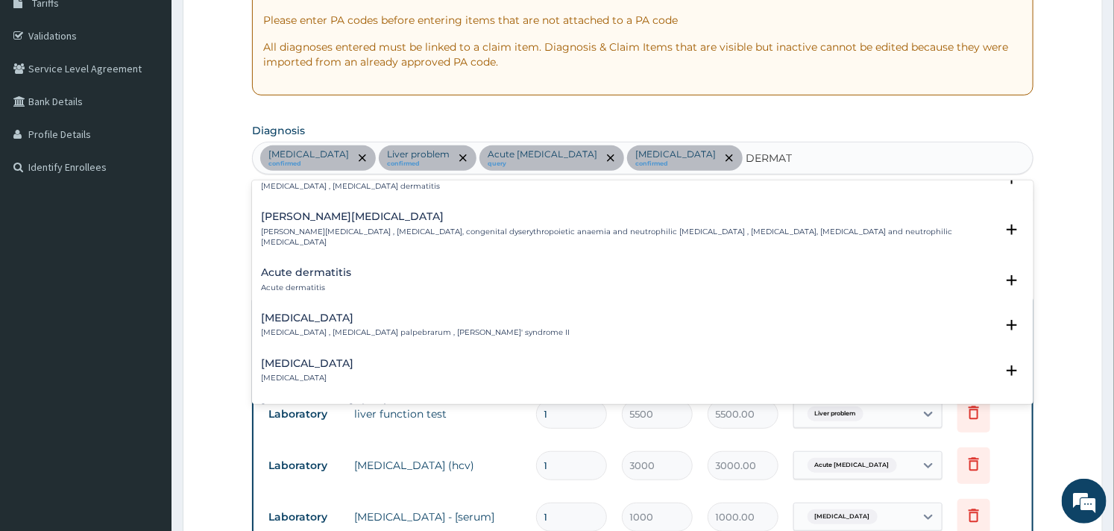
click at [280, 267] on h4 "Acute dermatitis" at bounding box center [306, 272] width 90 height 11
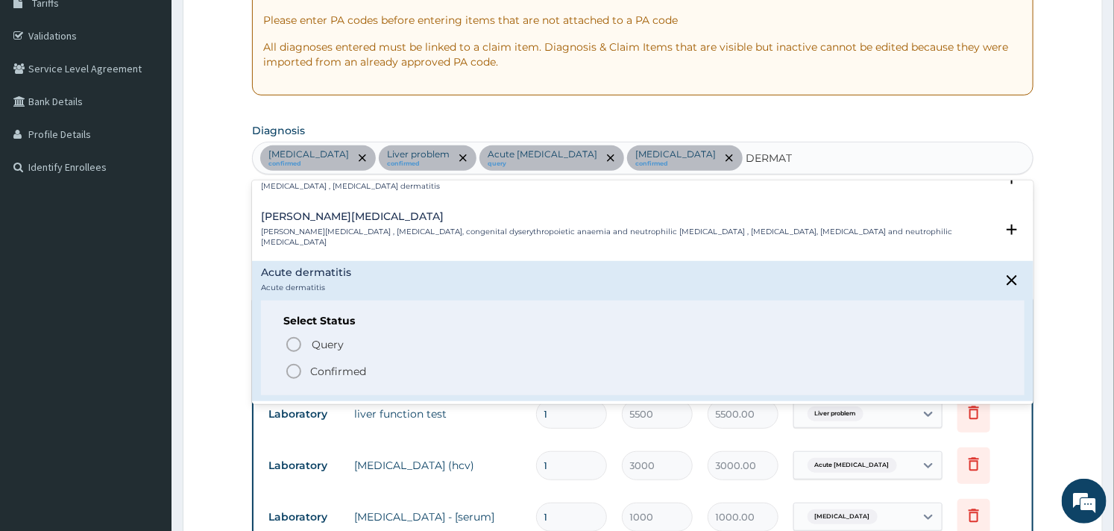
click at [302, 362] on icon "status option filled" at bounding box center [294, 371] width 18 height 18
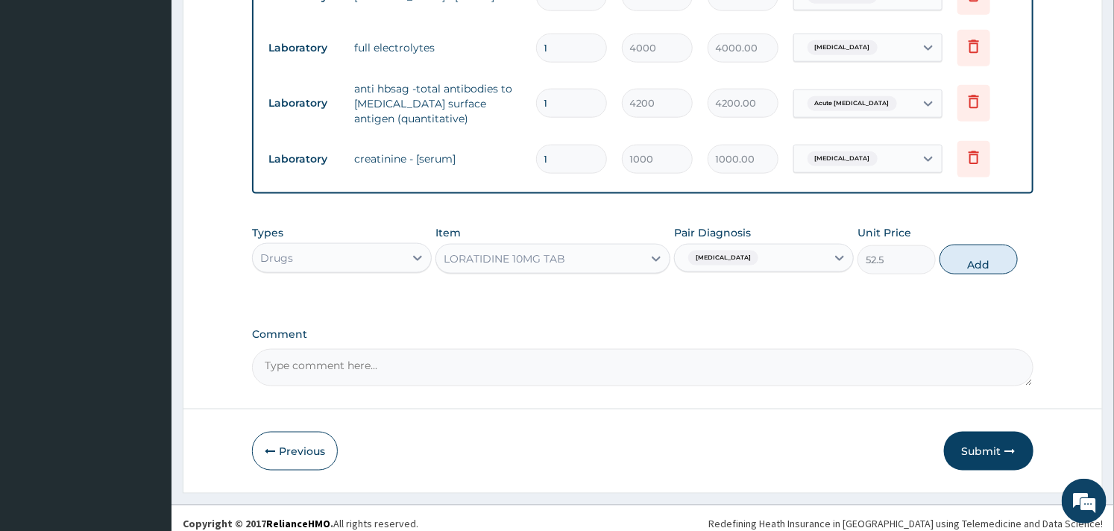
scroll to position [791, 0]
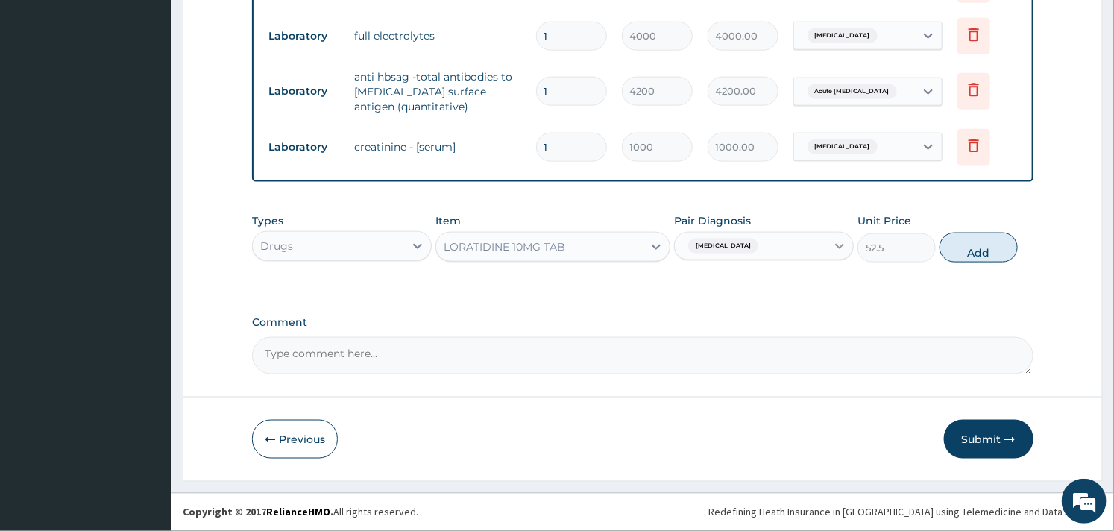
click at [838, 236] on div at bounding box center [839, 246] width 27 height 27
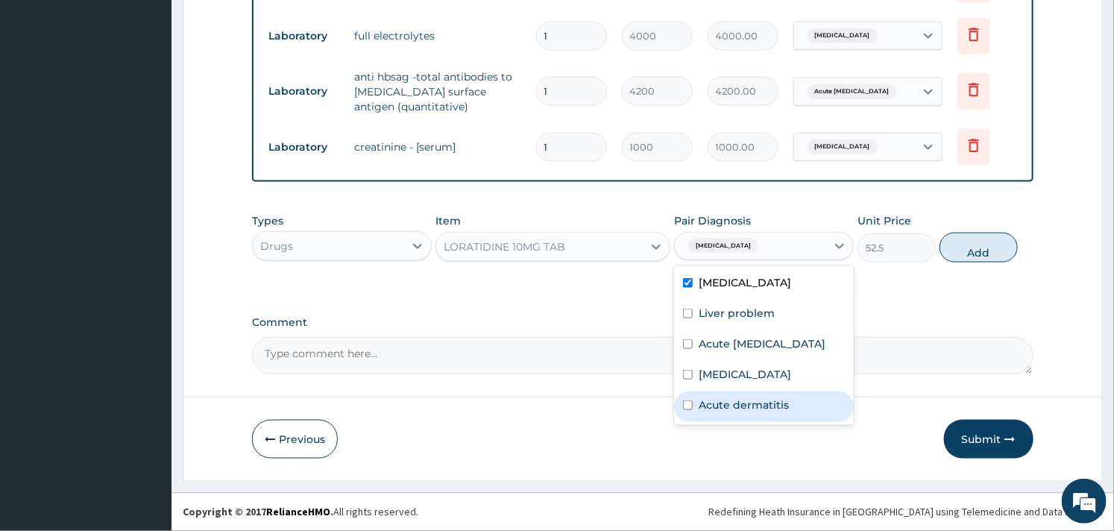
click at [695, 403] on div "Acute dermatitis" at bounding box center [764, 407] width 180 height 31
checkbox input "true"
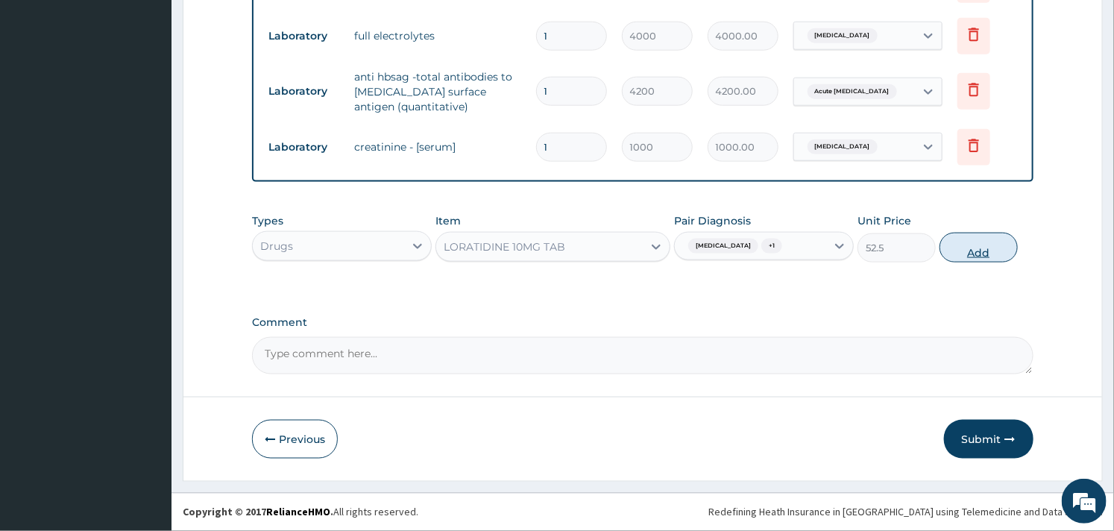
click at [970, 251] on button "Add" at bounding box center [979, 248] width 78 height 30
type input "0"
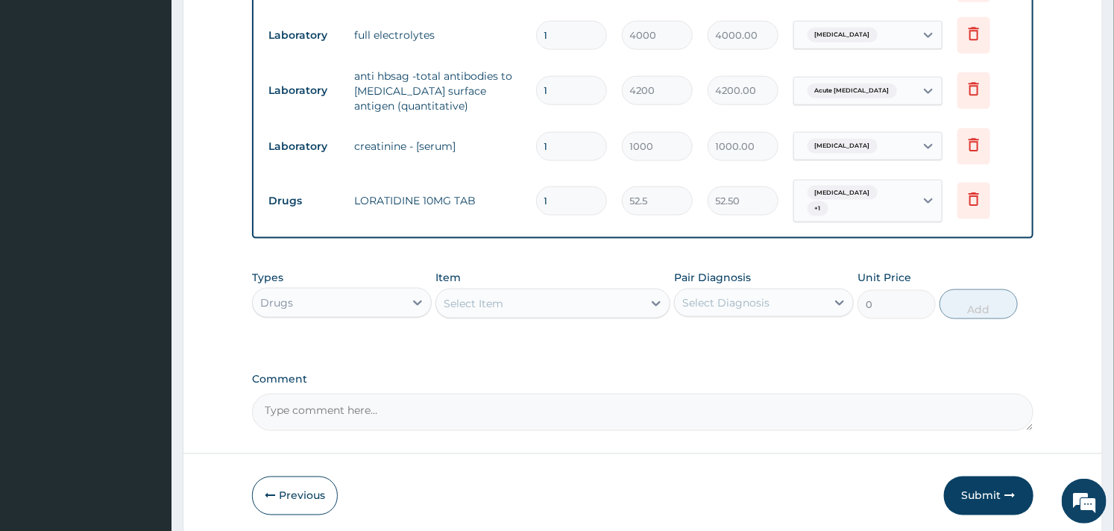
click at [553, 200] on input "1" at bounding box center [571, 200] width 71 height 29
type input "0.00"
type input "3"
type input "157.50"
type input "30"
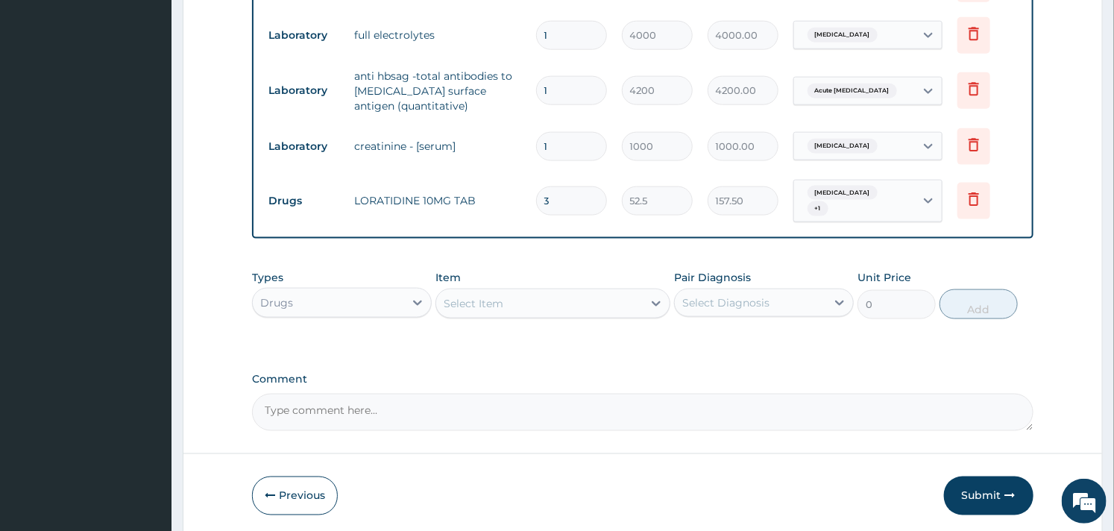
type input "1575.00"
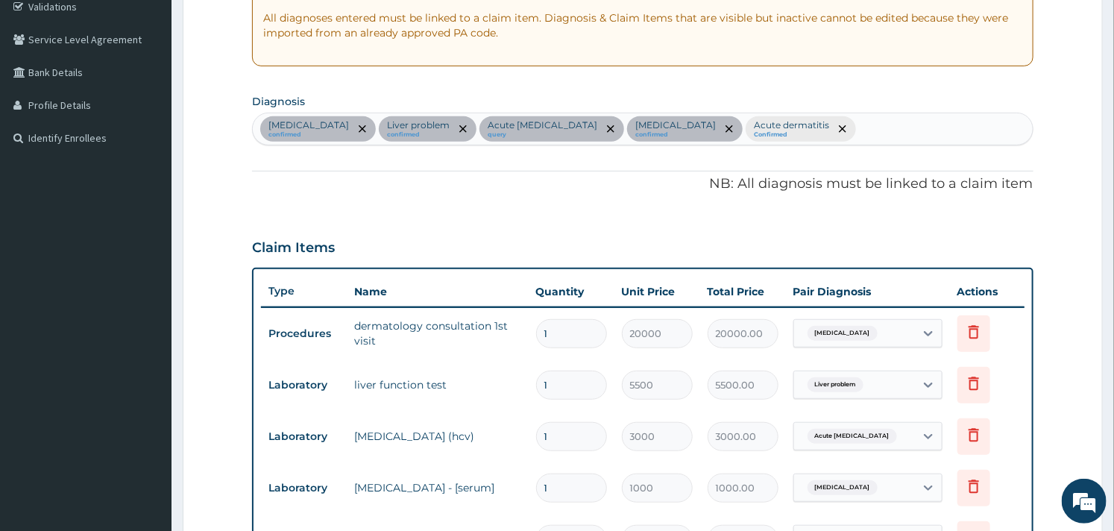
scroll to position [211, 0]
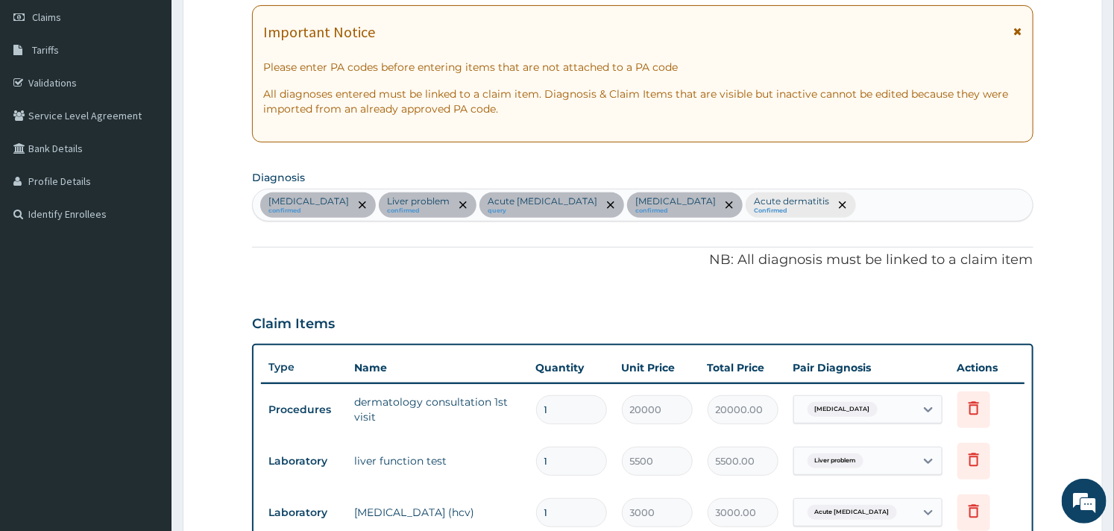
type input "30"
click at [855, 194] on div "Pyoderma confirmed Liver problem confirmed Acute hepatitis query Disorder of el…" at bounding box center [642, 204] width 779 height 31
type input "HELMINTH"
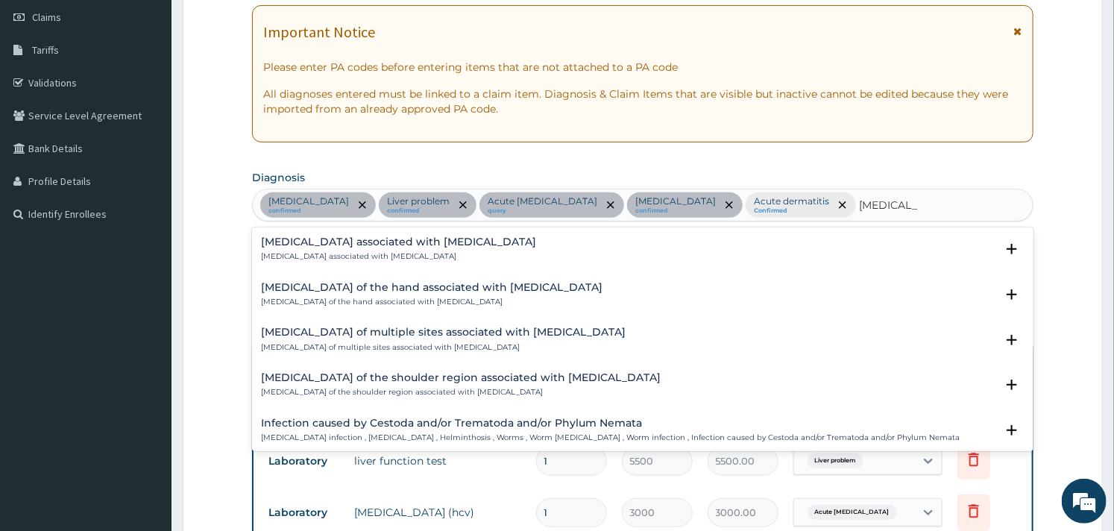
click at [405, 246] on h4 "Arthropathy associated with helminthiasis" at bounding box center [398, 241] width 275 height 11
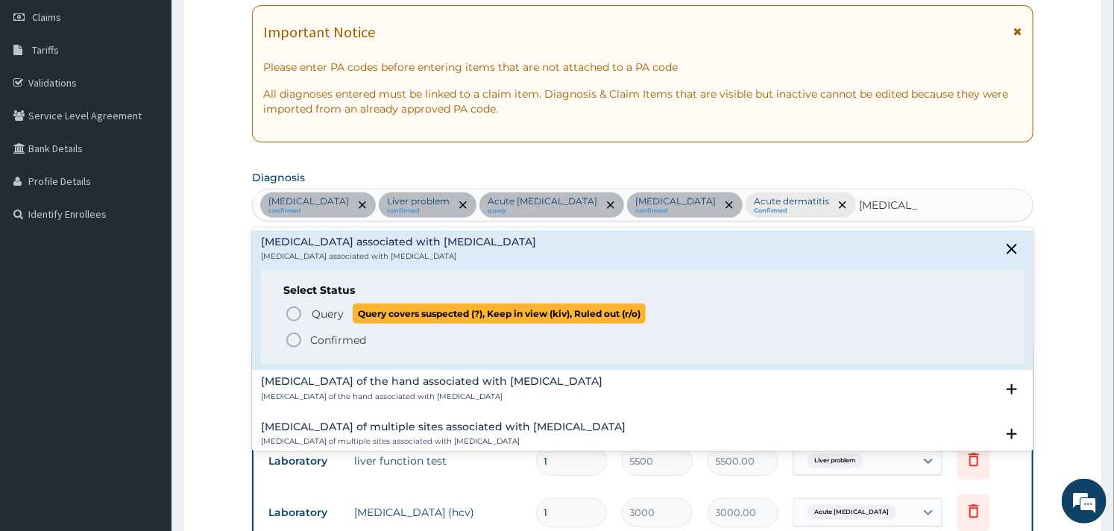
click at [287, 307] on icon "status option query" at bounding box center [294, 314] width 18 height 18
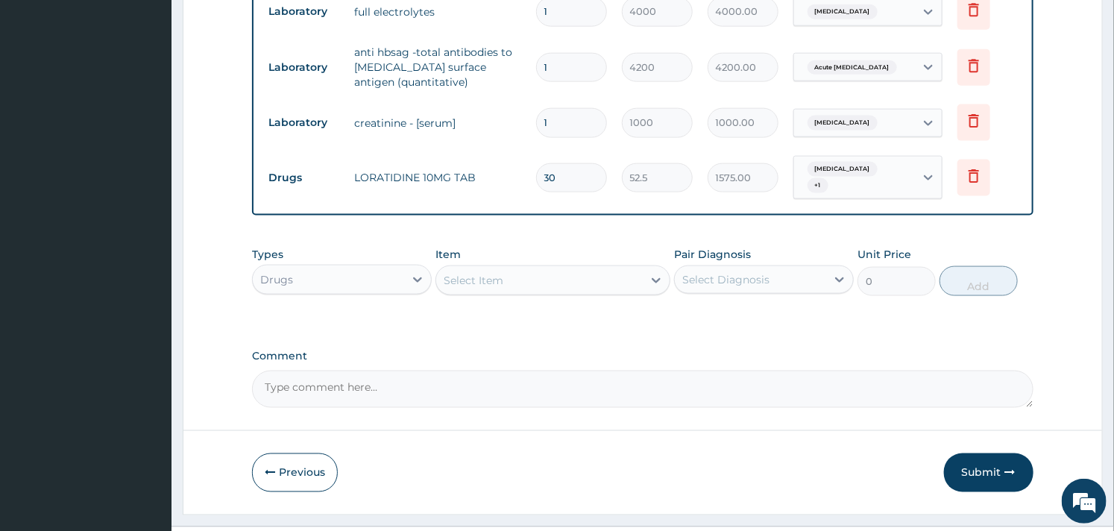
scroll to position [870, 0]
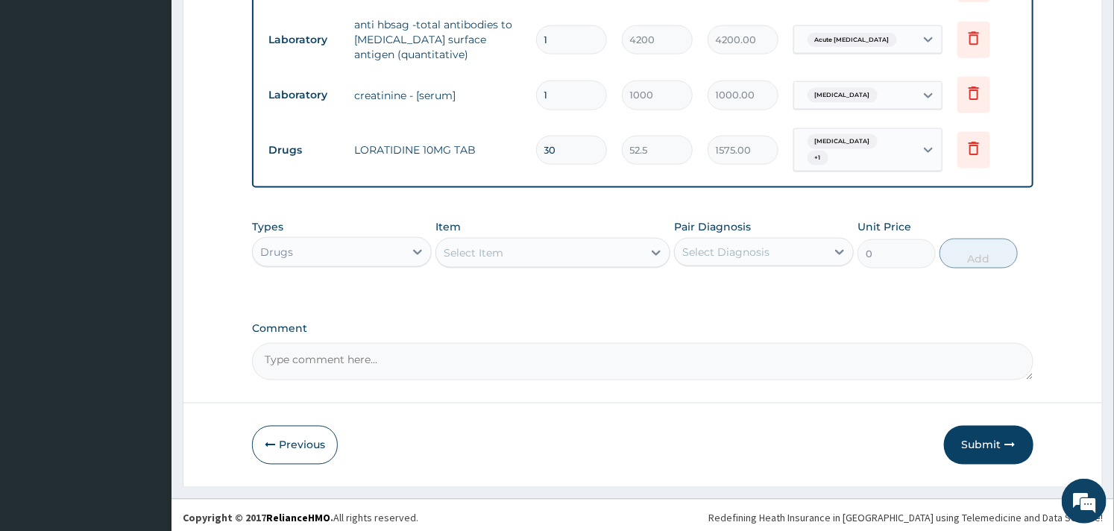
click at [571, 263] on div "Types Drugs Item Select Item Pair Diagnosis Select Diagnosis Unit Price 0 Add" at bounding box center [642, 244] width 781 height 64
click at [582, 257] on div "Select Item" at bounding box center [539, 253] width 206 height 24
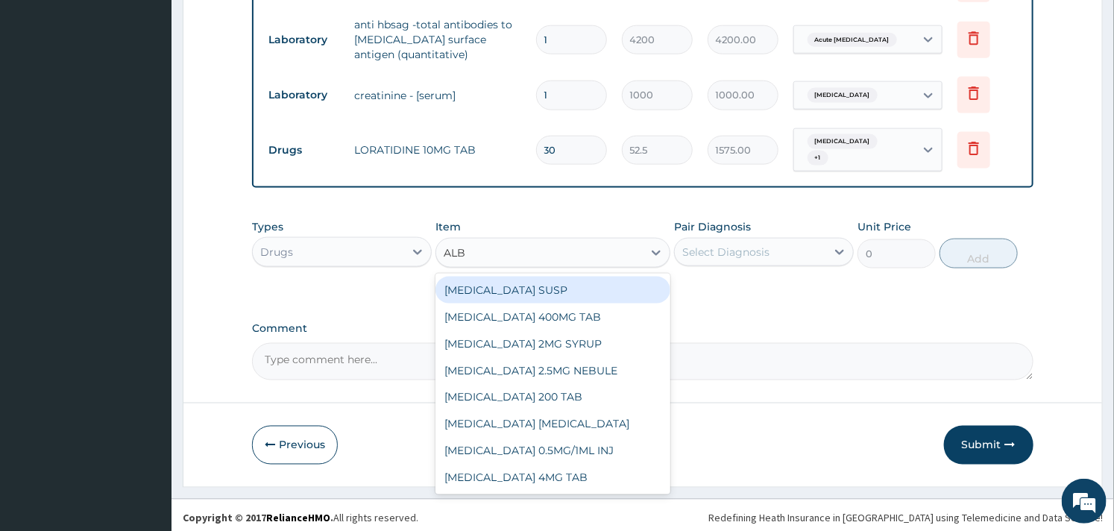
type input "ALBE"
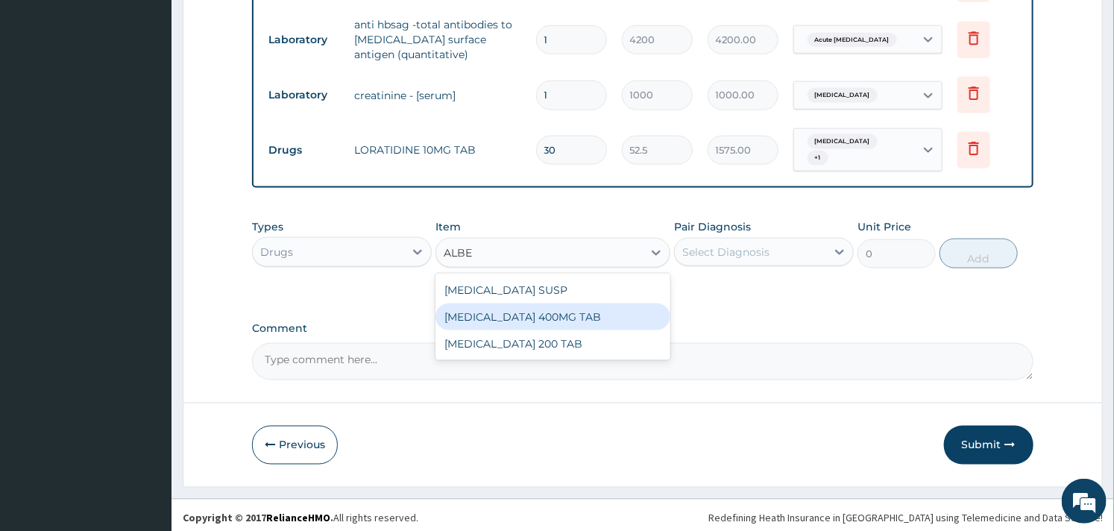
click at [590, 307] on div "[MEDICAL_DATA] 400MG TAB" at bounding box center [553, 317] width 234 height 27
type input "210"
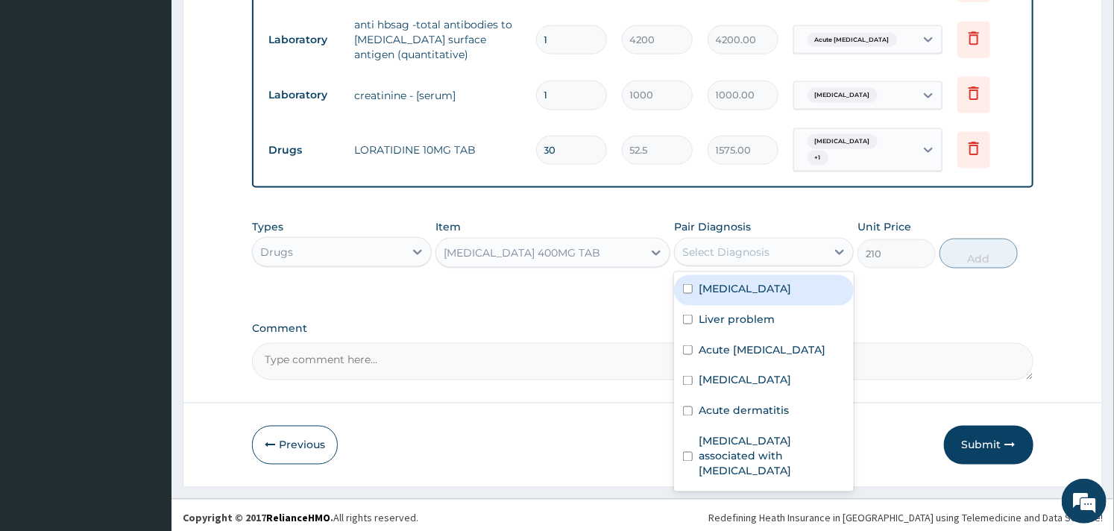
click at [756, 255] on div "Select Diagnosis" at bounding box center [750, 252] width 151 height 24
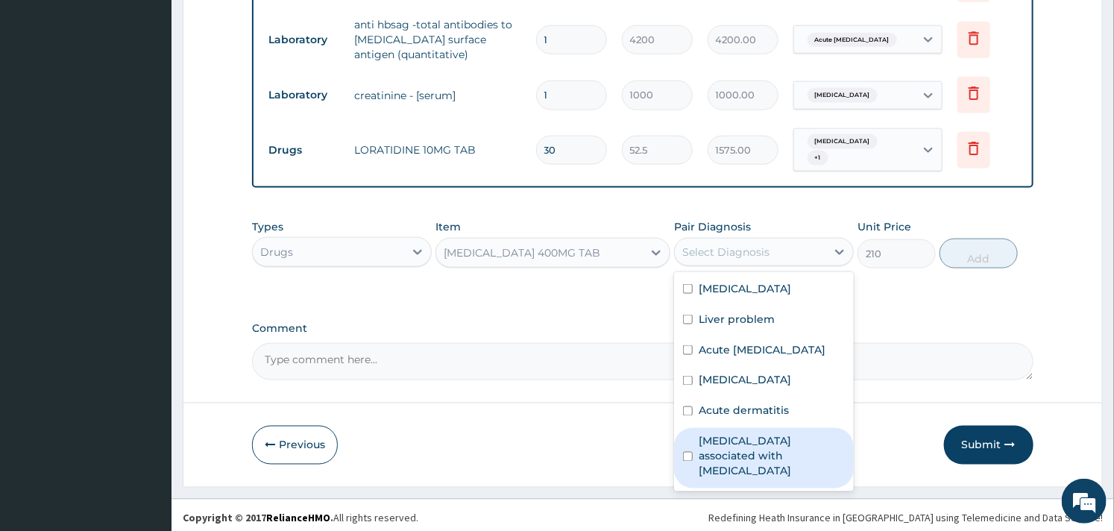
click at [719, 444] on label "Arthropathy associated with helminthiasis" at bounding box center [772, 456] width 146 height 45
checkbox input "true"
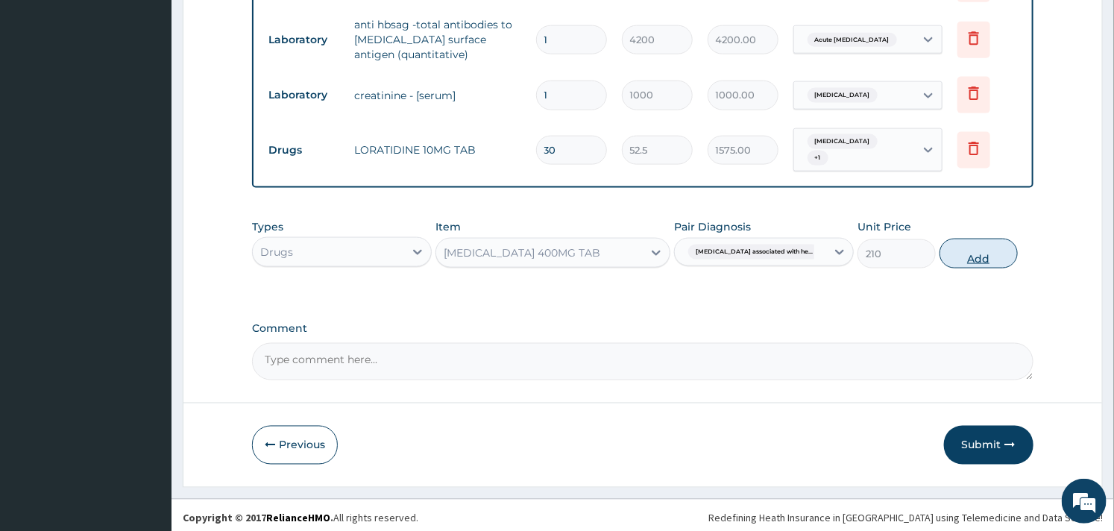
click at [1001, 254] on button "Add" at bounding box center [979, 254] width 78 height 30
type input "0"
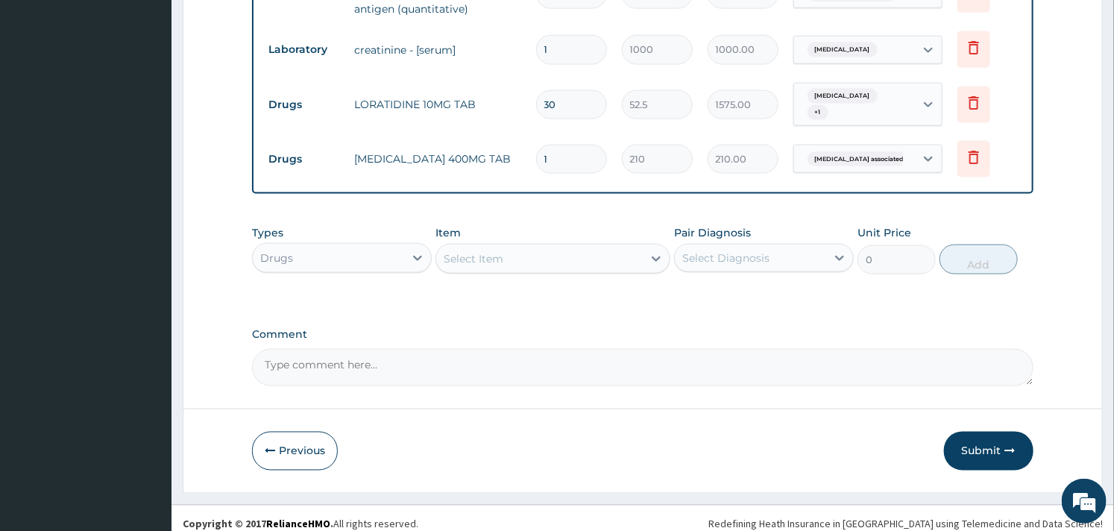
scroll to position [923, 0]
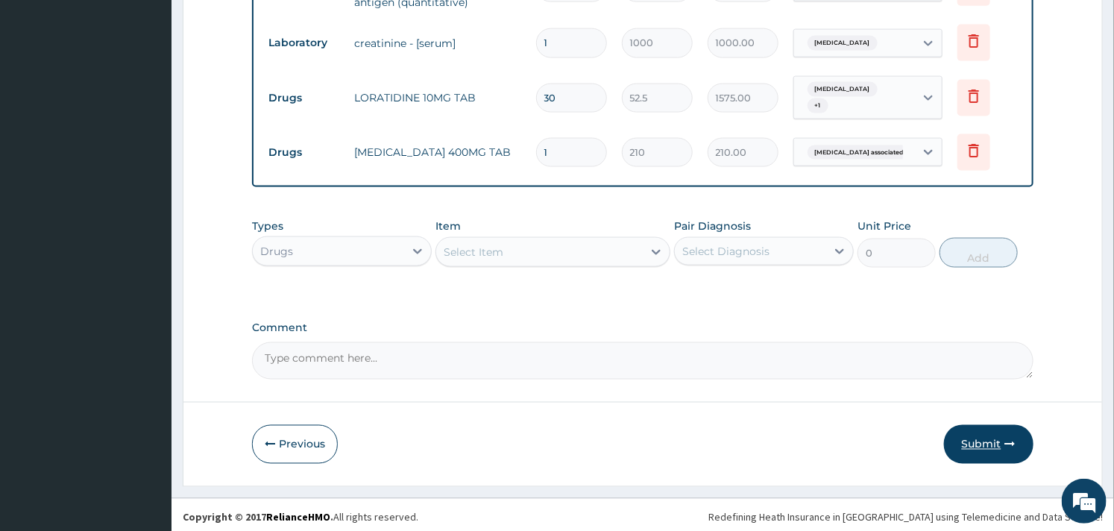
click at [987, 436] on button "Submit" at bounding box center [989, 444] width 90 height 39
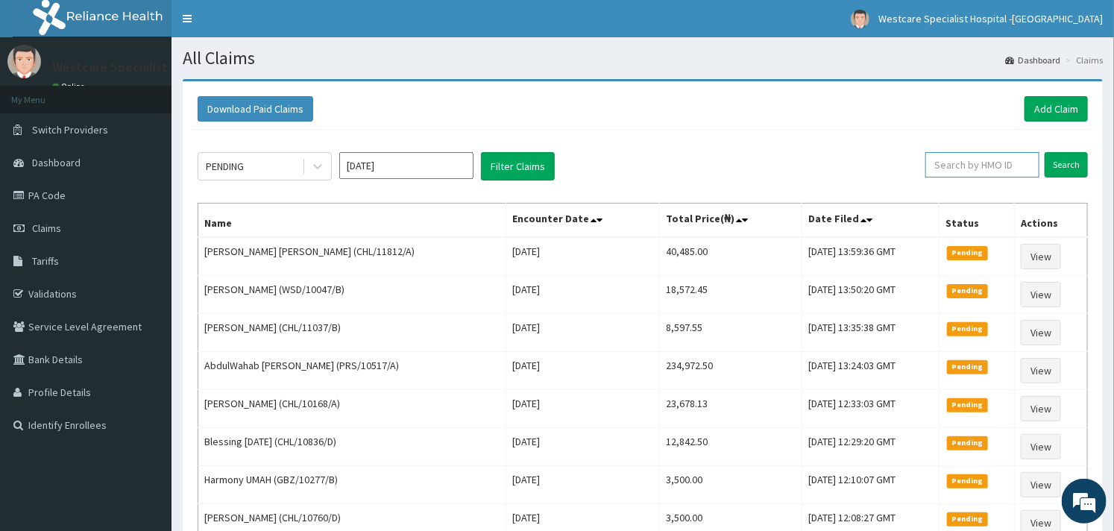
click at [979, 159] on input "text" at bounding box center [983, 164] width 114 height 25
click at [986, 175] on input "CHL/110669/C" at bounding box center [958, 164] width 104 height 25
type input "CHL/110669/C"
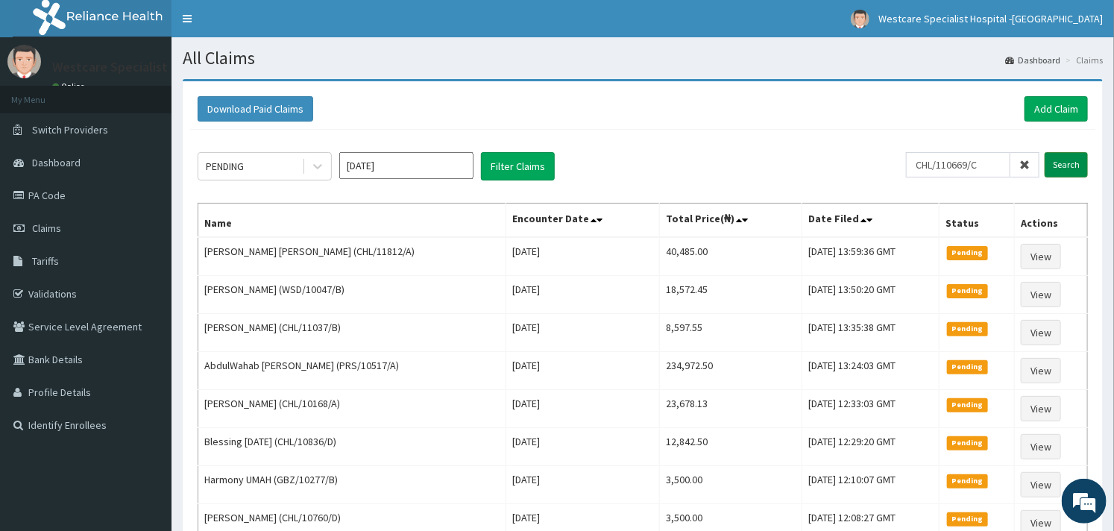
click at [1057, 165] on input "Search" at bounding box center [1066, 164] width 43 height 25
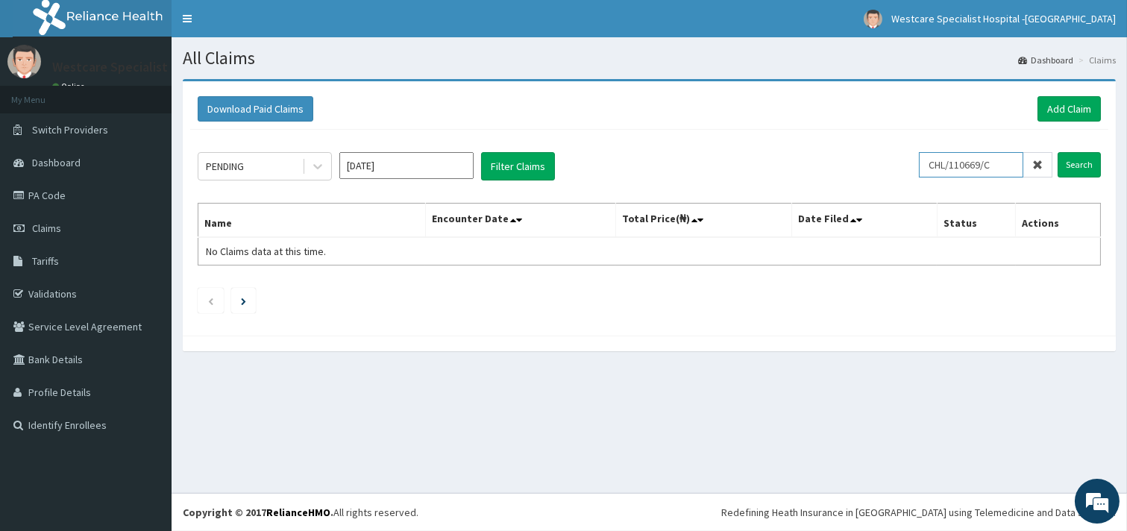
click at [958, 159] on input "CHL/110669/C" at bounding box center [971, 164] width 104 height 25
click at [1064, 114] on link "Add Claim" at bounding box center [1068, 108] width 63 height 25
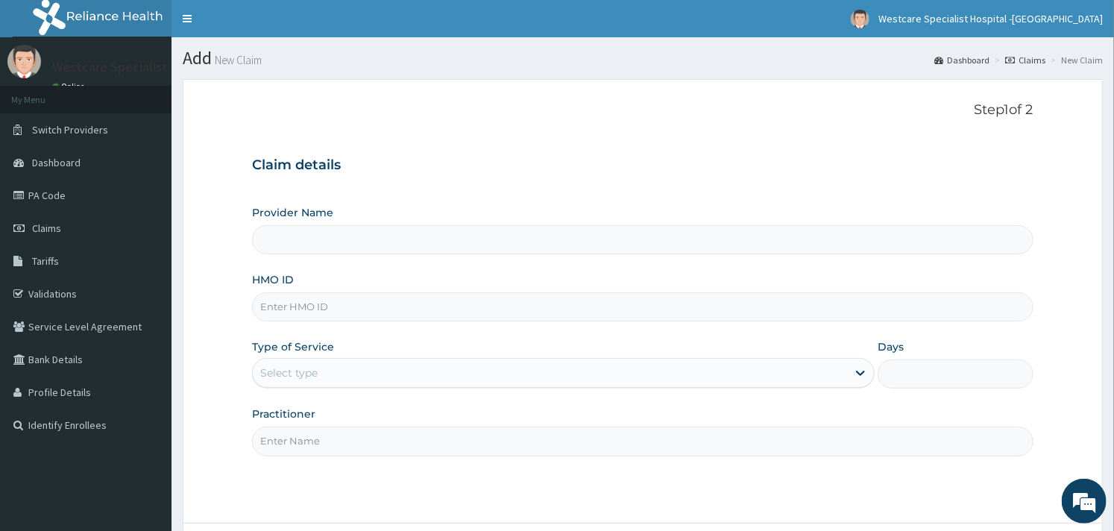
type input "WestCare Specialist Hospital - [GEOGRAPHIC_DATA]"
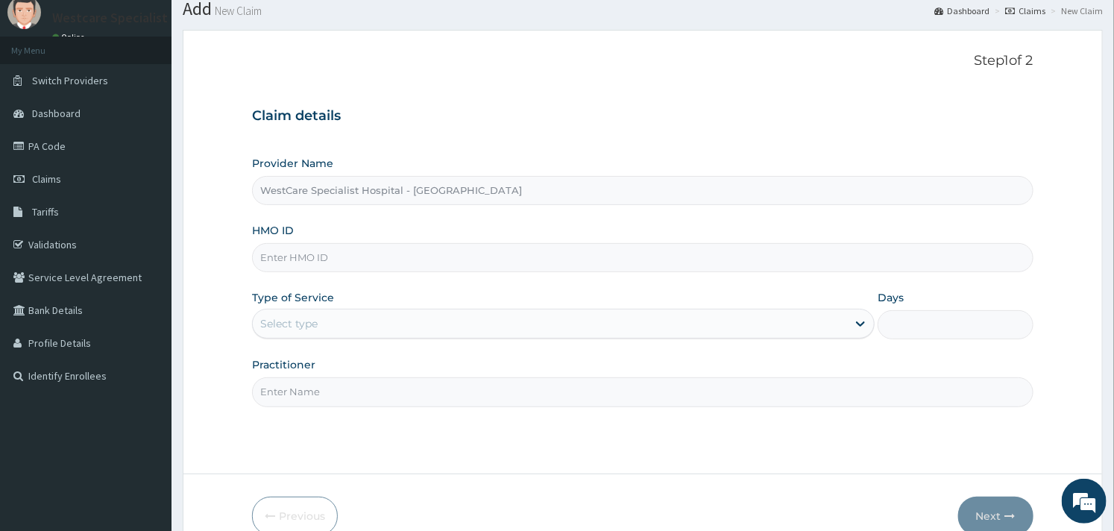
scroll to position [127, 0]
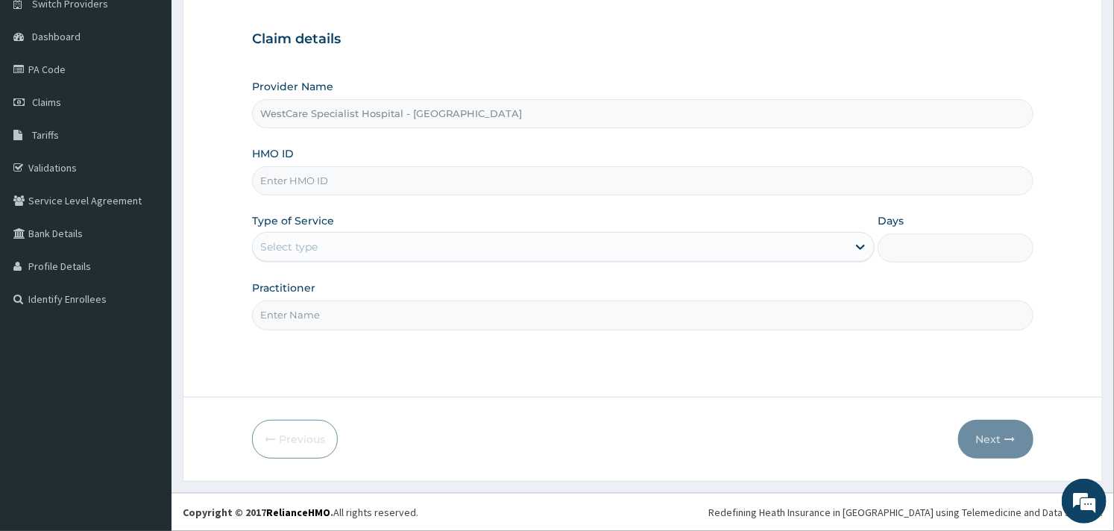
click at [351, 167] on input "HMO ID" at bounding box center [642, 180] width 781 height 29
paste input "CHL/110669/C"
type input "CHL/110669/C"
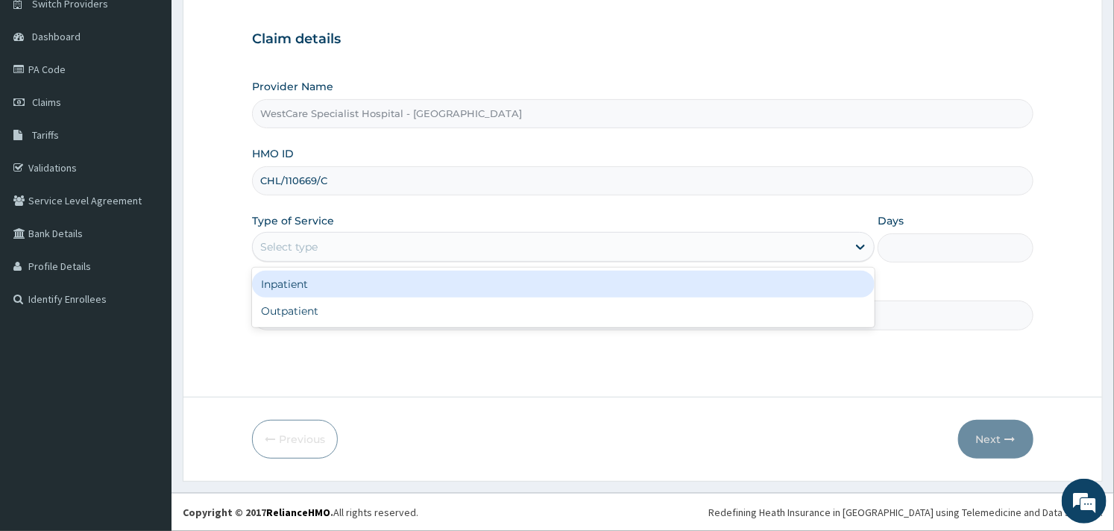
click at [424, 241] on div "Select type" at bounding box center [550, 247] width 594 height 24
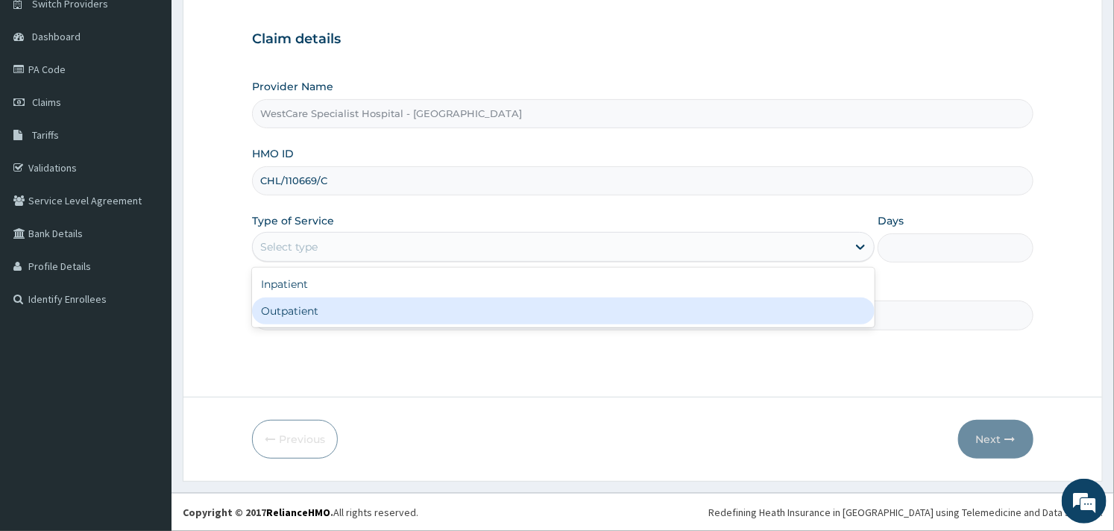
click at [401, 310] on div "Outpatient" at bounding box center [563, 311] width 623 height 27
type input "1"
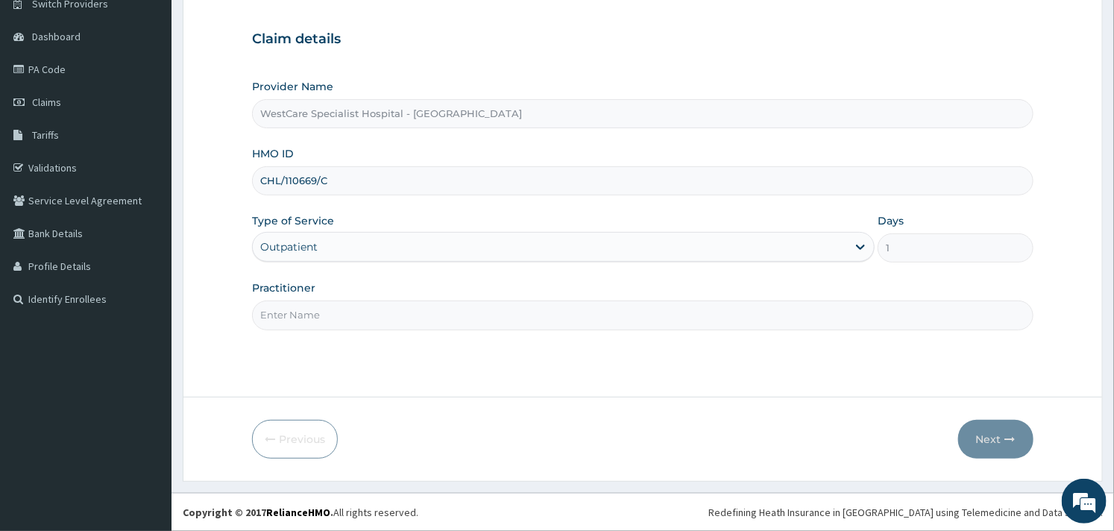
click at [442, 319] on input "Practitioner" at bounding box center [642, 315] width 781 height 29
type input "OBIDEYI"
click at [990, 442] on button "Next" at bounding box center [995, 439] width 75 height 39
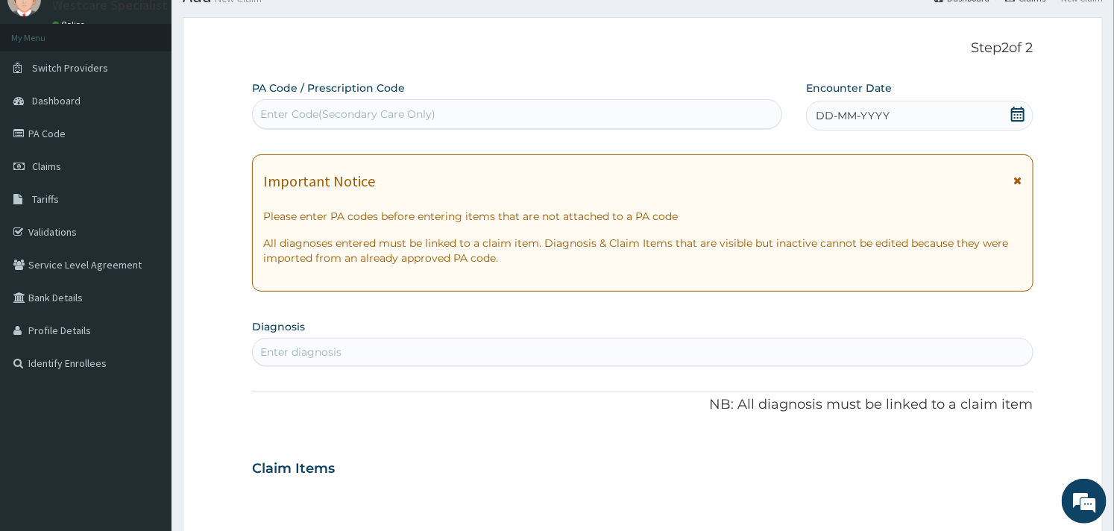
scroll to position [0, 0]
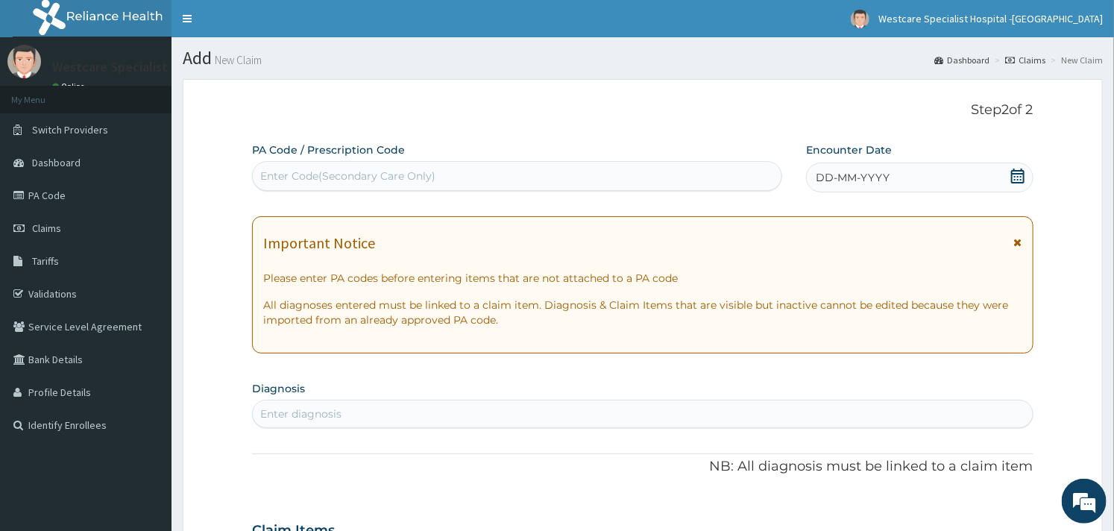
click at [1018, 175] on icon at bounding box center [1018, 176] width 15 height 15
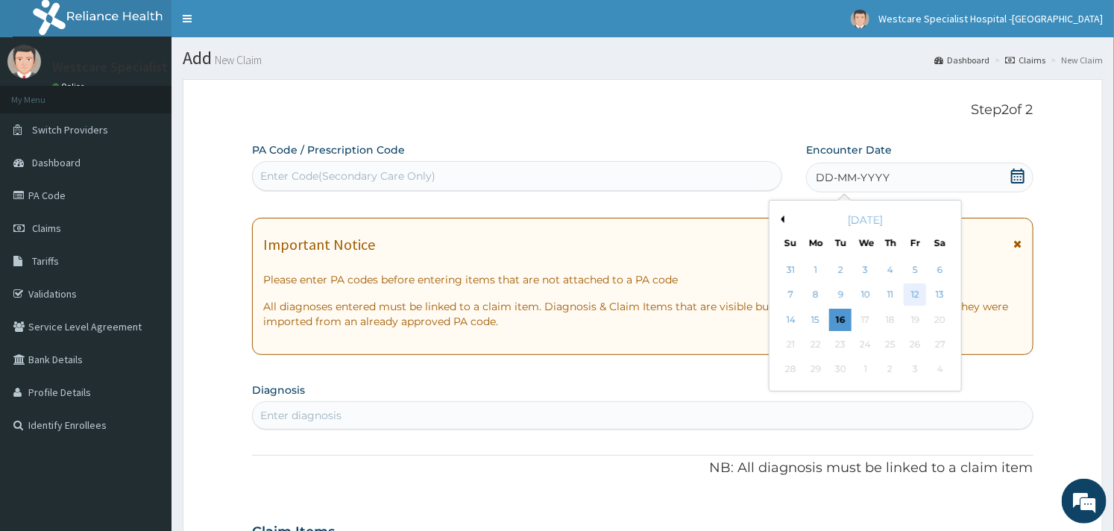
click at [908, 295] on div "12" at bounding box center [915, 295] width 22 height 22
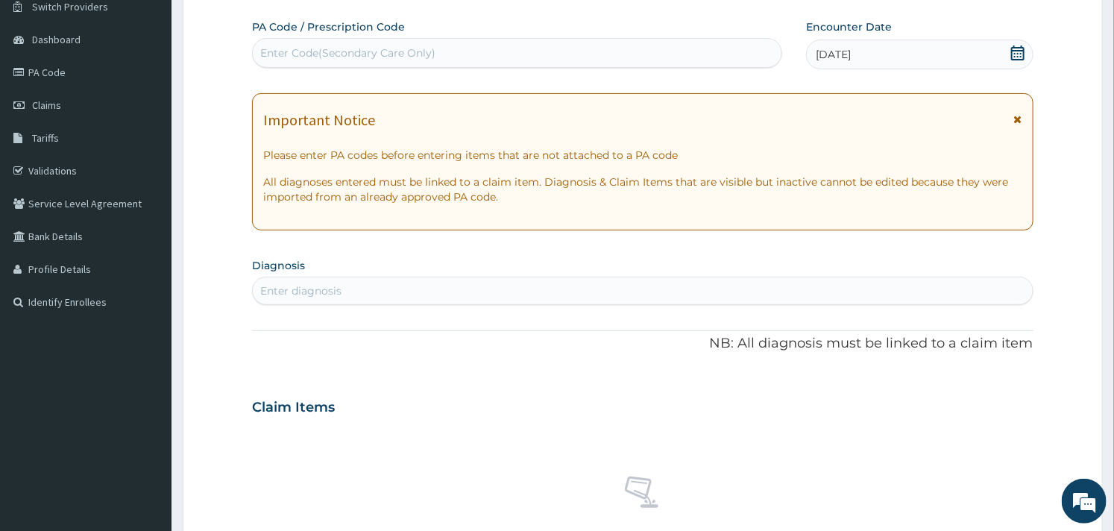
scroll to position [248, 0]
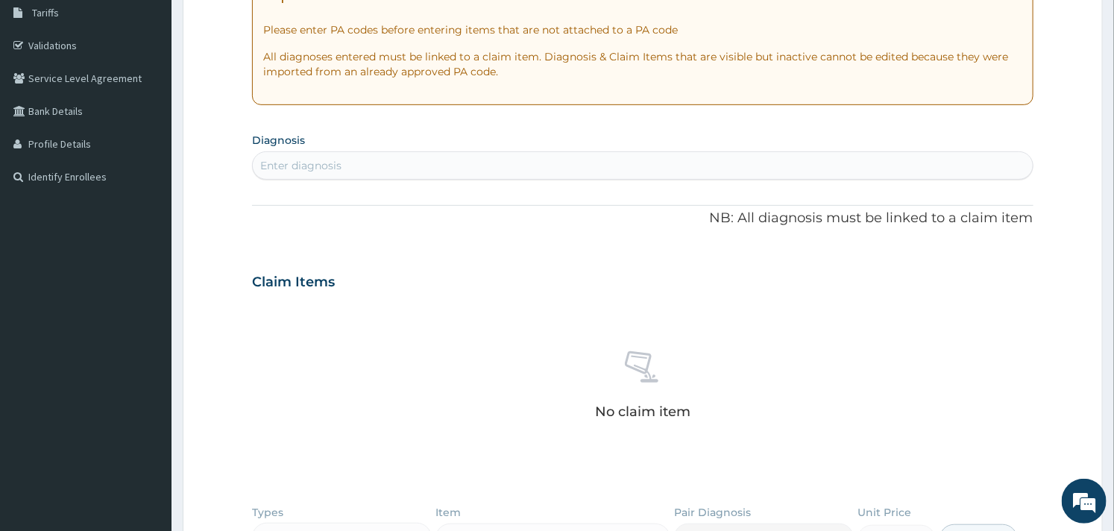
click at [292, 175] on div "Enter diagnosis" at bounding box center [642, 166] width 779 height 24
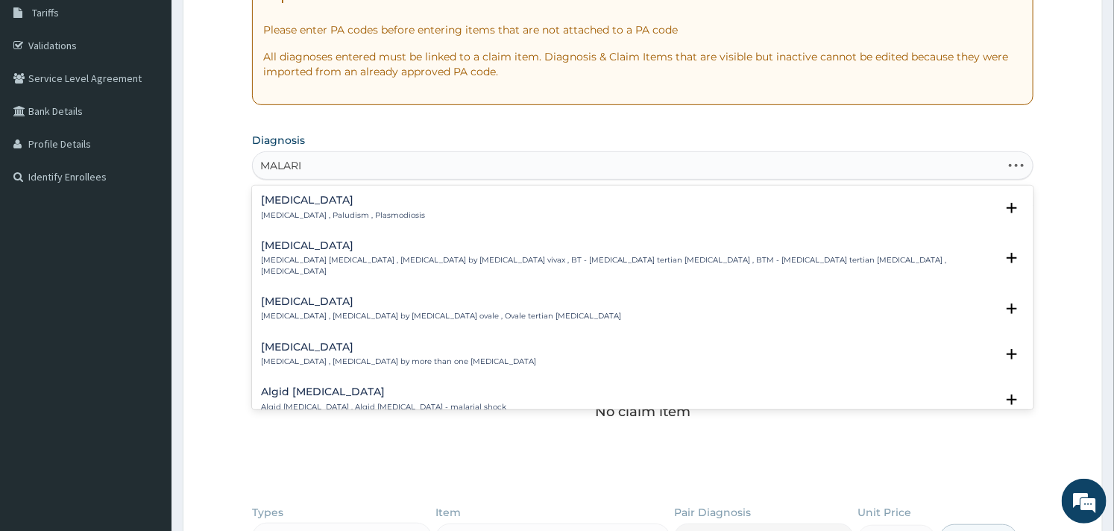
type input "[MEDICAL_DATA]"
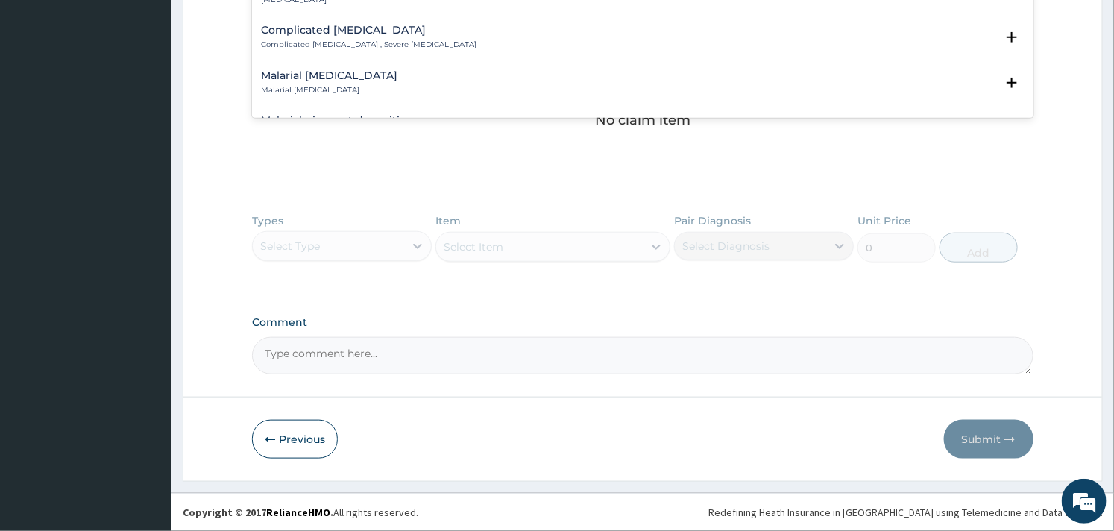
scroll to position [580, 0]
click at [322, 39] on p "Complicated [MEDICAL_DATA] , Severe [MEDICAL_DATA]" at bounding box center [369, 44] width 216 height 10
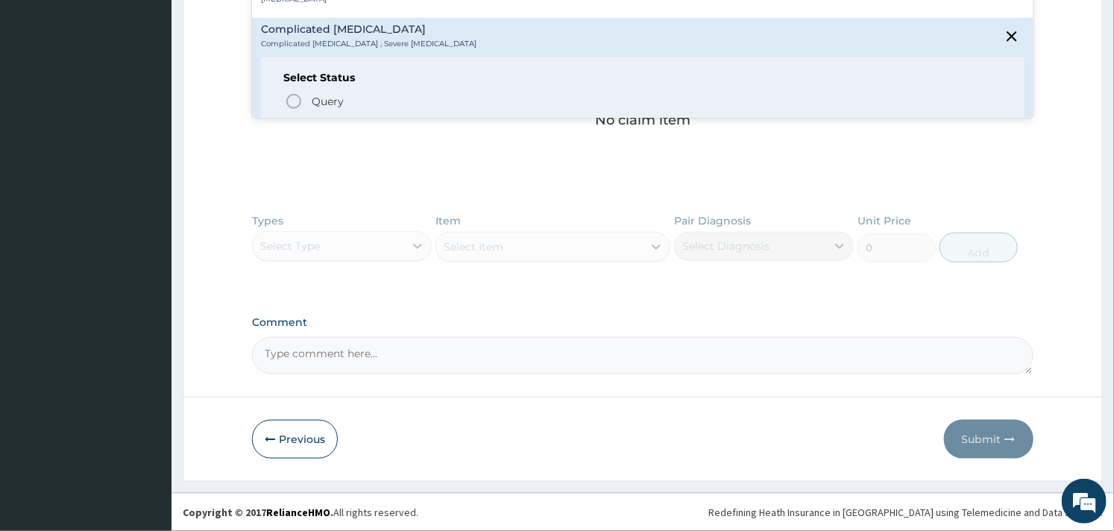
click at [298, 119] on icon "status option filled" at bounding box center [294, 128] width 18 height 18
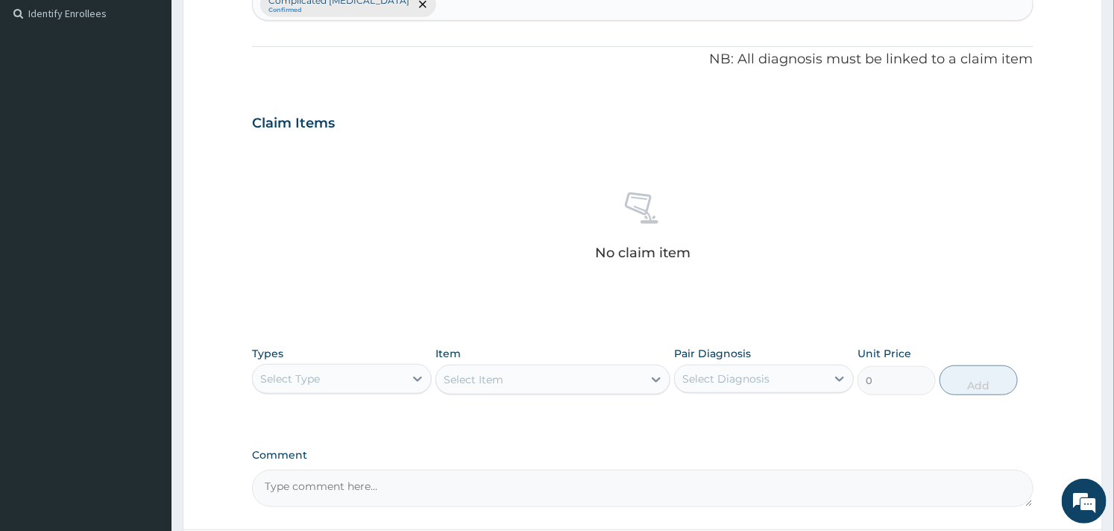
scroll to position [292, 0]
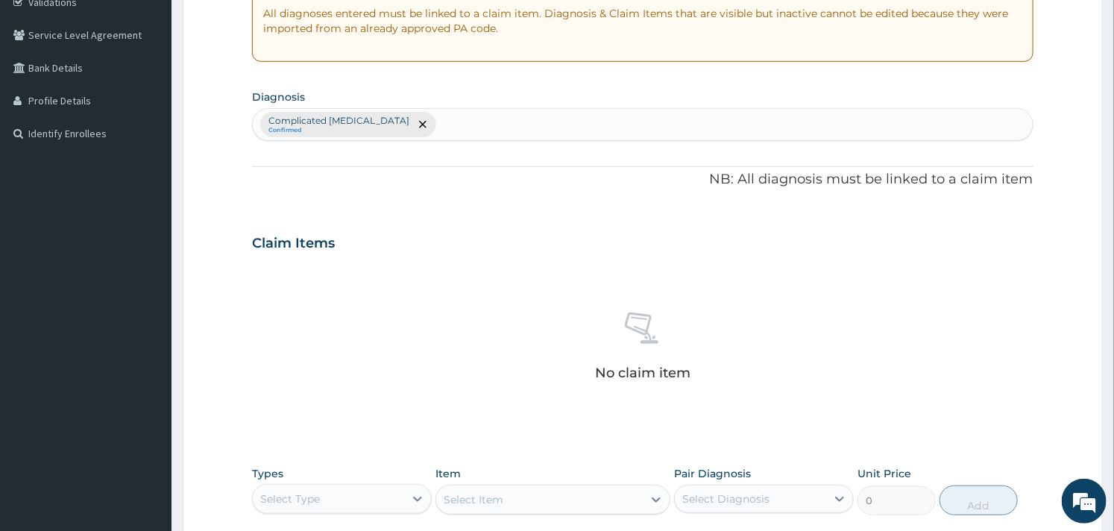
click at [442, 134] on div "Complicated [MEDICAL_DATA] Confirmed" at bounding box center [642, 124] width 779 height 31
type input "[MEDICAL_DATA]"
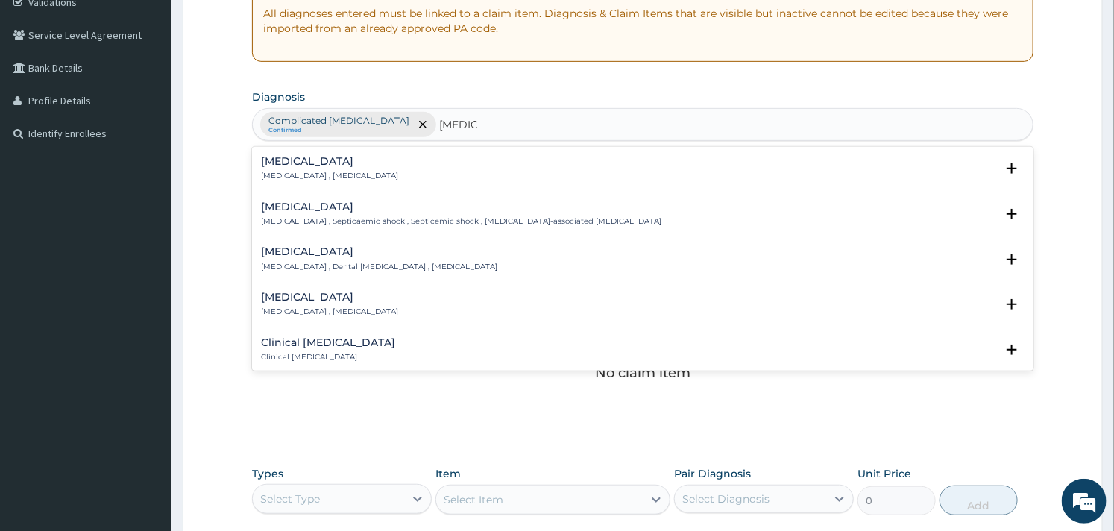
click at [319, 158] on h4 "[MEDICAL_DATA]" at bounding box center [329, 161] width 137 height 11
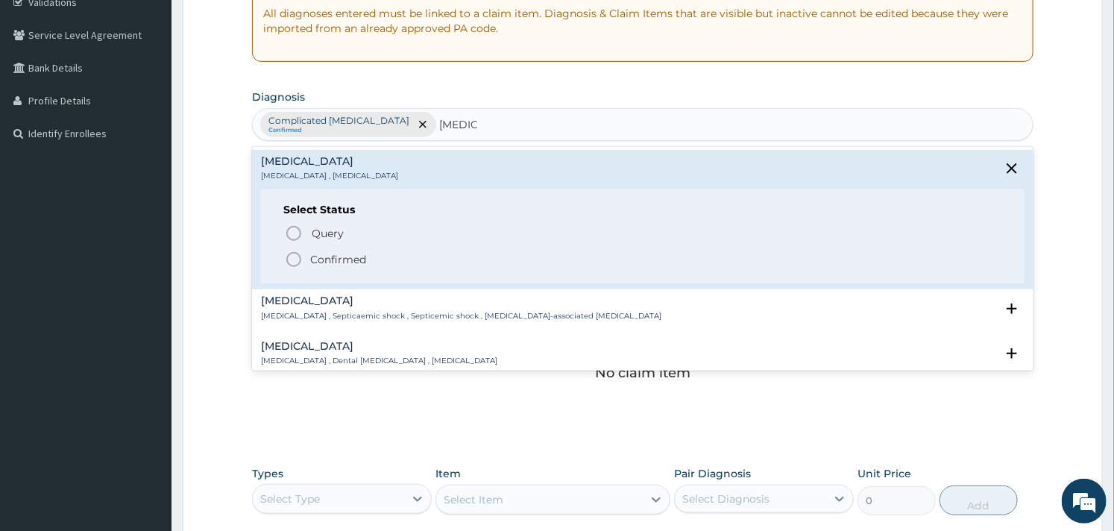
click at [289, 261] on icon "status option filled" at bounding box center [294, 260] width 18 height 18
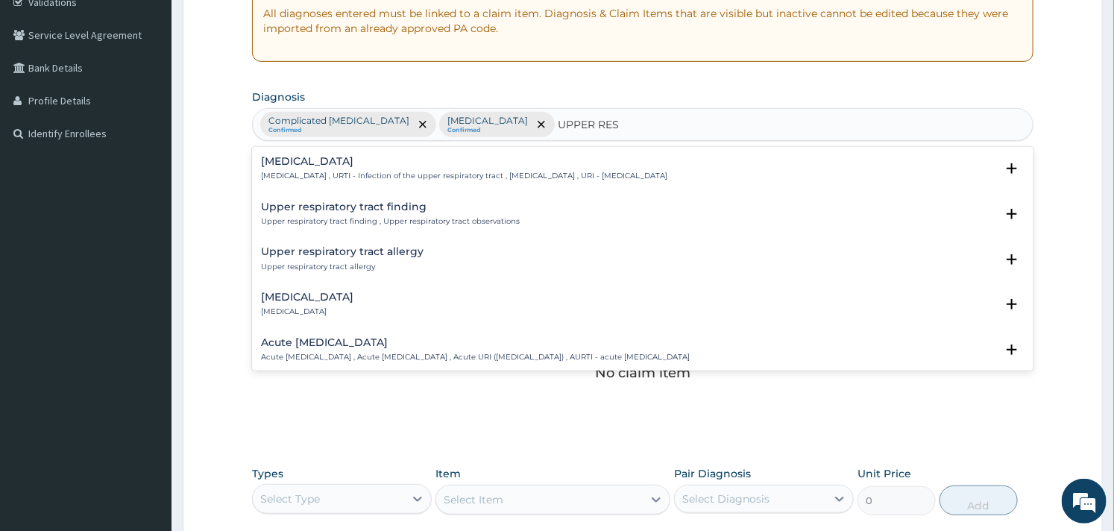
type input "UPPER RESP"
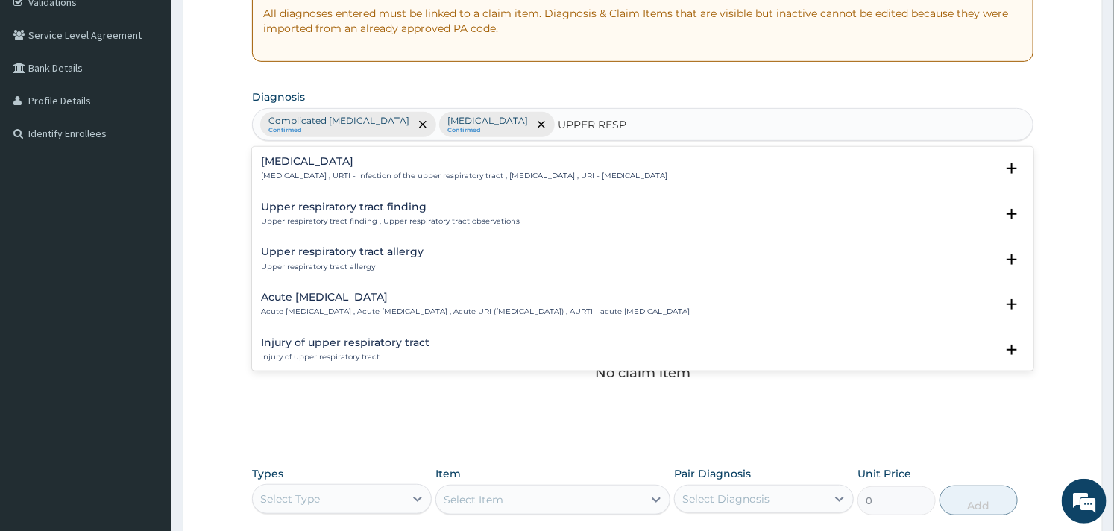
click at [383, 166] on h4 "[MEDICAL_DATA]" at bounding box center [464, 161] width 406 height 11
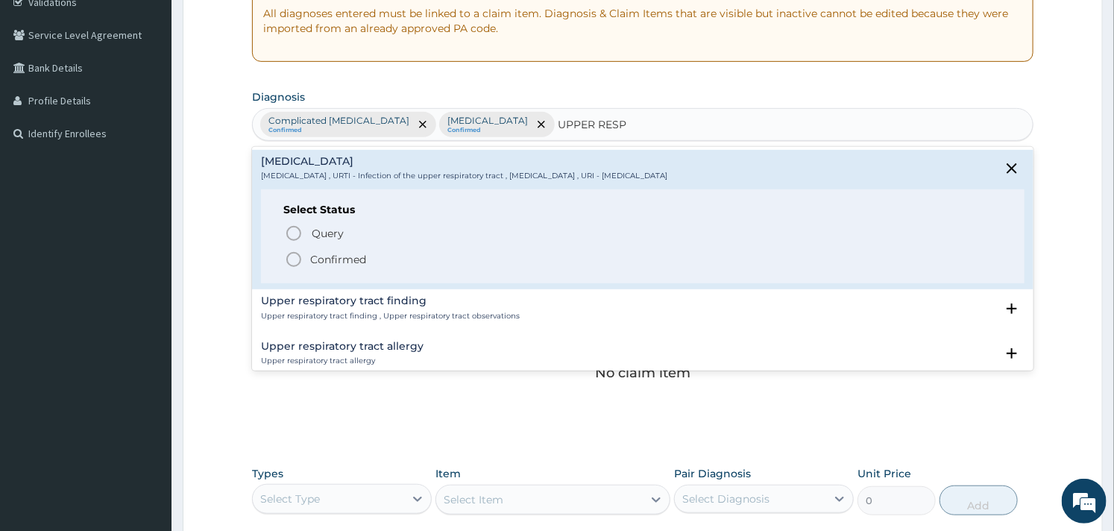
click at [289, 260] on icon "status option filled" at bounding box center [294, 260] width 18 height 18
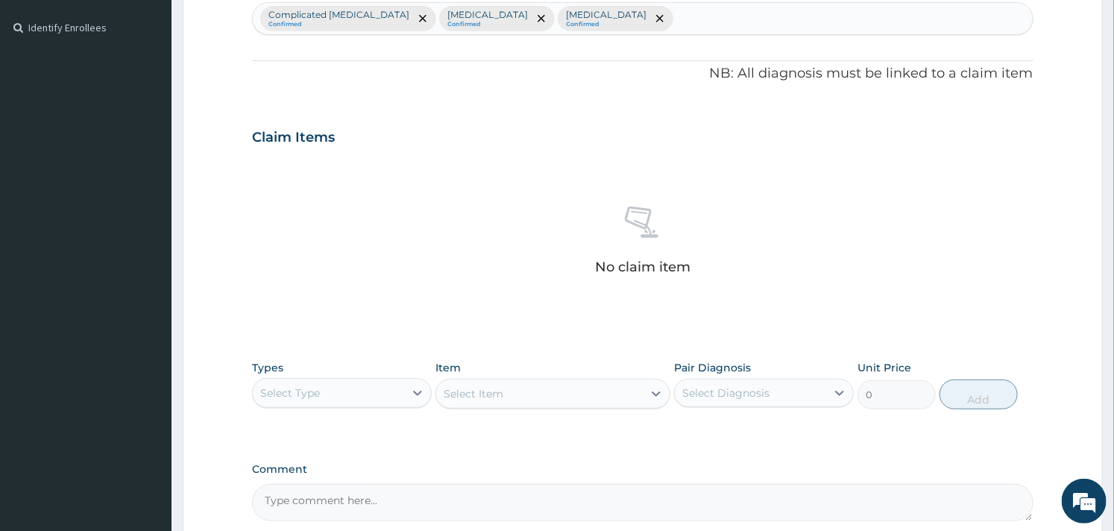
scroll to position [540, 0]
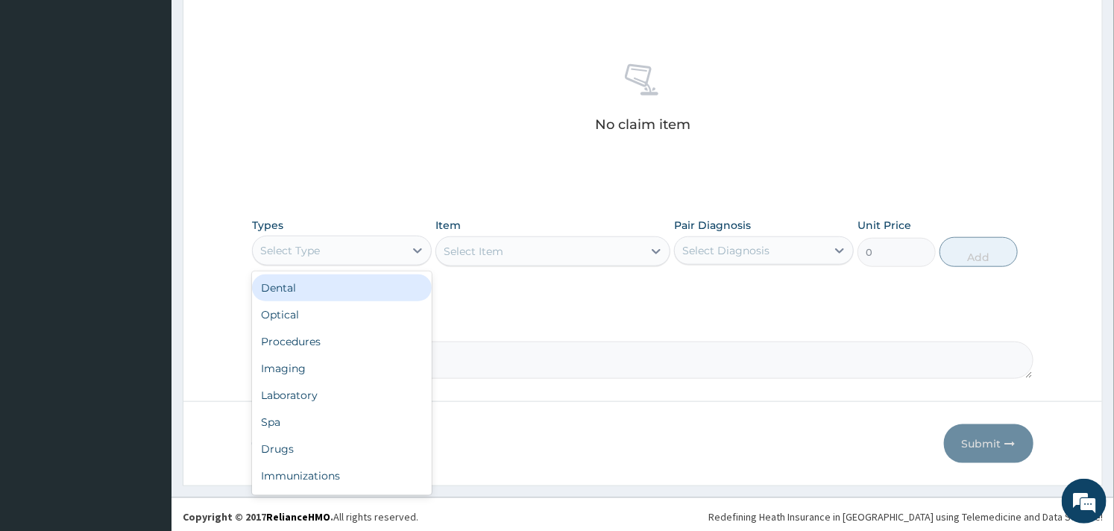
click at [371, 239] on div "Select Type" at bounding box center [328, 251] width 151 height 24
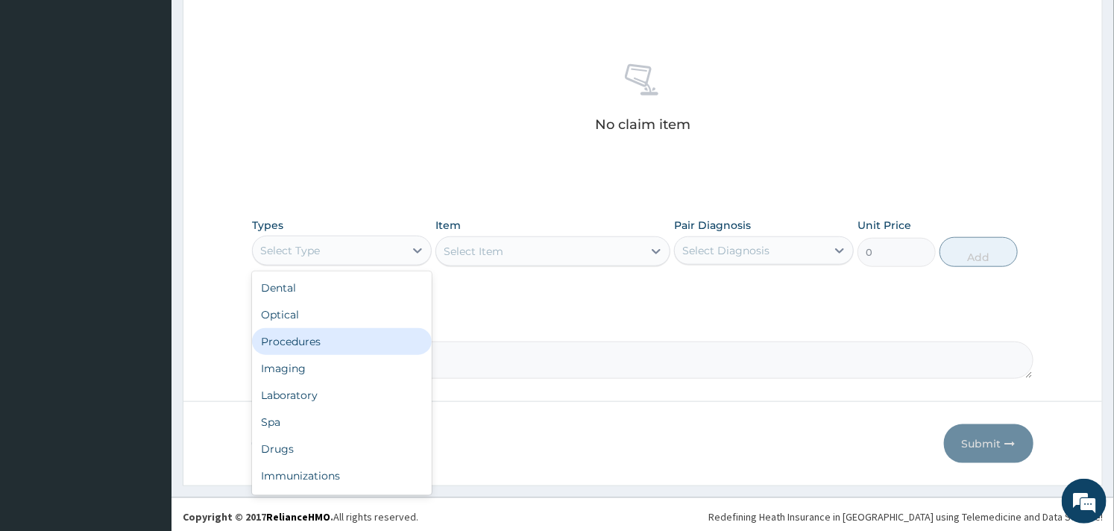
click at [324, 341] on div "Procedures" at bounding box center [342, 341] width 180 height 27
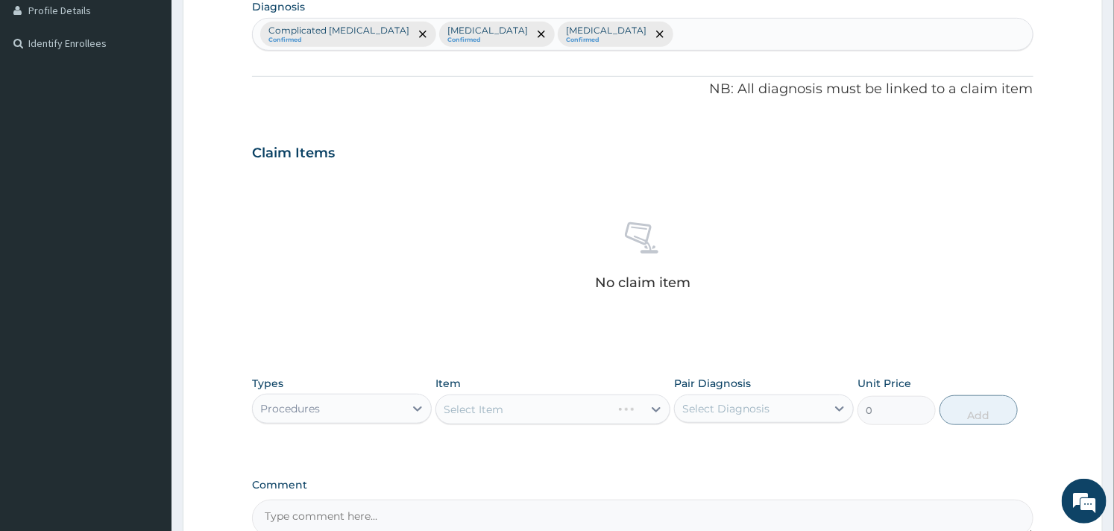
scroll to position [544, 0]
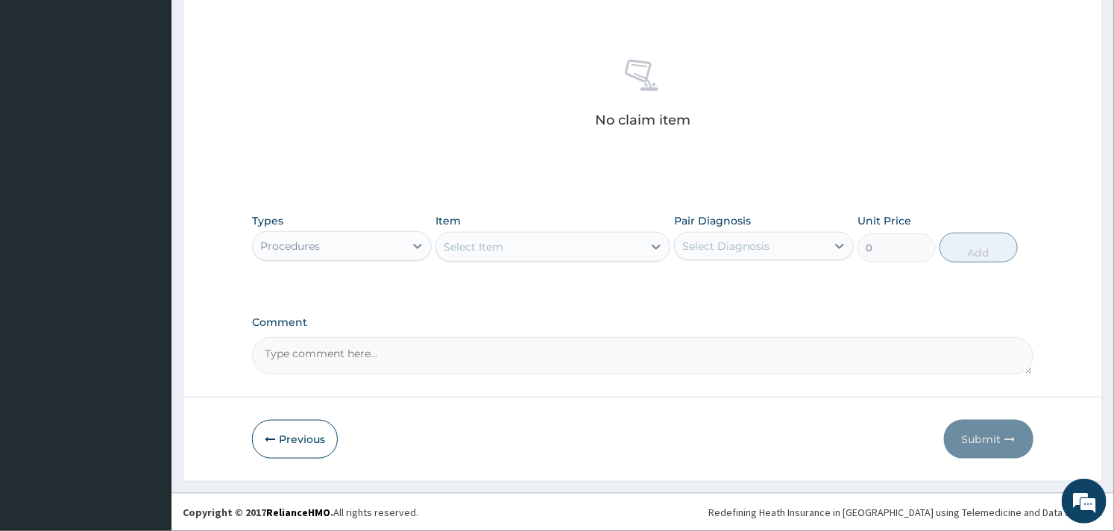
click at [546, 254] on div "Select Item" at bounding box center [539, 247] width 206 height 24
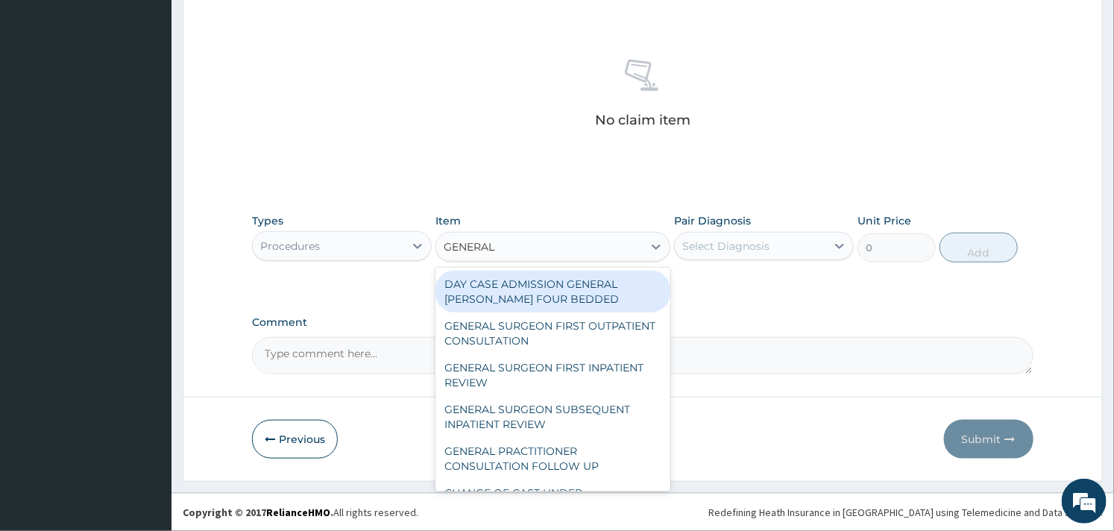
type input "GENERAL P"
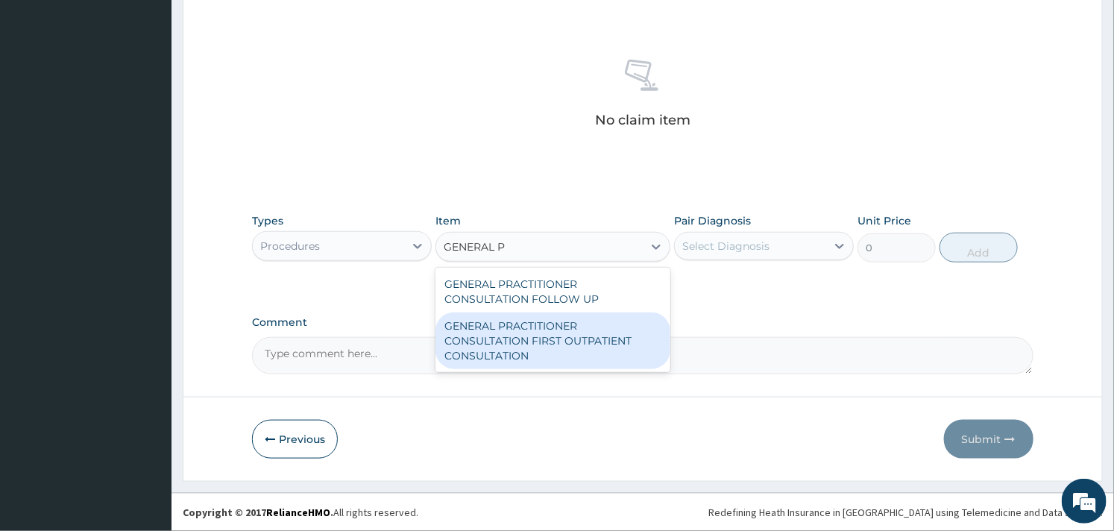
click at [545, 334] on div "GENERAL PRACTITIONER CONSULTATION FIRST OUTPATIENT CONSULTATION" at bounding box center [553, 341] width 234 height 57
type input "3000"
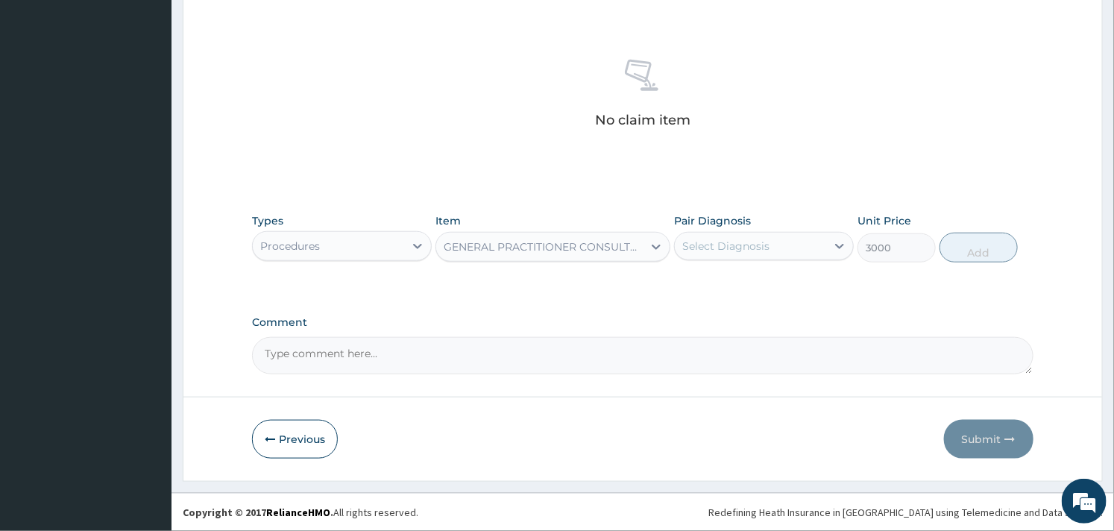
click at [738, 248] on div "Select Diagnosis" at bounding box center [725, 246] width 87 height 15
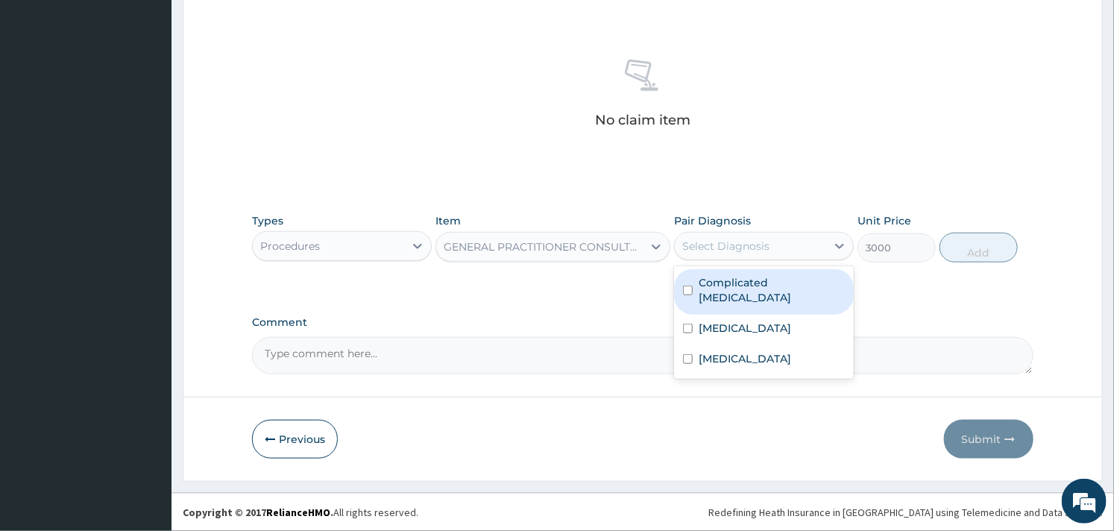
click at [719, 275] on label "Complicated [MEDICAL_DATA]" at bounding box center [772, 290] width 146 height 30
checkbox input "true"
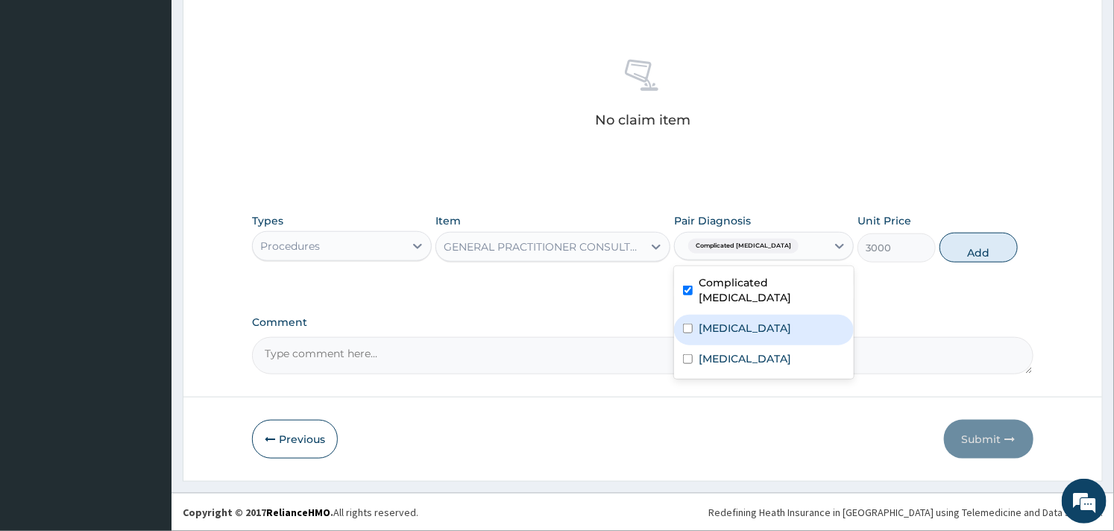
click at [702, 321] on label "[MEDICAL_DATA]" at bounding box center [745, 328] width 92 height 15
checkbox input "true"
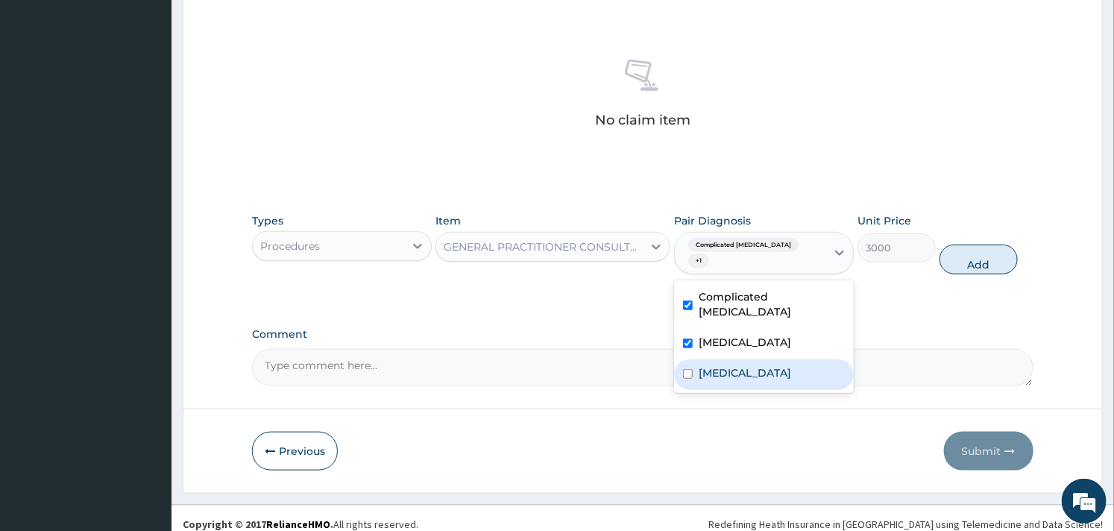
click at [691, 359] on div "[MEDICAL_DATA]" at bounding box center [764, 374] width 180 height 31
checkbox input "true"
click at [994, 254] on button "Add" at bounding box center [979, 260] width 78 height 30
type input "0"
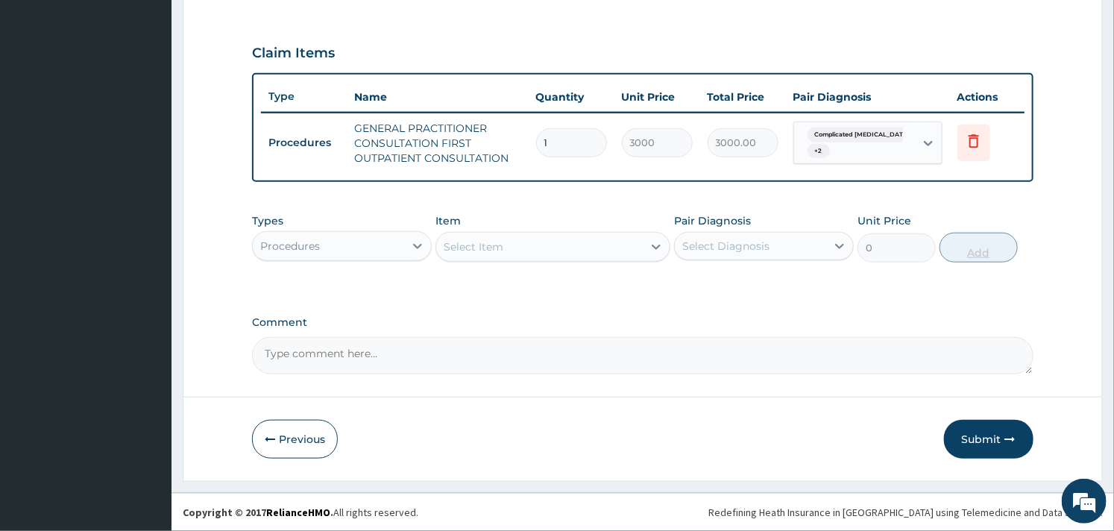
scroll to position [480, 0]
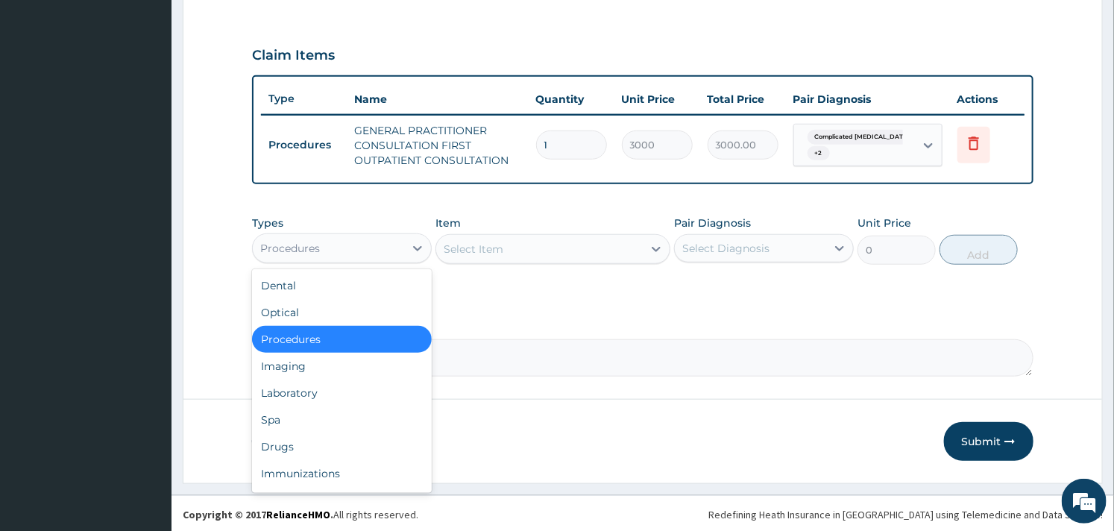
click at [324, 237] on div "Procedures" at bounding box center [328, 248] width 151 height 24
click at [303, 380] on div "Laboratory" at bounding box center [342, 393] width 180 height 27
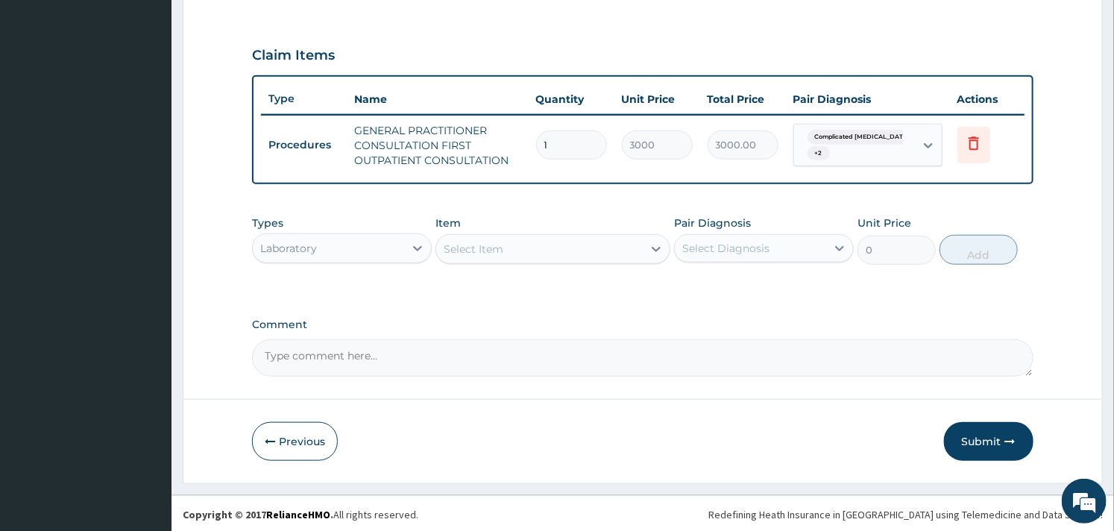
click at [548, 246] on div "Select Item" at bounding box center [539, 249] width 206 height 24
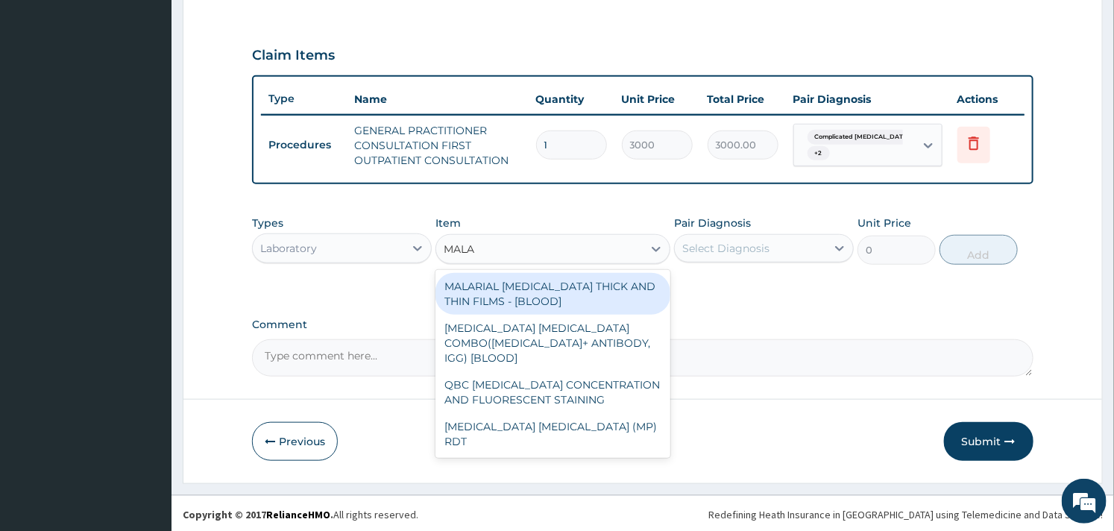
type input "MALAR"
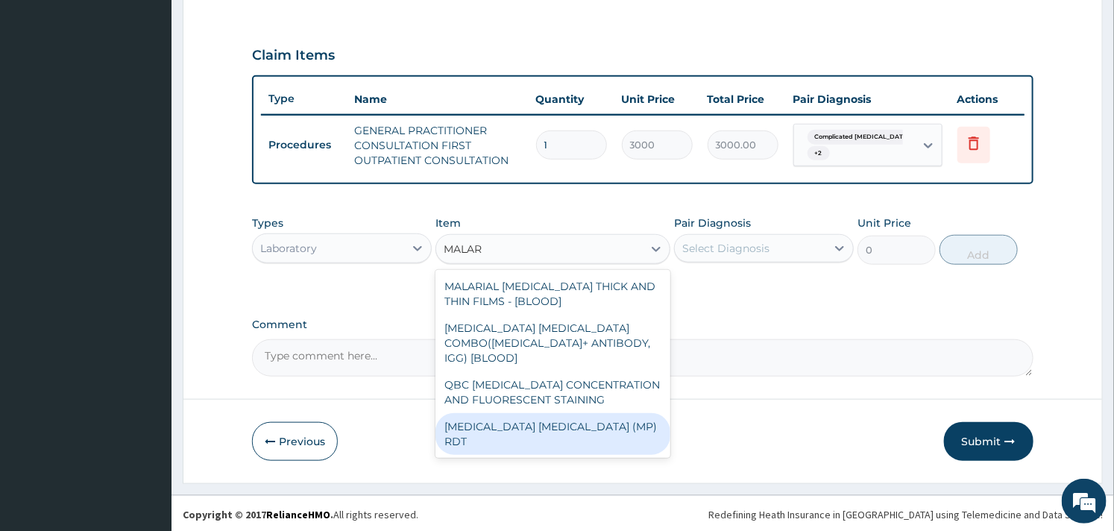
click at [572, 413] on div "[MEDICAL_DATA] [MEDICAL_DATA] (MP) RDT" at bounding box center [553, 434] width 234 height 42
type input "1500"
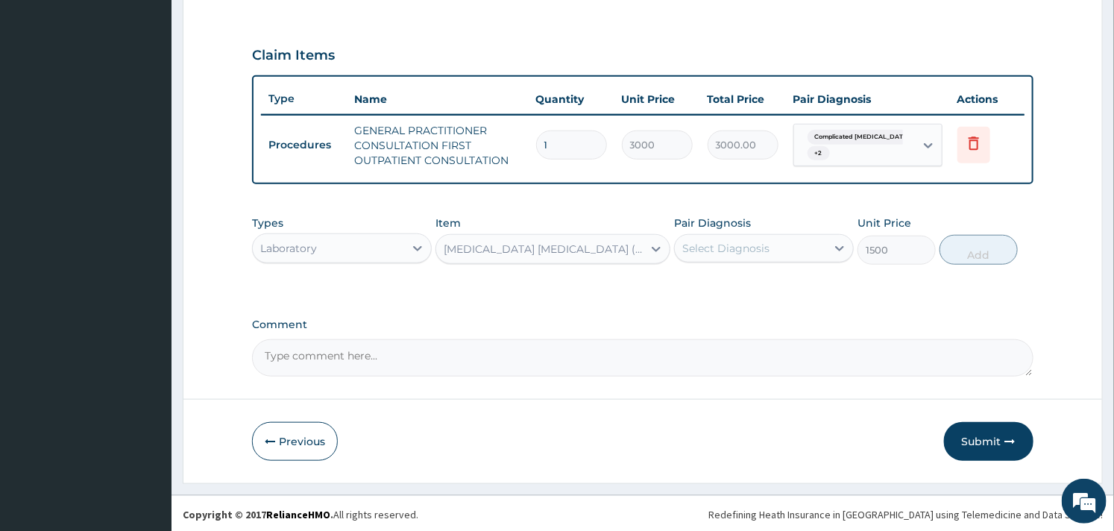
click at [735, 248] on div "Select Diagnosis" at bounding box center [725, 248] width 87 height 15
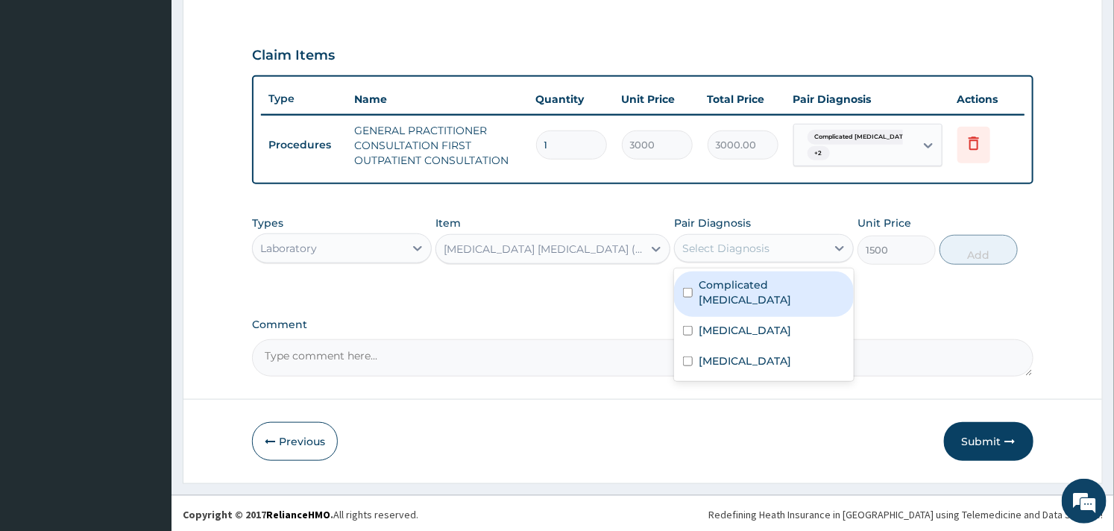
click at [711, 288] on label "Complicated [MEDICAL_DATA]" at bounding box center [772, 292] width 146 height 30
checkbox input "true"
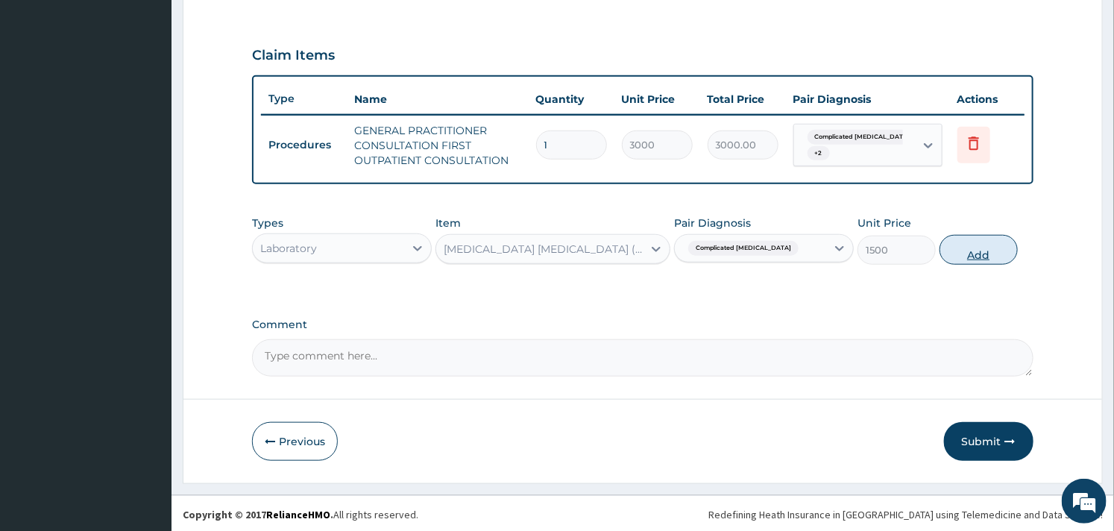
click at [965, 252] on button "Add" at bounding box center [979, 250] width 78 height 30
type input "0"
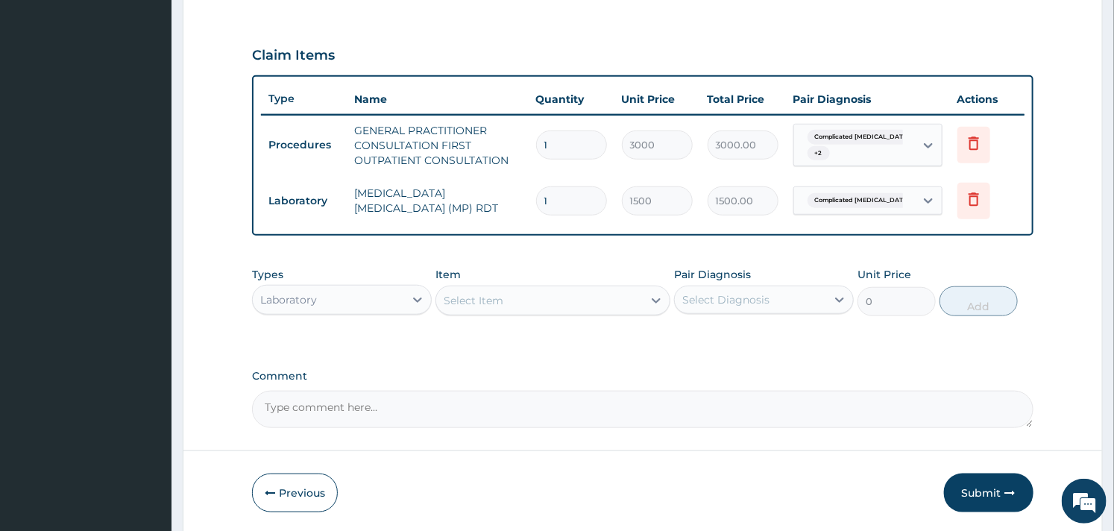
click at [567, 310] on div "Select Item" at bounding box center [553, 301] width 234 height 30
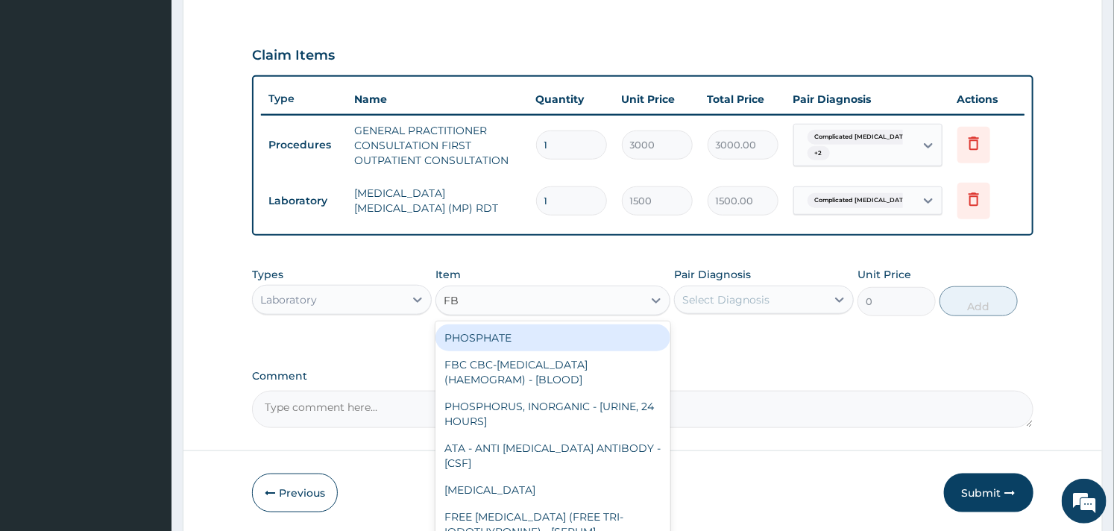
type input "FBC"
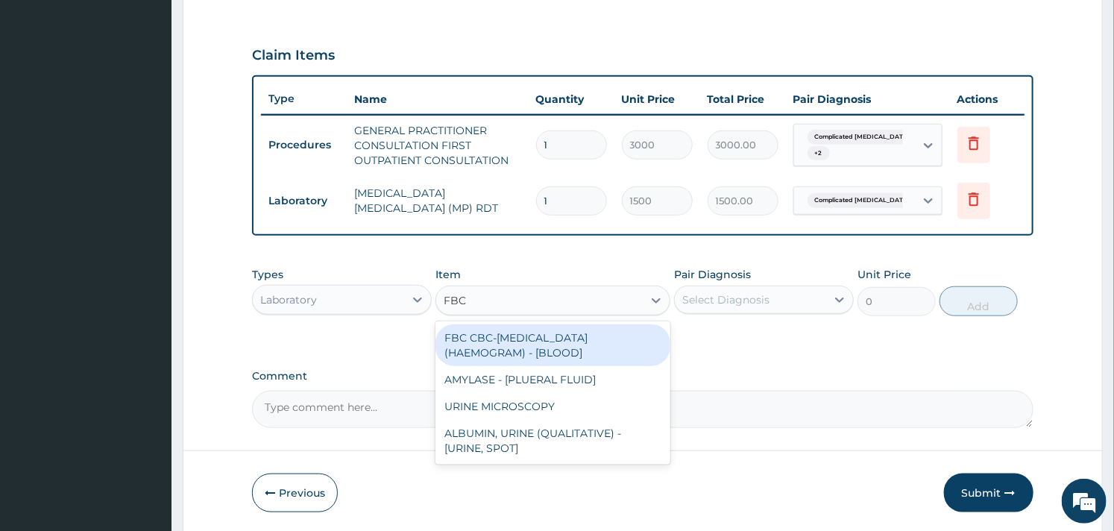
click at [534, 337] on div "FBC CBC-[MEDICAL_DATA] (HAEMOGRAM) - [BLOOD]" at bounding box center [553, 345] width 234 height 42
type input "3000"
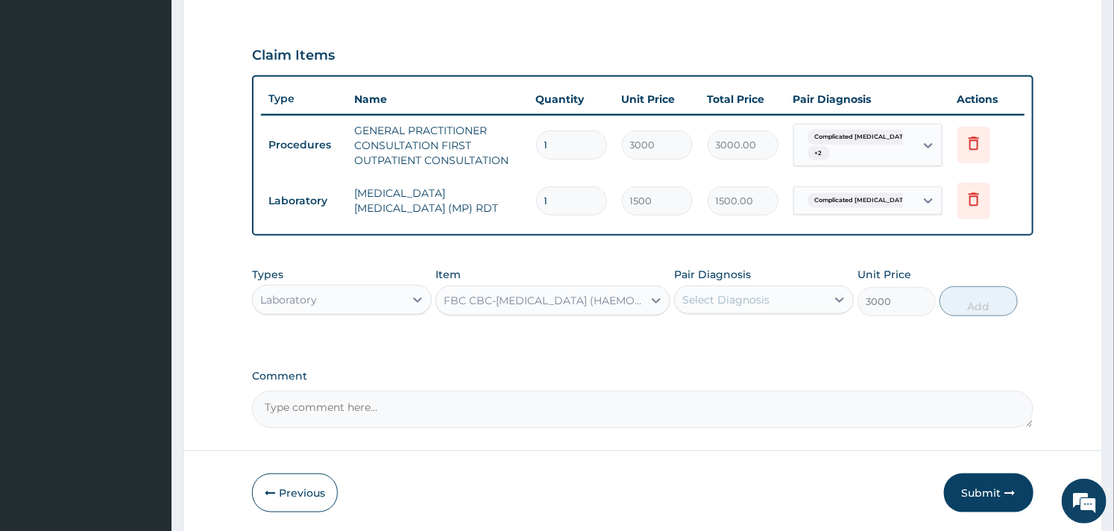
click at [732, 295] on div "Select Diagnosis" at bounding box center [725, 299] width 87 height 15
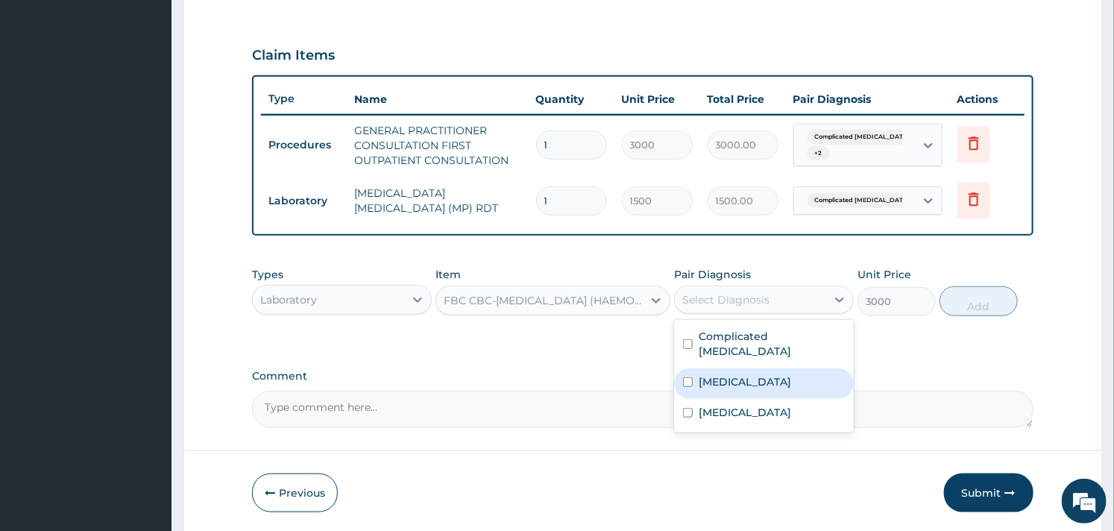
click at [703, 368] on div "[MEDICAL_DATA]" at bounding box center [764, 383] width 180 height 31
checkbox input "true"
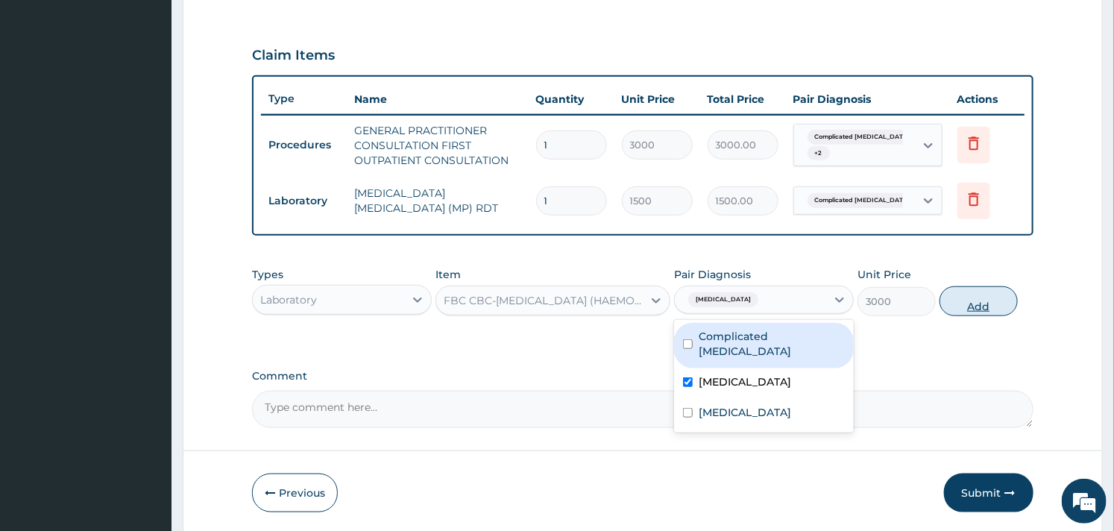
click at [973, 301] on button "Add" at bounding box center [979, 301] width 78 height 30
type input "0"
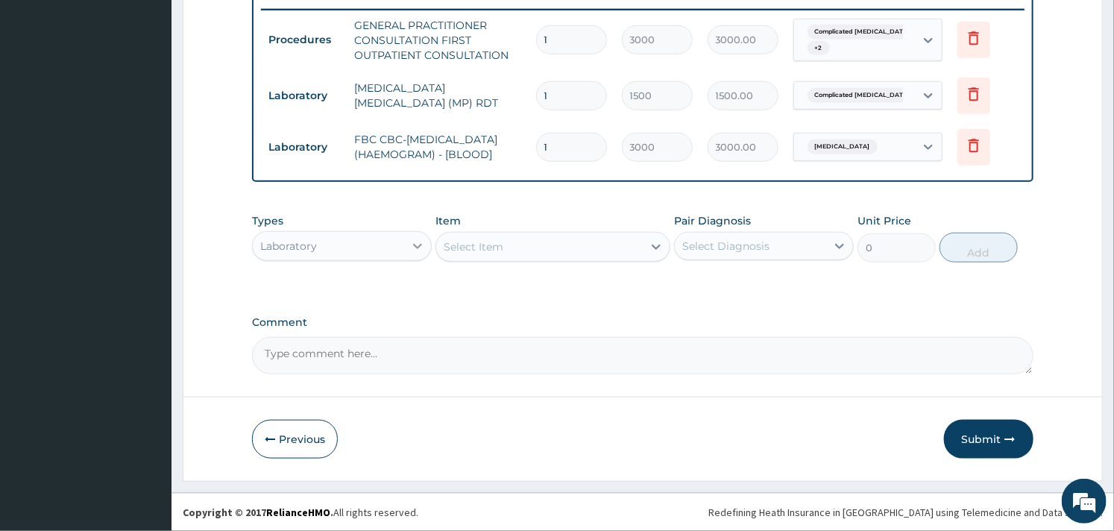
scroll to position [591, 0]
click at [390, 234] on div "Laboratory" at bounding box center [328, 246] width 151 height 24
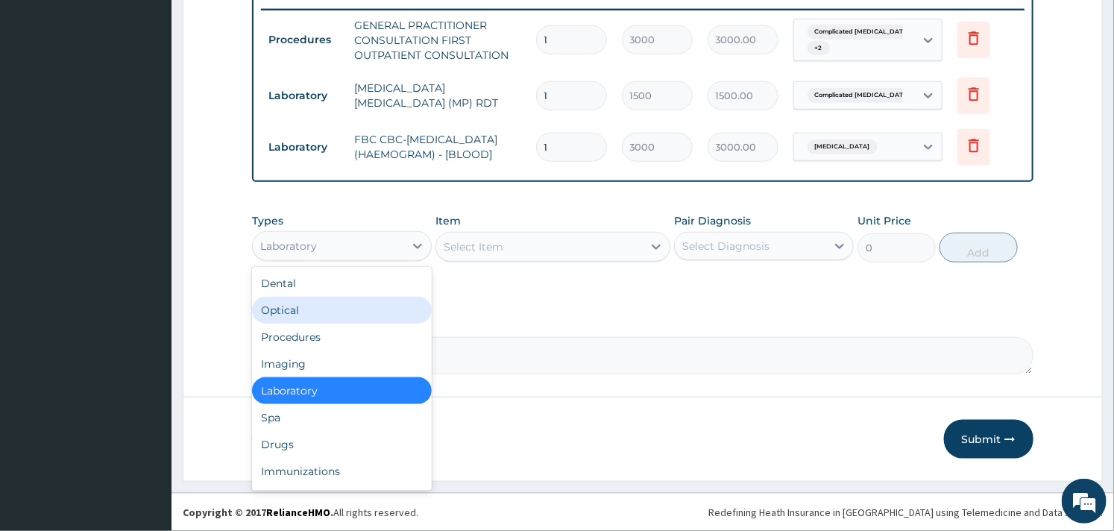
scroll to position [50, 0]
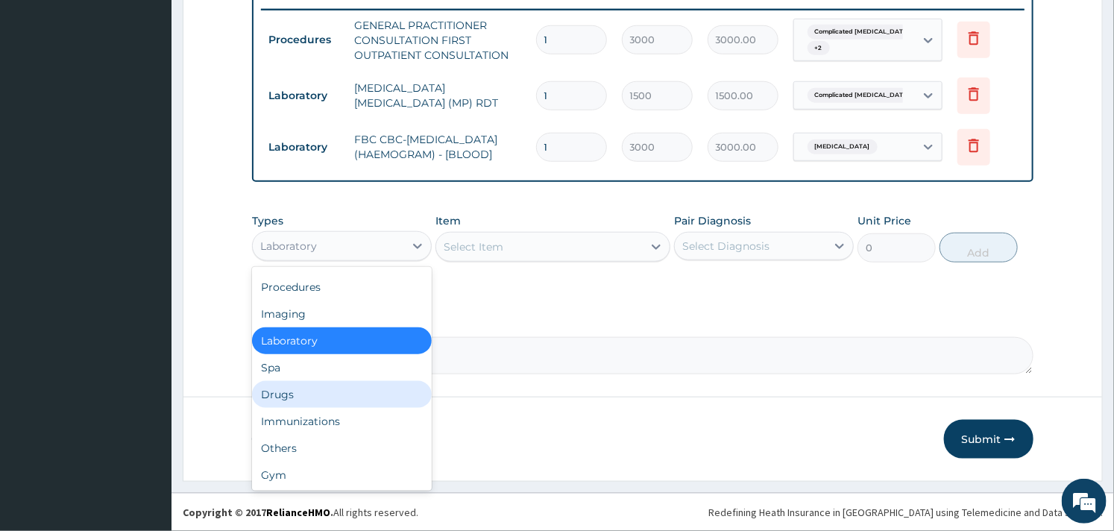
click at [311, 388] on div "Drugs" at bounding box center [342, 394] width 180 height 27
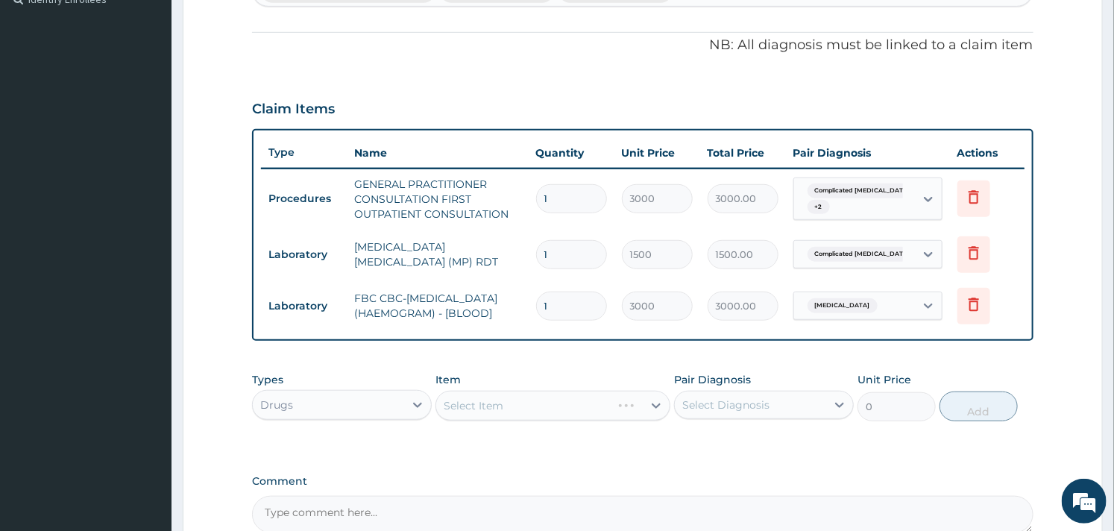
scroll to position [509, 0]
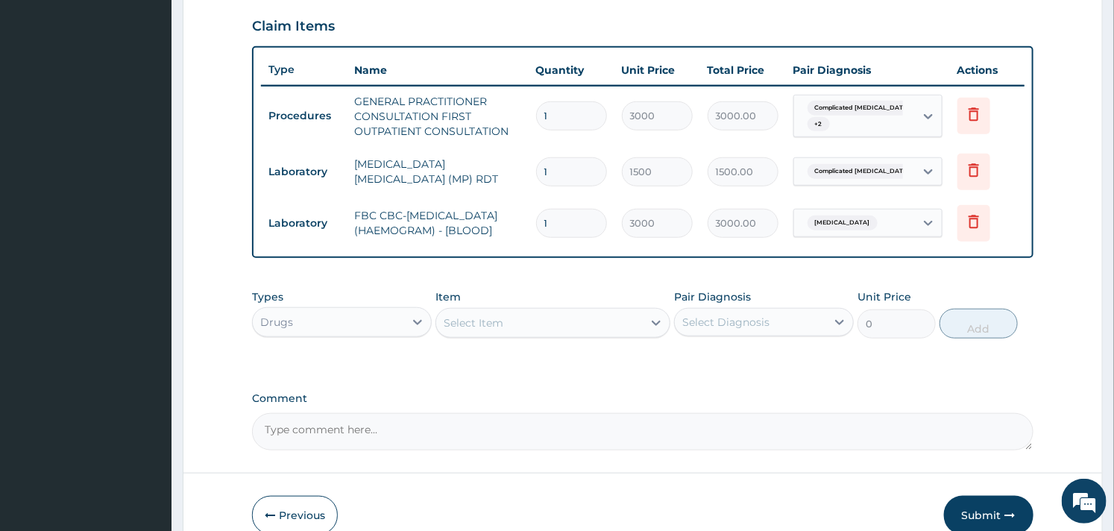
click at [572, 330] on div "Select Item" at bounding box center [539, 323] width 206 height 24
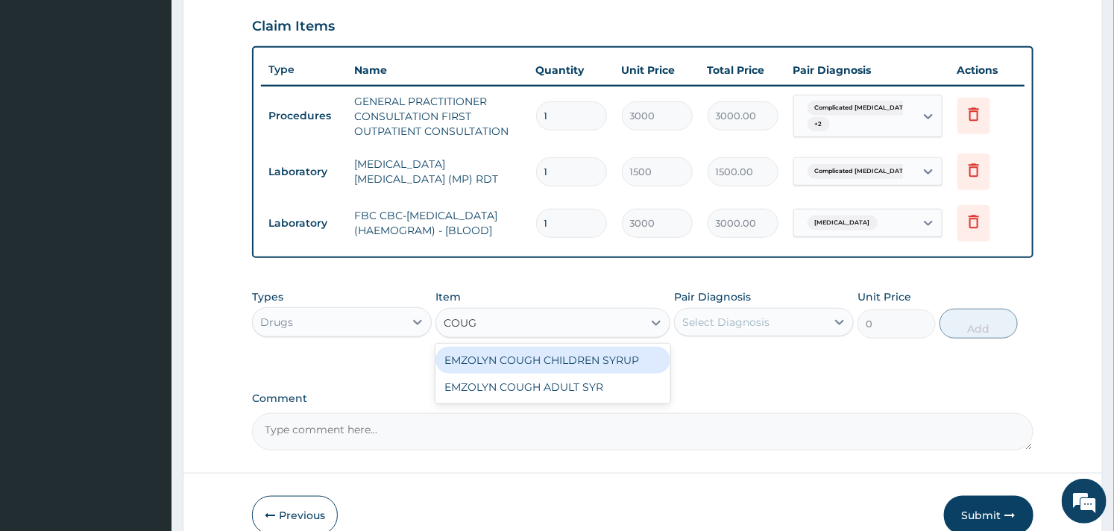
type input "COUGH"
click at [582, 358] on div "EMZOLYN COUGH CHILDREN SYRUP" at bounding box center [553, 360] width 234 height 27
type input "525"
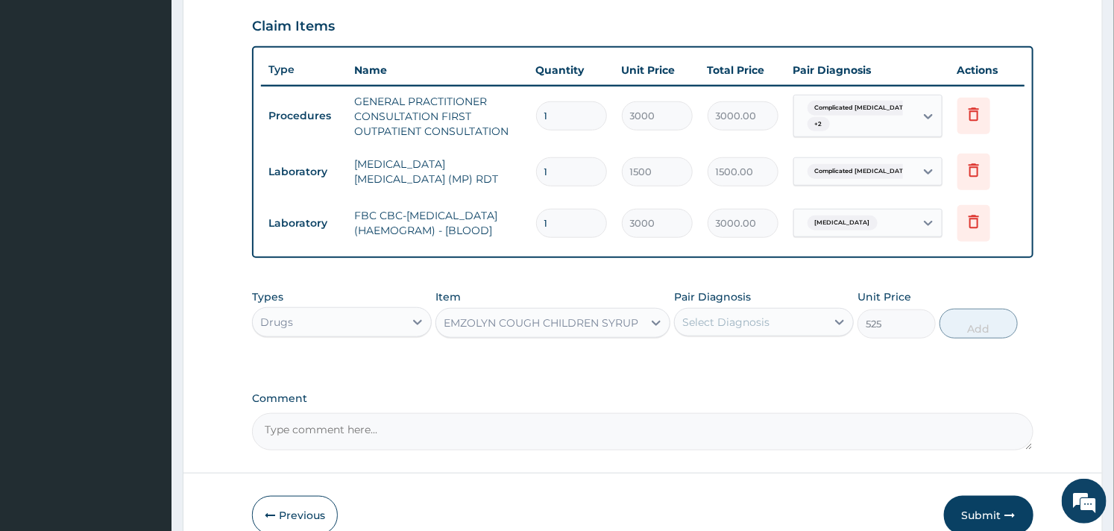
click at [781, 321] on div "Select Diagnosis" at bounding box center [750, 322] width 151 height 24
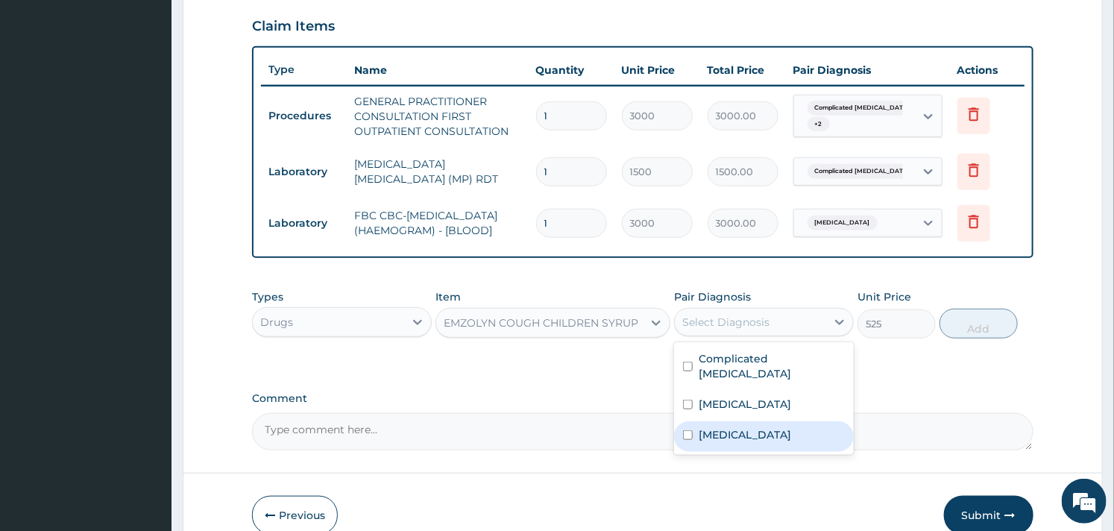
click at [687, 421] on div "[MEDICAL_DATA]" at bounding box center [764, 436] width 180 height 31
checkbox input "true"
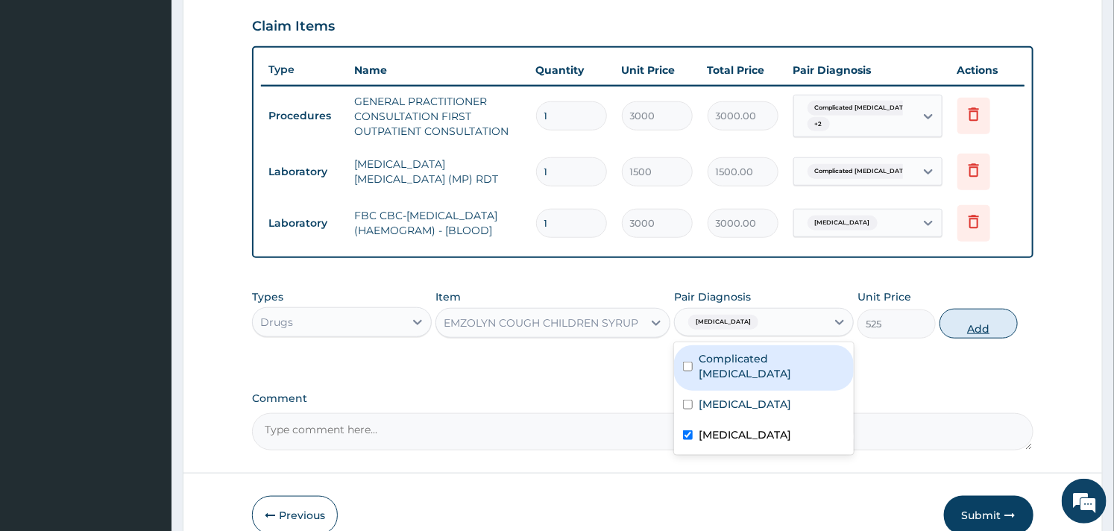
click at [971, 331] on button "Add" at bounding box center [979, 324] width 78 height 30
type input "0"
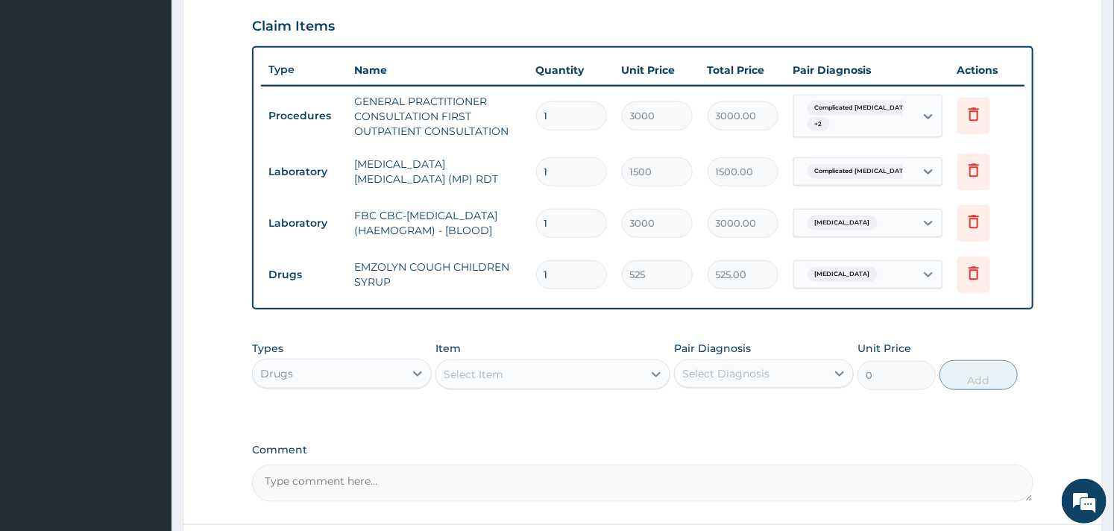
click at [573, 385] on div "Select Item" at bounding box center [539, 374] width 206 height 24
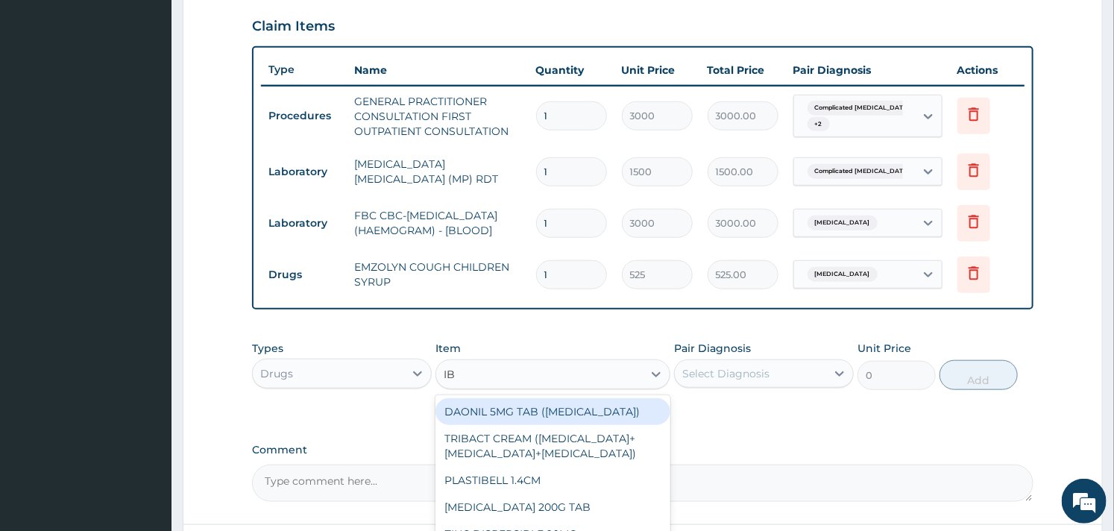
type input "IBU"
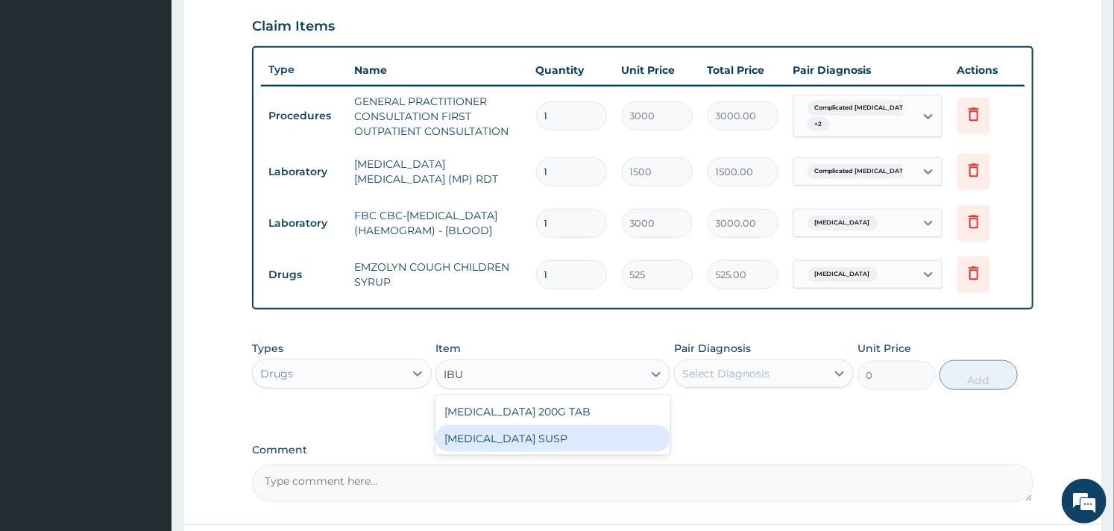
click at [567, 438] on div "[MEDICAL_DATA] SUSP" at bounding box center [553, 438] width 234 height 27
type input "525"
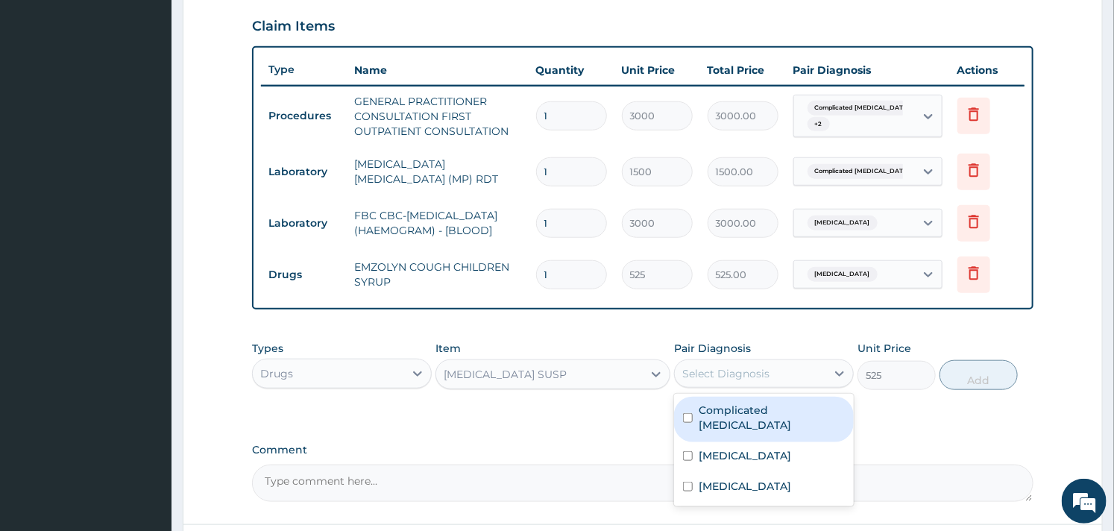
click at [732, 381] on div "Select Diagnosis" at bounding box center [725, 373] width 87 height 15
click at [706, 425] on div "Complicated [MEDICAL_DATA]" at bounding box center [764, 419] width 180 height 45
checkbox input "true"
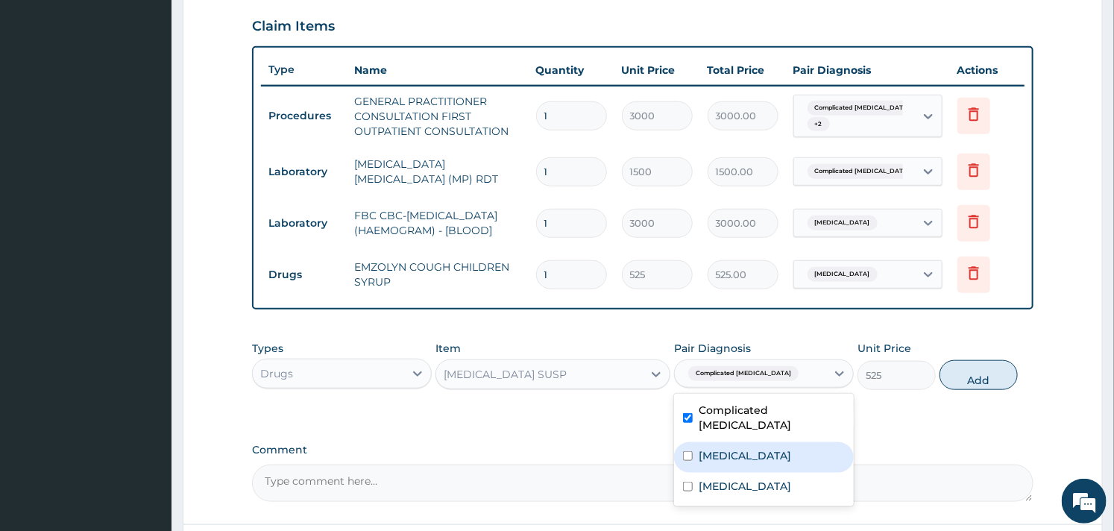
click at [694, 448] on div "[MEDICAL_DATA]" at bounding box center [764, 457] width 180 height 31
checkbox input "true"
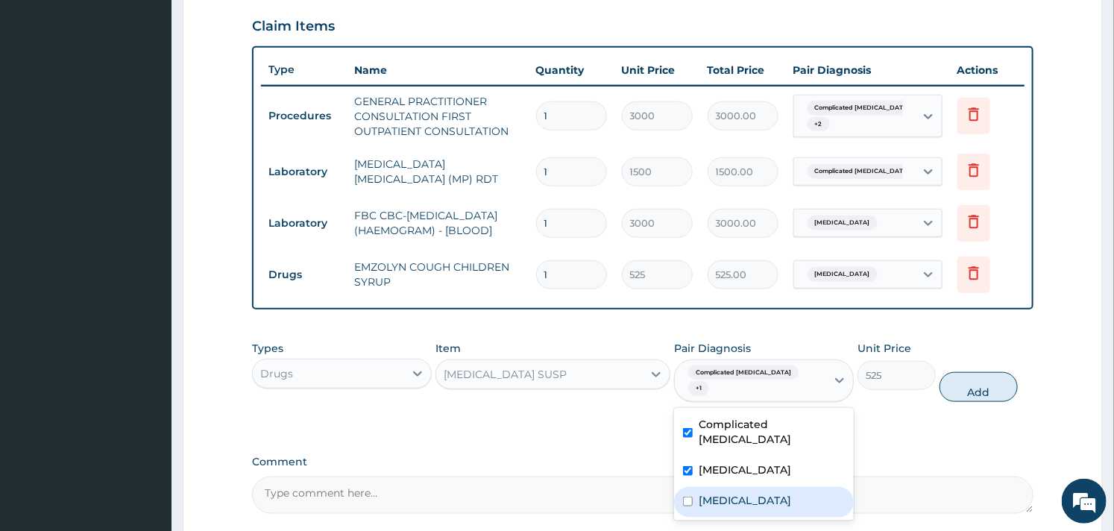
click at [683, 497] on input "checkbox" at bounding box center [688, 502] width 10 height 10
checkbox input "true"
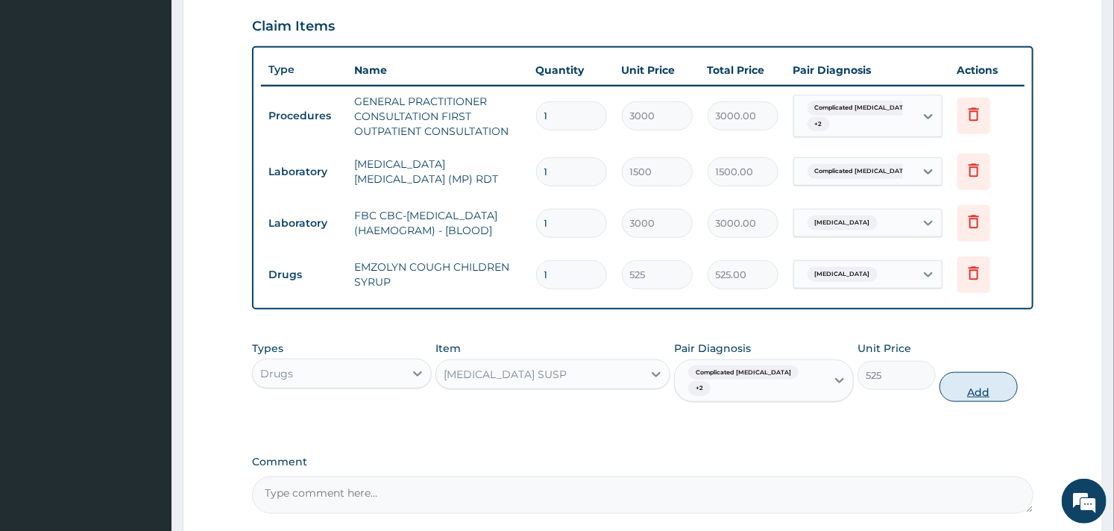
click at [944, 380] on button "Add" at bounding box center [979, 387] width 78 height 30
type input "0"
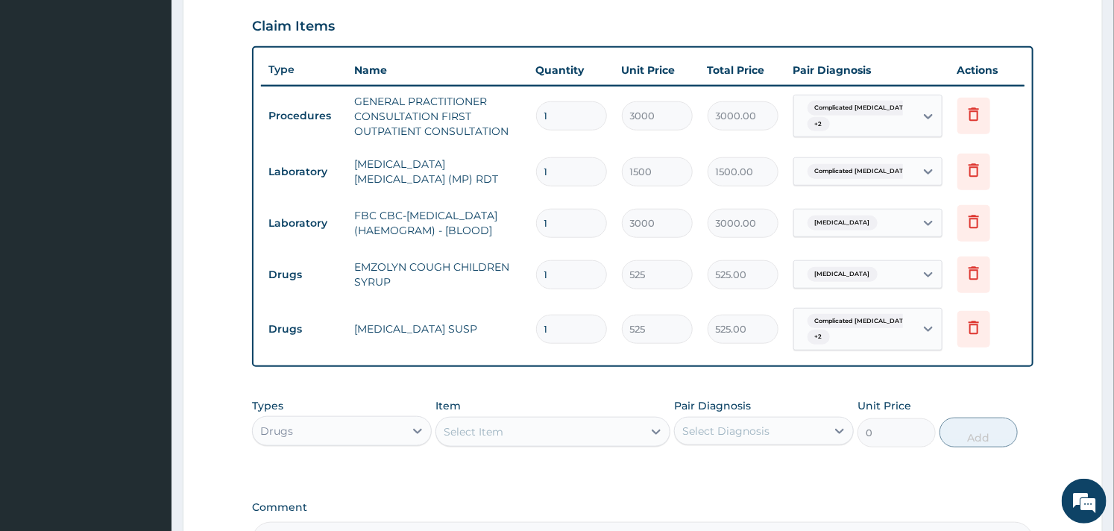
click at [568, 443] on div "Select Item" at bounding box center [539, 432] width 206 height 24
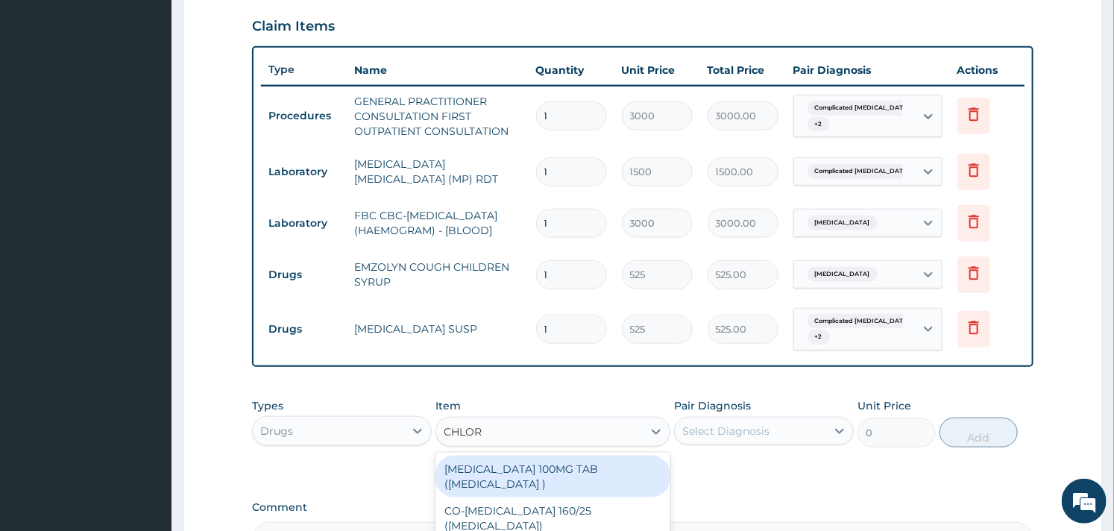
type input "CHLORP"
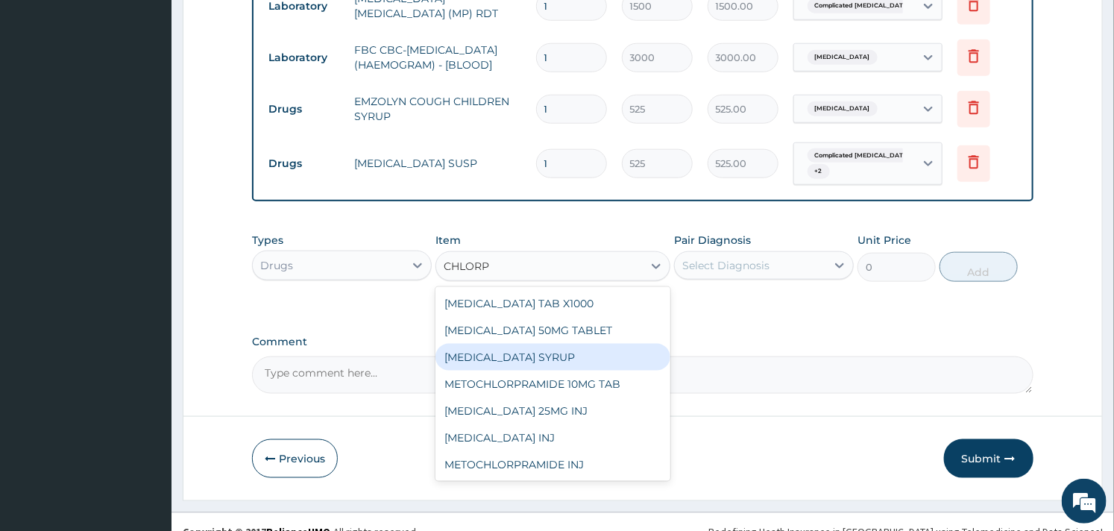
click at [564, 371] on div "[MEDICAL_DATA] SYRUP" at bounding box center [553, 357] width 234 height 27
type input "350"
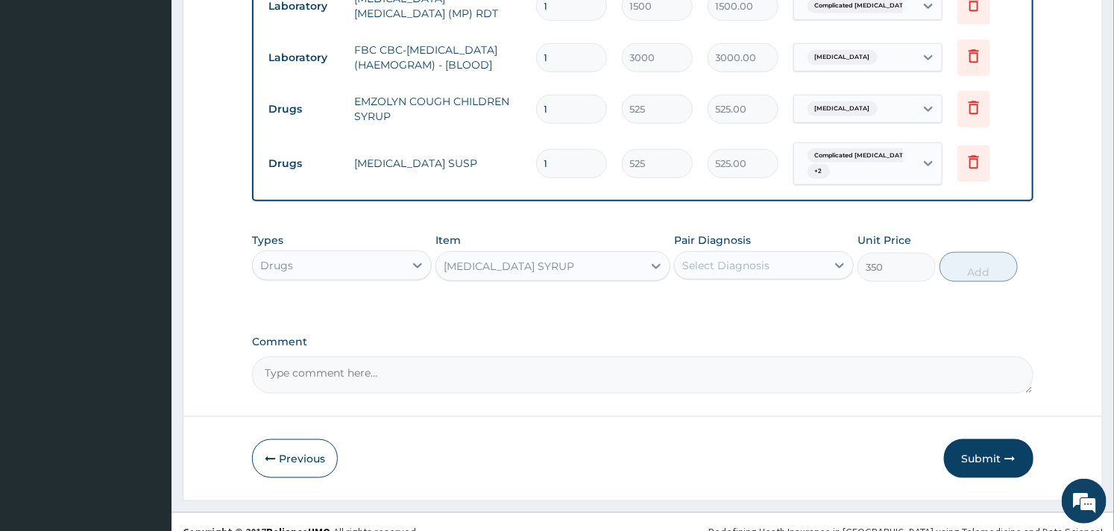
click at [735, 273] on div "Select Diagnosis" at bounding box center [725, 265] width 87 height 15
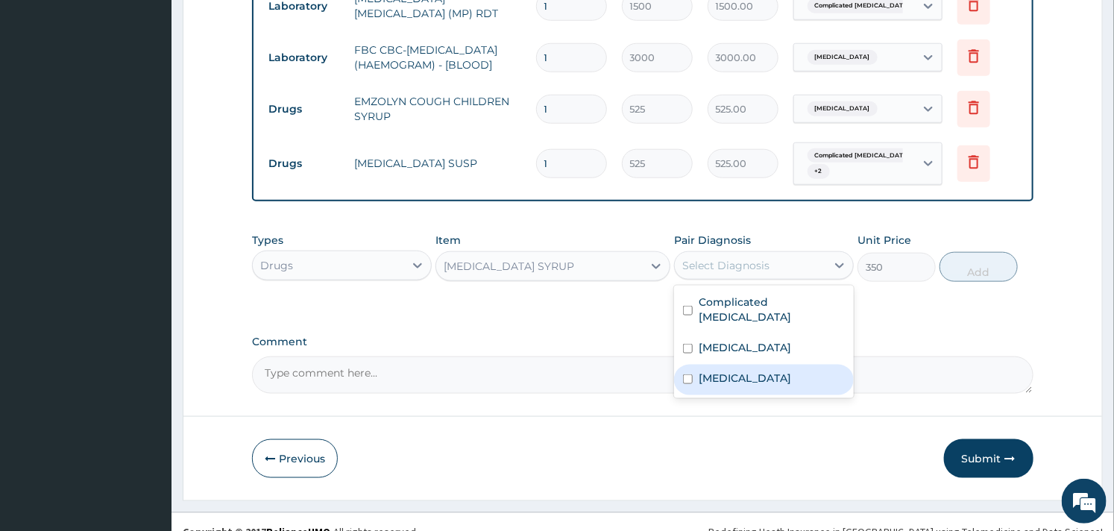
click at [697, 368] on div "[MEDICAL_DATA]" at bounding box center [764, 380] width 180 height 31
checkbox input "true"
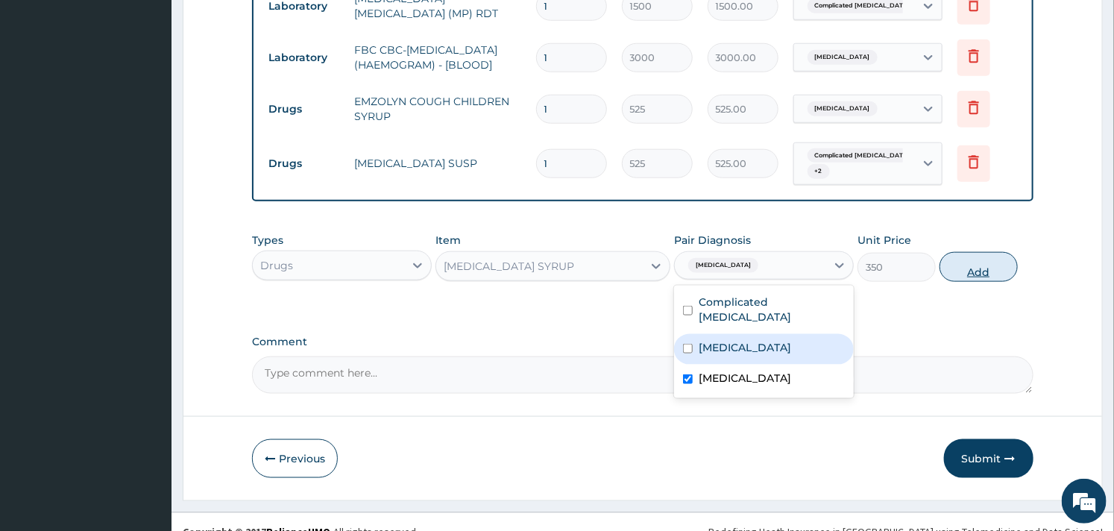
click at [970, 264] on button "Add" at bounding box center [979, 267] width 78 height 30
type input "0"
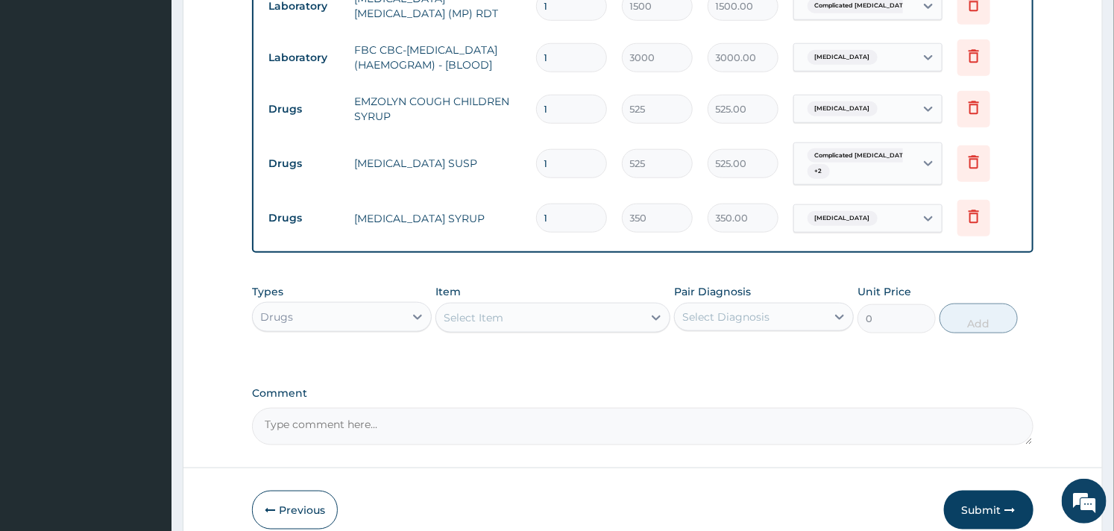
click at [547, 330] on div "Select Item" at bounding box center [539, 318] width 206 height 24
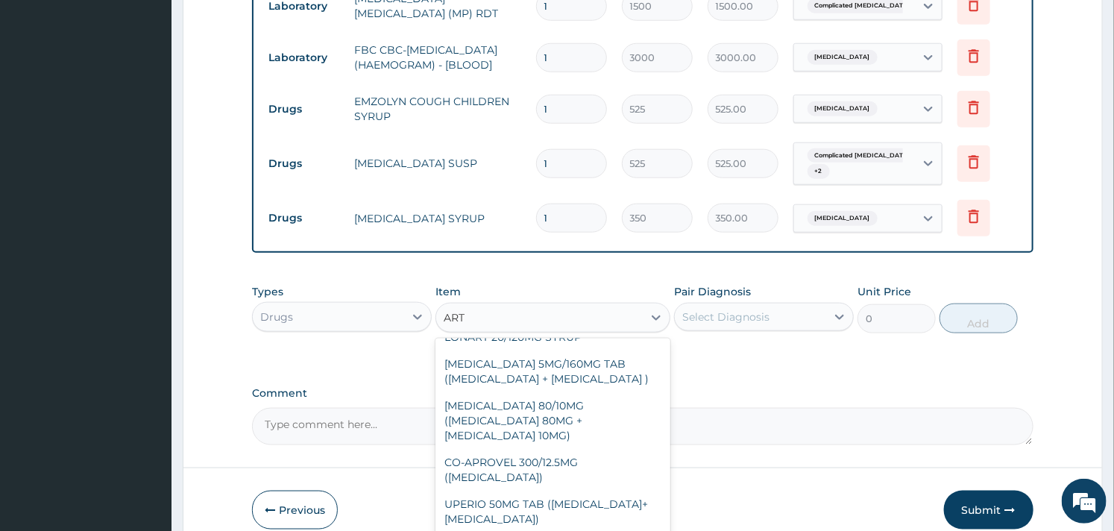
scroll to position [497, 0]
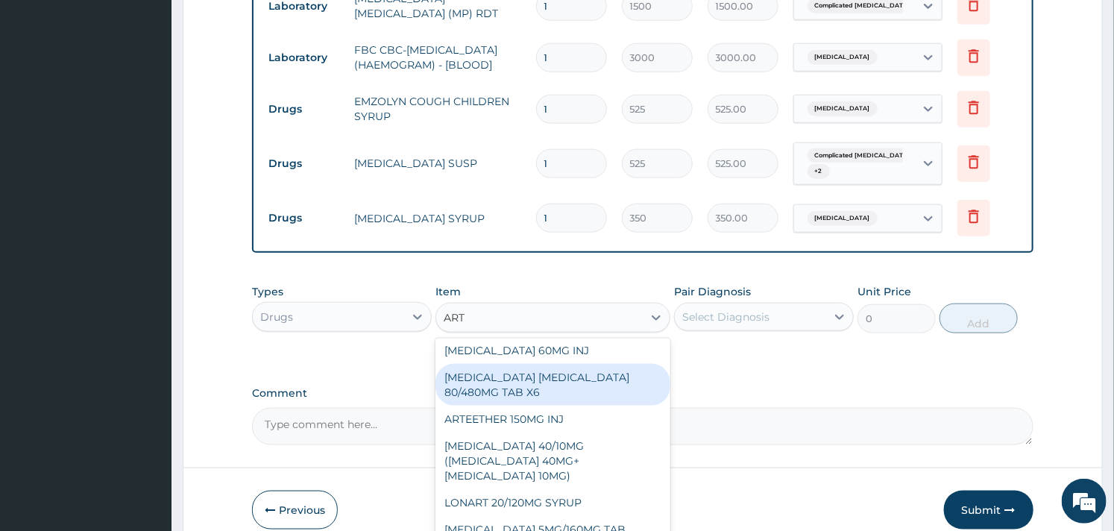
type input "ARTE"
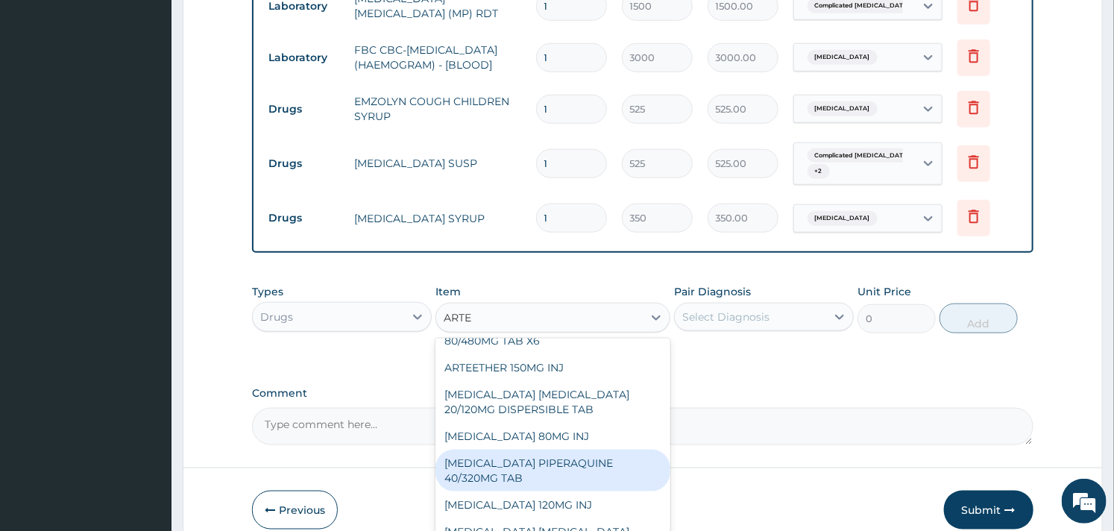
scroll to position [110, 0]
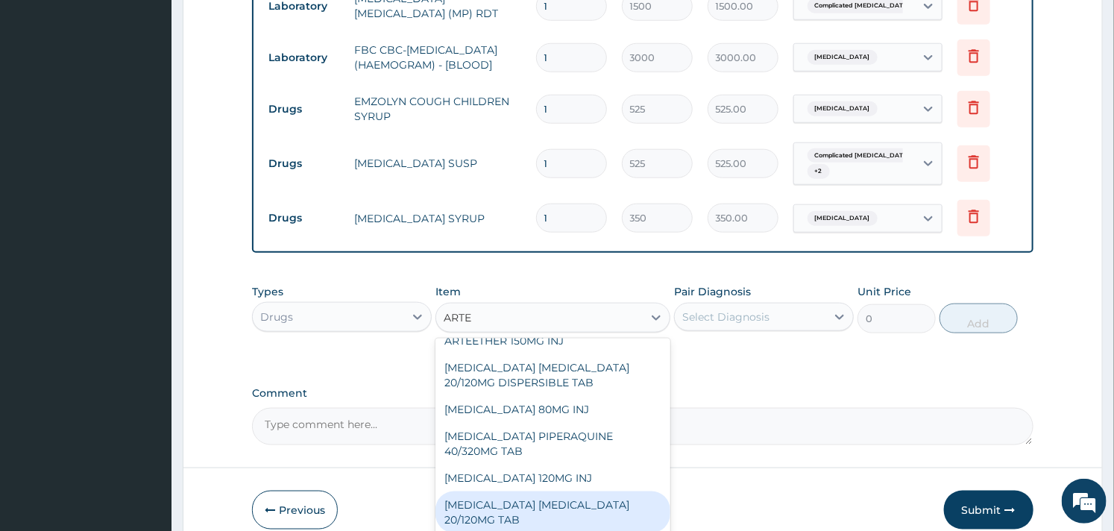
click at [553, 503] on div "[MEDICAL_DATA] [MEDICAL_DATA] 20/120MG TAB" at bounding box center [553, 513] width 234 height 42
type input "84"
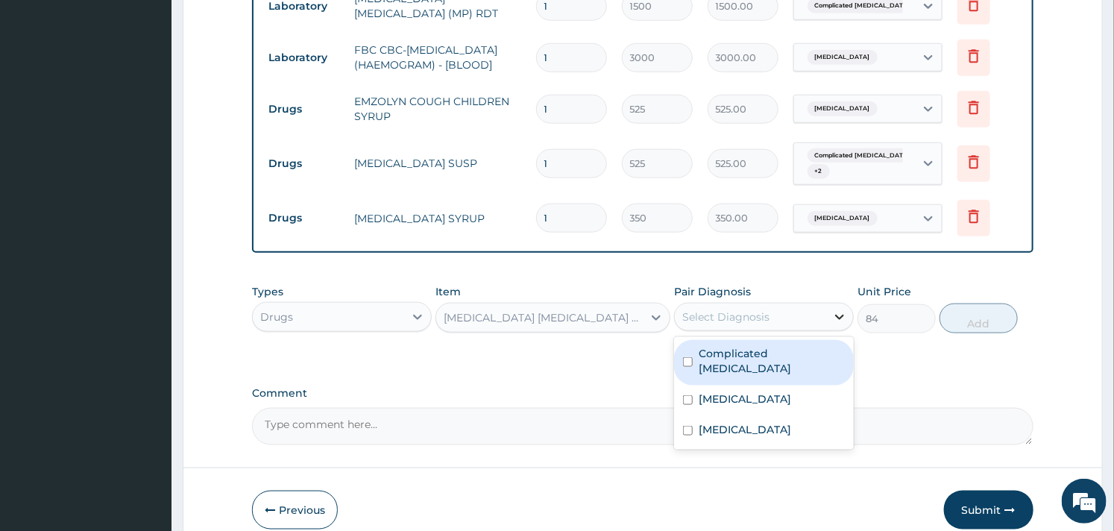
click at [828, 315] on div at bounding box center [839, 317] width 27 height 27
click at [735, 354] on label "Complicated [MEDICAL_DATA]" at bounding box center [772, 361] width 146 height 30
checkbox input "true"
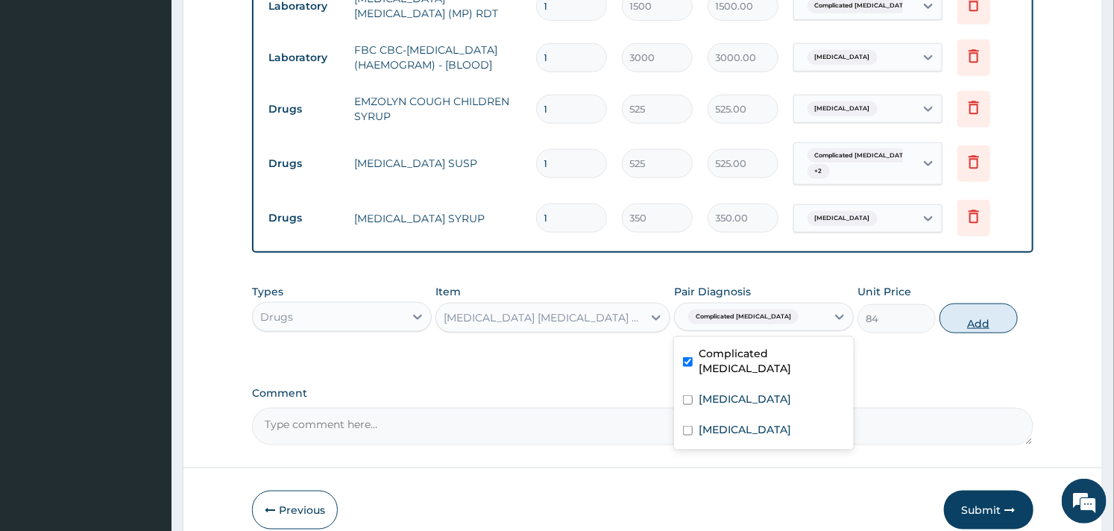
click at [959, 328] on button "Add" at bounding box center [979, 319] width 78 height 30
type input "0"
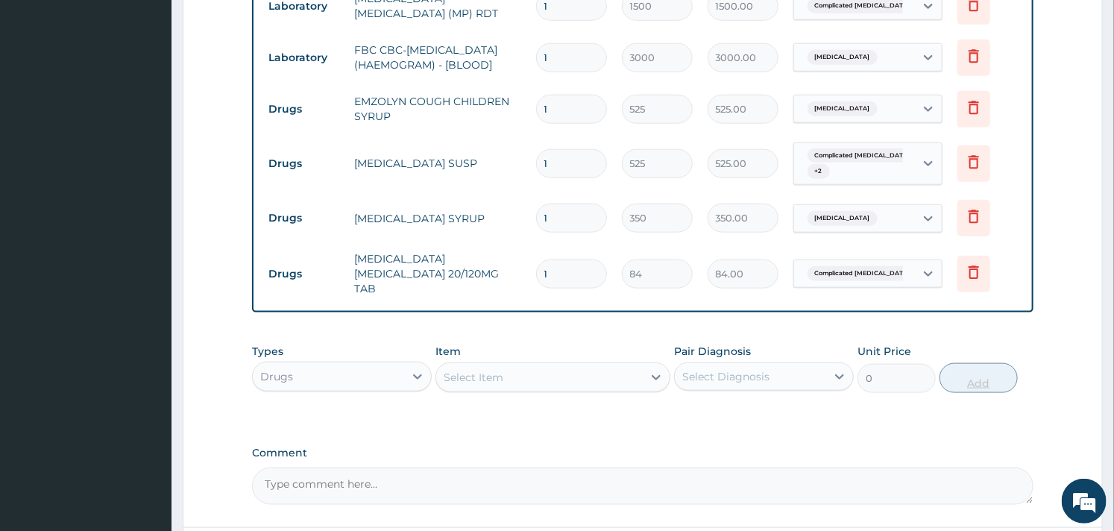
type input "12"
type input "1008.00"
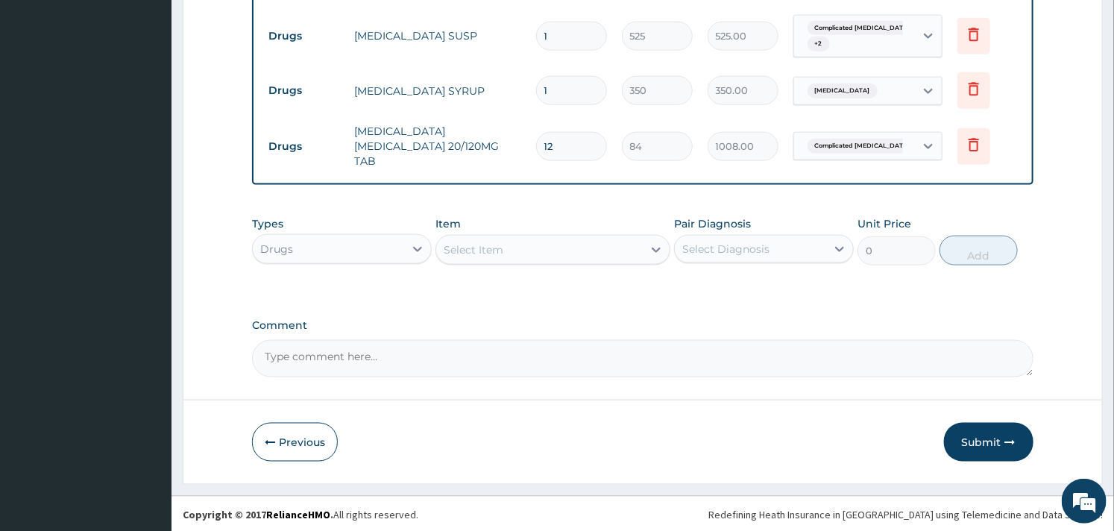
scroll to position [806, 0]
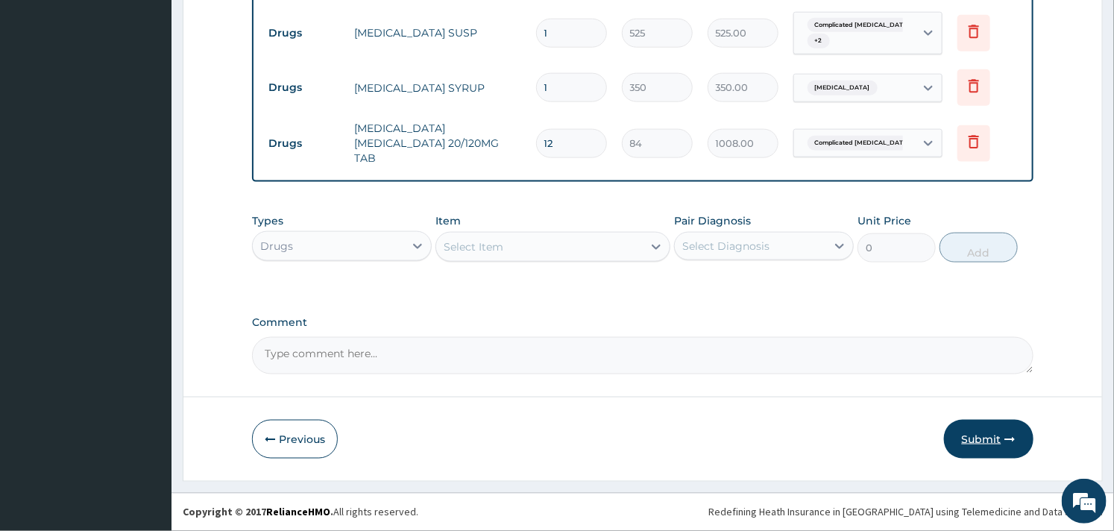
type input "12"
click at [985, 443] on button "Submit" at bounding box center [989, 439] width 90 height 39
click at [981, 431] on button "Submit" at bounding box center [989, 439] width 90 height 39
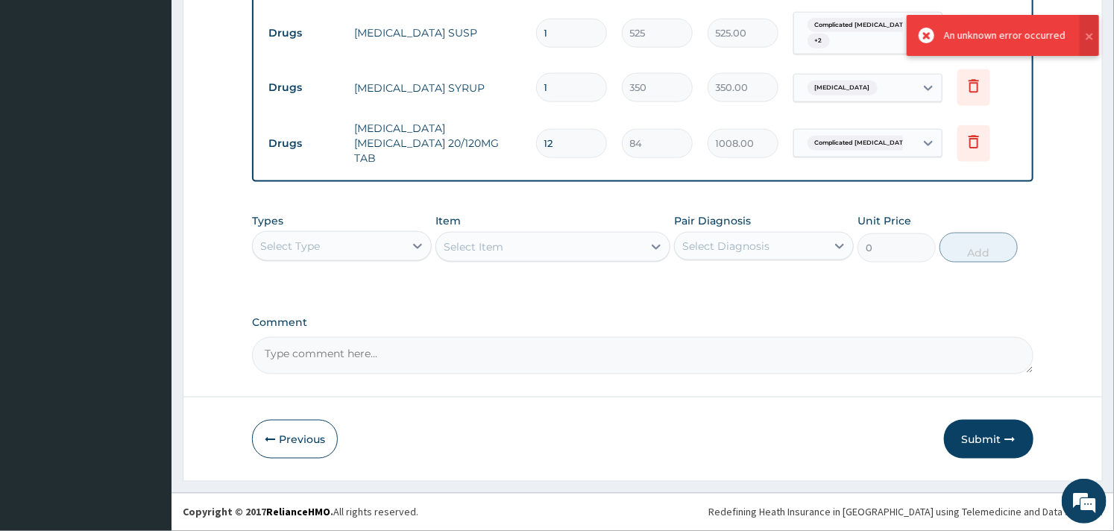
click at [981, 431] on button "Submit" at bounding box center [989, 439] width 90 height 39
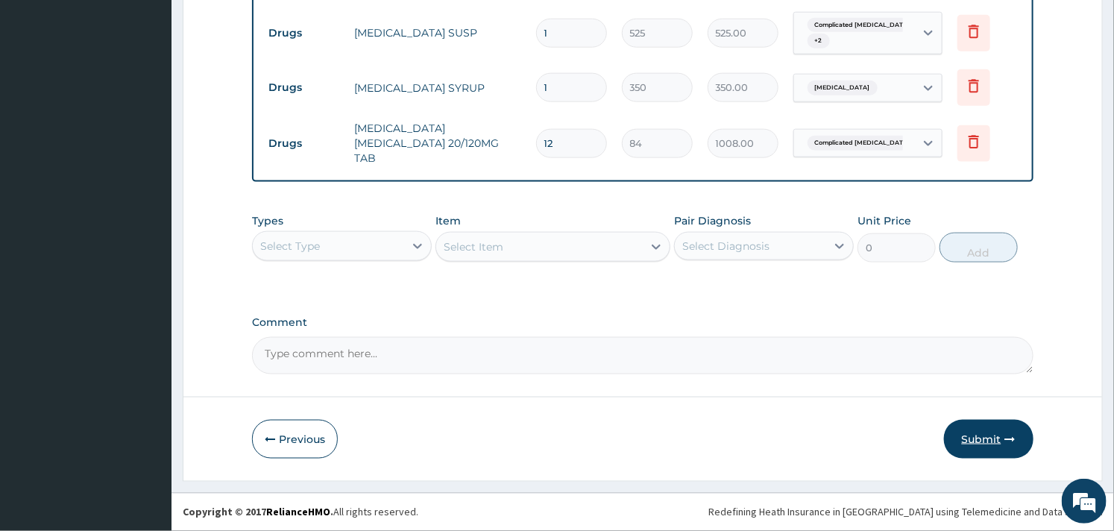
click at [986, 435] on button "Submit" at bounding box center [989, 439] width 90 height 39
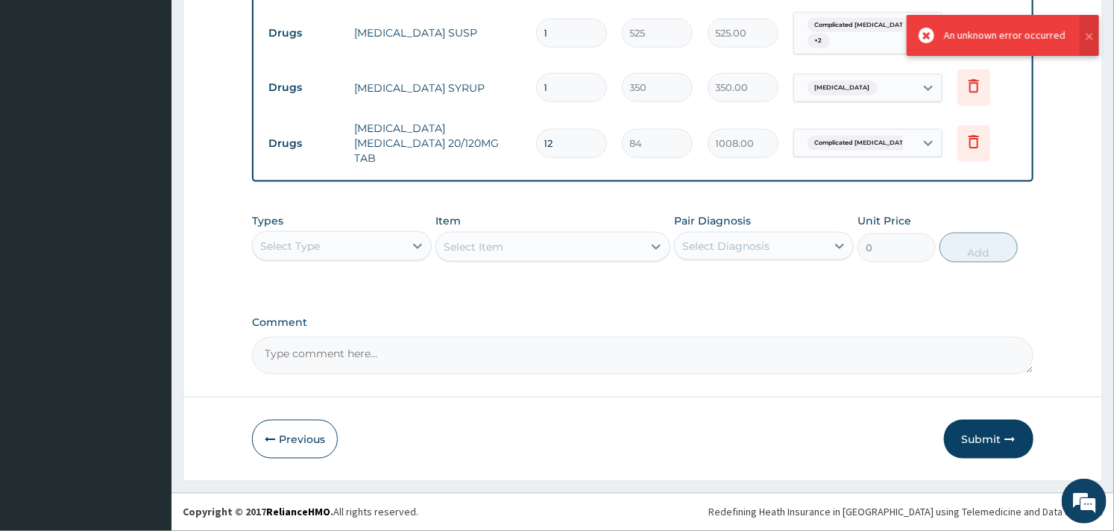
click at [986, 435] on button "Submit" at bounding box center [989, 439] width 90 height 39
click at [998, 427] on button "Submit" at bounding box center [989, 439] width 90 height 39
click at [993, 435] on button "Submit" at bounding box center [989, 439] width 90 height 39
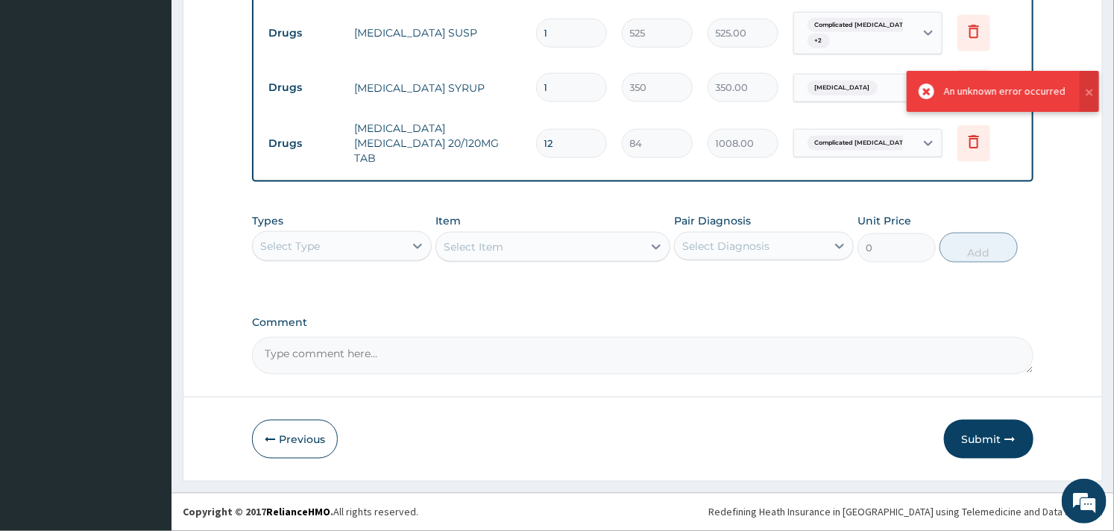
click at [993, 435] on button "Submit" at bounding box center [989, 439] width 90 height 39
click at [992, 435] on button "Submit" at bounding box center [989, 439] width 90 height 39
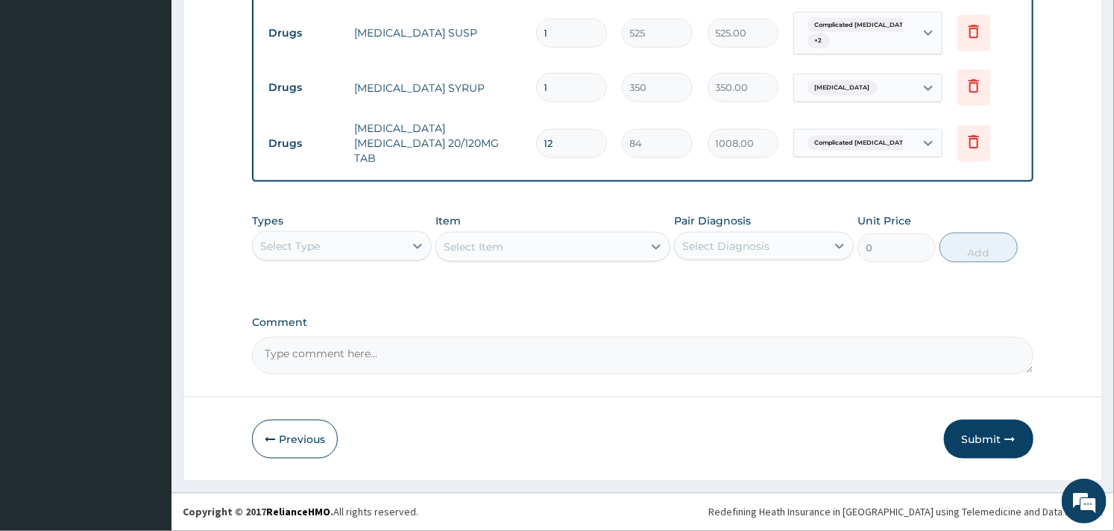
click at [992, 435] on button "Submit" at bounding box center [989, 439] width 90 height 39
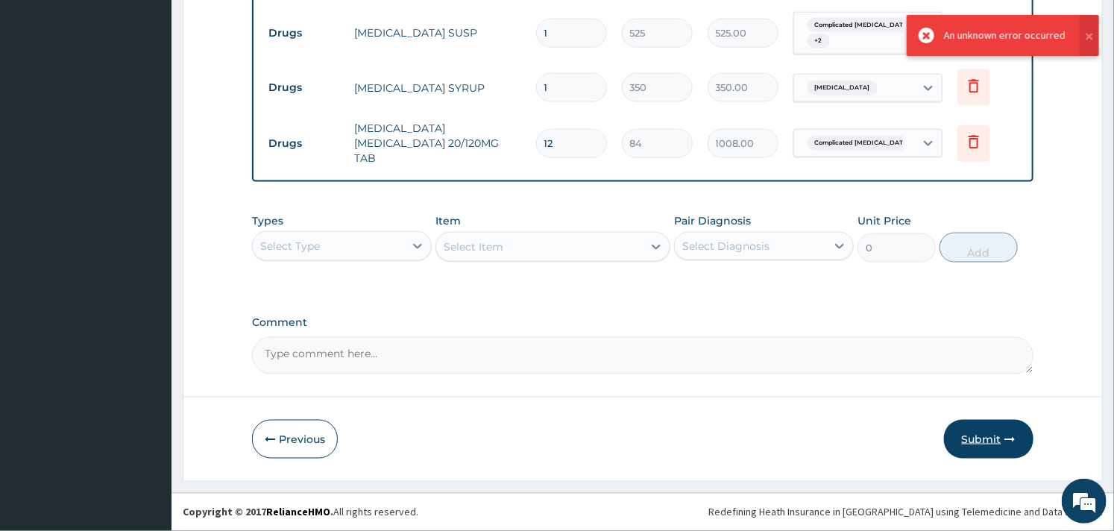
click at [990, 435] on button "Submit" at bounding box center [989, 439] width 90 height 39
click at [983, 443] on button "Submit" at bounding box center [989, 439] width 90 height 39
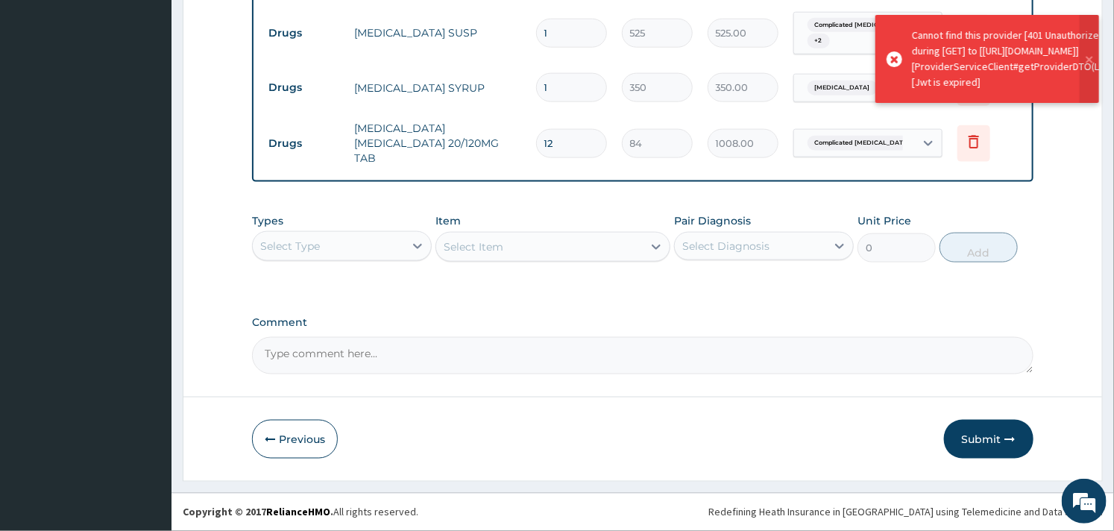
click at [983, 443] on button "Submit" at bounding box center [989, 439] width 90 height 39
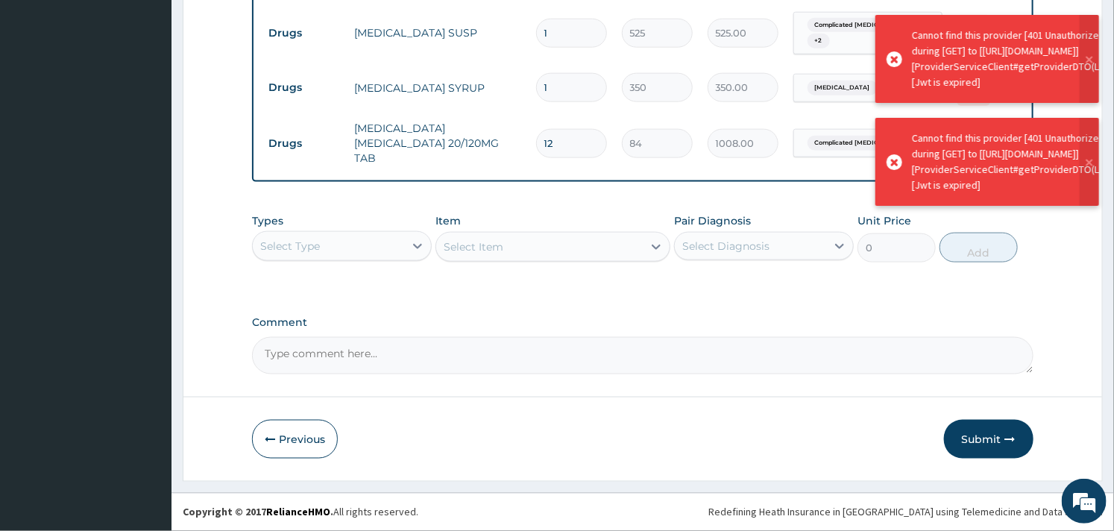
click at [983, 443] on button "Submit" at bounding box center [989, 439] width 90 height 39
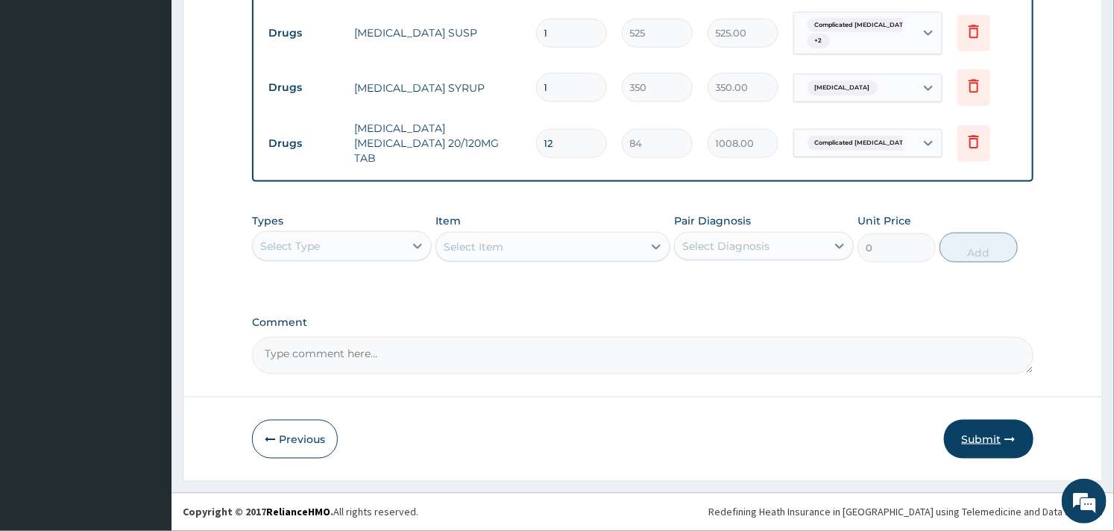
click at [983, 442] on button "Submit" at bounding box center [989, 439] width 90 height 39
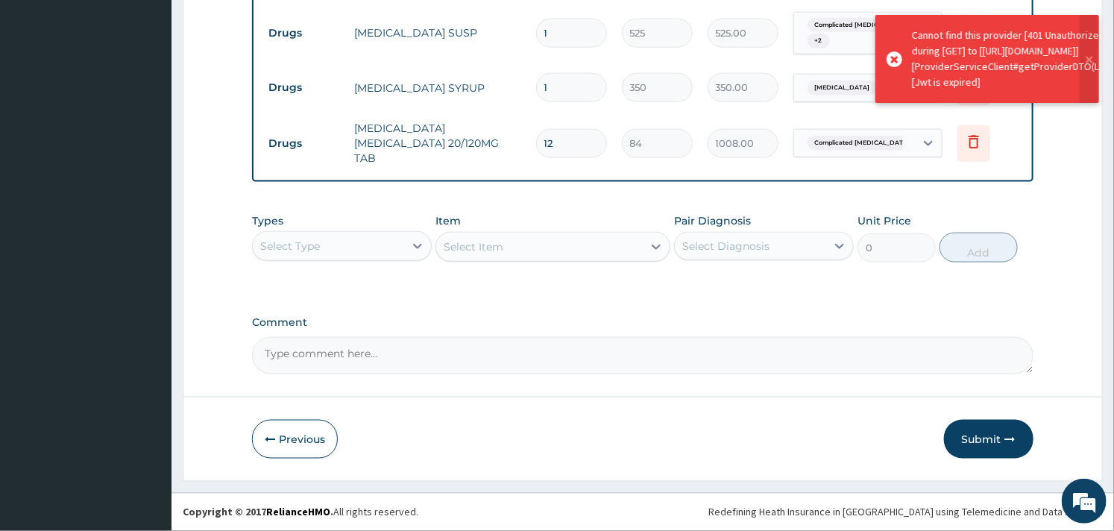
click at [983, 442] on button "Submit" at bounding box center [989, 439] width 90 height 39
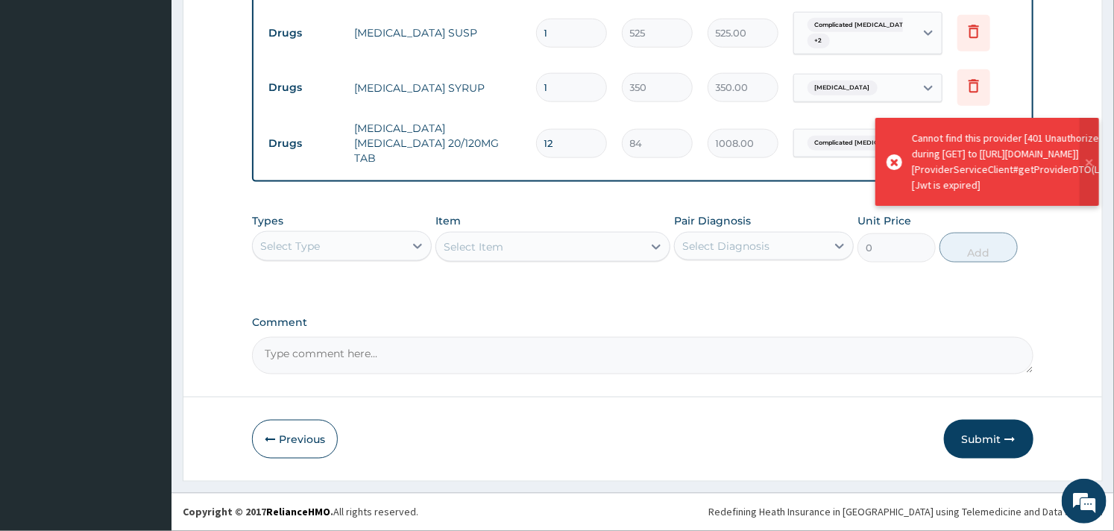
click at [983, 442] on button "Submit" at bounding box center [989, 439] width 90 height 39
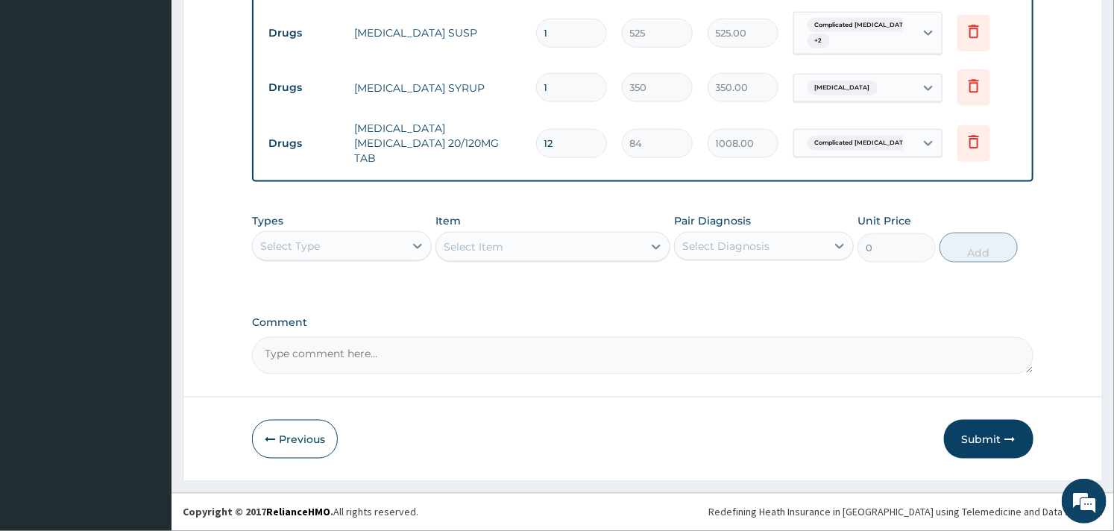
click at [983, 442] on button "Submit" at bounding box center [989, 439] width 90 height 39
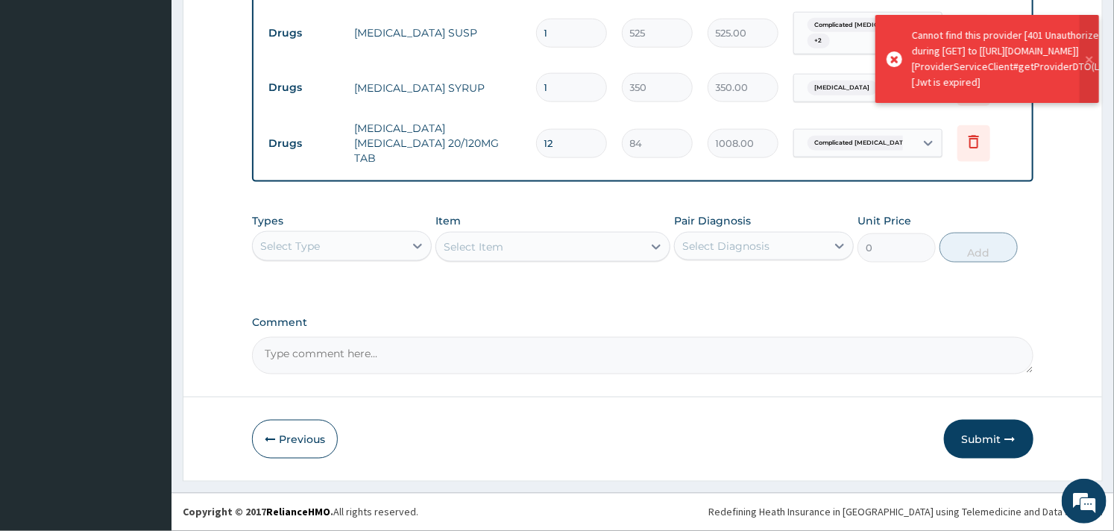
click at [983, 442] on button "Submit" at bounding box center [989, 439] width 90 height 39
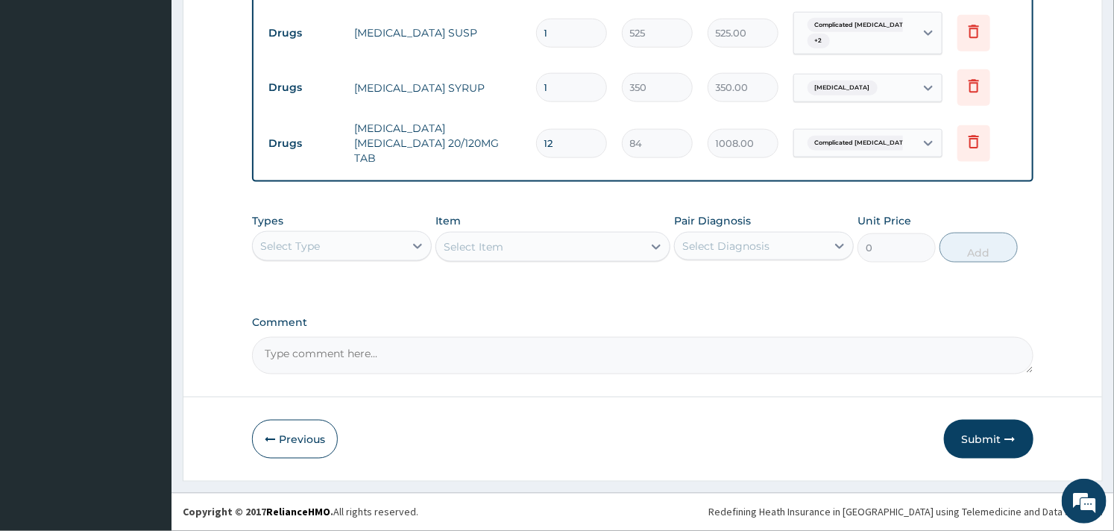
click at [983, 442] on button "Submit" at bounding box center [989, 439] width 90 height 39
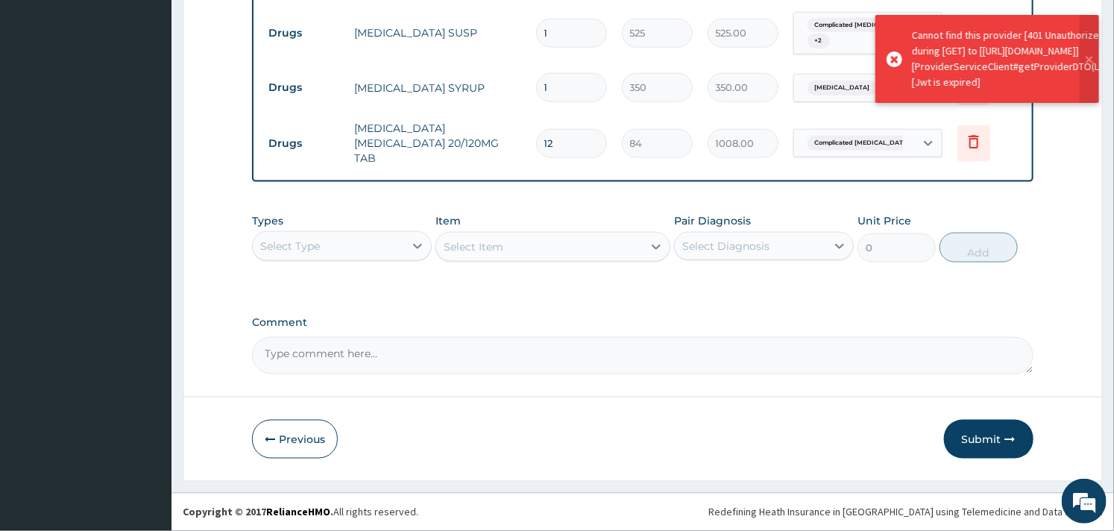
click at [983, 442] on button "Submit" at bounding box center [989, 439] width 90 height 39
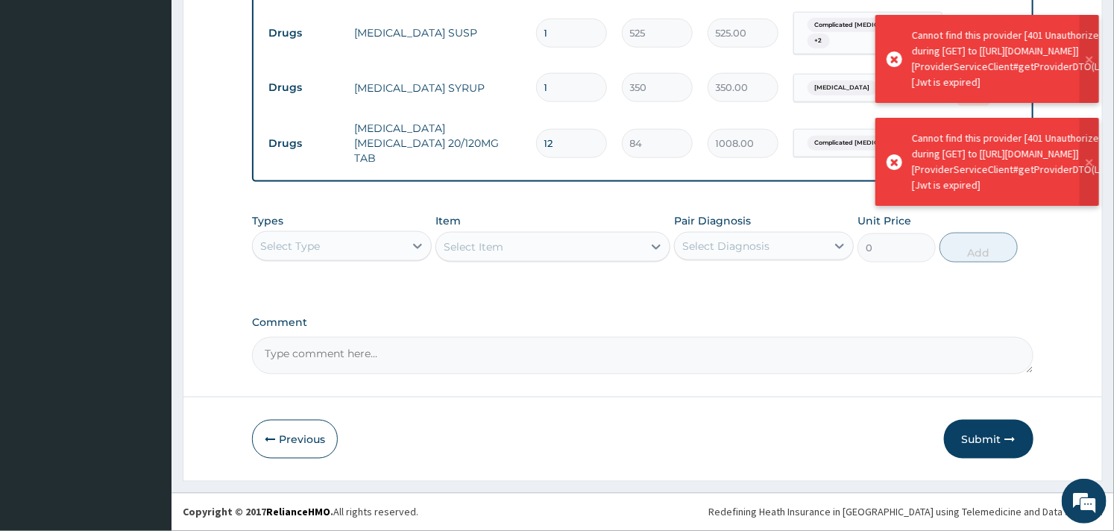
click at [983, 442] on button "Submit" at bounding box center [989, 439] width 90 height 39
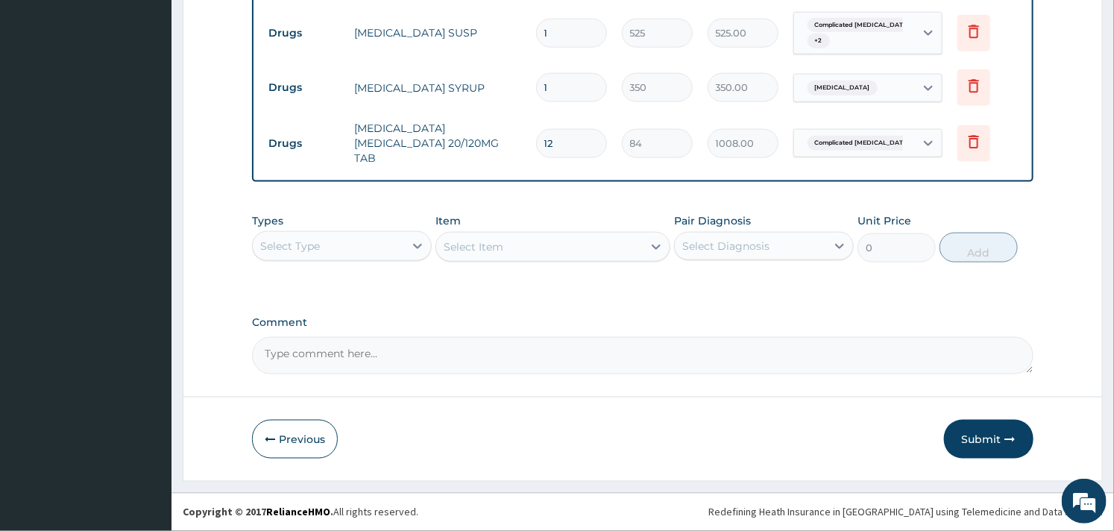
click at [983, 442] on button "Submit" at bounding box center [989, 439] width 90 height 39
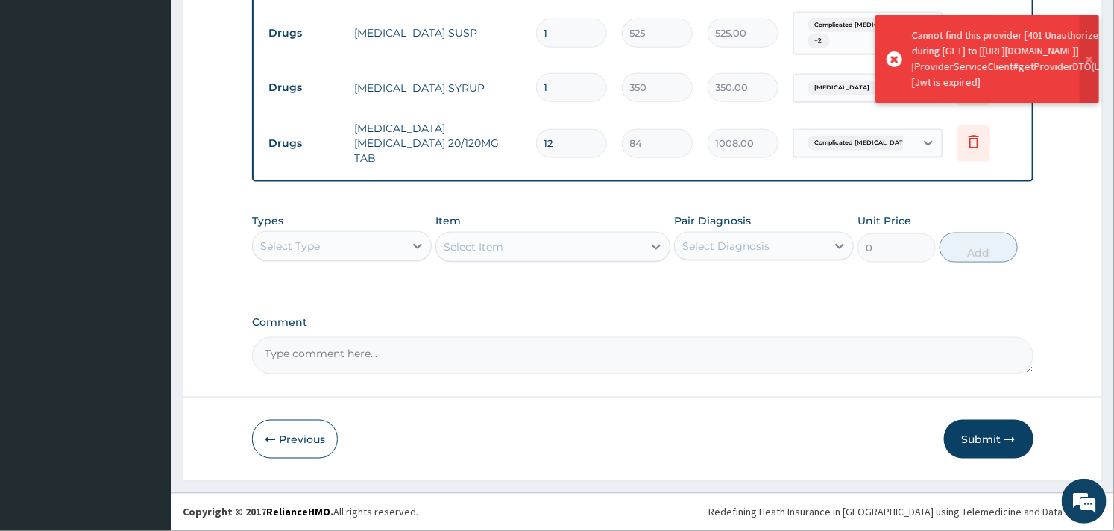
click at [983, 442] on button "Submit" at bounding box center [989, 439] width 90 height 39
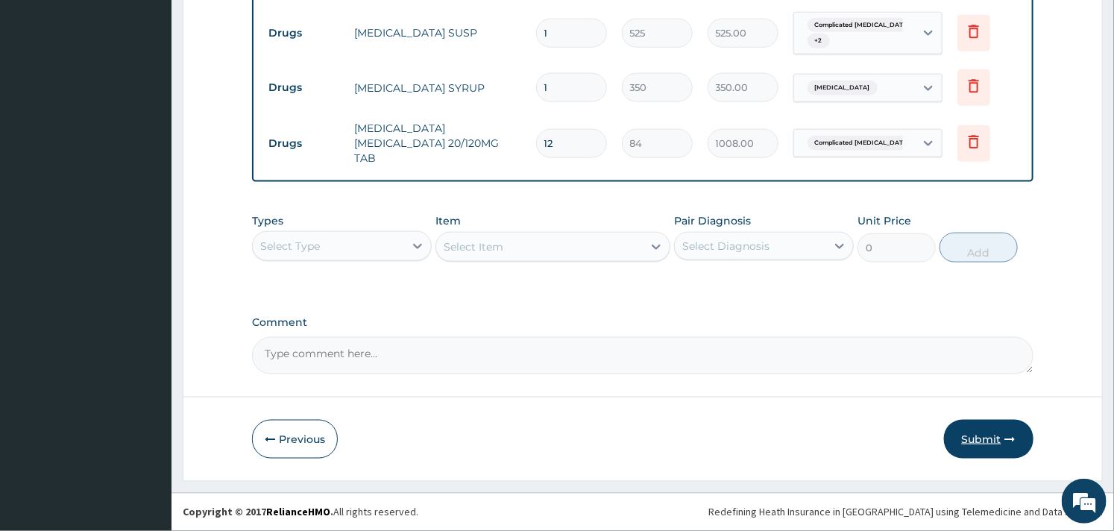
click at [976, 436] on button "Submit" at bounding box center [989, 439] width 90 height 39
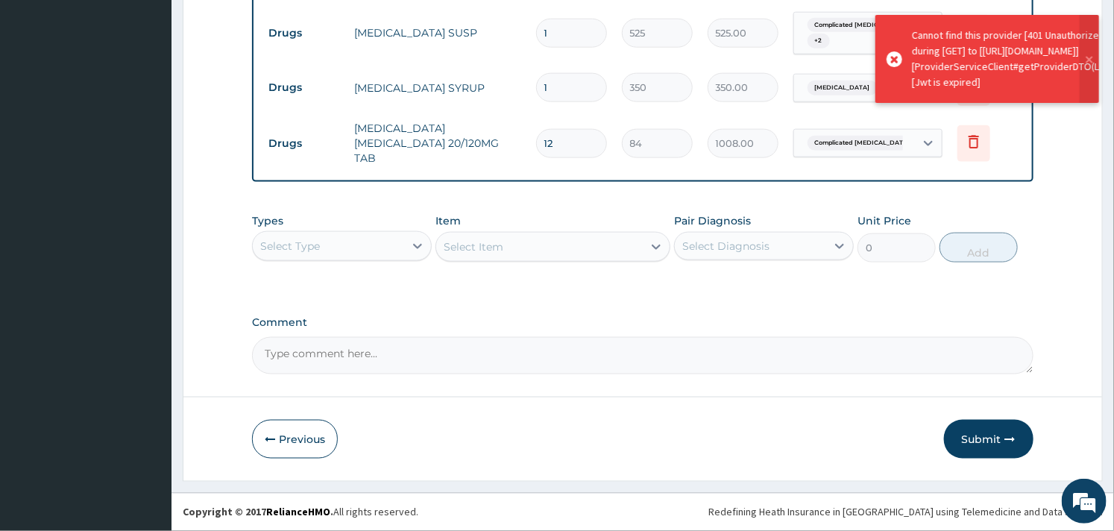
click at [976, 436] on button "Submit" at bounding box center [989, 439] width 90 height 39
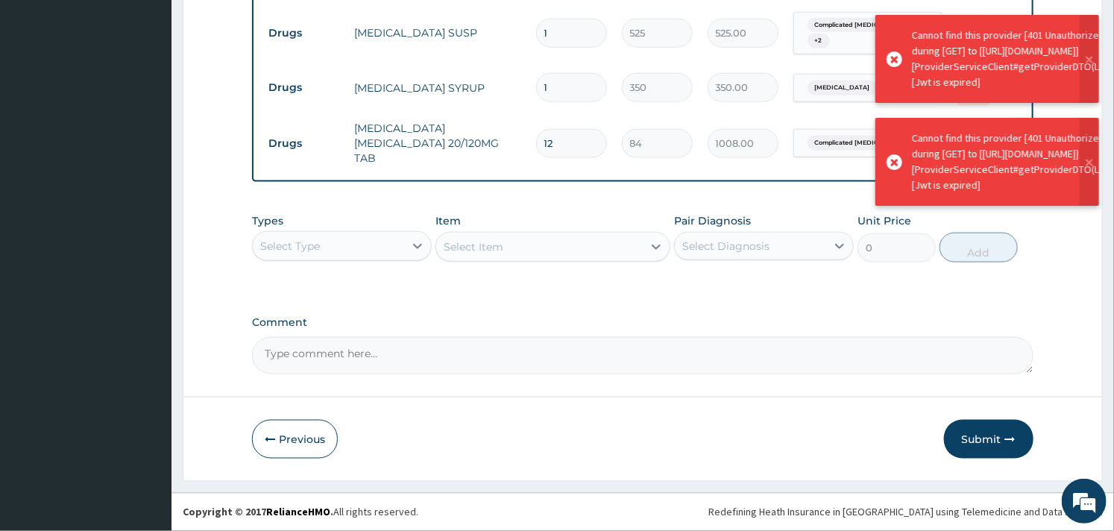
click at [976, 436] on button "Submit" at bounding box center [989, 439] width 90 height 39
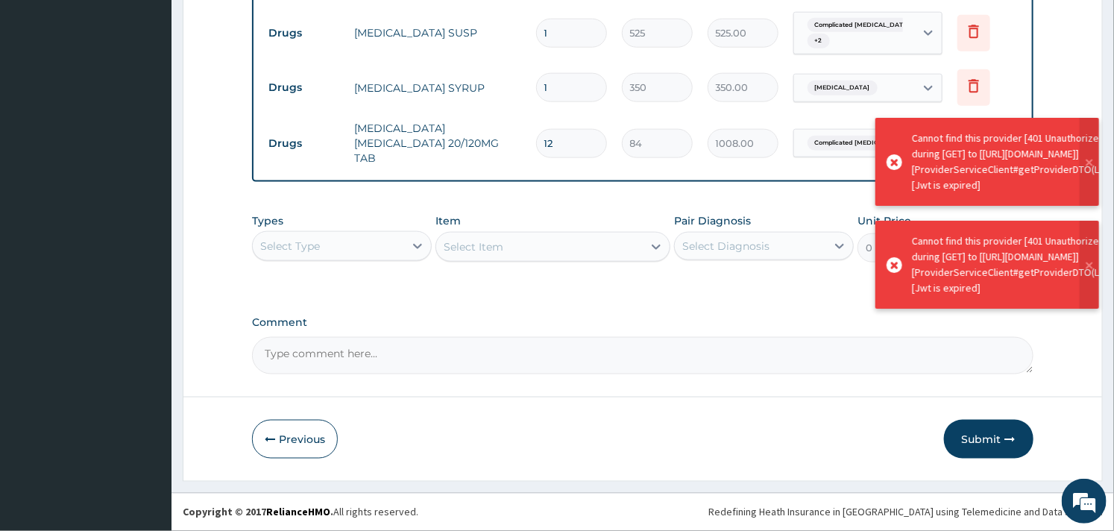
click at [976, 436] on button "Submit" at bounding box center [989, 439] width 90 height 39
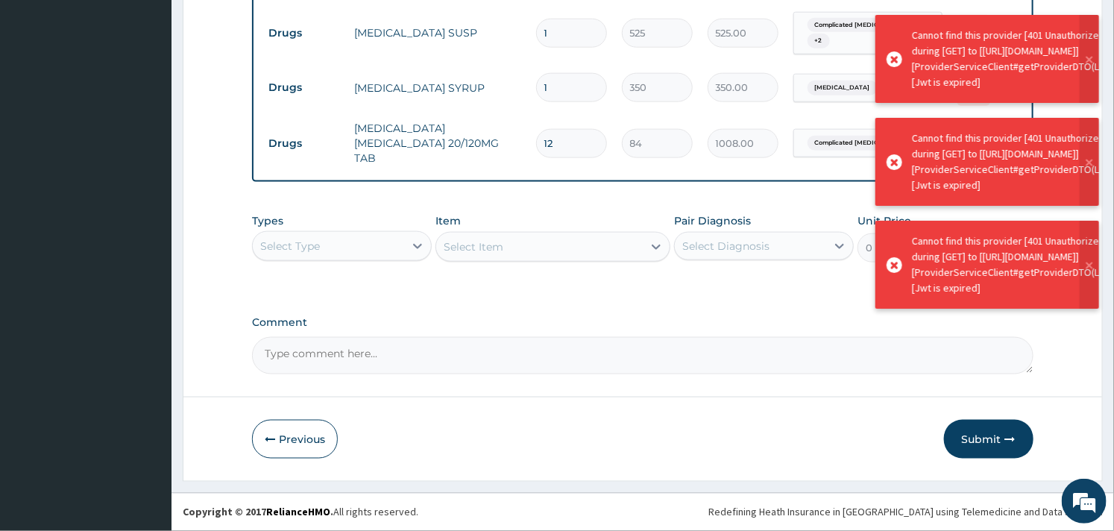
click at [976, 436] on button "Submit" at bounding box center [989, 439] width 90 height 39
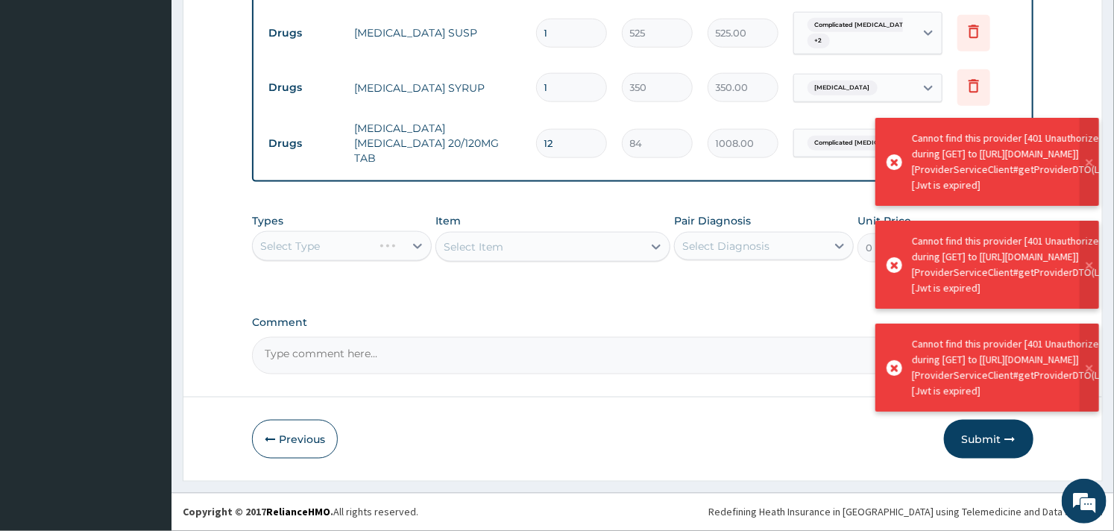
click at [976, 436] on button "Submit" at bounding box center [989, 439] width 90 height 39
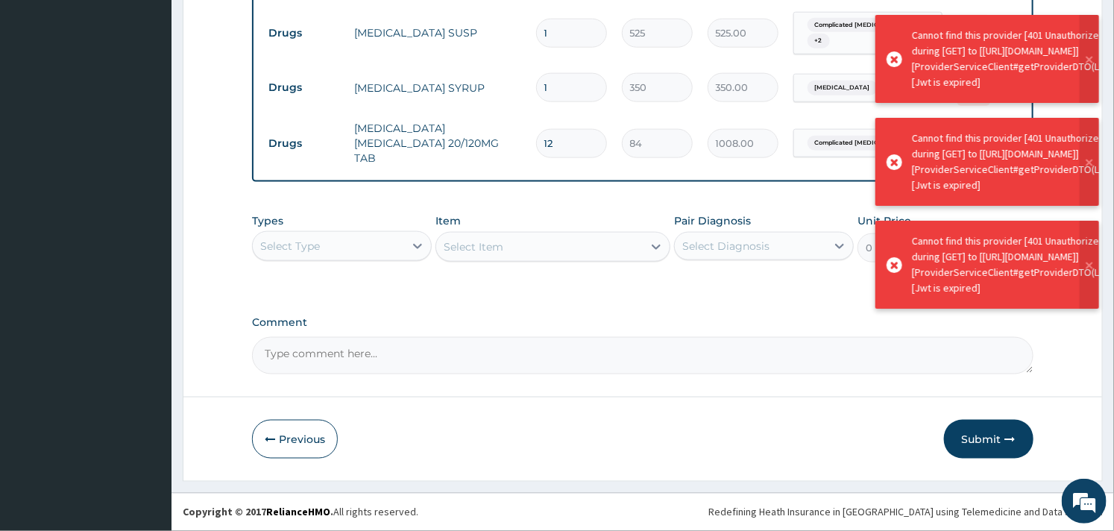
click at [976, 436] on button "Submit" at bounding box center [989, 439] width 90 height 39
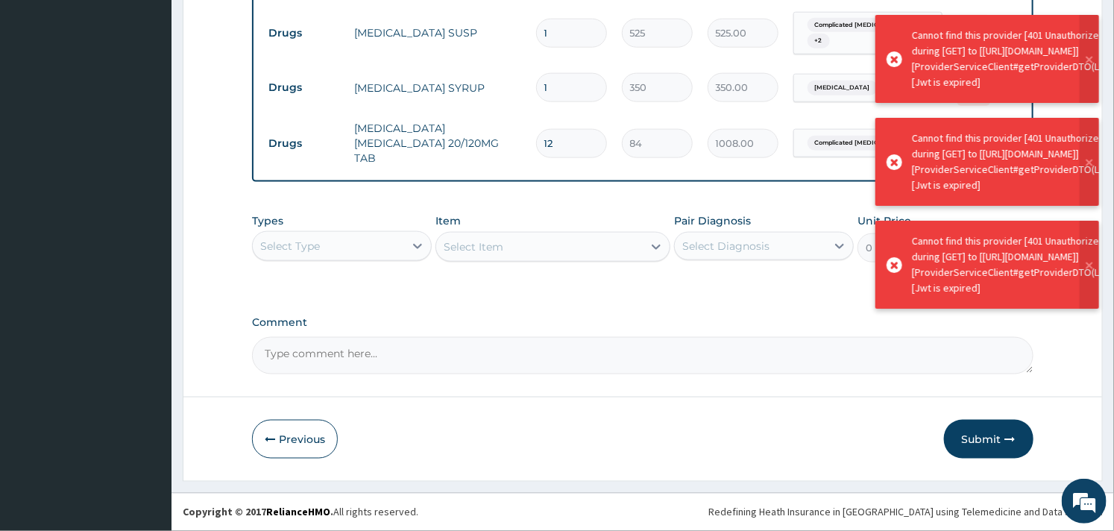
click at [976, 436] on button "Submit" at bounding box center [989, 439] width 90 height 39
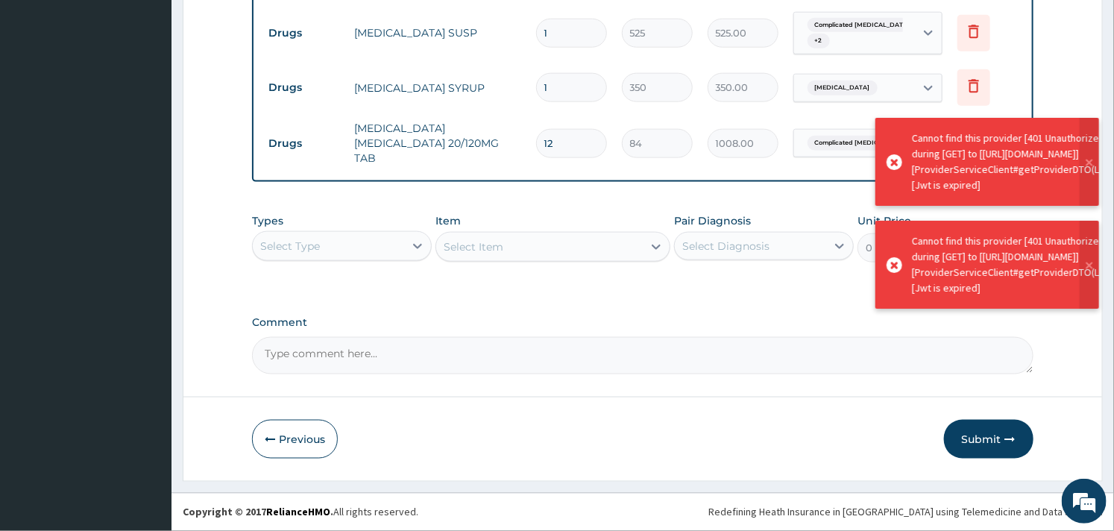
click at [976, 436] on button "Submit" at bounding box center [989, 439] width 90 height 39
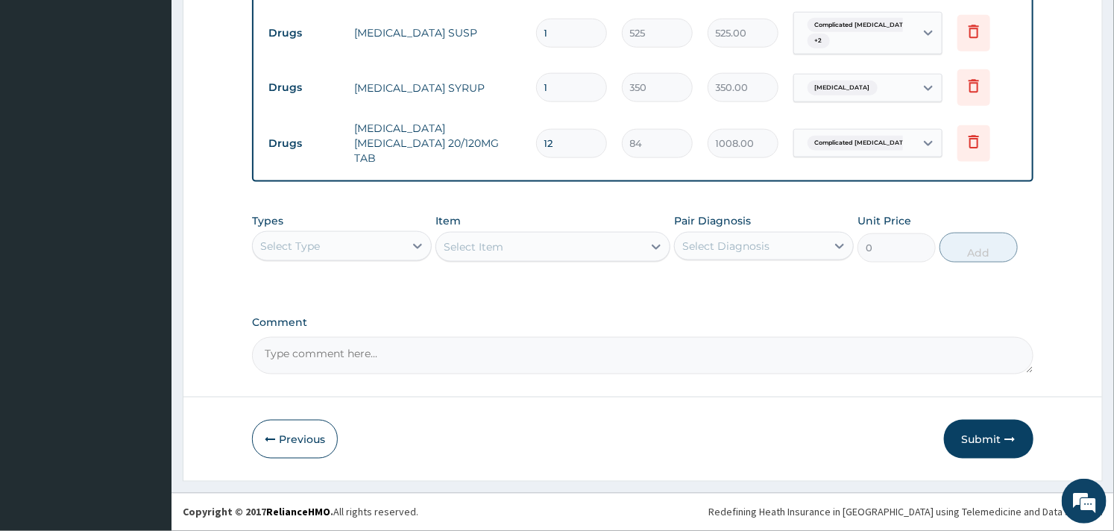
click at [976, 436] on button "Submit" at bounding box center [989, 439] width 90 height 39
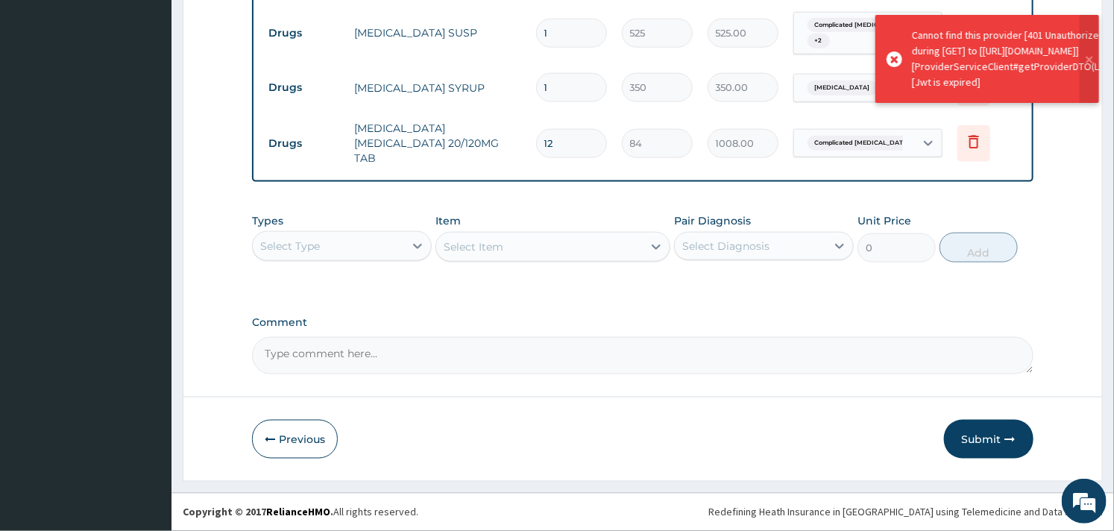
click at [976, 436] on button "Submit" at bounding box center [989, 439] width 90 height 39
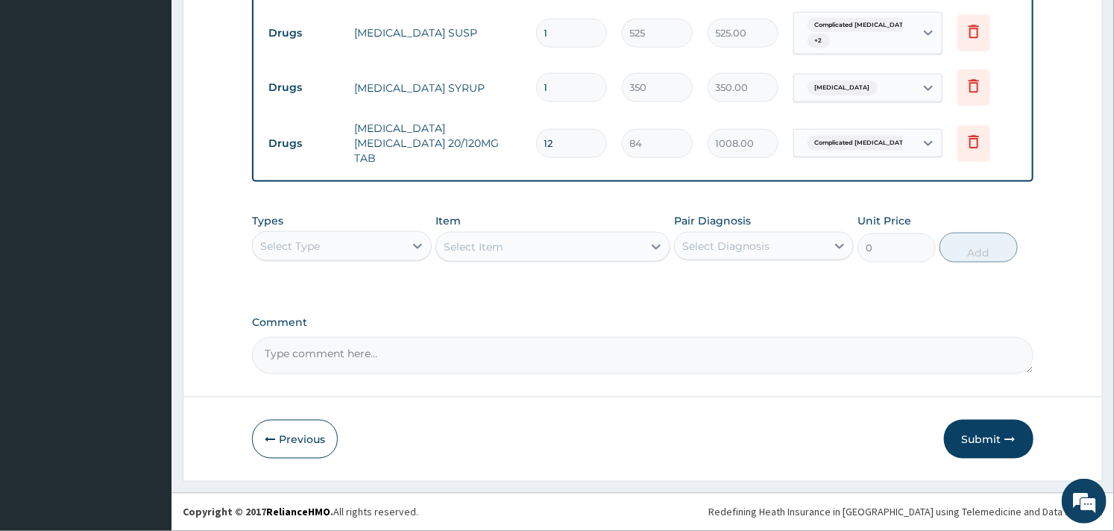
click at [976, 436] on button "Submit" at bounding box center [989, 439] width 90 height 39
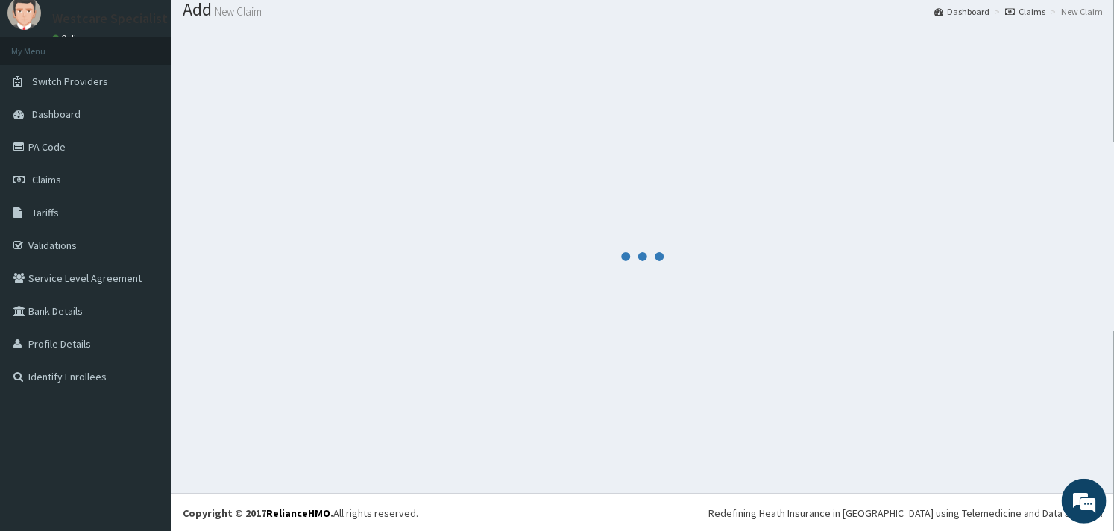
drag, startPoint x: 0, startPoint y: 482, endPoint x: 98, endPoint y: 563, distance: 127.7
click at [98, 530] on html "R EL Toggle navigation [GEOGRAPHIC_DATA] -[GEOGRAPHIC_DATA] -[GEOGRAPHIC_DATA] …" at bounding box center [557, 242] width 1114 height 580
